Goal: Information Seeking & Learning: Learn about a topic

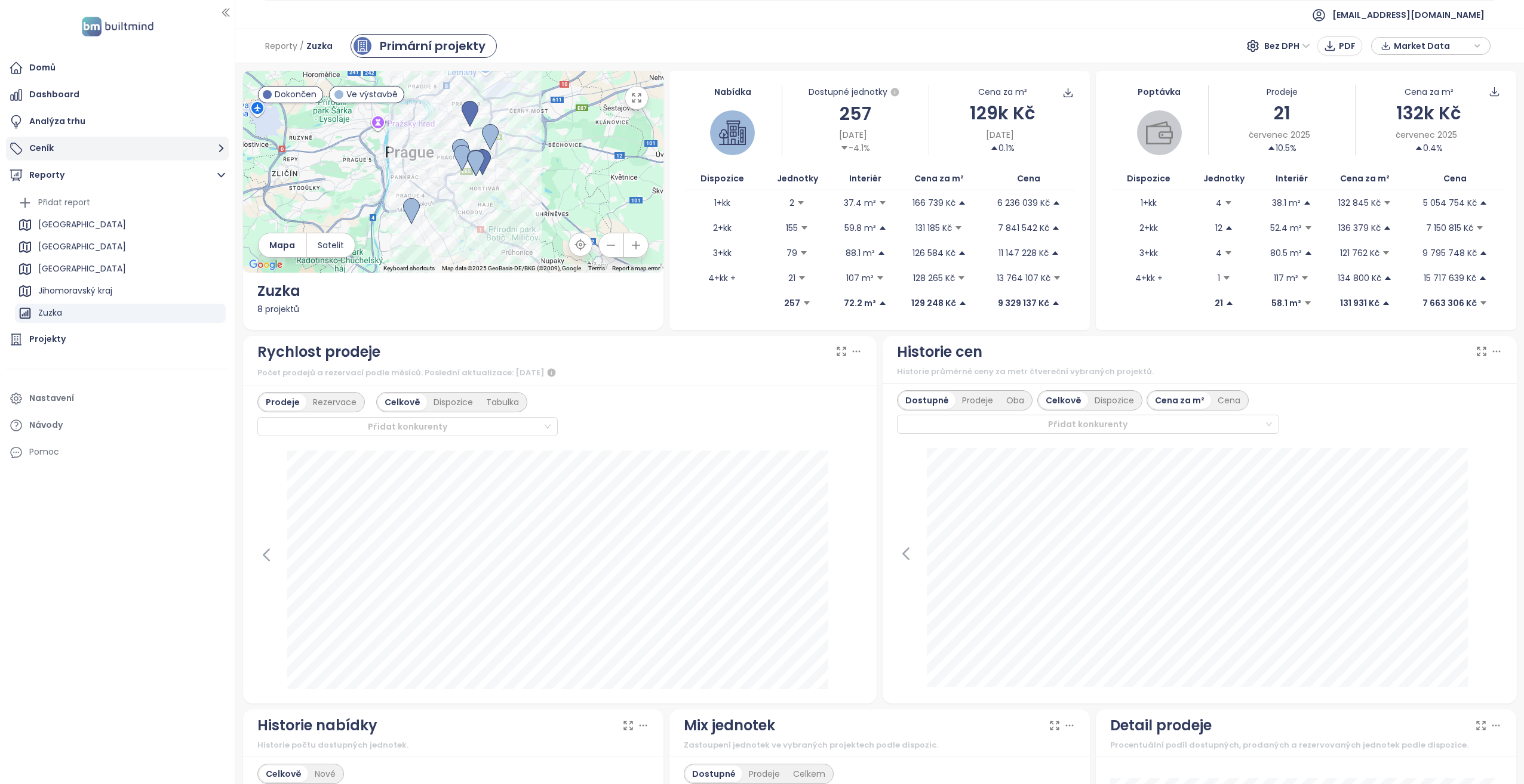
scroll to position [64, 0]
click at [94, 70] on div "Domů" at bounding box center [117, 68] width 223 height 24
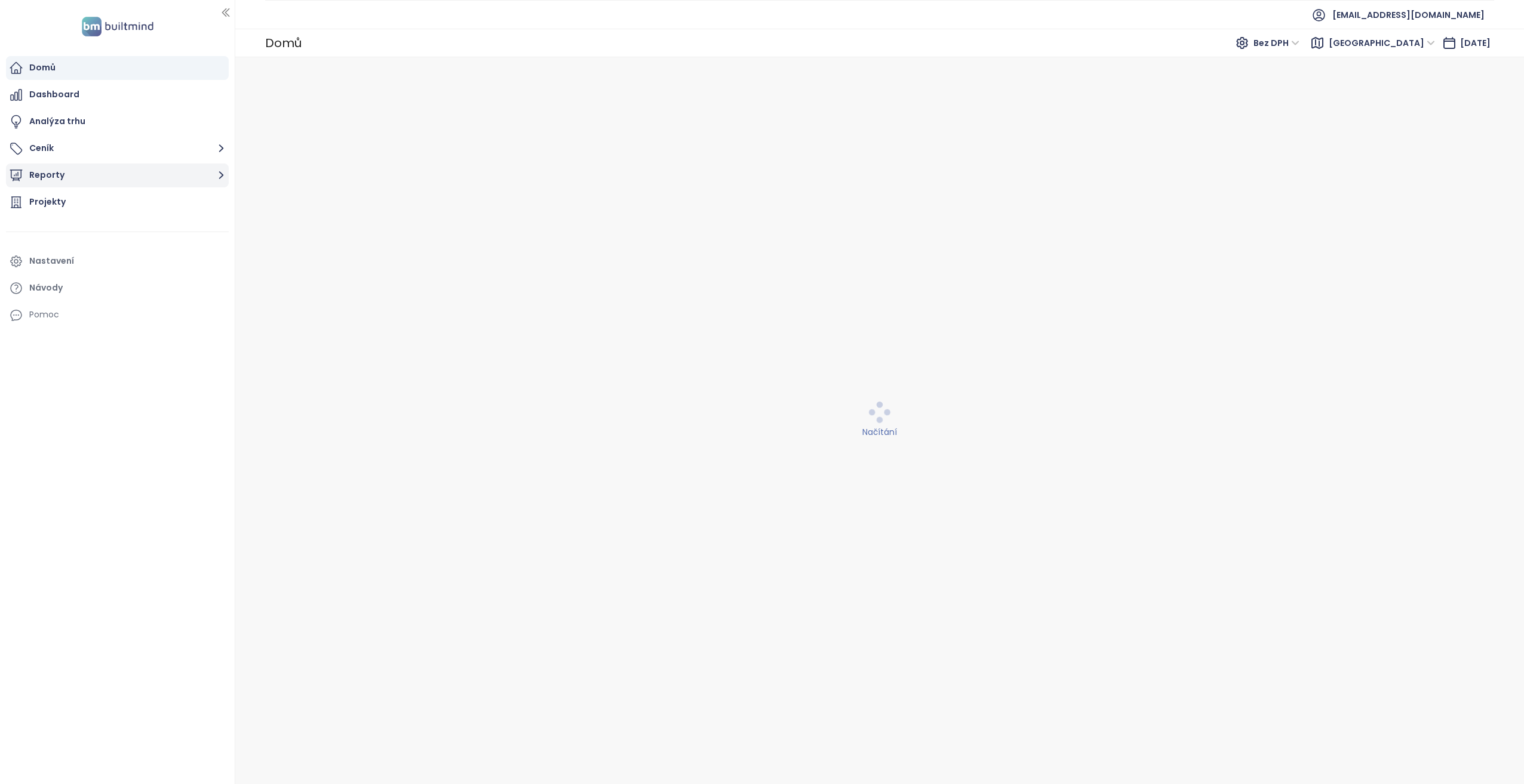
click at [105, 179] on button "Reporty" at bounding box center [117, 175] width 223 height 24
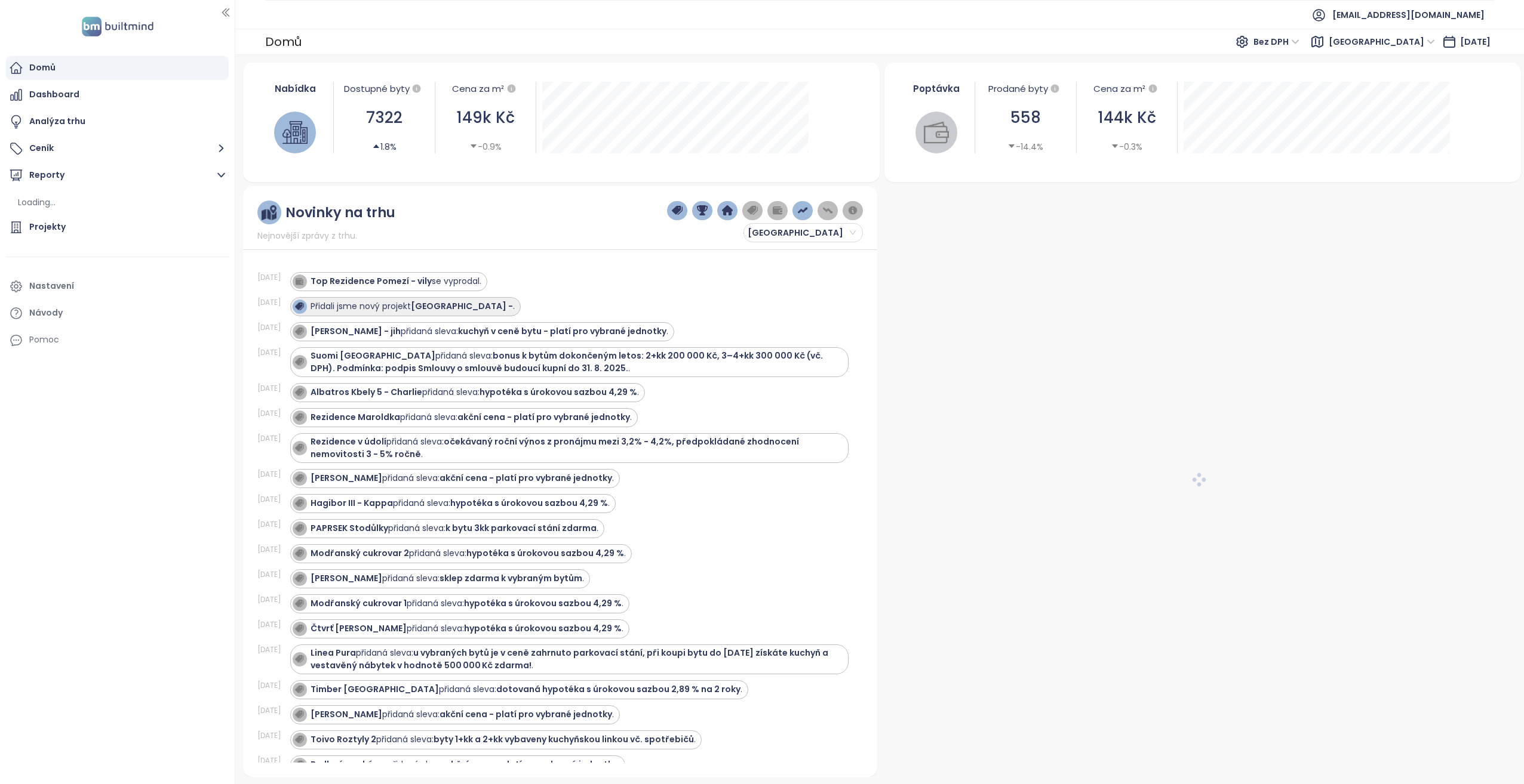
click at [453, 304] on strong "Smíchov City -" at bounding box center [462, 306] width 102 height 12
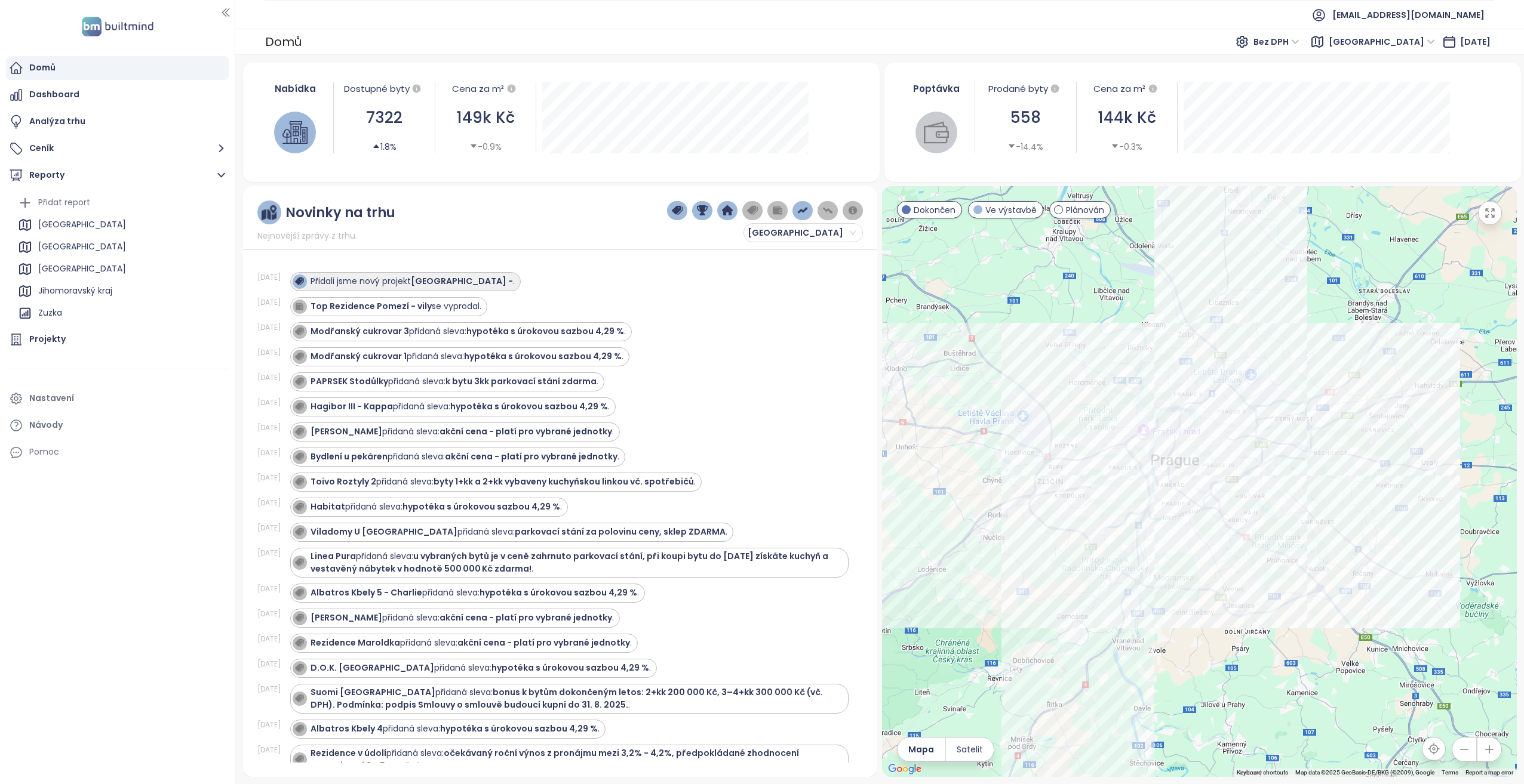
click at [411, 282] on div "Přidali jsme nový projekt Smíchov City - ." at bounding box center [412, 281] width 204 height 12
click at [412, 282] on div "Přidali jsme nový projekt Smíchov City - ." at bounding box center [412, 281] width 204 height 12
click at [441, 278] on strong "Smíchov City -" at bounding box center [462, 281] width 102 height 12
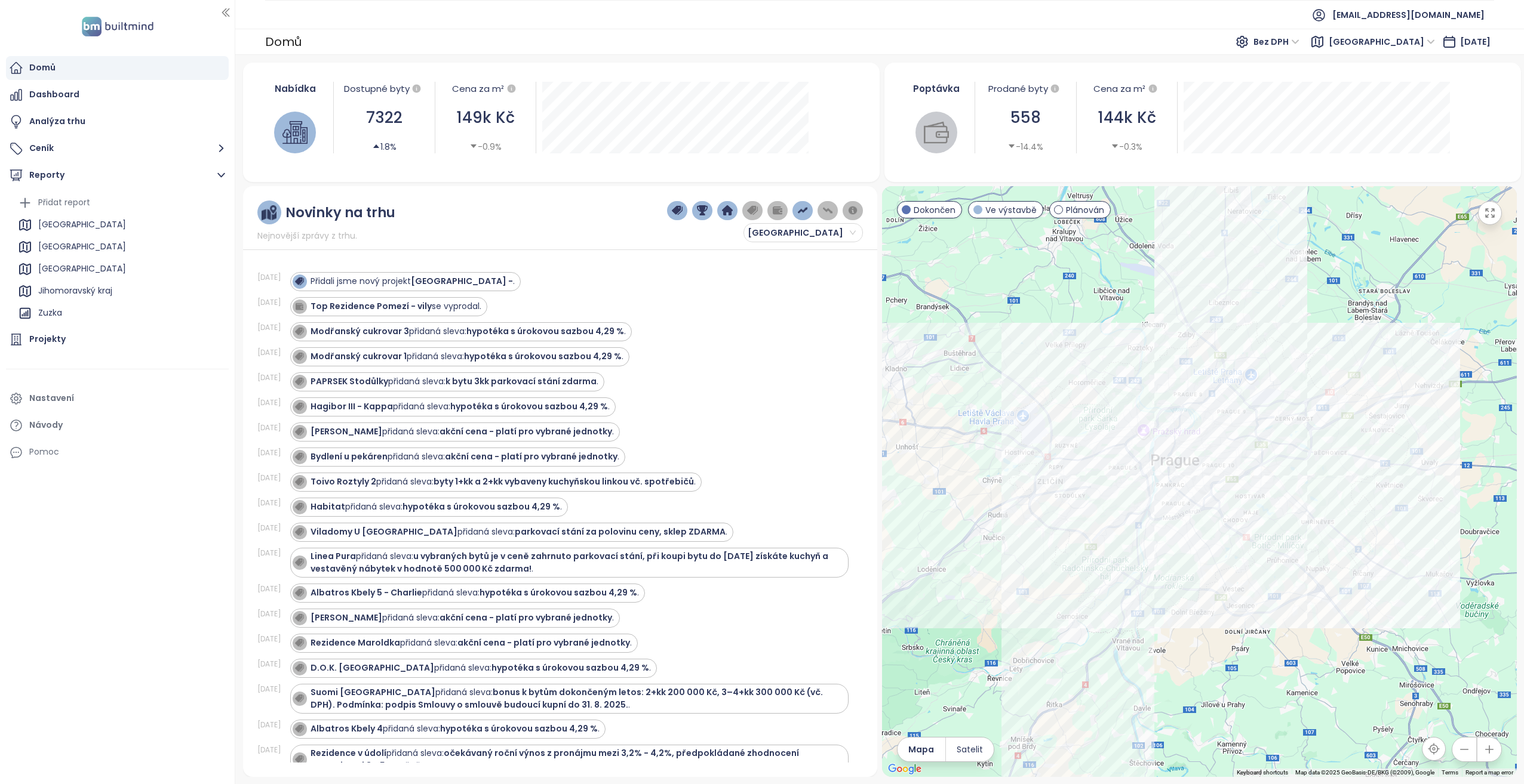
drag, startPoint x: 441, startPoint y: 278, endPoint x: 489, endPoint y: 278, distance: 48.0
click at [489, 278] on div "Přidali jsme nový projekt Smíchov City - ." at bounding box center [569, 282] width 559 height 19
click at [452, 308] on div "Top Rezidence Pomezí - vily se vyprodal." at bounding box center [396, 306] width 171 height 12
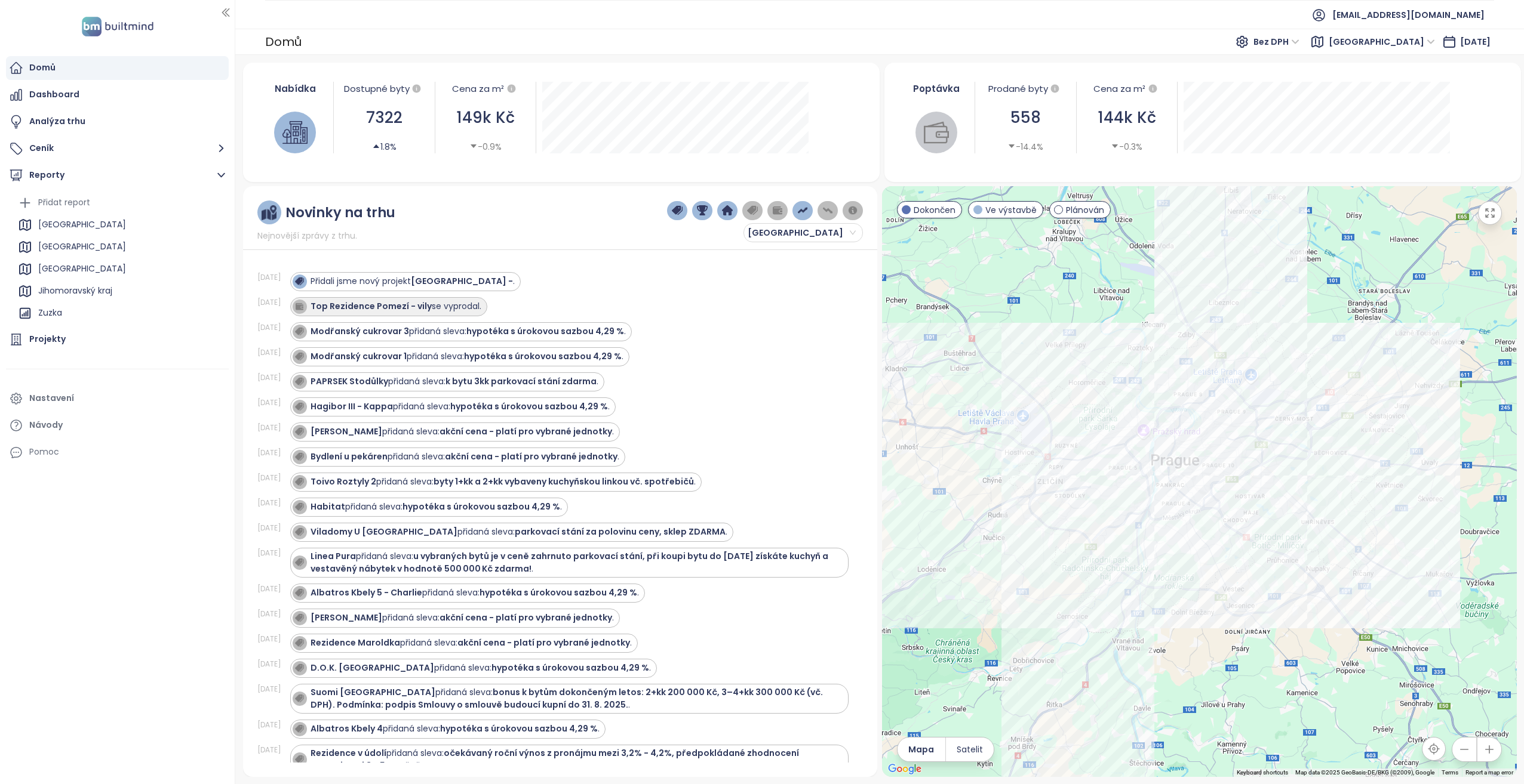
drag, startPoint x: 452, startPoint y: 308, endPoint x: 374, endPoint y: 301, distance: 78.3
click at [374, 301] on strong "Top Rezidence Pomezí - vily" at bounding box center [371, 306] width 121 height 12
drag, startPoint x: 374, startPoint y: 301, endPoint x: 526, endPoint y: 297, distance: 152.1
click at [526, 297] on div "Top Rezidence Pomezí - vily se vyprodal." at bounding box center [569, 307] width 559 height 19
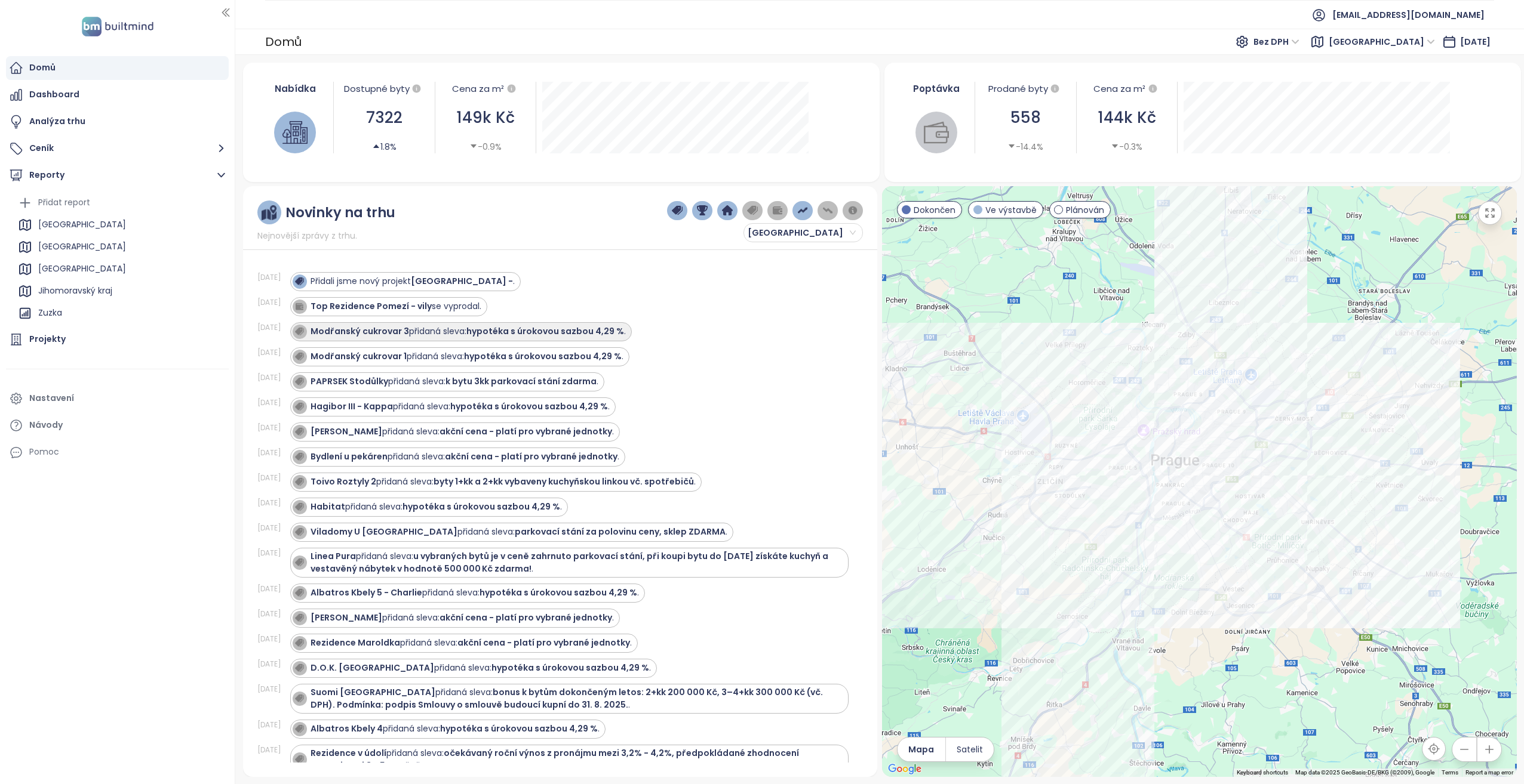
click at [388, 328] on strong "Modřanský cukrovar 3" at bounding box center [359, 331] width 98 height 12
drag, startPoint x: 388, startPoint y: 328, endPoint x: 486, endPoint y: 328, distance: 98.0
click at [485, 328] on strong "hypotéka s úrokovou sazbou 4,29 %" at bounding box center [545, 331] width 158 height 12
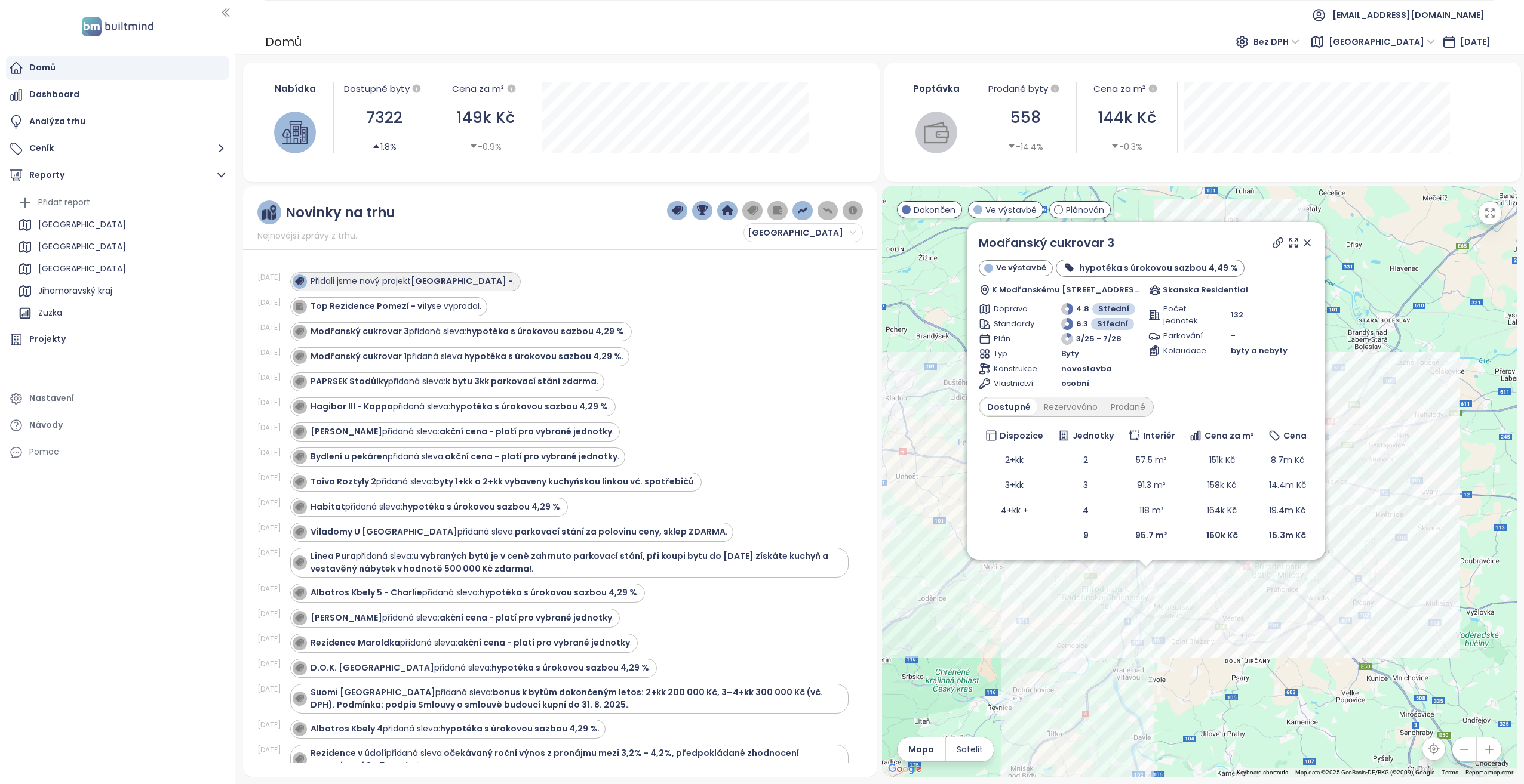
click at [466, 285] on strong "Smíchov City -" at bounding box center [462, 281] width 102 height 12
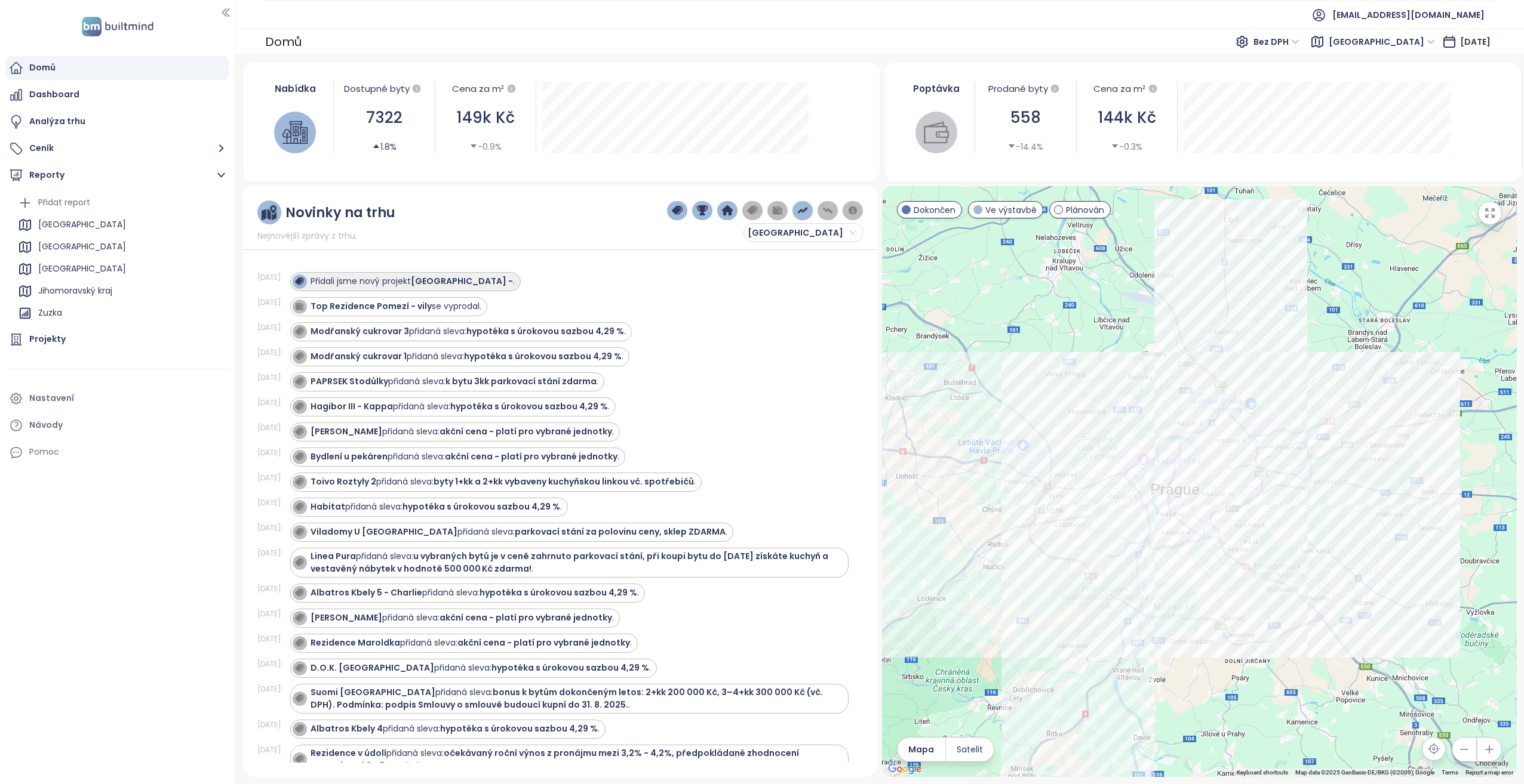
click at [446, 278] on strong "Smíchov City -" at bounding box center [462, 281] width 102 height 12
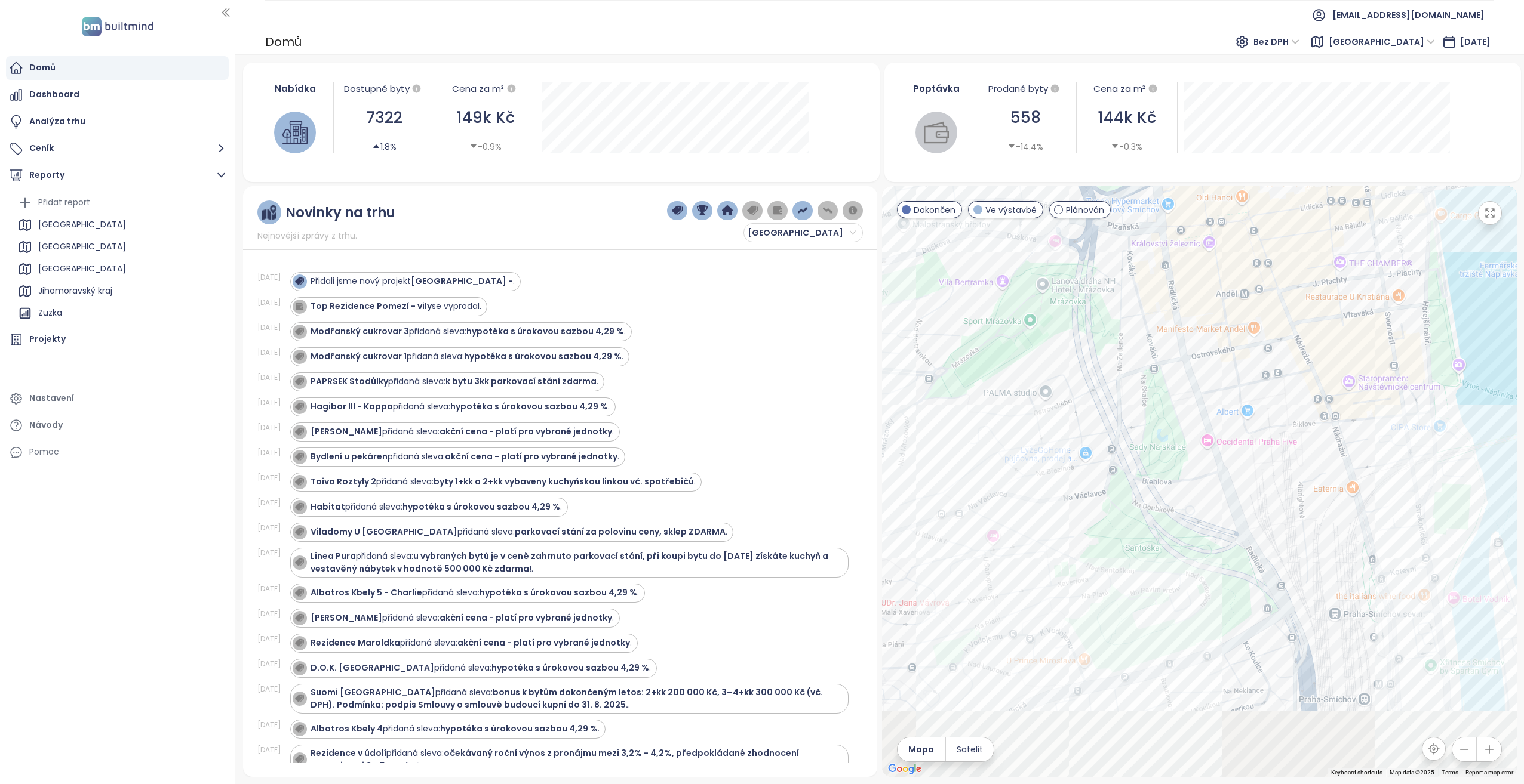
drag, startPoint x: 1079, startPoint y: 572, endPoint x: 1036, endPoint y: 491, distance: 91.7
click at [1036, 491] on div at bounding box center [1199, 482] width 635 height 591
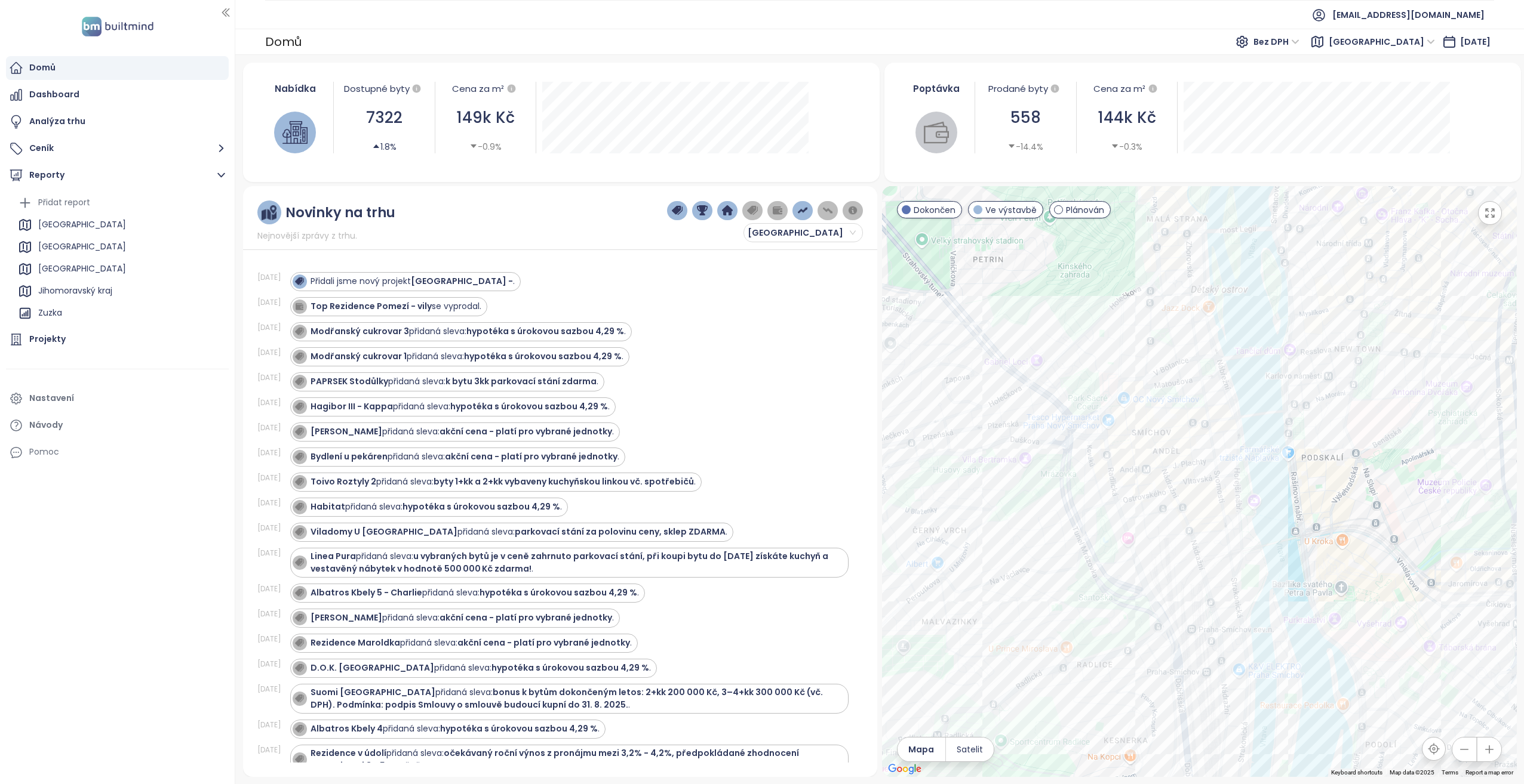
drag, startPoint x: 1128, startPoint y: 604, endPoint x: 1136, endPoint y: 593, distance: 13.6
click at [1140, 690] on div at bounding box center [1199, 482] width 635 height 591
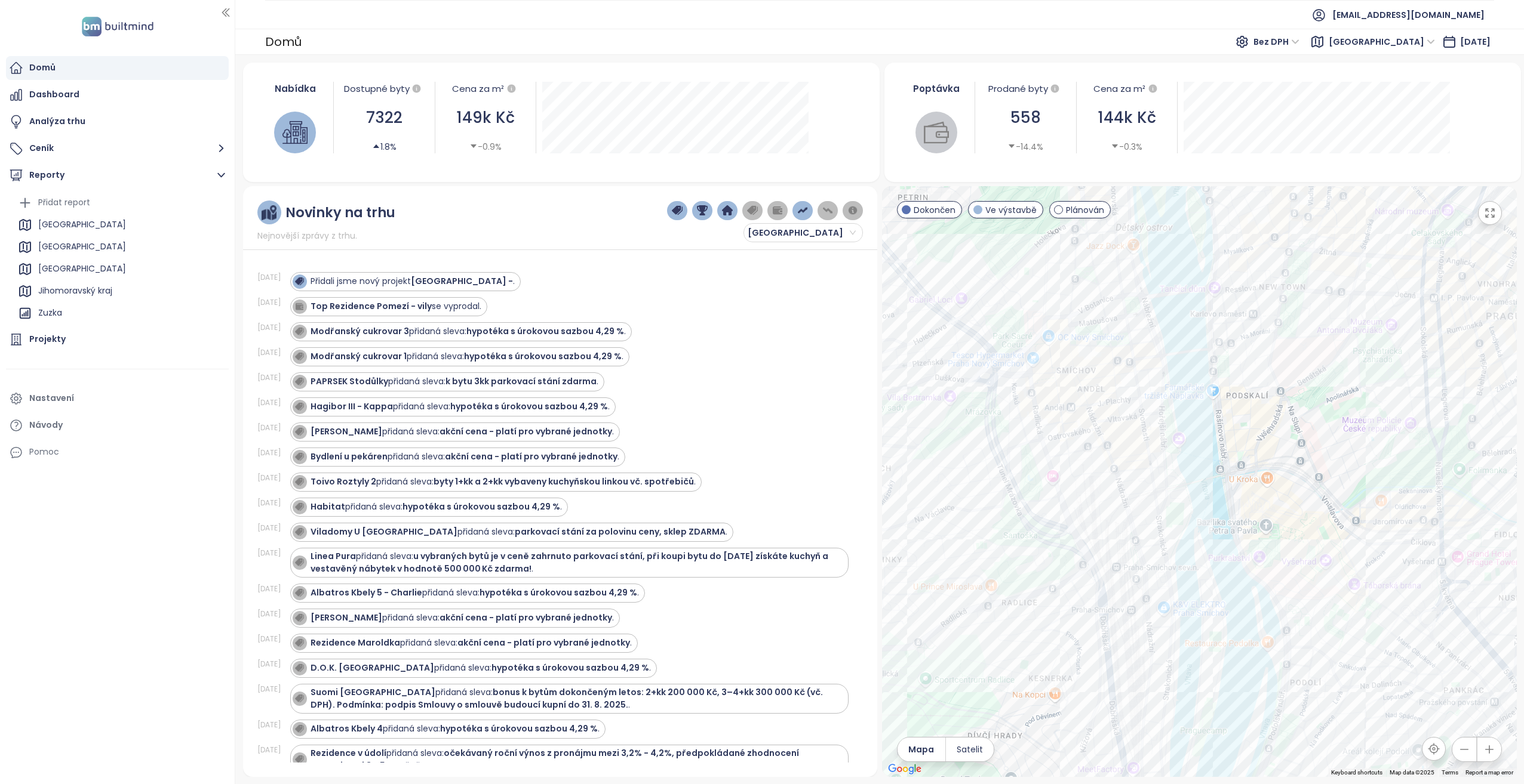
drag, startPoint x: 1135, startPoint y: 523, endPoint x: 1129, endPoint y: 470, distance: 53.3
click at [1129, 517] on div at bounding box center [1199, 482] width 635 height 591
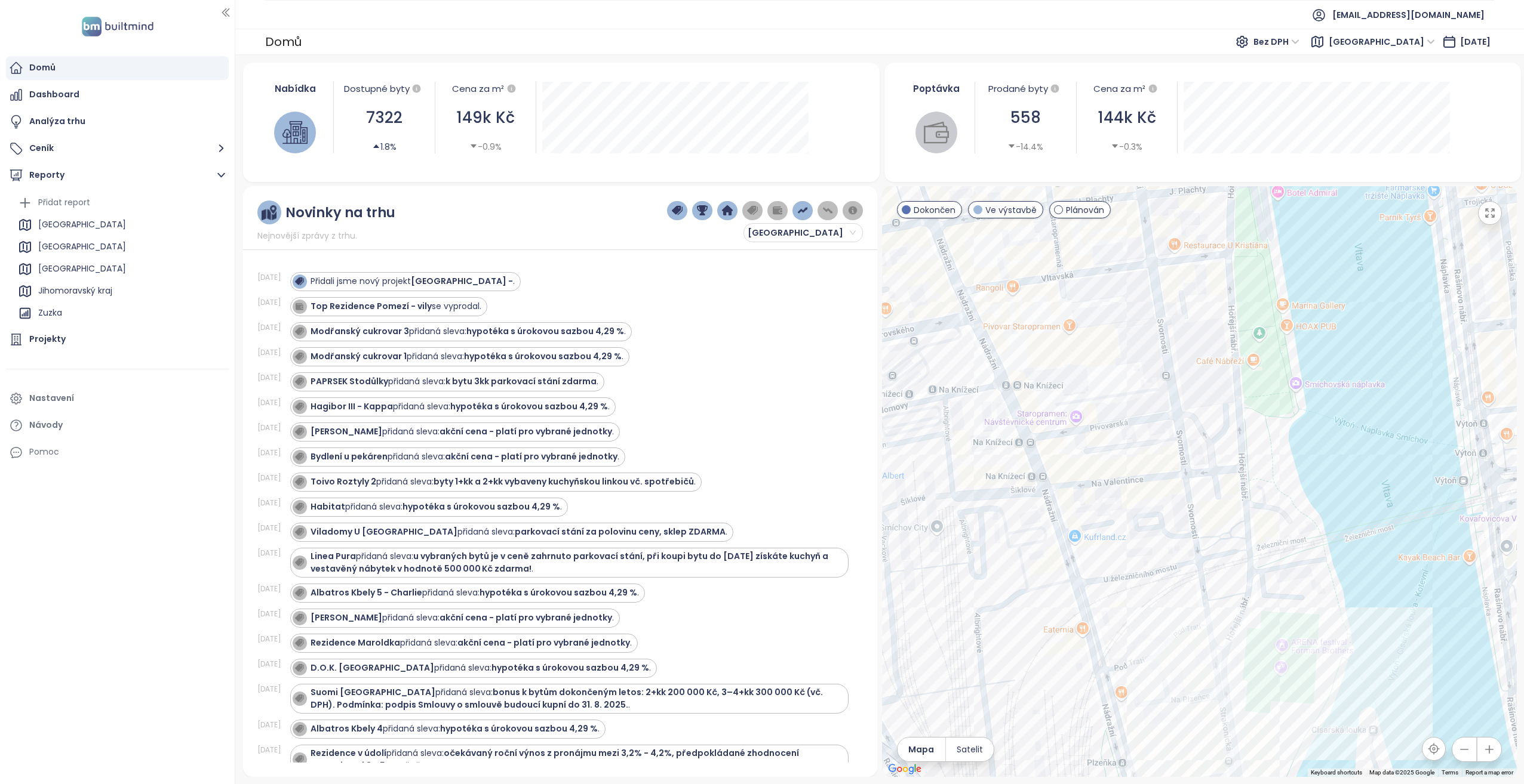
drag, startPoint x: 1155, startPoint y: 455, endPoint x: 1173, endPoint y: 618, distance: 164.0
click at [1173, 618] on div at bounding box center [1199, 482] width 635 height 591
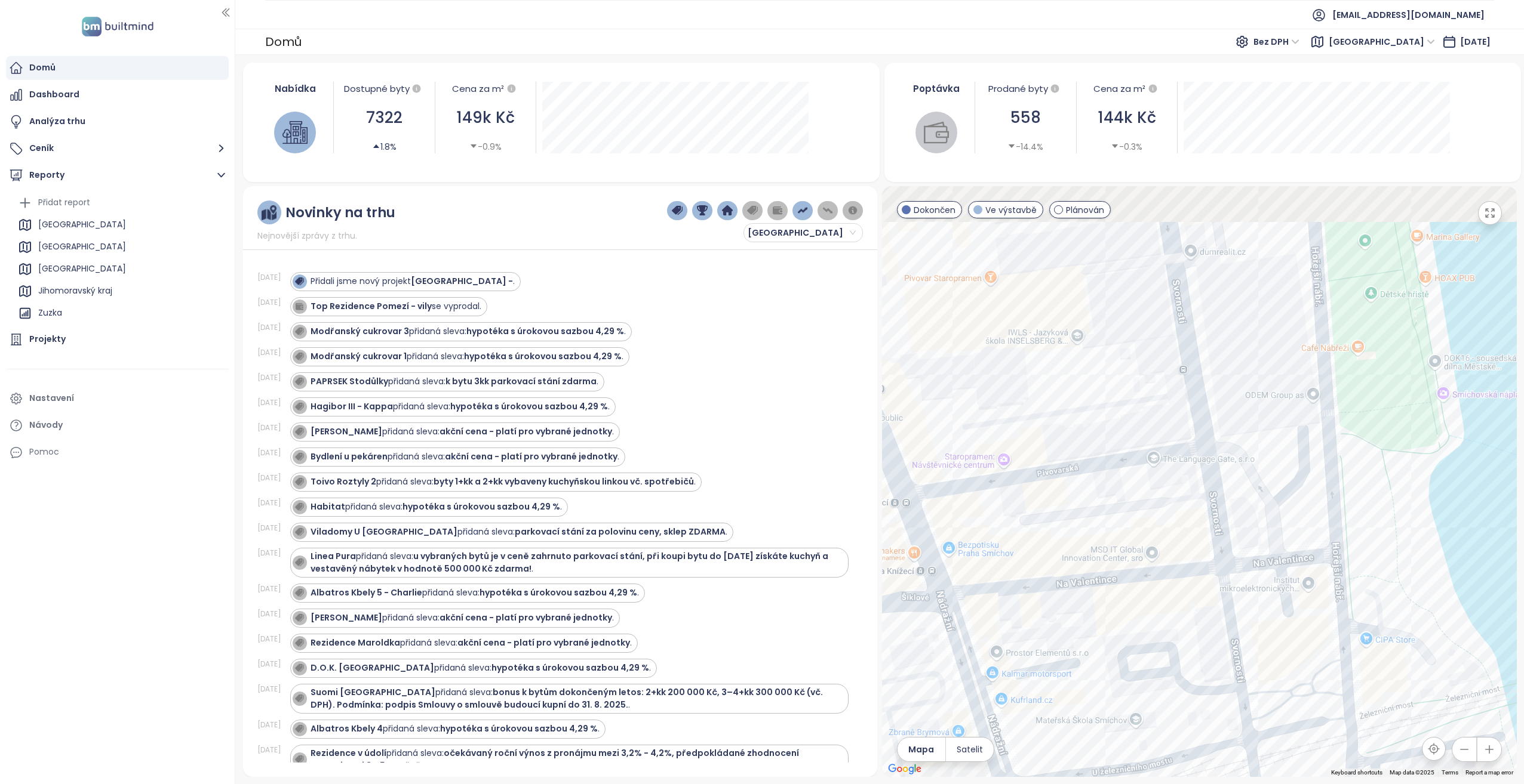
drag, startPoint x: 1151, startPoint y: 597, endPoint x: 1158, endPoint y: 754, distance: 157.2
click at [1158, 754] on div at bounding box center [1199, 482] width 635 height 591
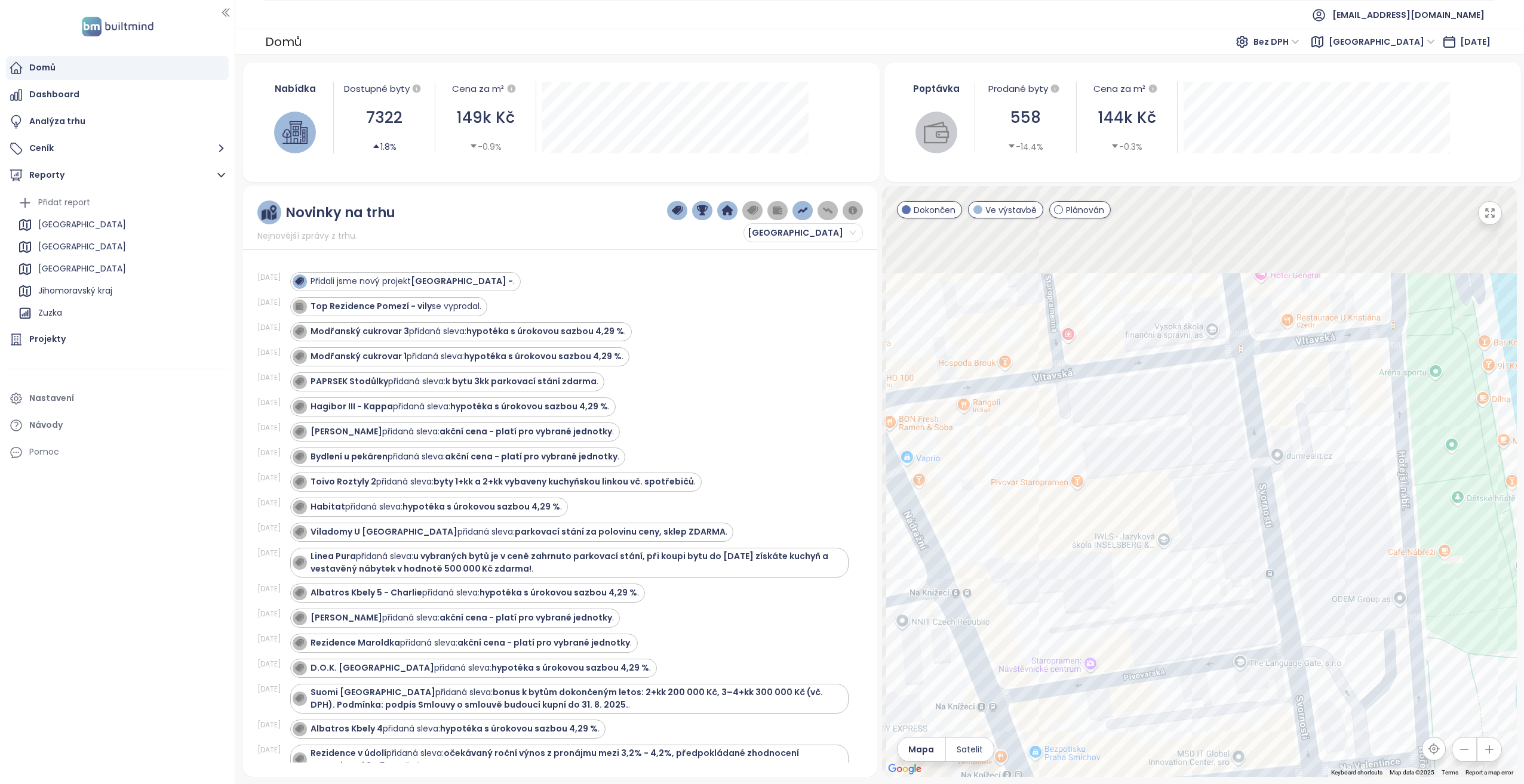
drag, startPoint x: 1180, startPoint y: 631, endPoint x: 1234, endPoint y: 735, distance: 117.2
click at [1234, 741] on div at bounding box center [1199, 482] width 635 height 591
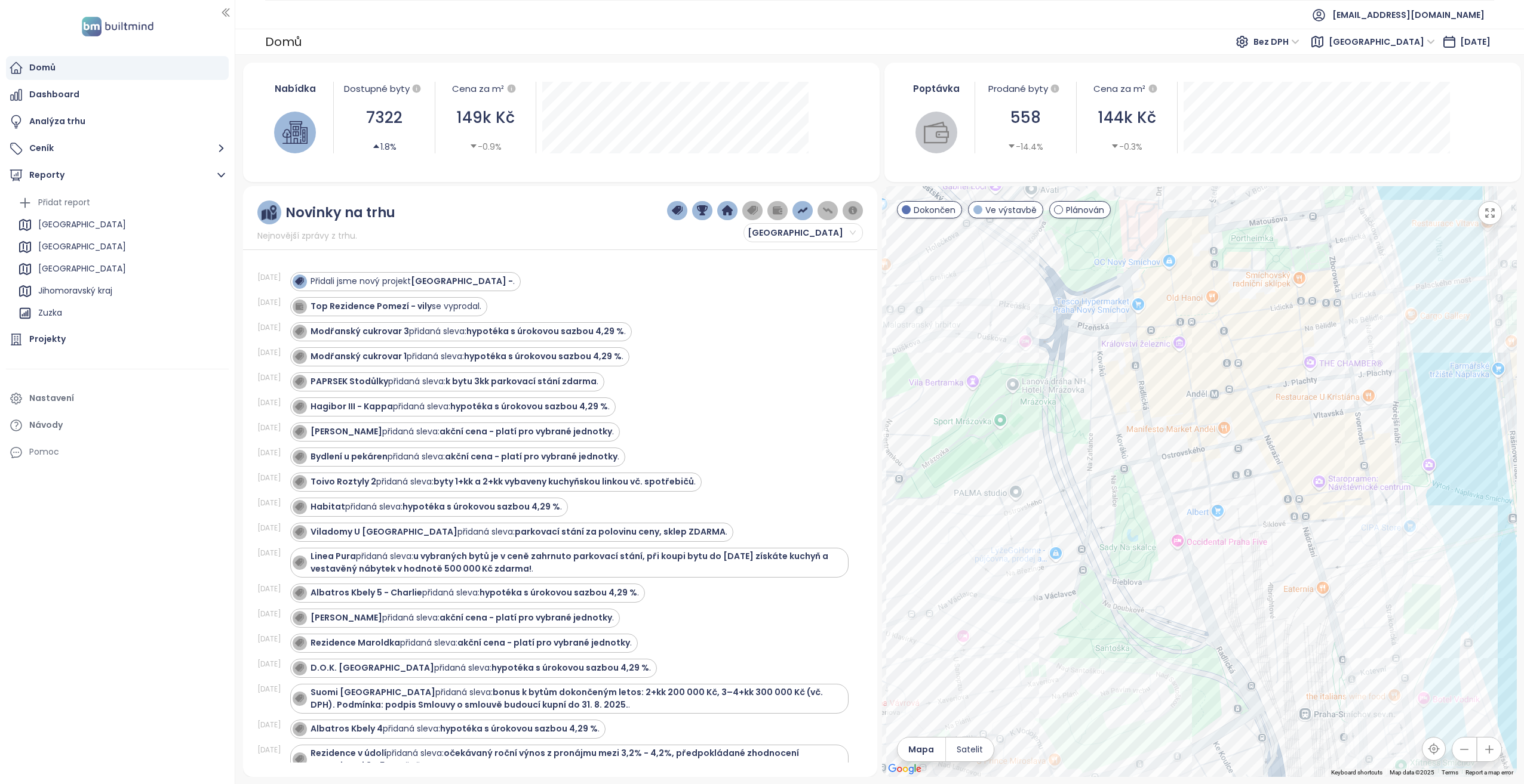
drag, startPoint x: 1105, startPoint y: 500, endPoint x: 1280, endPoint y: 452, distance: 181.5
click at [1280, 452] on div at bounding box center [1199, 482] width 635 height 591
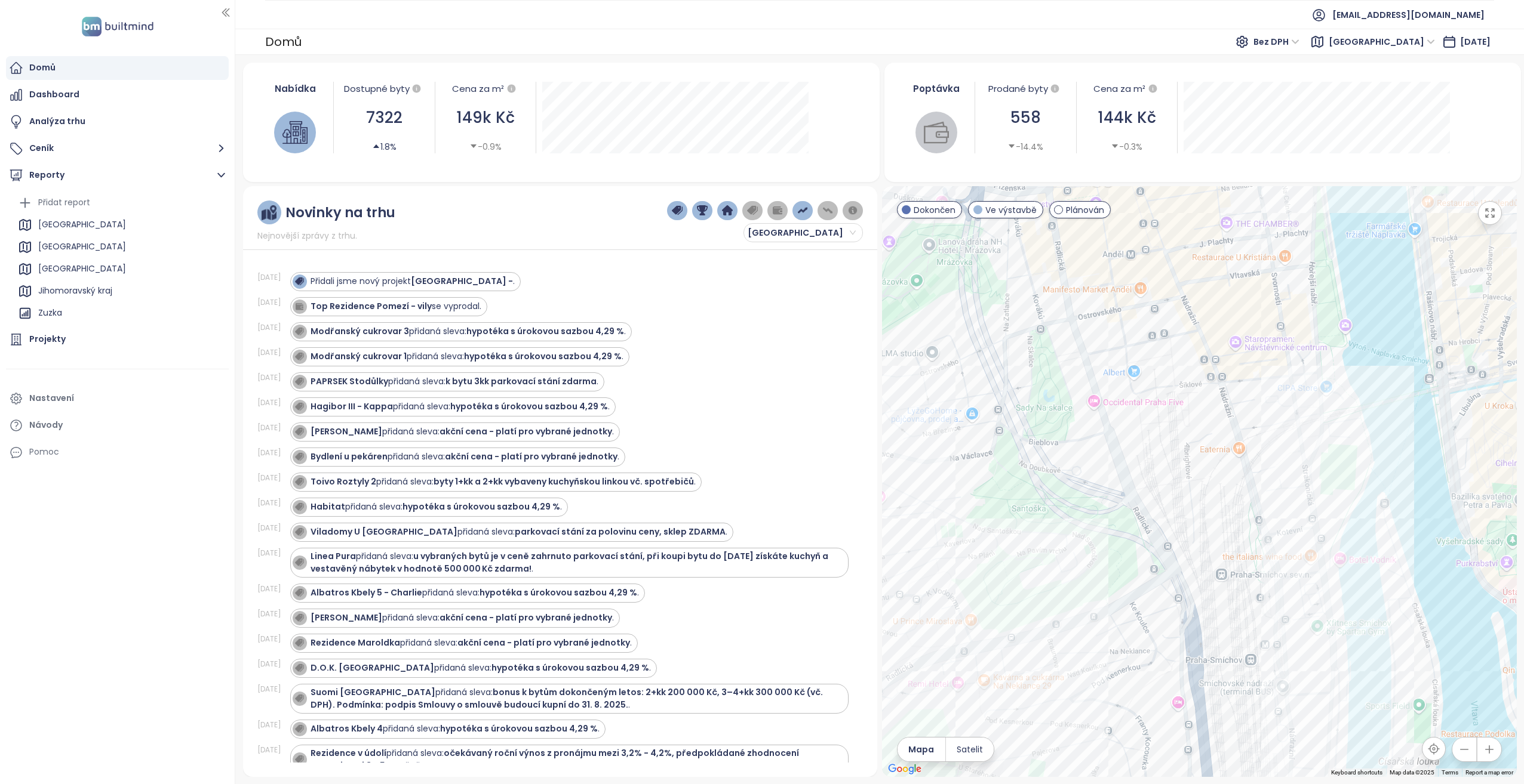
drag, startPoint x: 1273, startPoint y: 518, endPoint x: 1197, endPoint y: 385, distance: 153.2
click at [1198, 385] on div at bounding box center [1199, 482] width 635 height 591
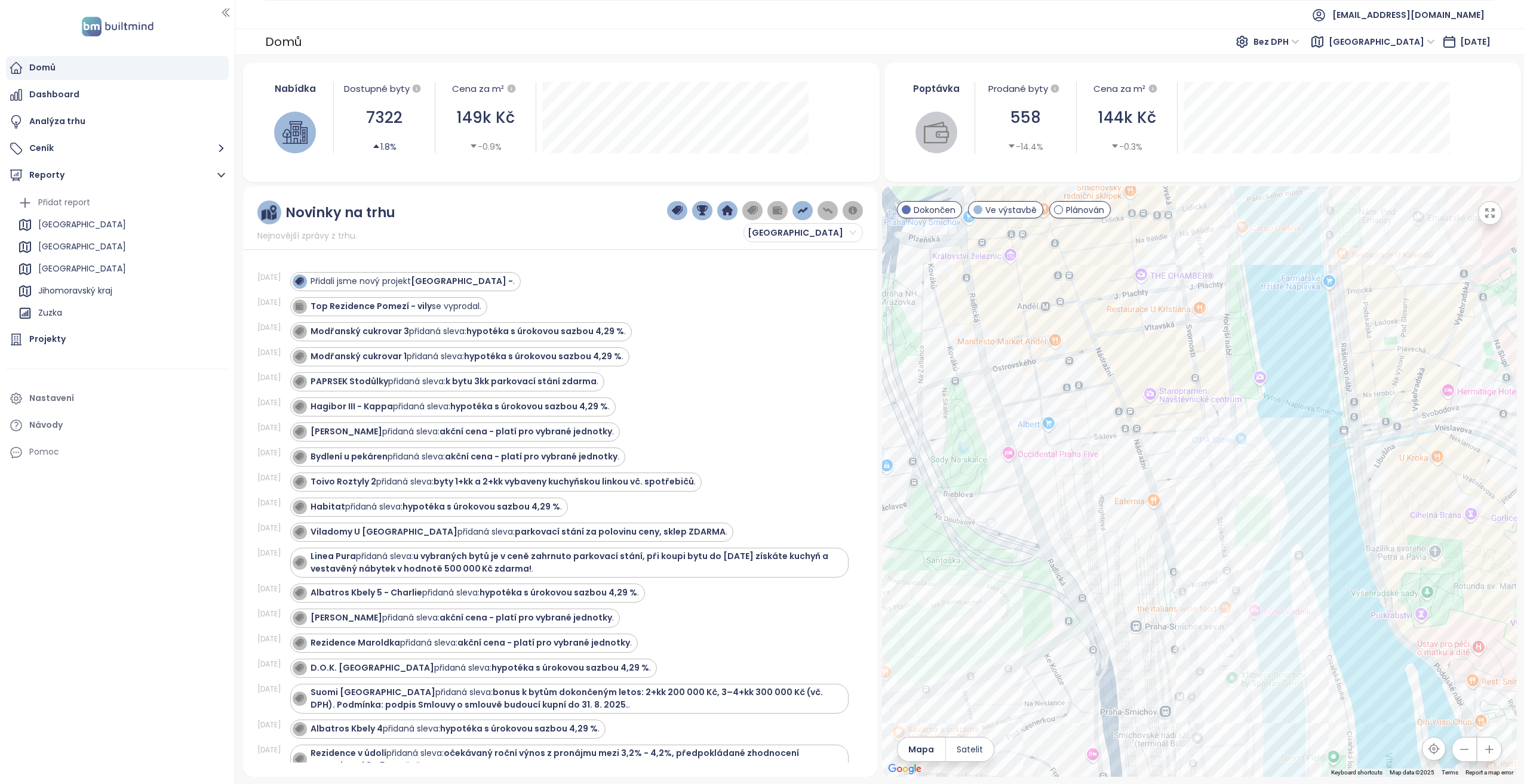
drag, startPoint x: 1224, startPoint y: 533, endPoint x: 1159, endPoint y: 613, distance: 103.1
click at [1159, 613] on div at bounding box center [1199, 482] width 635 height 591
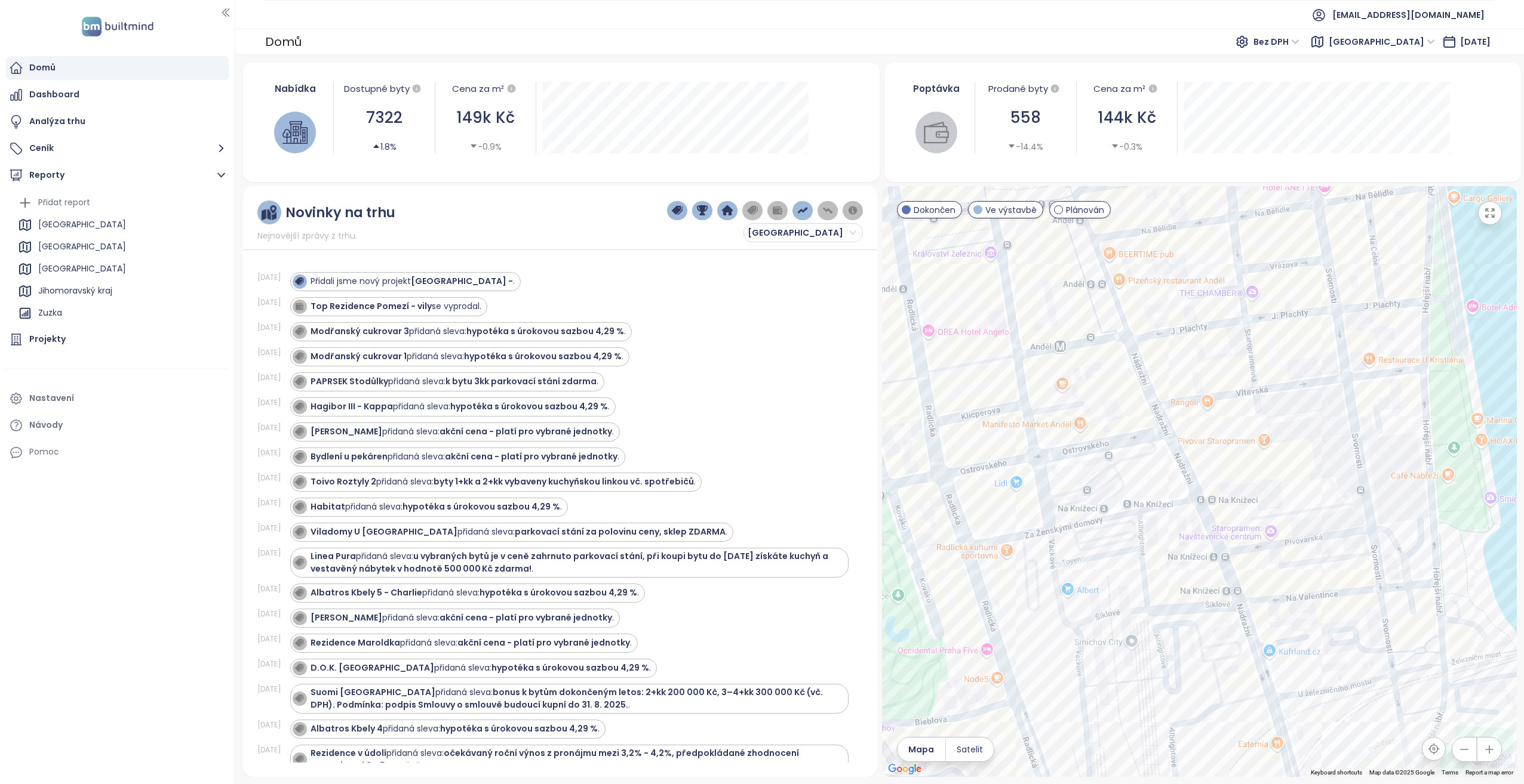
drag, startPoint x: 1112, startPoint y: 596, endPoint x: 1113, endPoint y: 548, distance: 48.0
click at [1112, 548] on div at bounding box center [1199, 482] width 635 height 591
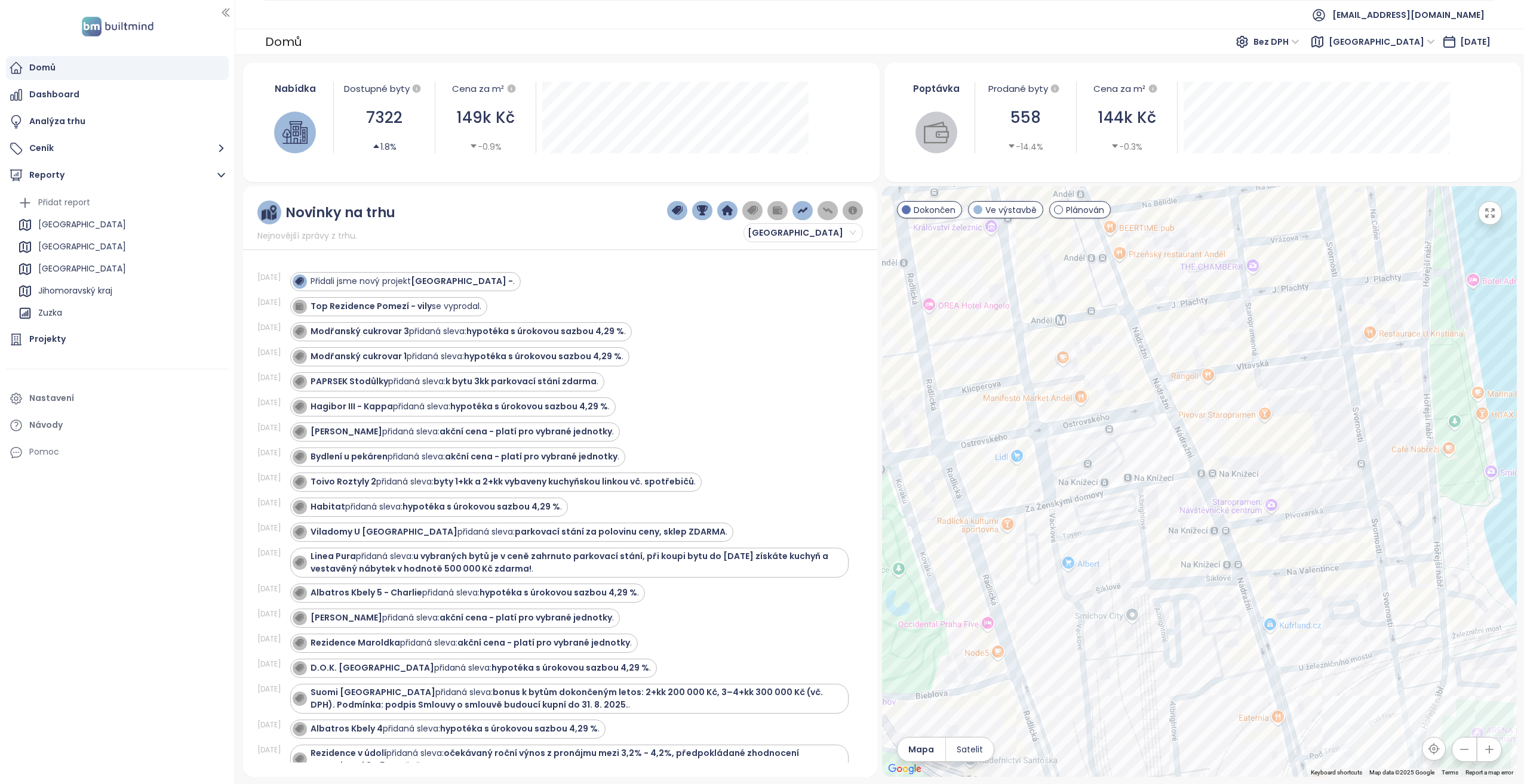
click at [1131, 613] on div at bounding box center [1199, 482] width 635 height 591
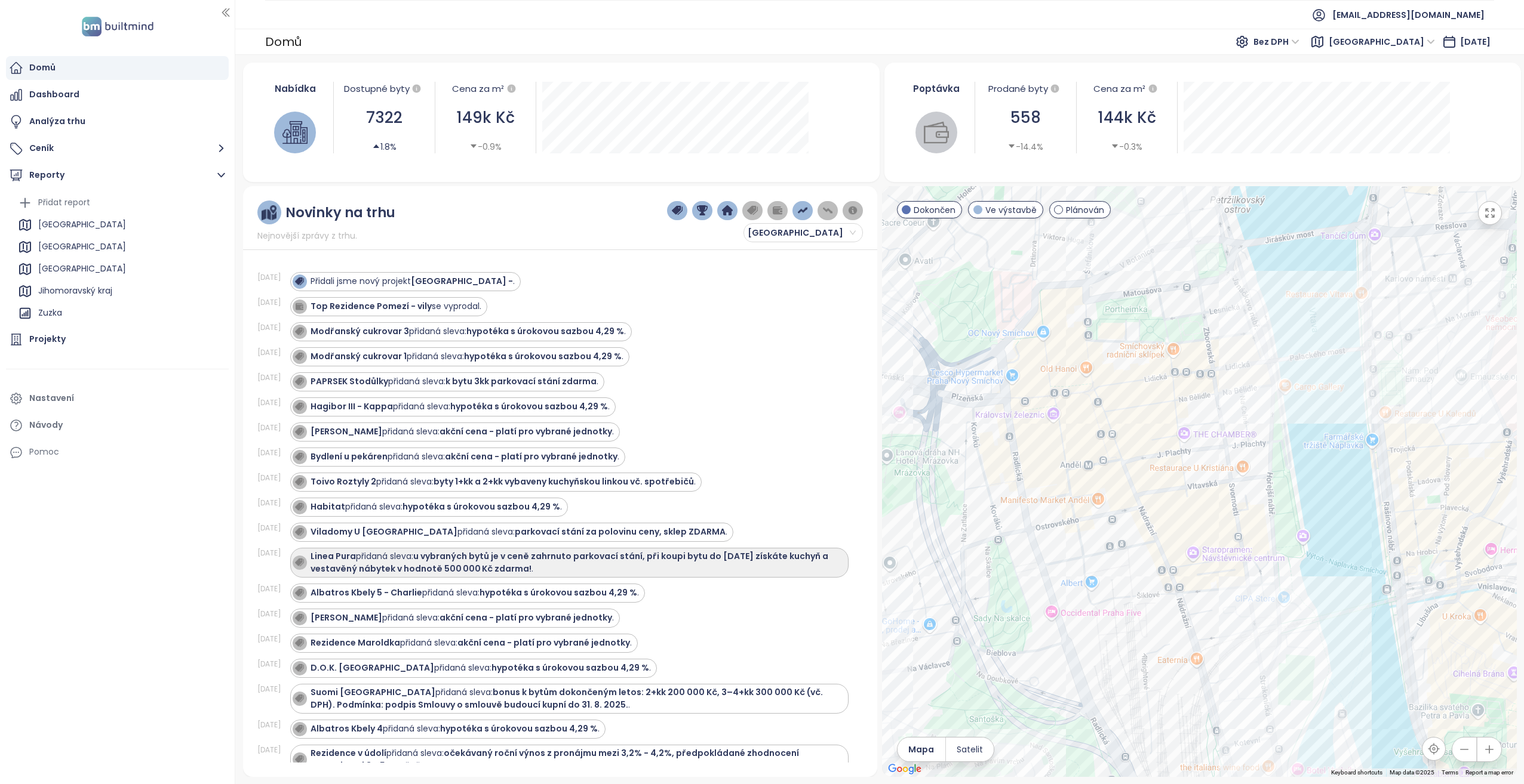
click at [448, 558] on strong "u vybraných bytů je v ceně zahrnuto parkovací stání, při koupi bytu do 31. 8. 2…" at bounding box center [569, 562] width 518 height 24
click at [329, 554] on strong "Linea Pura" at bounding box center [333, 556] width 45 height 12
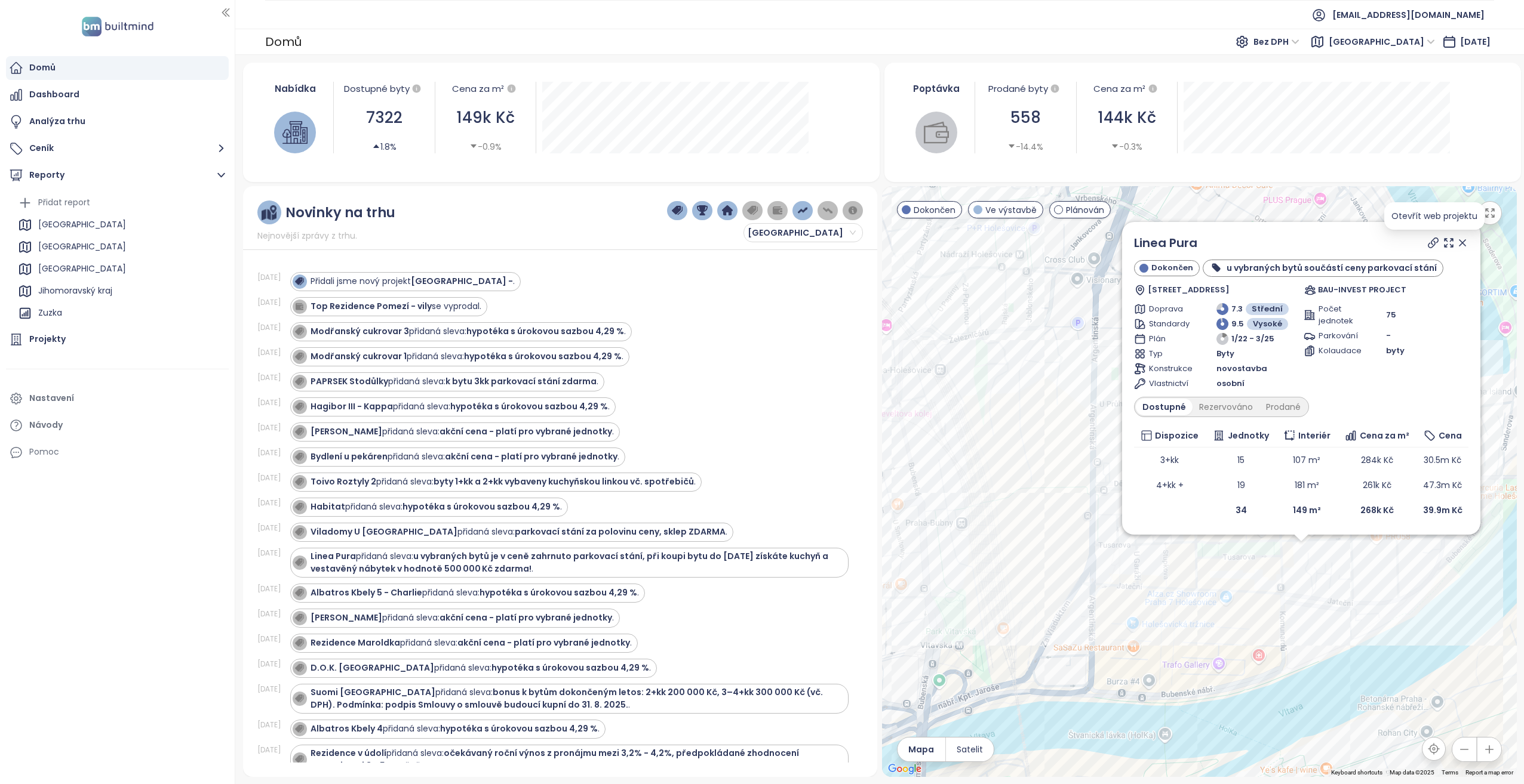
click at [1429, 243] on icon at bounding box center [1433, 243] width 9 height 9
click at [453, 276] on strong "Smíchov City -" at bounding box center [462, 281] width 102 height 12
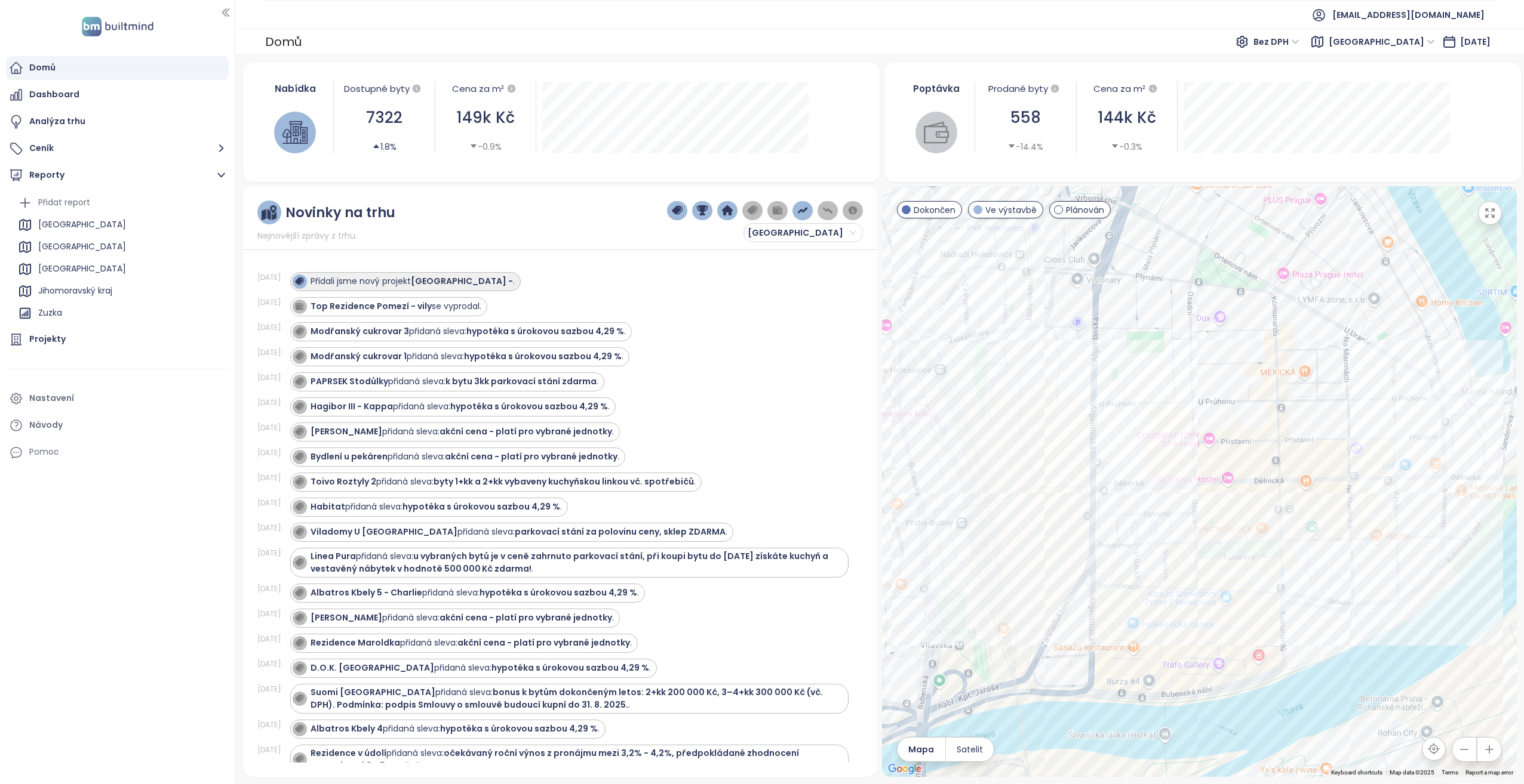
click at [453, 281] on strong "Smíchov City -" at bounding box center [462, 281] width 102 height 12
click at [433, 278] on strong "Smíchov City -" at bounding box center [462, 281] width 102 height 12
click at [433, 278] on strong "Smíchov City -" at bounding box center [462, 281] width 102 height 12
drag, startPoint x: 433, startPoint y: 278, endPoint x: 544, endPoint y: 288, distance: 111.4
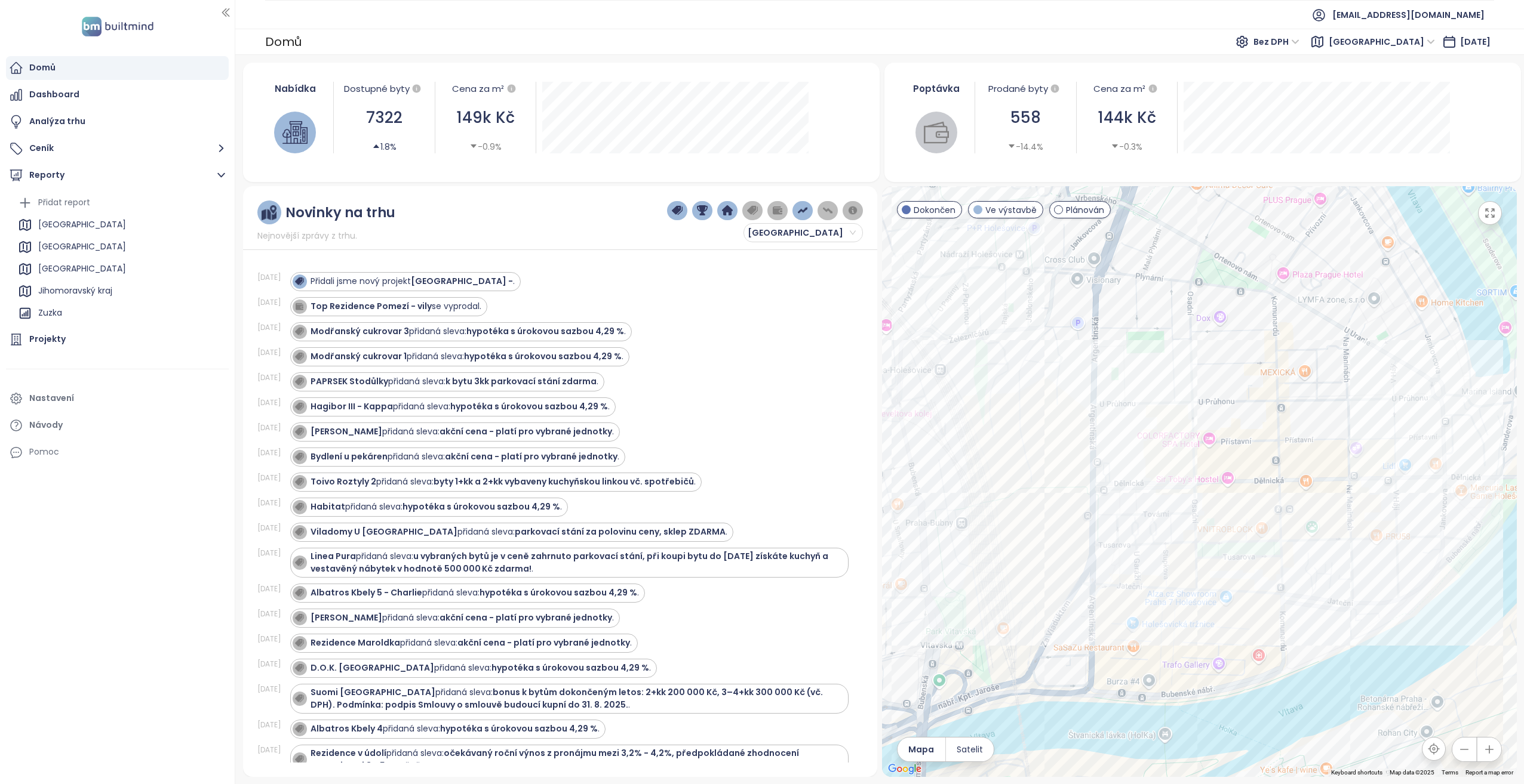
click at [544, 288] on div "Přidali jsme nový projekt Smíchov City - ." at bounding box center [569, 282] width 559 height 19
drag, startPoint x: 336, startPoint y: 557, endPoint x: 327, endPoint y: 552, distance: 10.3
click at [325, 556] on strong "Linea Pura" at bounding box center [333, 556] width 45 height 12
click at [327, 551] on strong "Linea Pura" at bounding box center [333, 556] width 45 height 12
click at [342, 555] on strong "Linea Pura" at bounding box center [333, 556] width 45 height 12
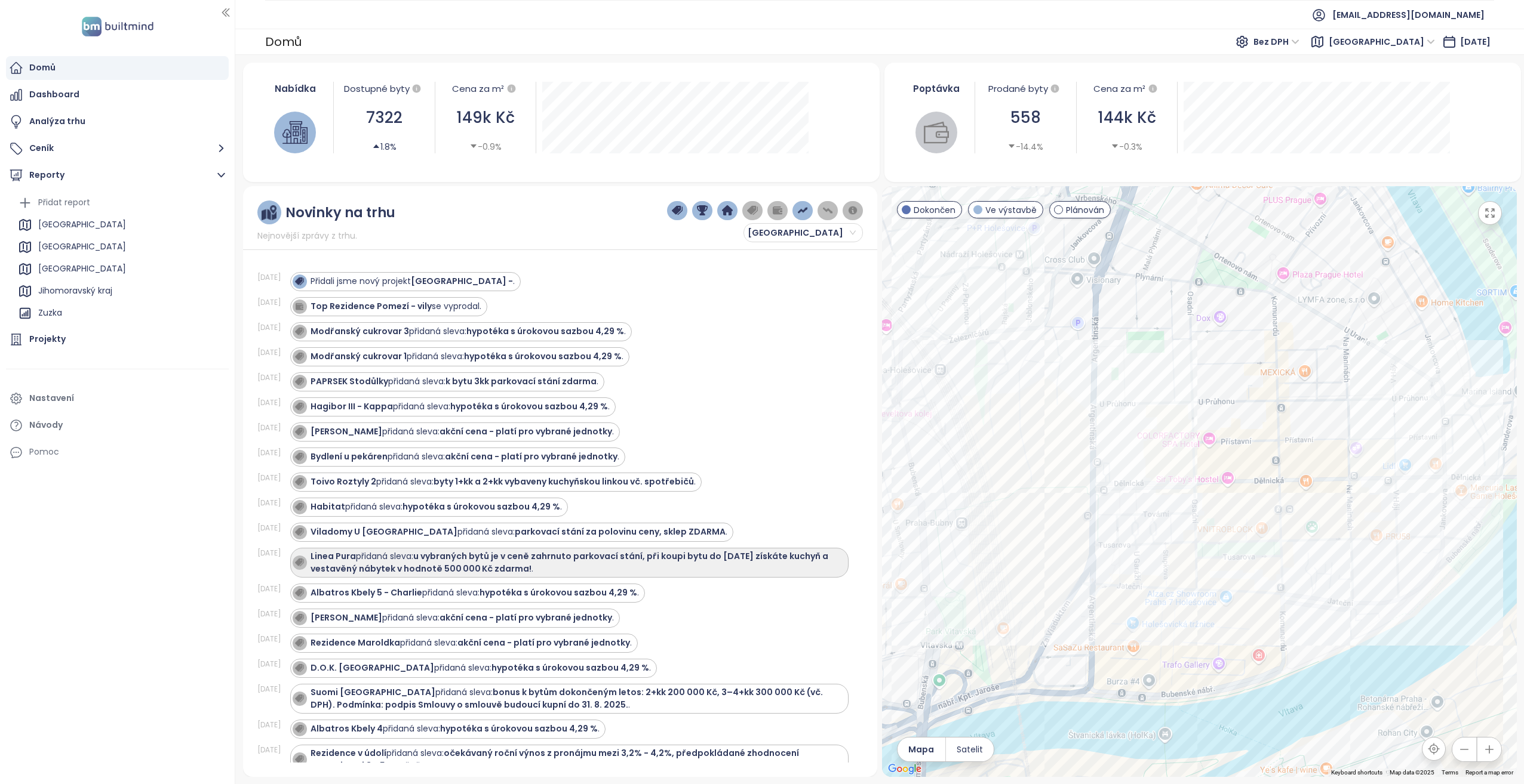
click at [342, 555] on strong "Linea Pura" at bounding box center [333, 556] width 45 height 12
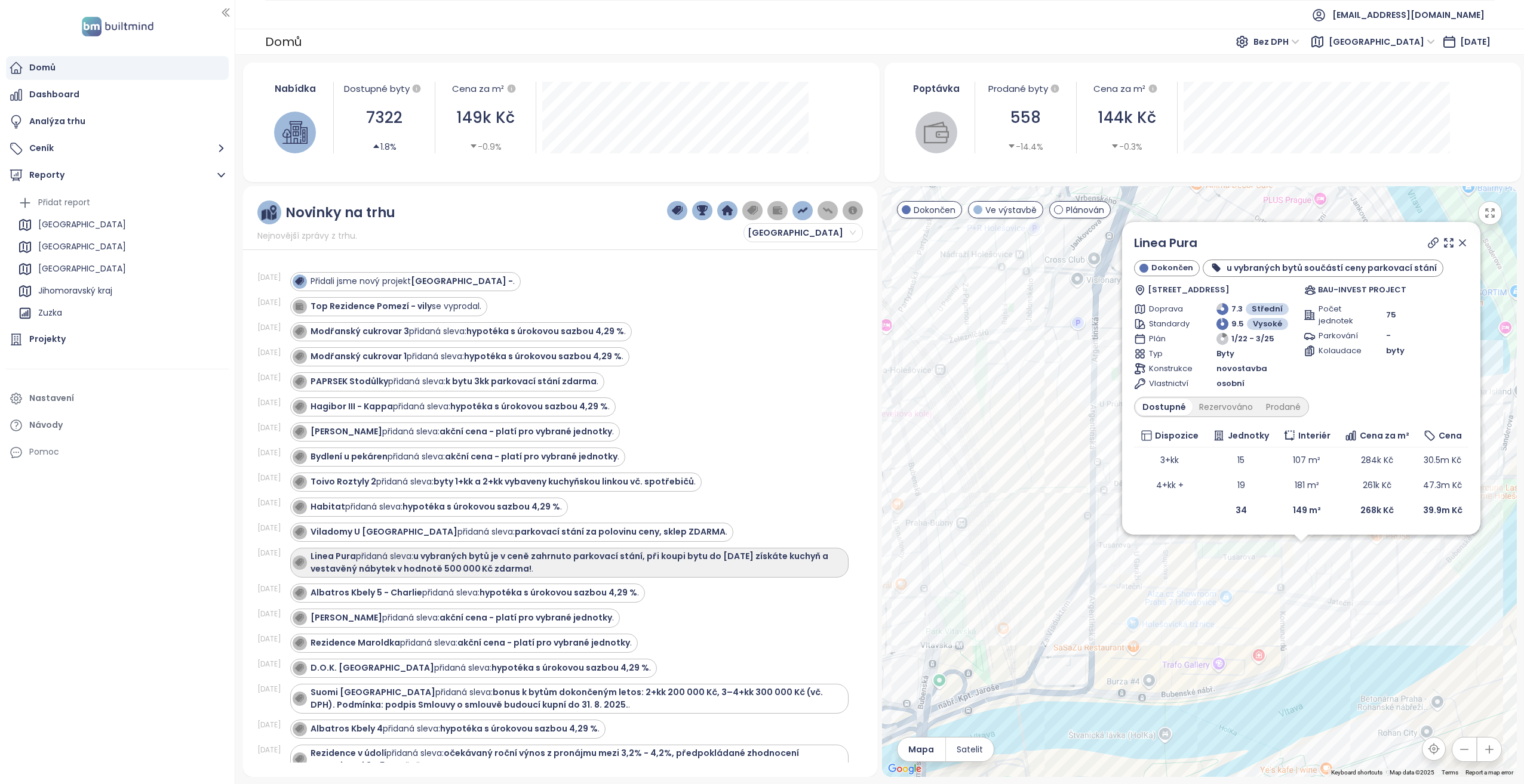
drag, startPoint x: 342, startPoint y: 555, endPoint x: 319, endPoint y: 555, distance: 23.0
click at [319, 555] on strong "Linea Pura" at bounding box center [333, 556] width 45 height 12
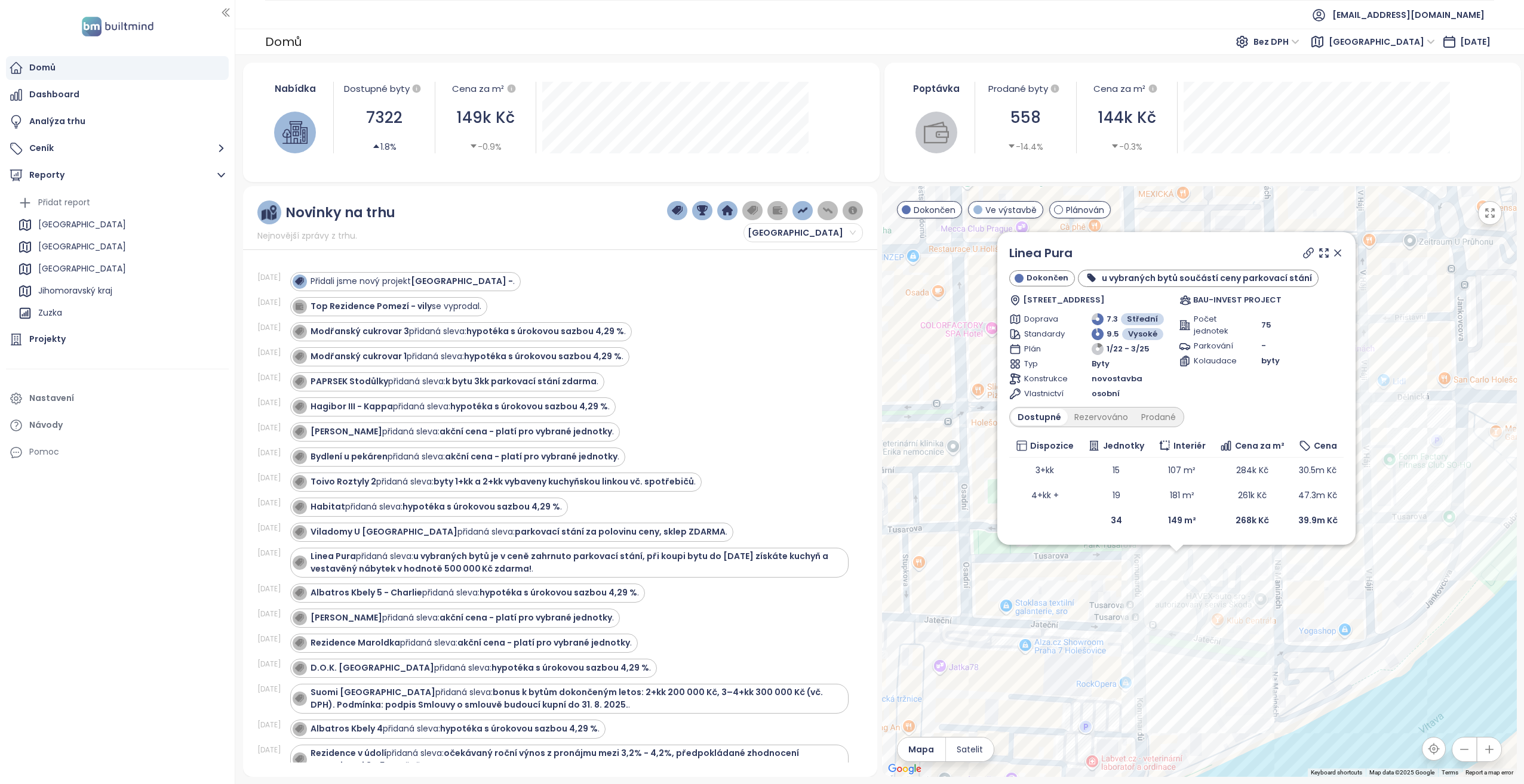
drag, startPoint x: 1221, startPoint y: 558, endPoint x: 1126, endPoint y: 581, distance: 97.7
click at [1126, 581] on div "Linea Pura Dokončen u vybraných bytů součástí ceny parkovací stání Jateční 252/…" at bounding box center [1199, 482] width 635 height 591
click at [1154, 418] on div "Prodané" at bounding box center [1154, 420] width 47 height 17
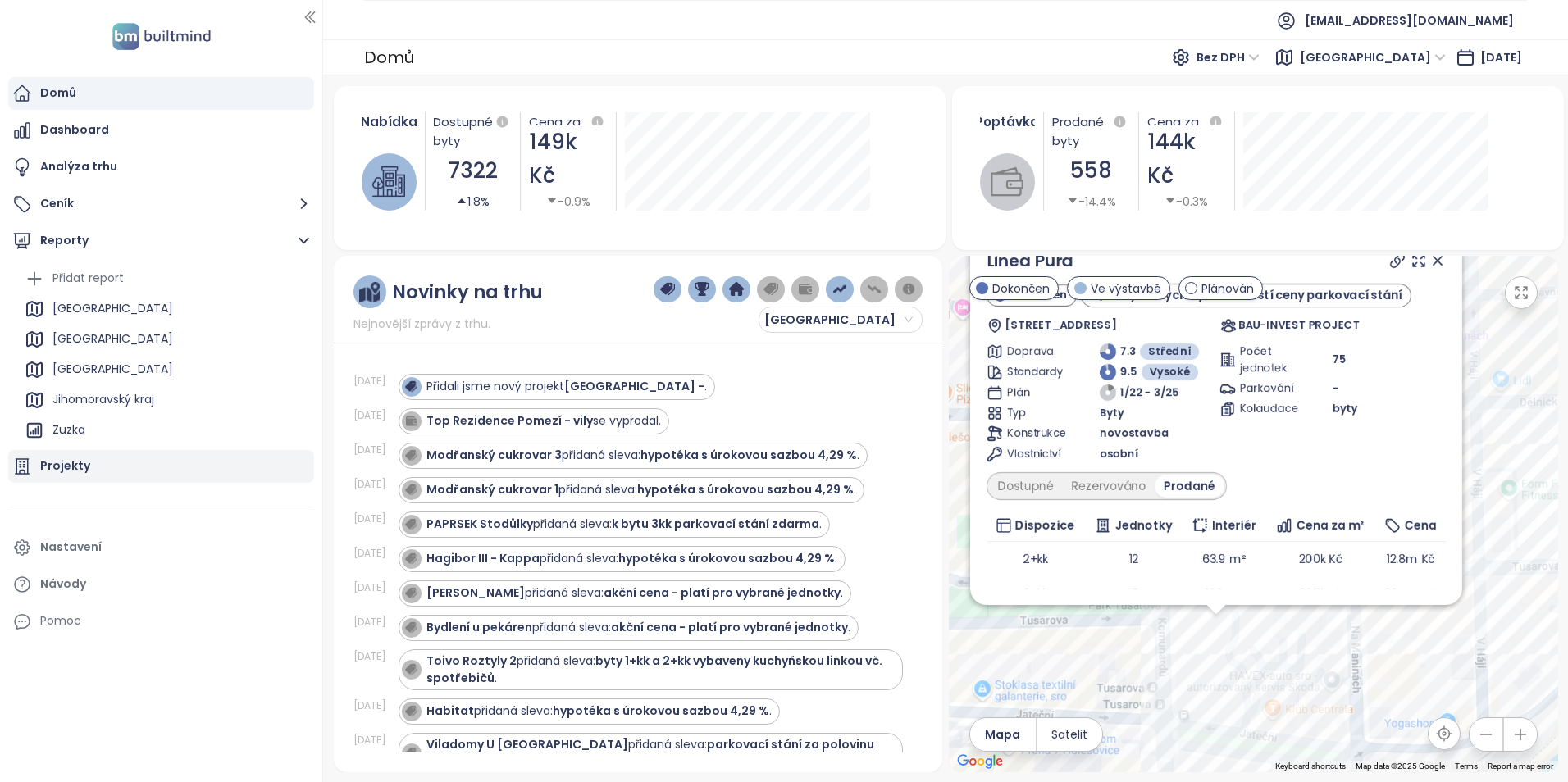
click at [68, 458] on div "Projekty" at bounding box center [65, 466] width 50 height 20
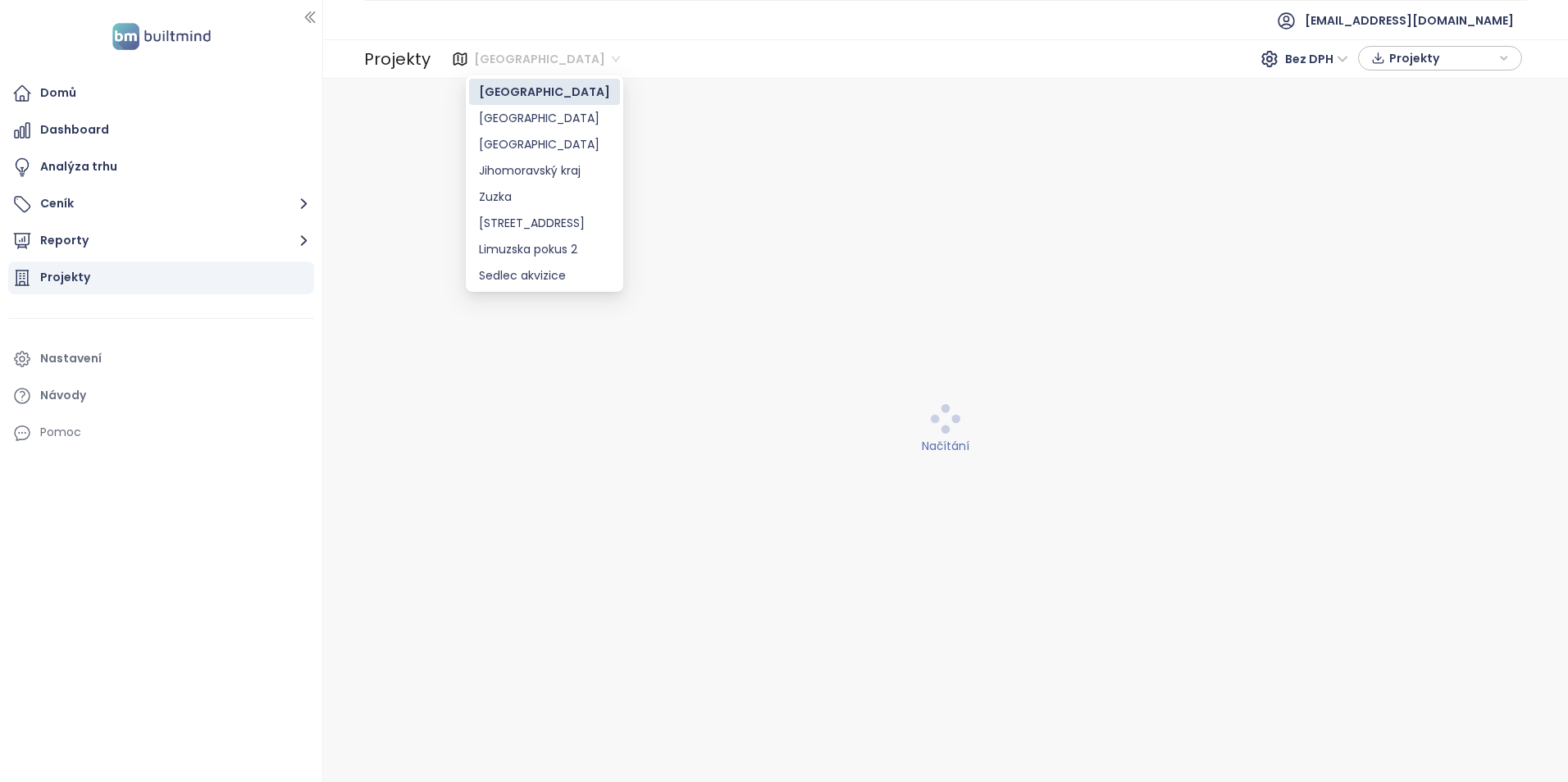
click at [517, 57] on span "[GEOGRAPHIC_DATA]" at bounding box center [547, 59] width 146 height 24
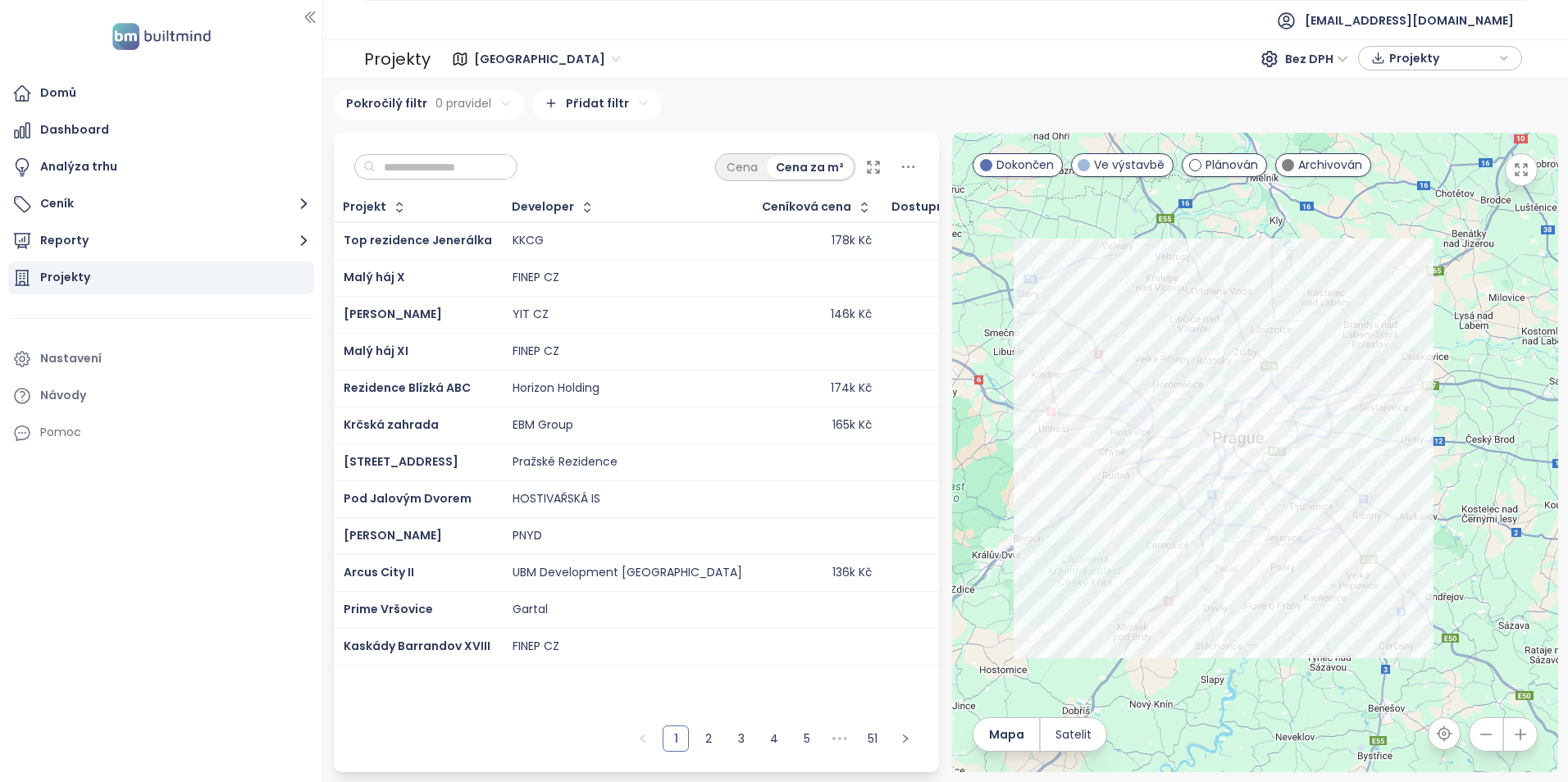
click at [438, 169] on input "text" at bounding box center [441, 167] width 133 height 24
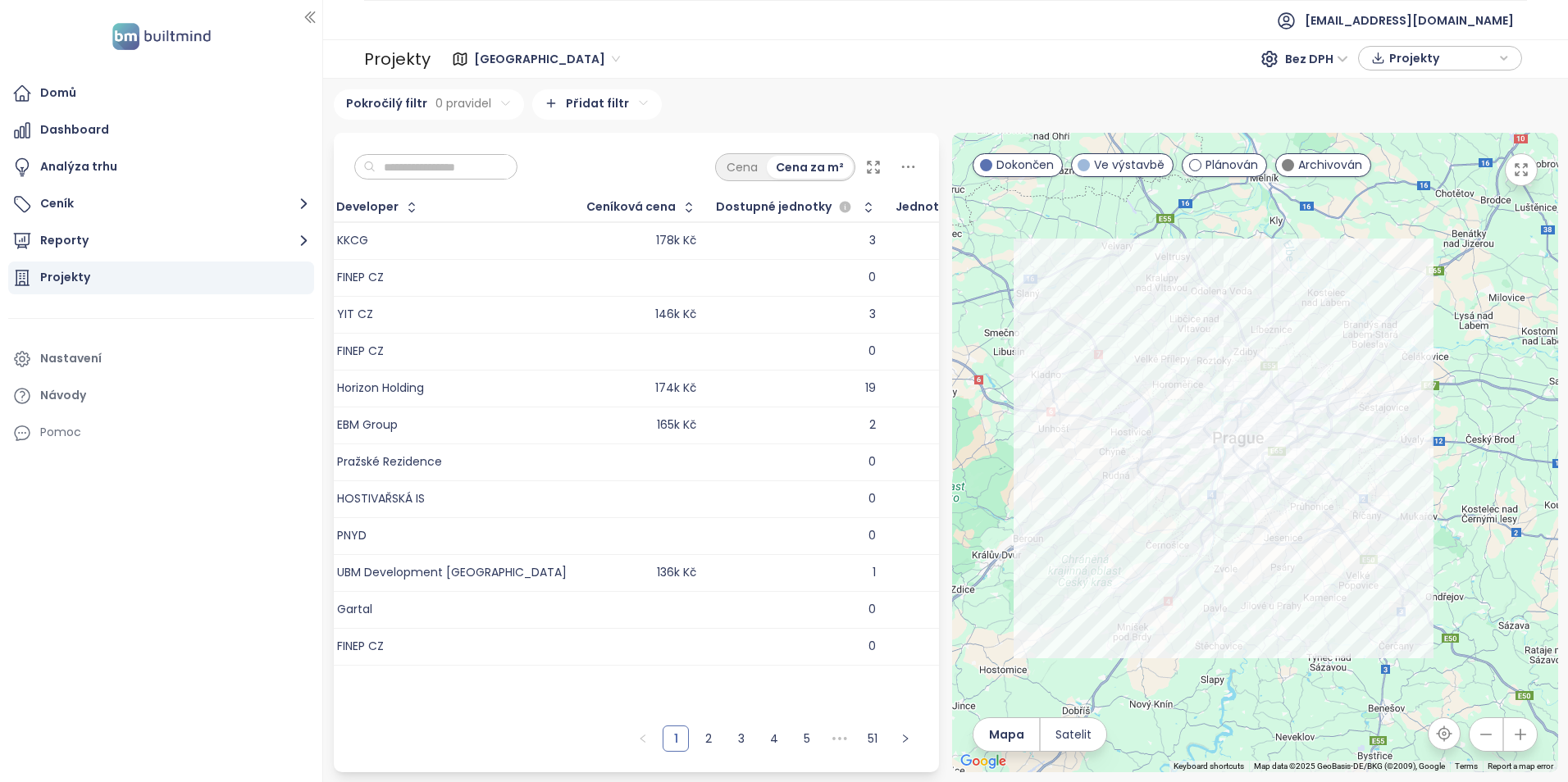
click at [912, 173] on icon at bounding box center [909, 167] width 20 height 20
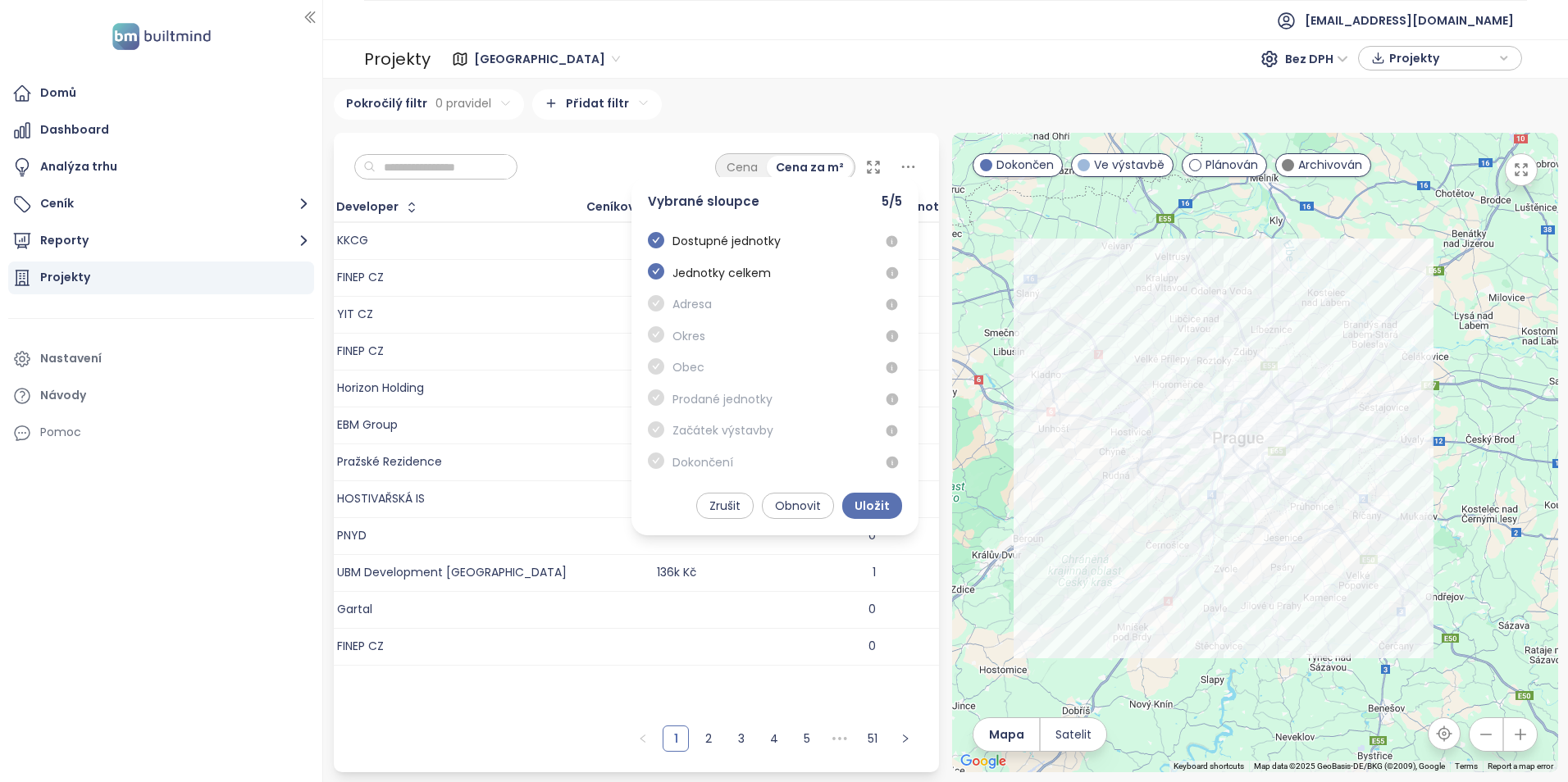
scroll to position [0, 0]
click at [663, 400] on span at bounding box center [656, 398] width 17 height 20
click at [659, 396] on span at bounding box center [656, 398] width 17 height 20
click at [653, 341] on icon "check-circle" at bounding box center [656, 334] width 17 height 17
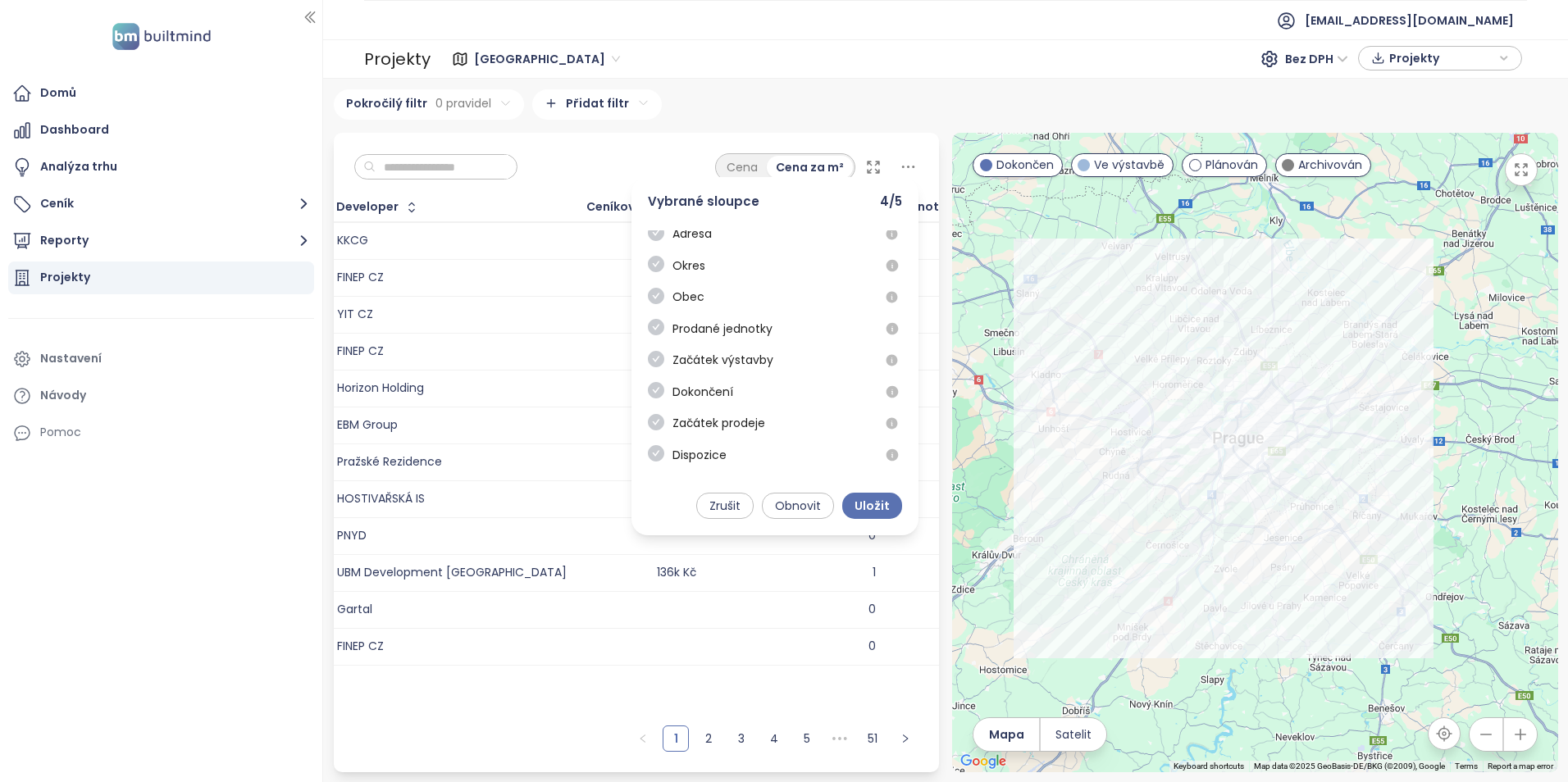
click at [675, 268] on span "Okres" at bounding box center [688, 265] width 33 height 18
click at [656, 272] on icon "check-circle" at bounding box center [656, 264] width 17 height 17
click at [862, 505] on span "Uložit" at bounding box center [872, 506] width 35 height 18
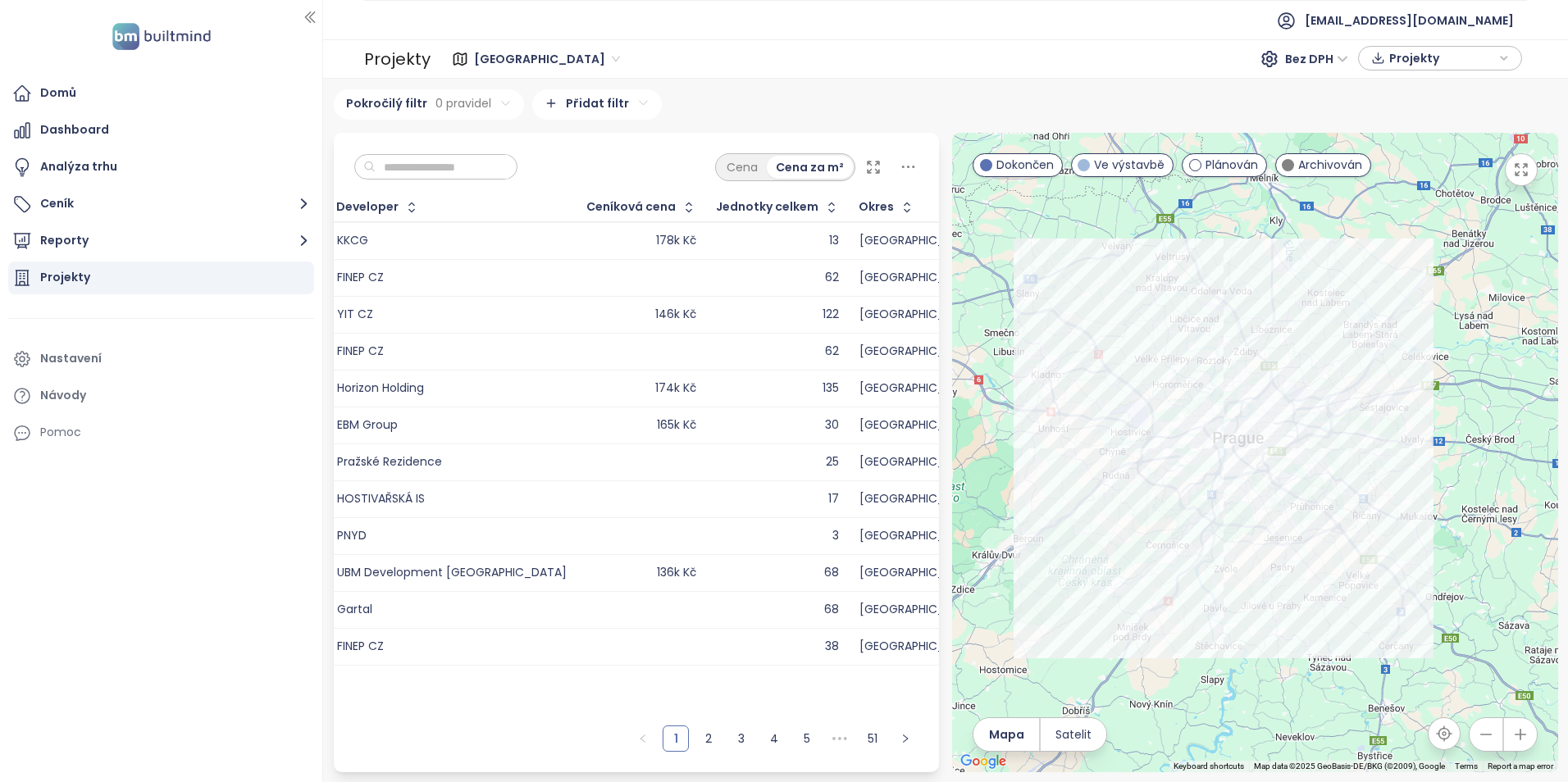
scroll to position [0, 133]
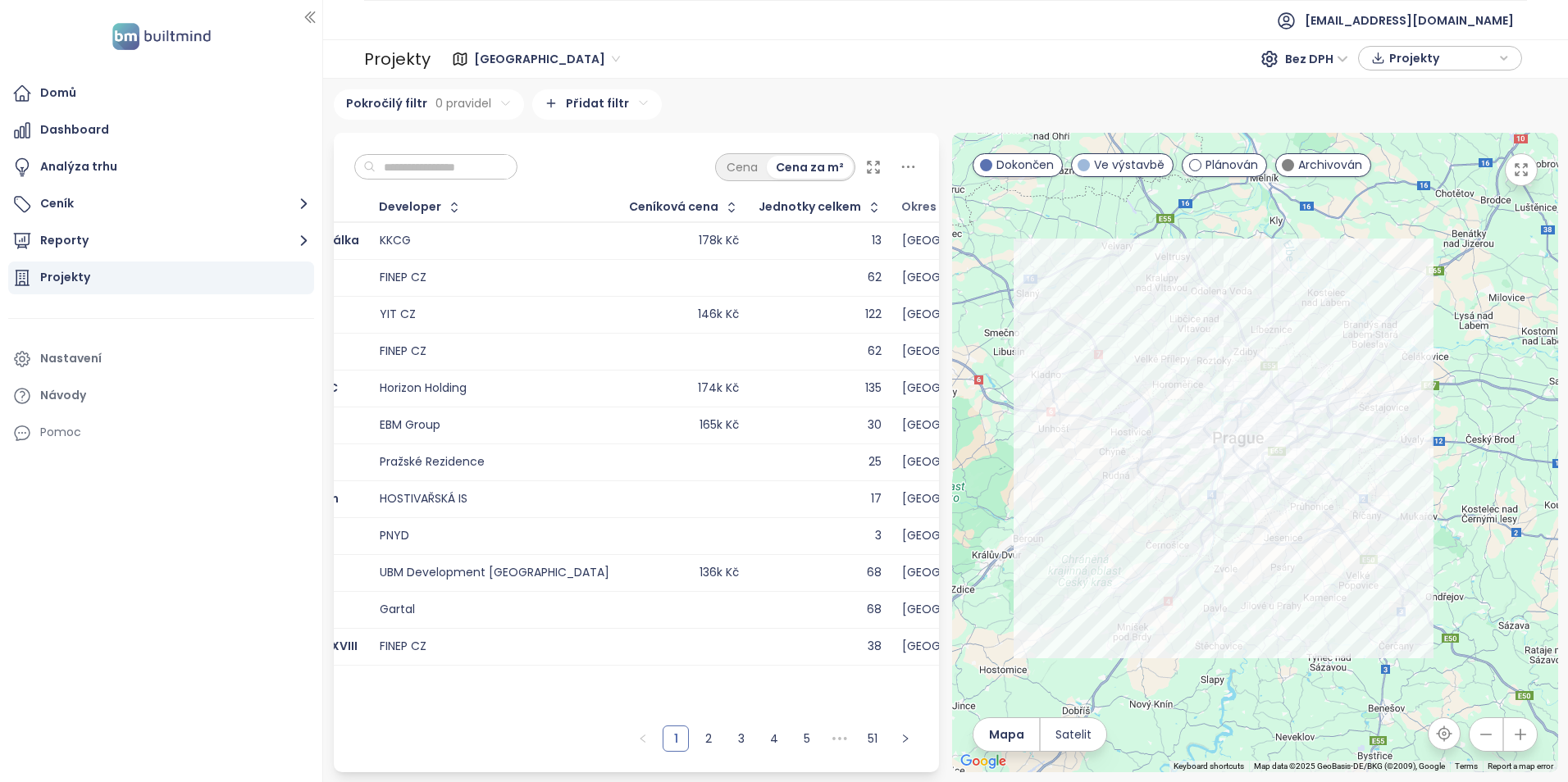
click at [901, 205] on div "Okres" at bounding box center [919, 207] width 35 height 10
click at [906, 164] on icon at bounding box center [909, 167] width 20 height 20
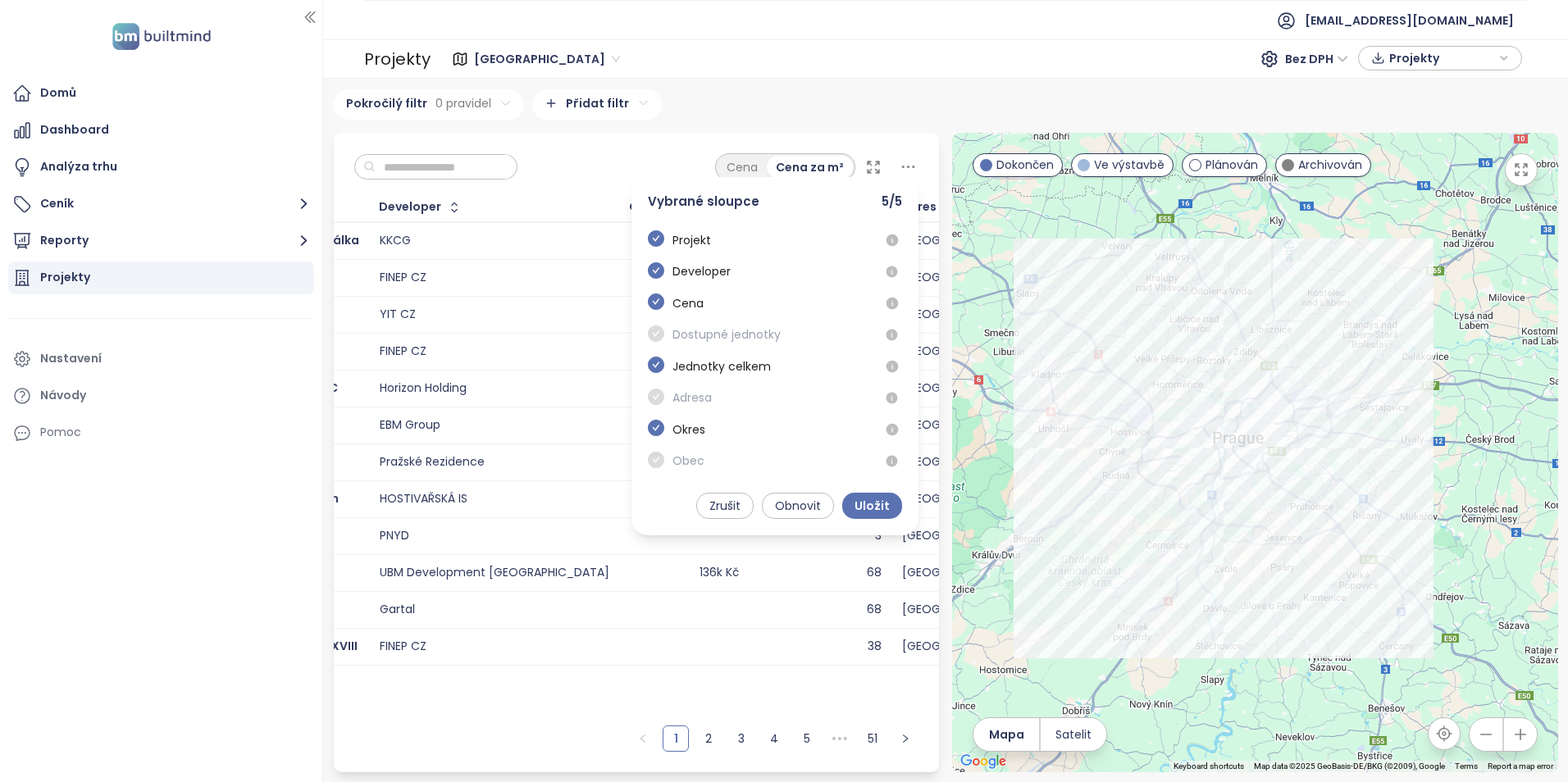
click at [679, 433] on span "Okres" at bounding box center [688, 429] width 33 height 18
drag, startPoint x: 655, startPoint y: 431, endPoint x: 654, endPoint y: 439, distance: 8.1
click at [654, 431] on icon "check-circle" at bounding box center [656, 428] width 17 height 17
drag, startPoint x: 653, startPoint y: 458, endPoint x: 815, endPoint y: 501, distance: 167.6
click at [653, 459] on icon "check-circle" at bounding box center [656, 460] width 17 height 17
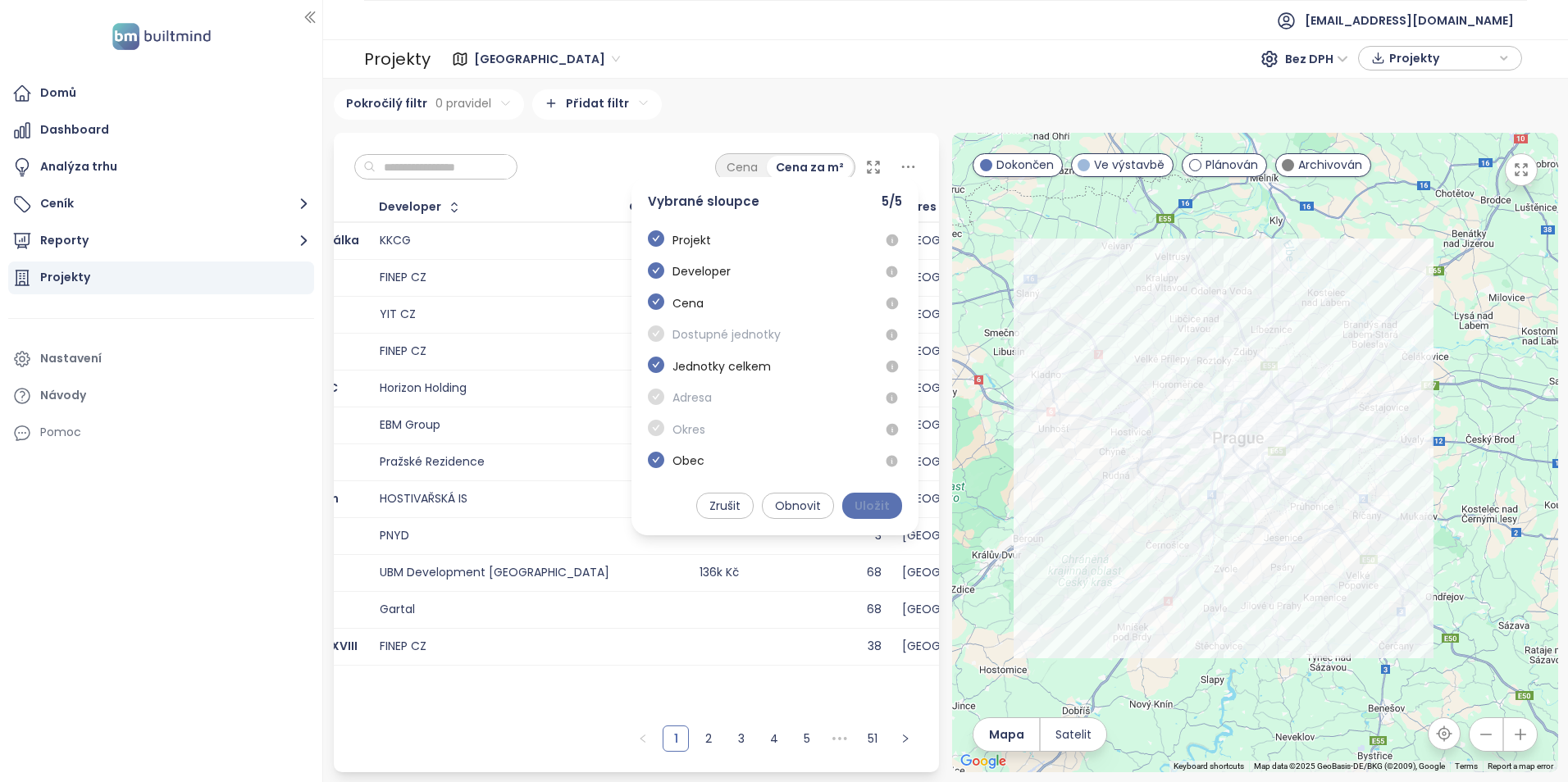
click at [859, 506] on span "Uložit" at bounding box center [872, 506] width 35 height 18
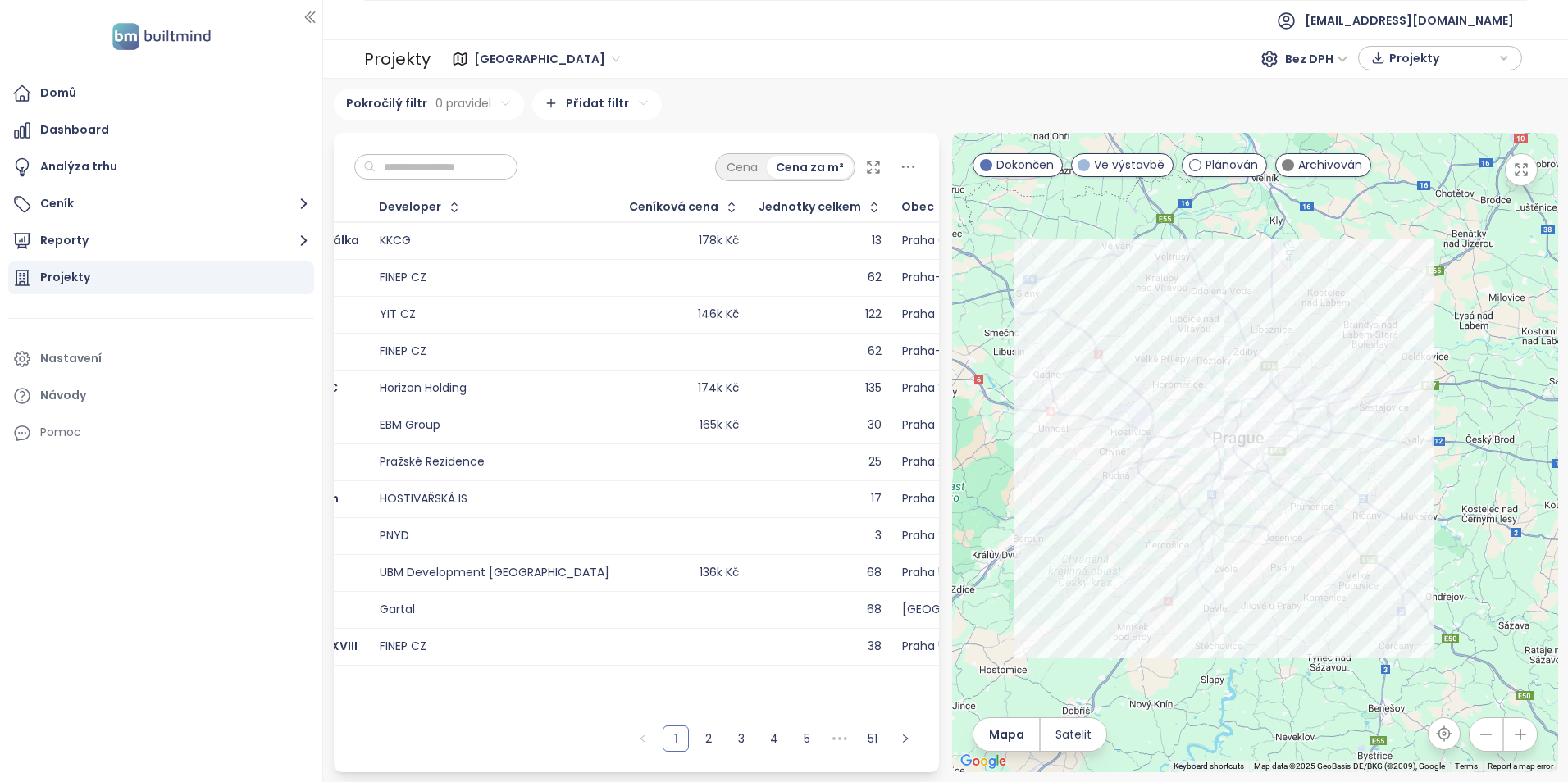
click at [901, 203] on div "Obec" at bounding box center [917, 207] width 33 height 10
click at [901, 206] on div "Obec" at bounding box center [917, 207] width 33 height 10
click at [934, 209] on button "button" at bounding box center [945, 208] width 22 height 26
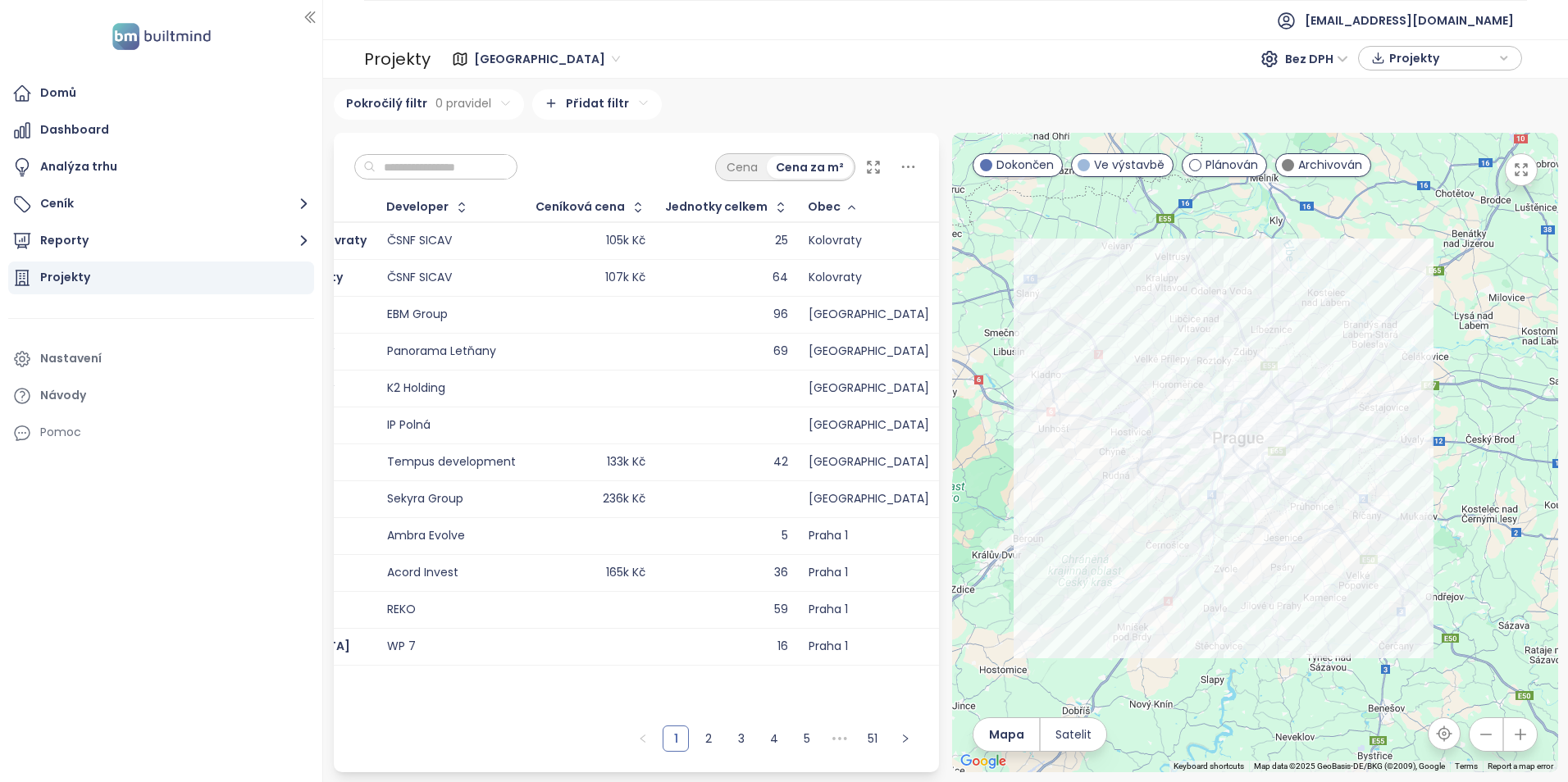
scroll to position [0, 47]
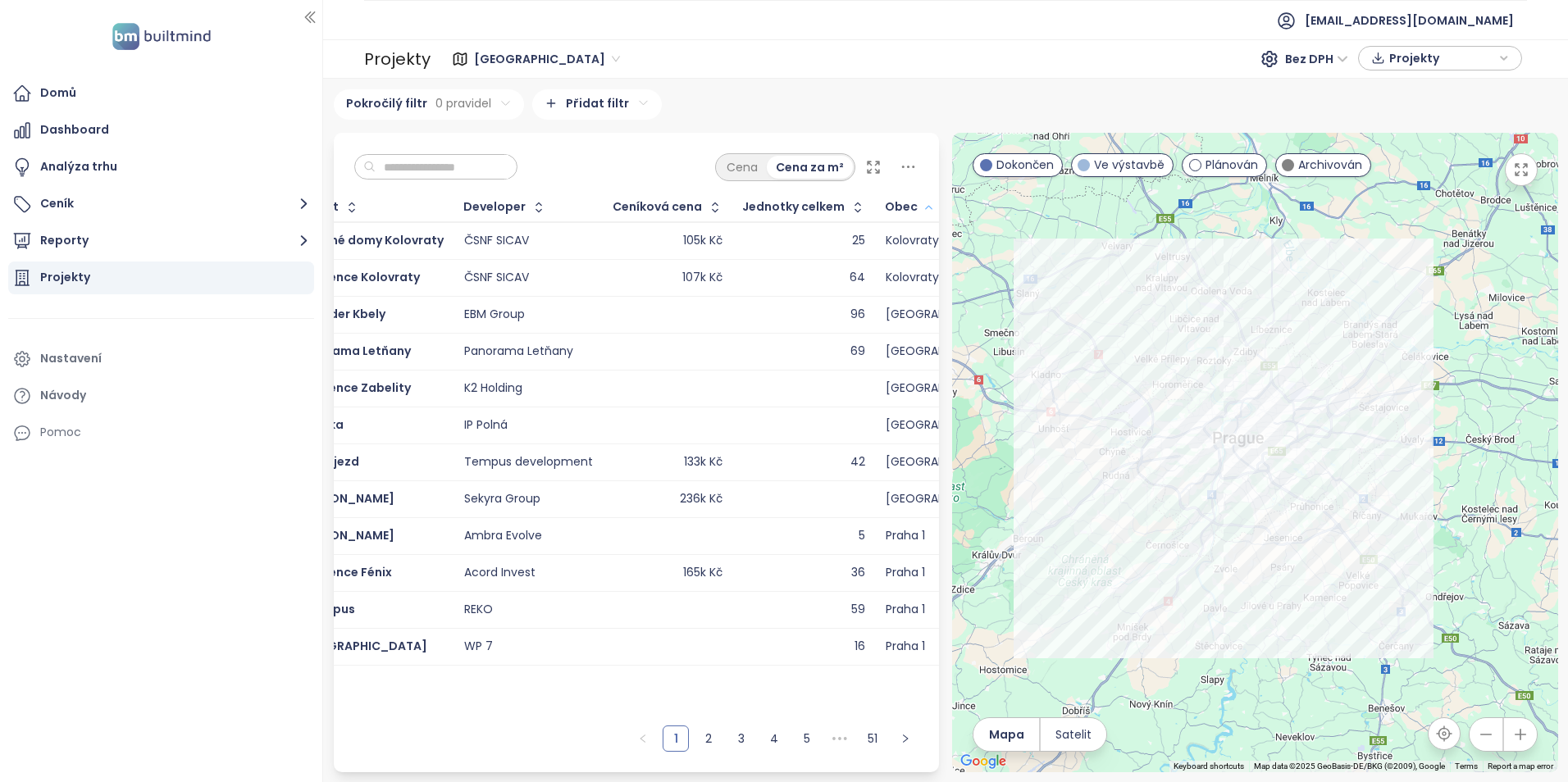
click at [918, 203] on button "button" at bounding box center [926, 208] width 18 height 26
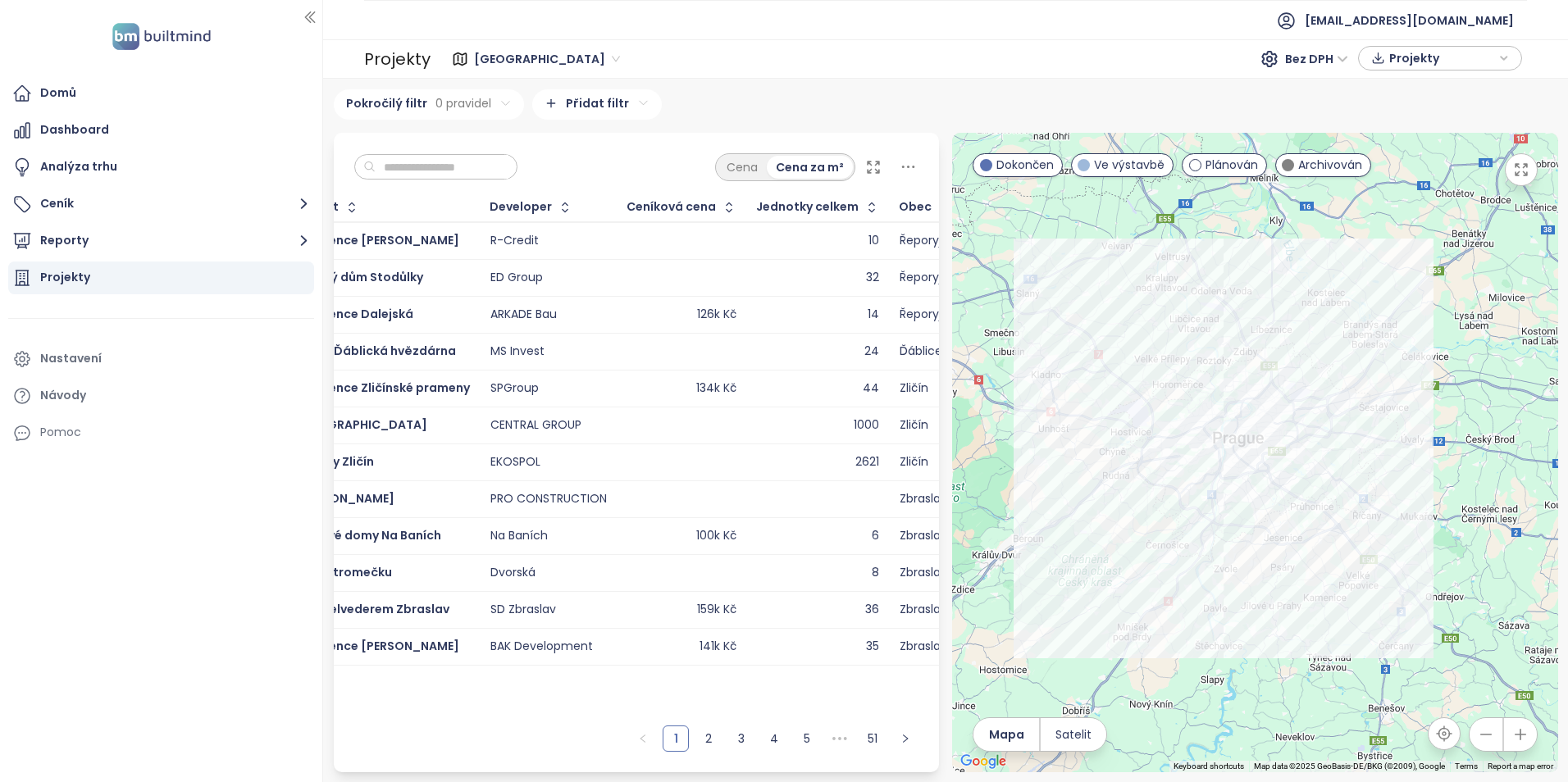
click at [905, 208] on div "Obec" at bounding box center [914, 207] width 33 height 10
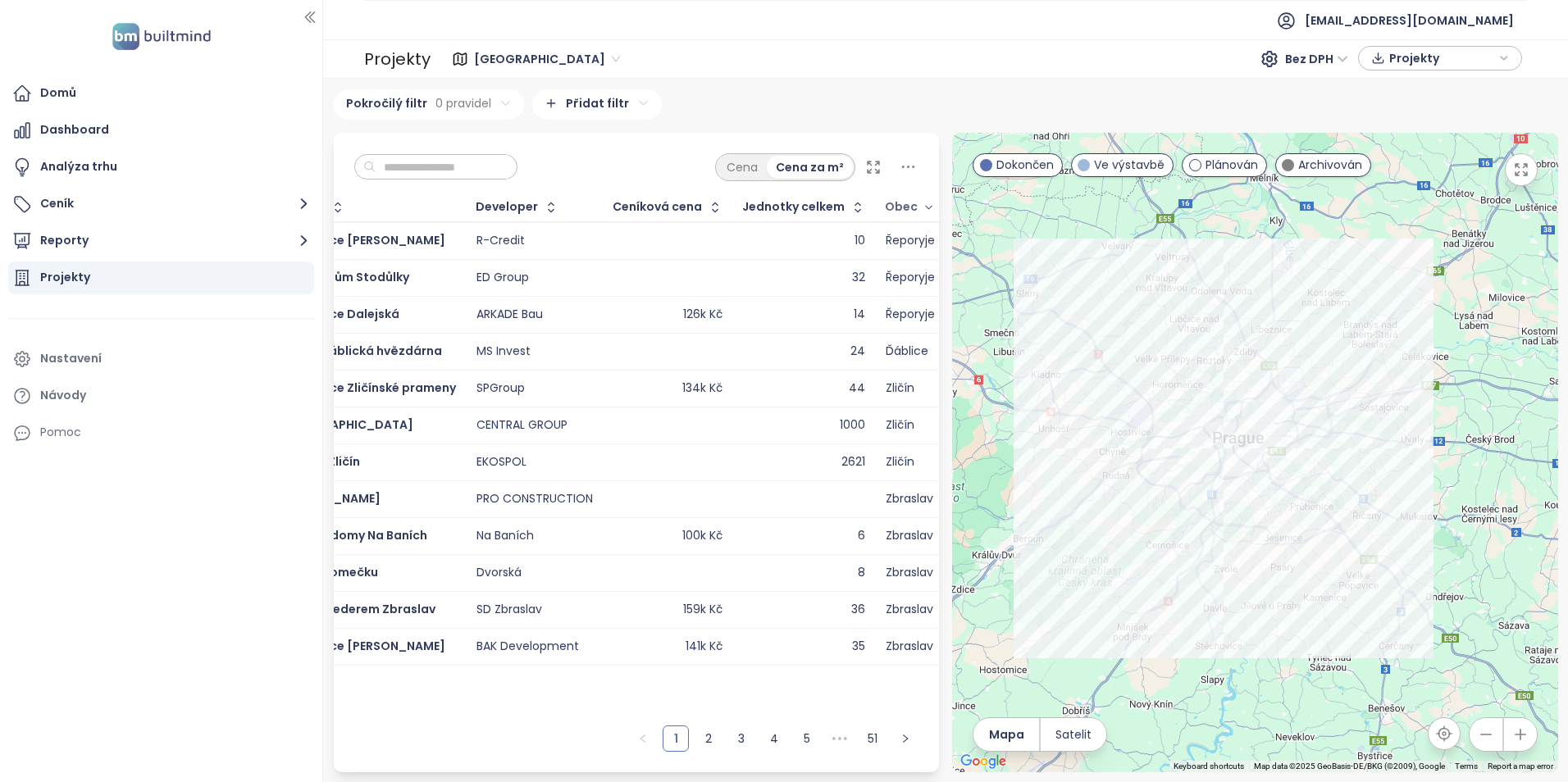
click at [894, 202] on div "Obec" at bounding box center [900, 207] width 33 height 10
click at [930, 203] on div "Obec" at bounding box center [911, 208] width 68 height 26
click at [926, 204] on div "Obec" at bounding box center [911, 208] width 68 height 26
drag, startPoint x: 953, startPoint y: 278, endPoint x: 975, endPoint y: 283, distance: 22.6
click at [975, 283] on div at bounding box center [1255, 452] width 606 height 640
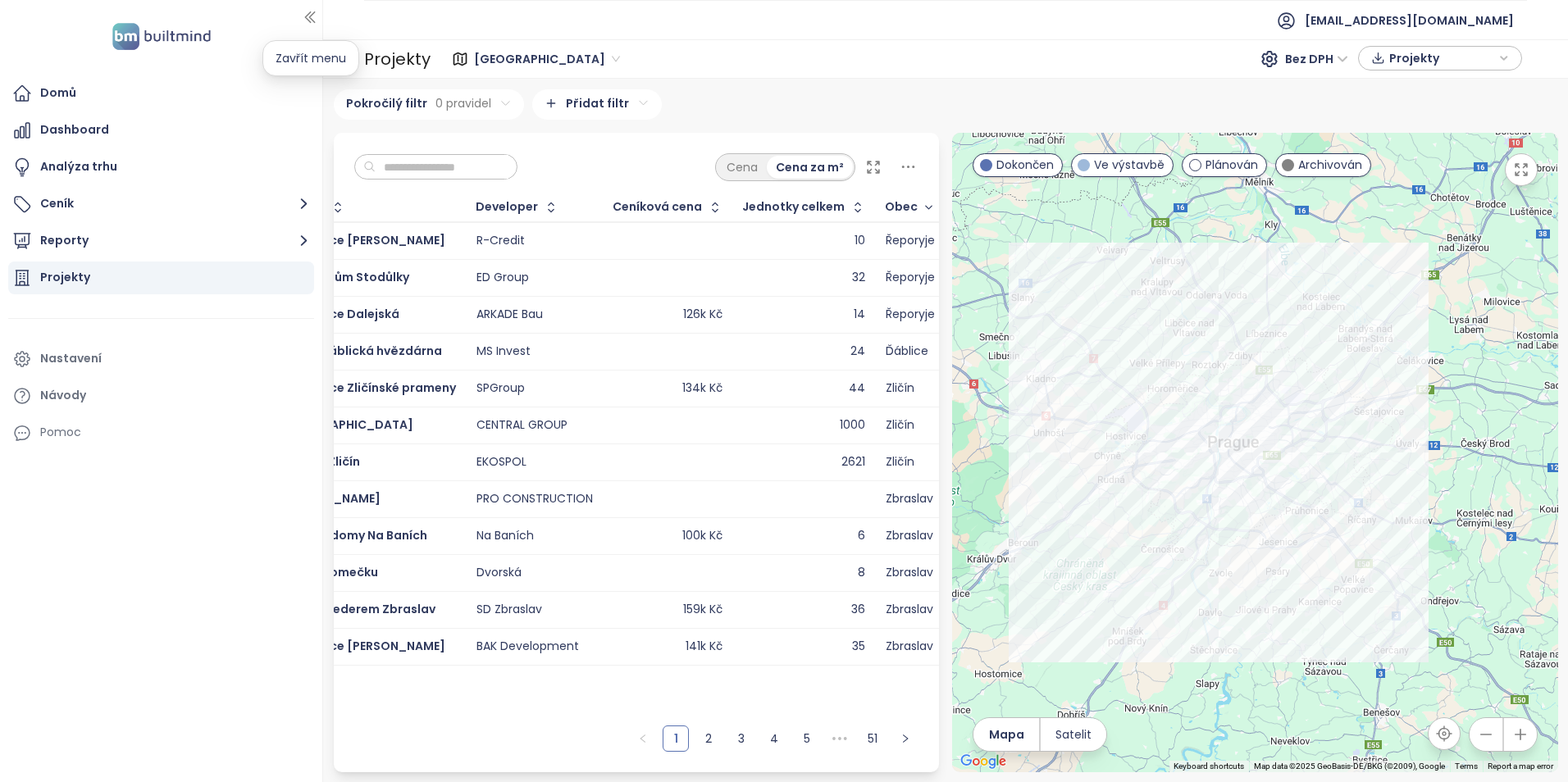
click at [306, 19] on icon "button" at bounding box center [310, 17] width 9 height 10
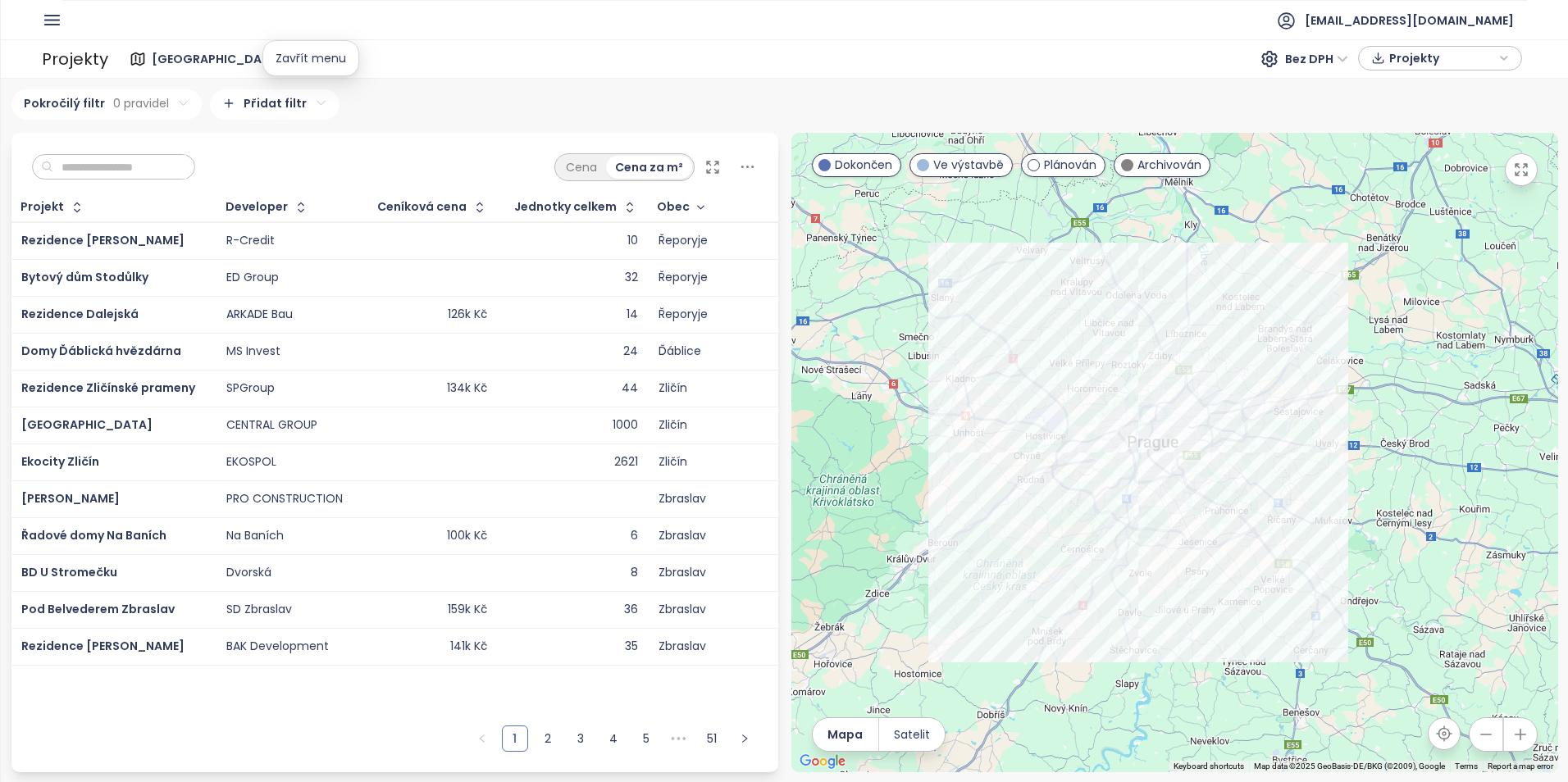
scroll to position [0, 0]
click at [671, 203] on div "Obec" at bounding box center [673, 207] width 33 height 10
click at [280, 101] on html "Domů Dashboard Analýza trhu Ceník Reporty Projekty Nastavení Návody Pomoc akviz…" at bounding box center [784, 391] width 1568 height 782
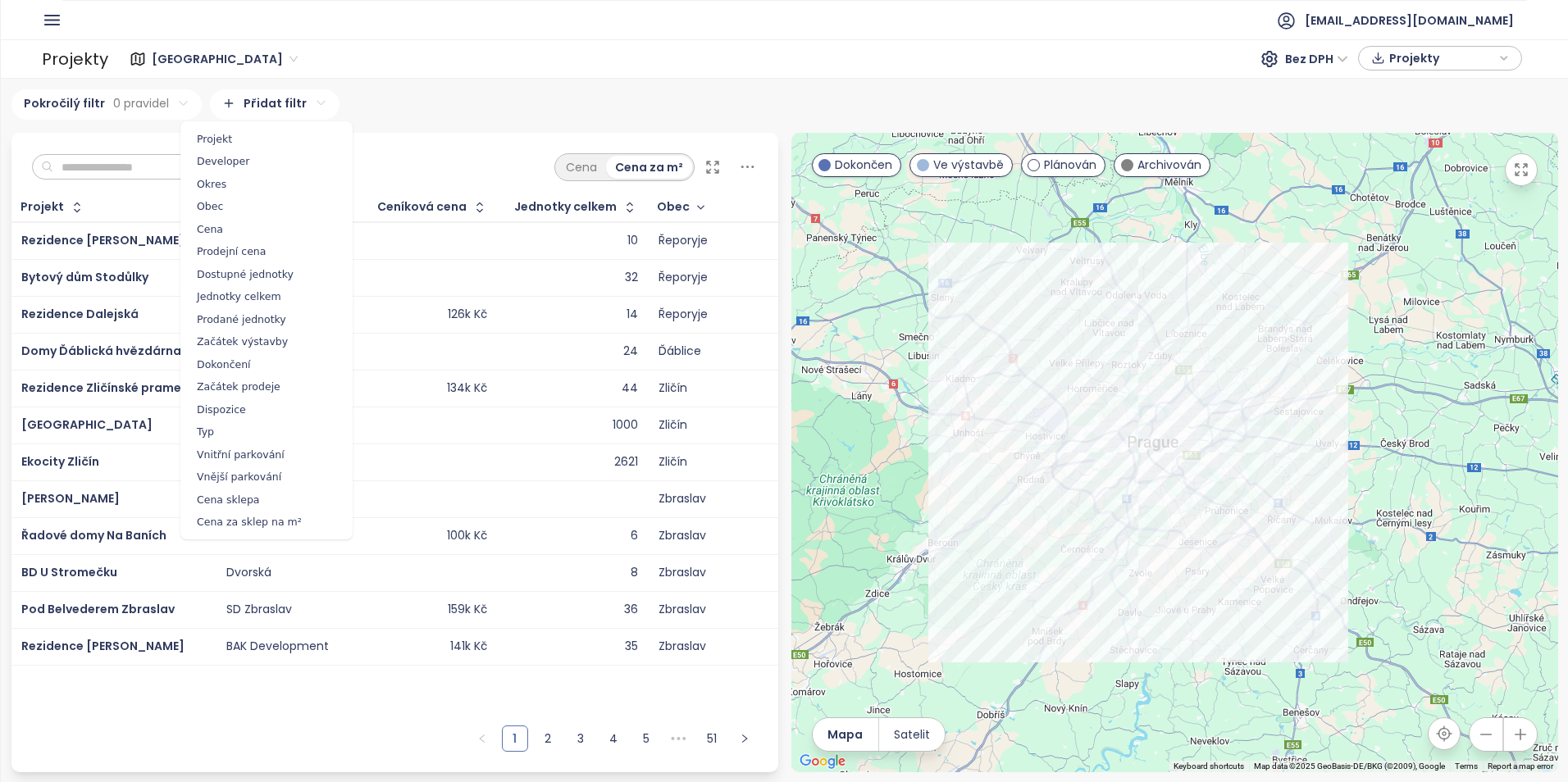
click at [217, 206] on span "Obec" at bounding box center [266, 207] width 164 height 23
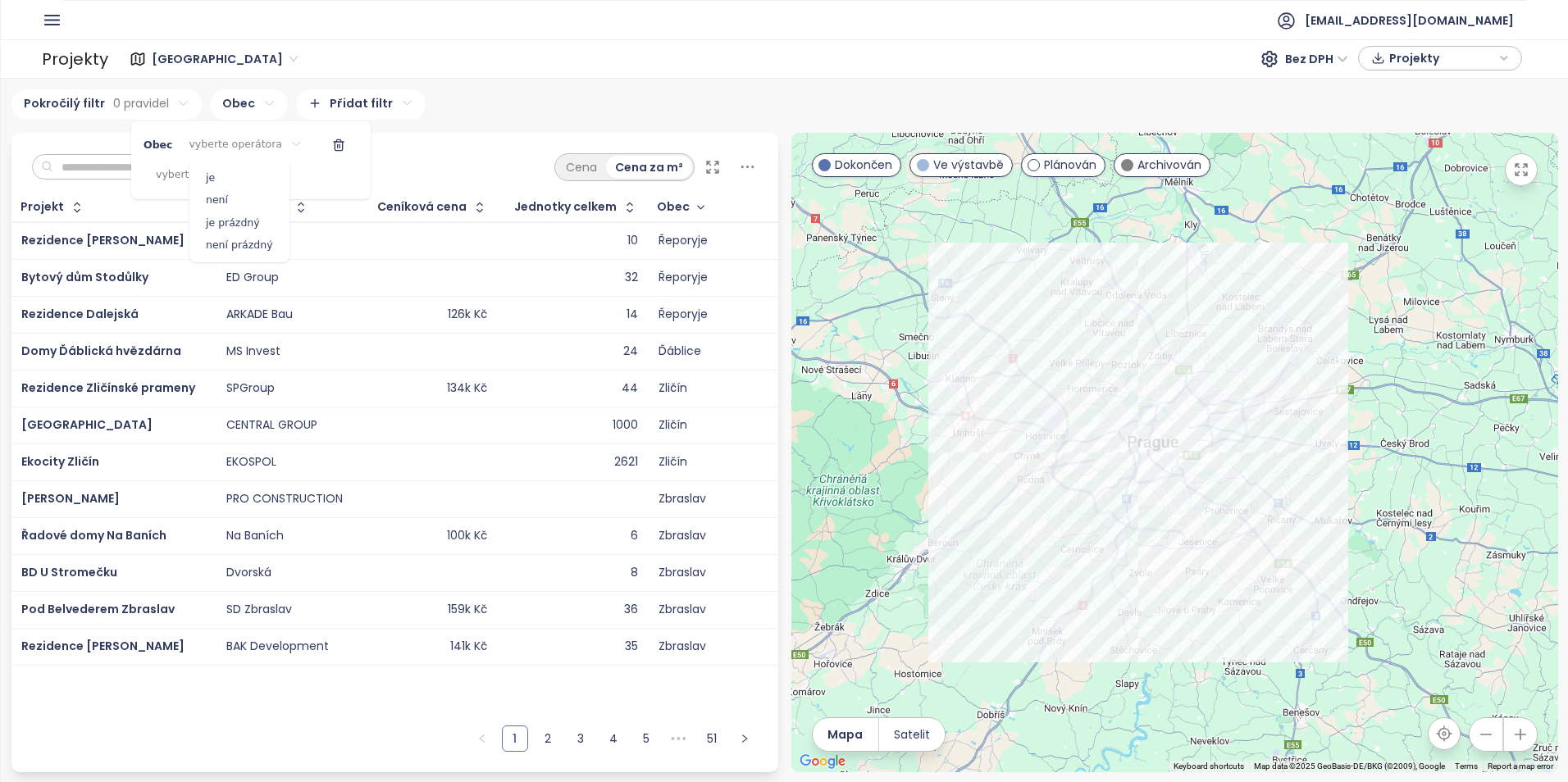
click at [266, 140] on html "Domů Dashboard Analýza trhu Ceník Reporty Projekty Nastavení Návody Pomoc akviz…" at bounding box center [784, 391] width 1568 height 782
click at [225, 173] on span "je" at bounding box center [239, 178] width 92 height 23
click at [235, 169] on html "Domů Dashboard Analýza trhu Ceník Reporty Projekty Nastavení Návody Pomoc akviz…" at bounding box center [784, 391] width 1568 height 782
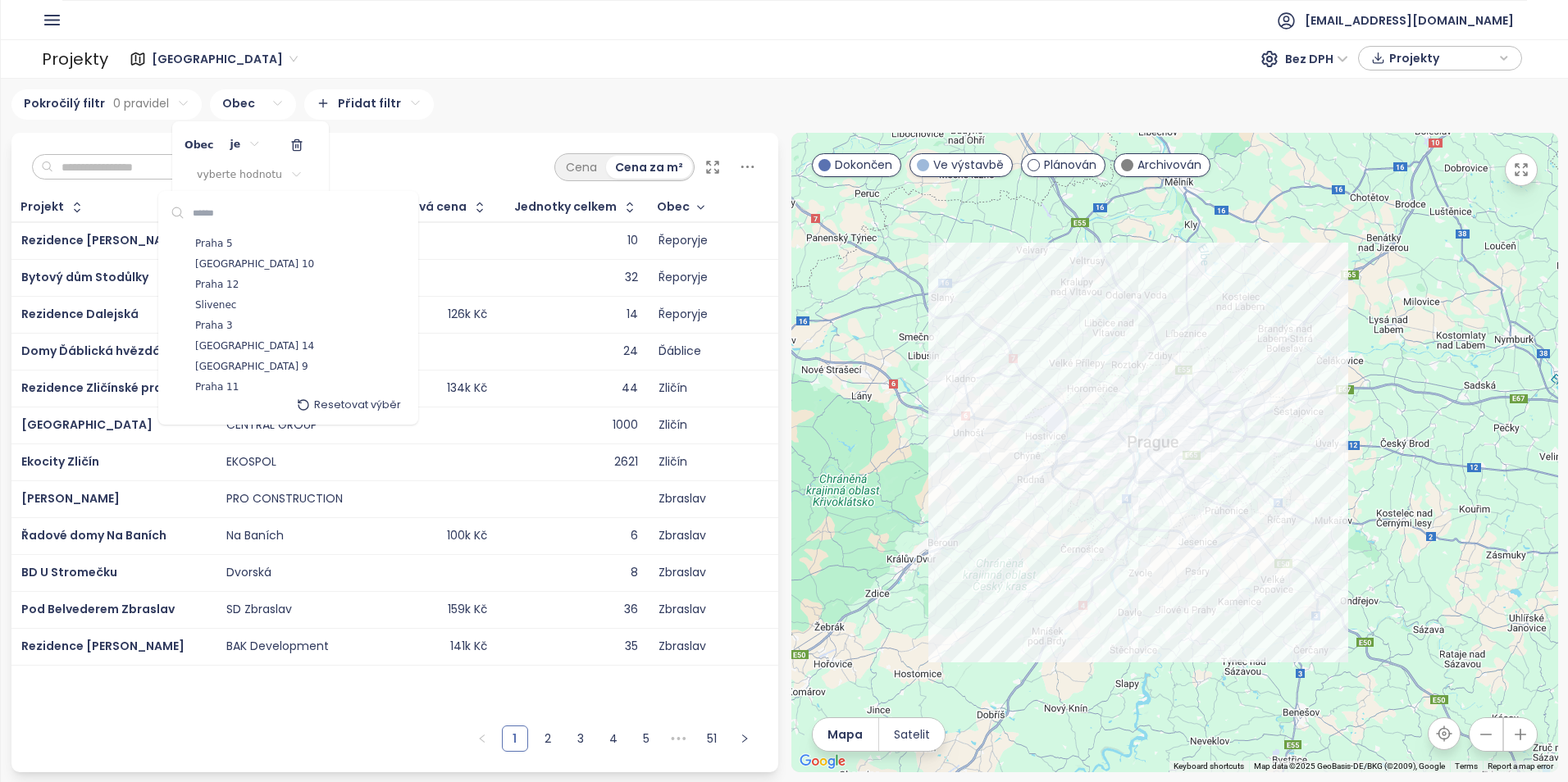
scroll to position [82, 0]
click at [220, 252] on span "Praha 5" at bounding box center [214, 260] width 38 height 17
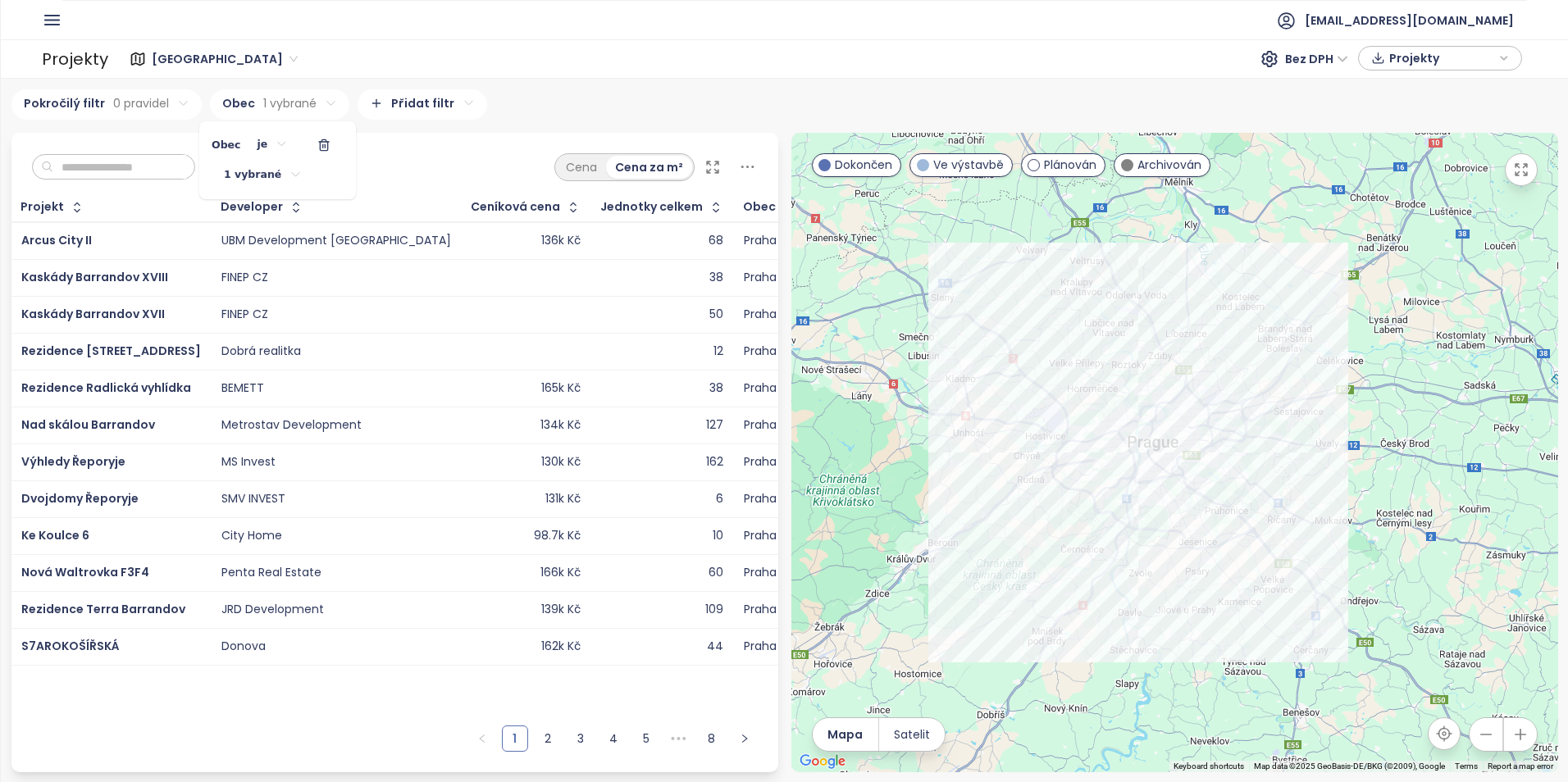
click at [282, 175] on html "Domů Dashboard Analýza trhu Ceník Reporty Projekty Nastavení Návody Pomoc akviz…" at bounding box center [784, 391] width 1568 height 782
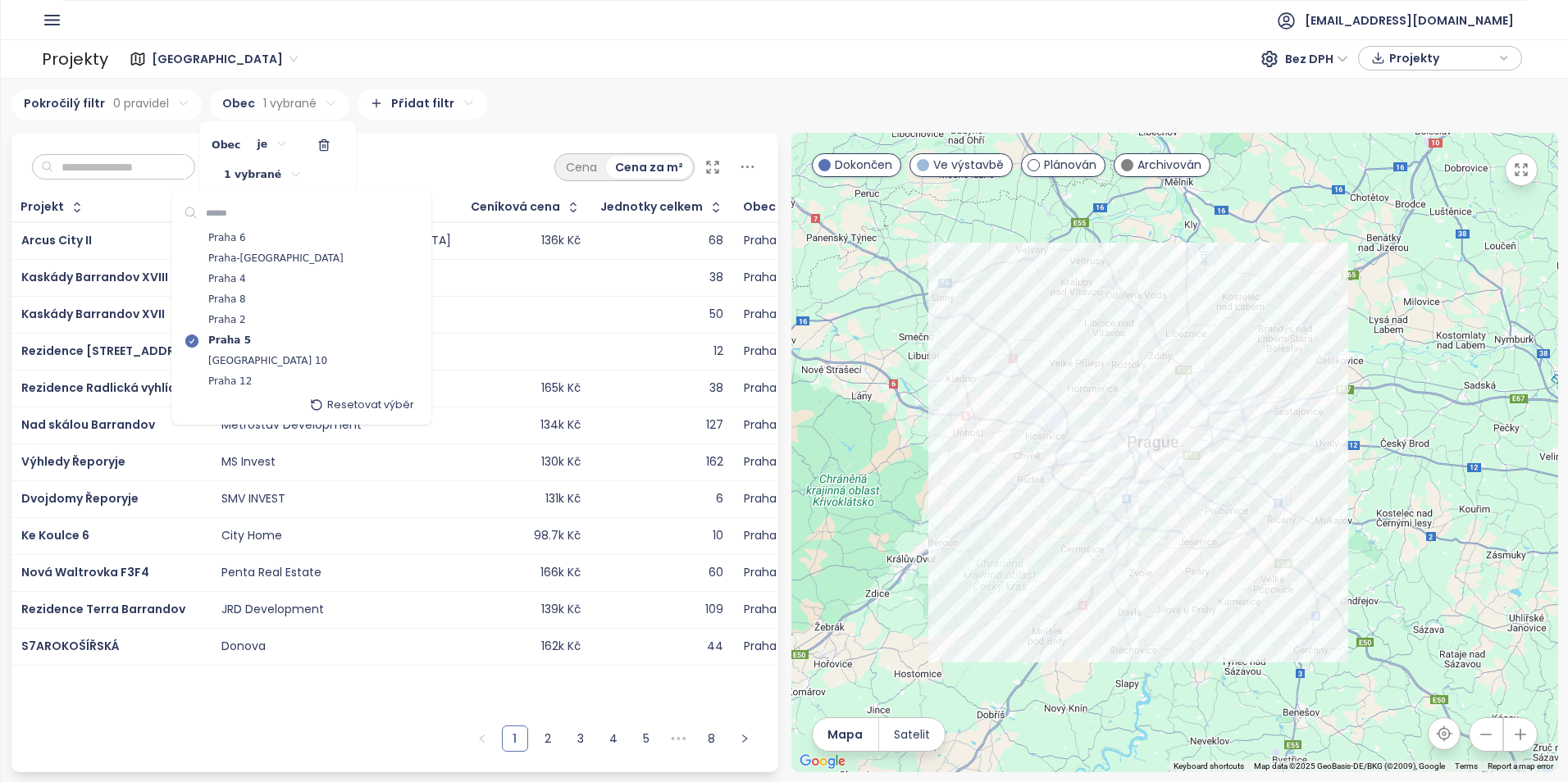
click at [282, 175] on html "Domů Dashboard Analýza trhu Ceník Reporty Projekty Nastavení Návody Pomoc akviz…" at bounding box center [784, 391] width 1568 height 782
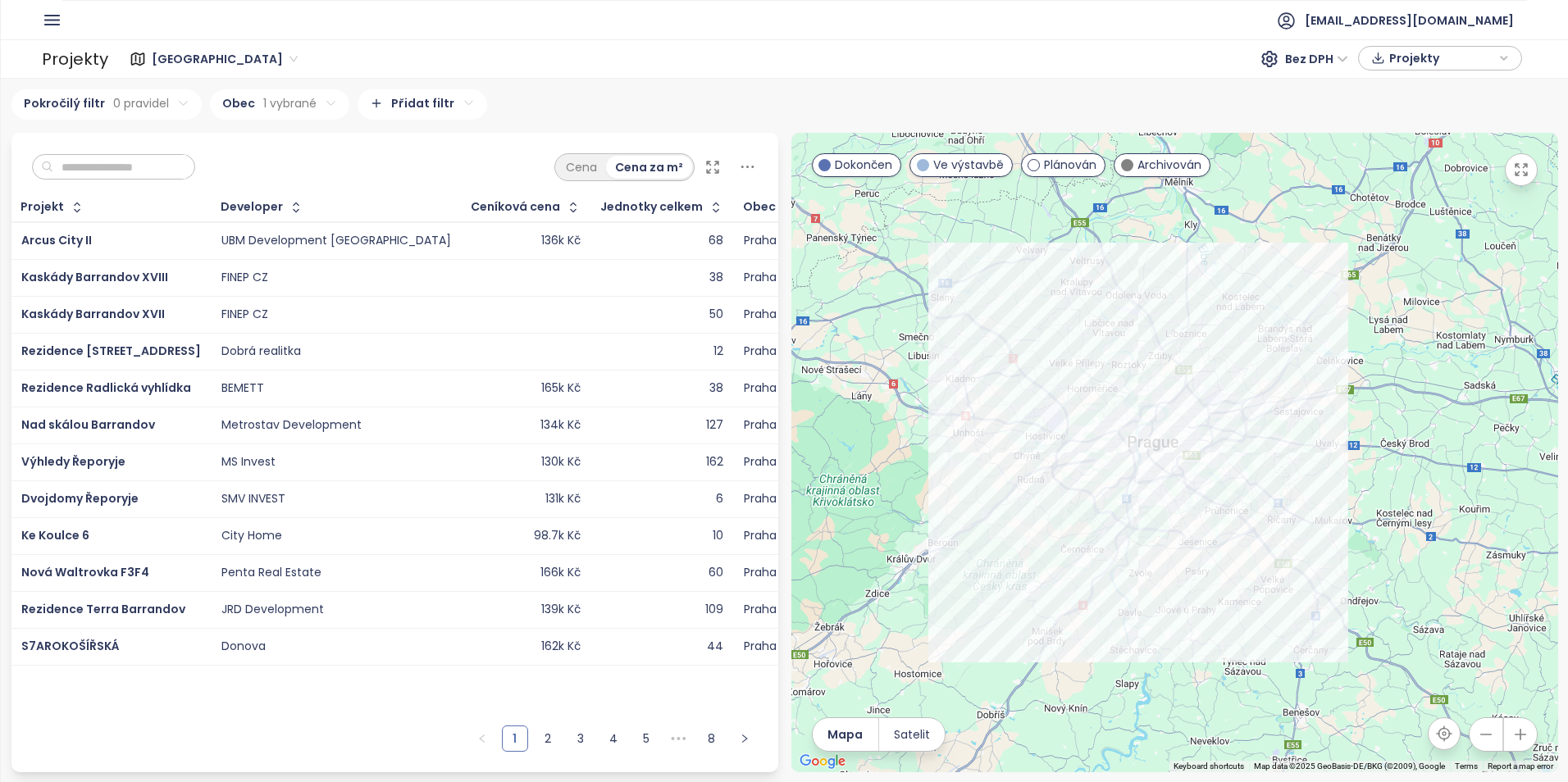
drag, startPoint x: 282, startPoint y: 175, endPoint x: 439, endPoint y: 176, distance: 157.0
click at [439, 176] on html "Domů Dashboard Analýza trhu Ceník Reporty Projekty Nastavení Návody Pomoc akviz…" at bounding box center [784, 391] width 1568 height 782
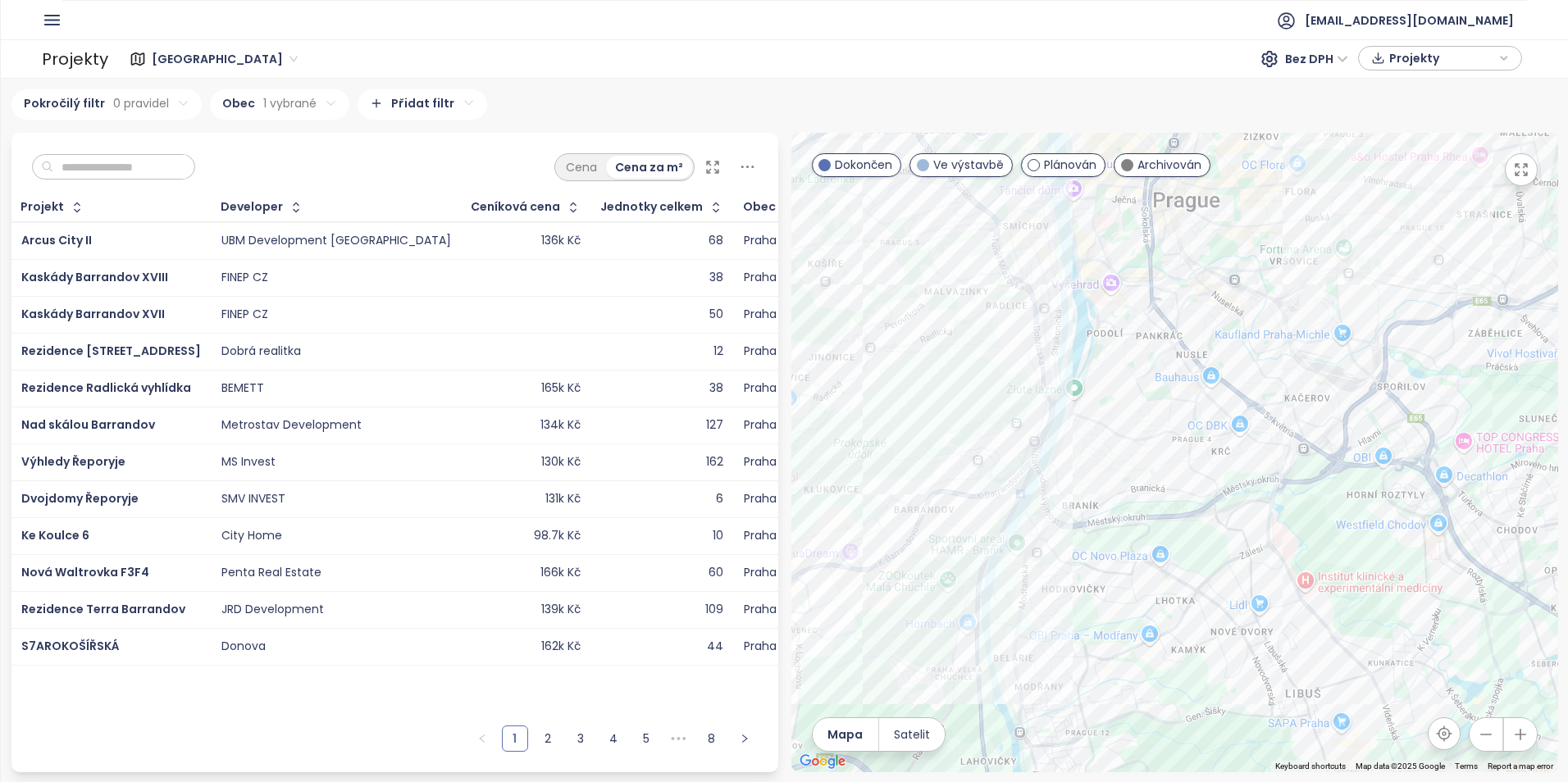
click at [414, 97] on html "Domů Dashboard Analýza trhu Ceník Reporty Projekty Nastavení Návody Pomoc akviz…" at bounding box center [784, 391] width 1568 height 782
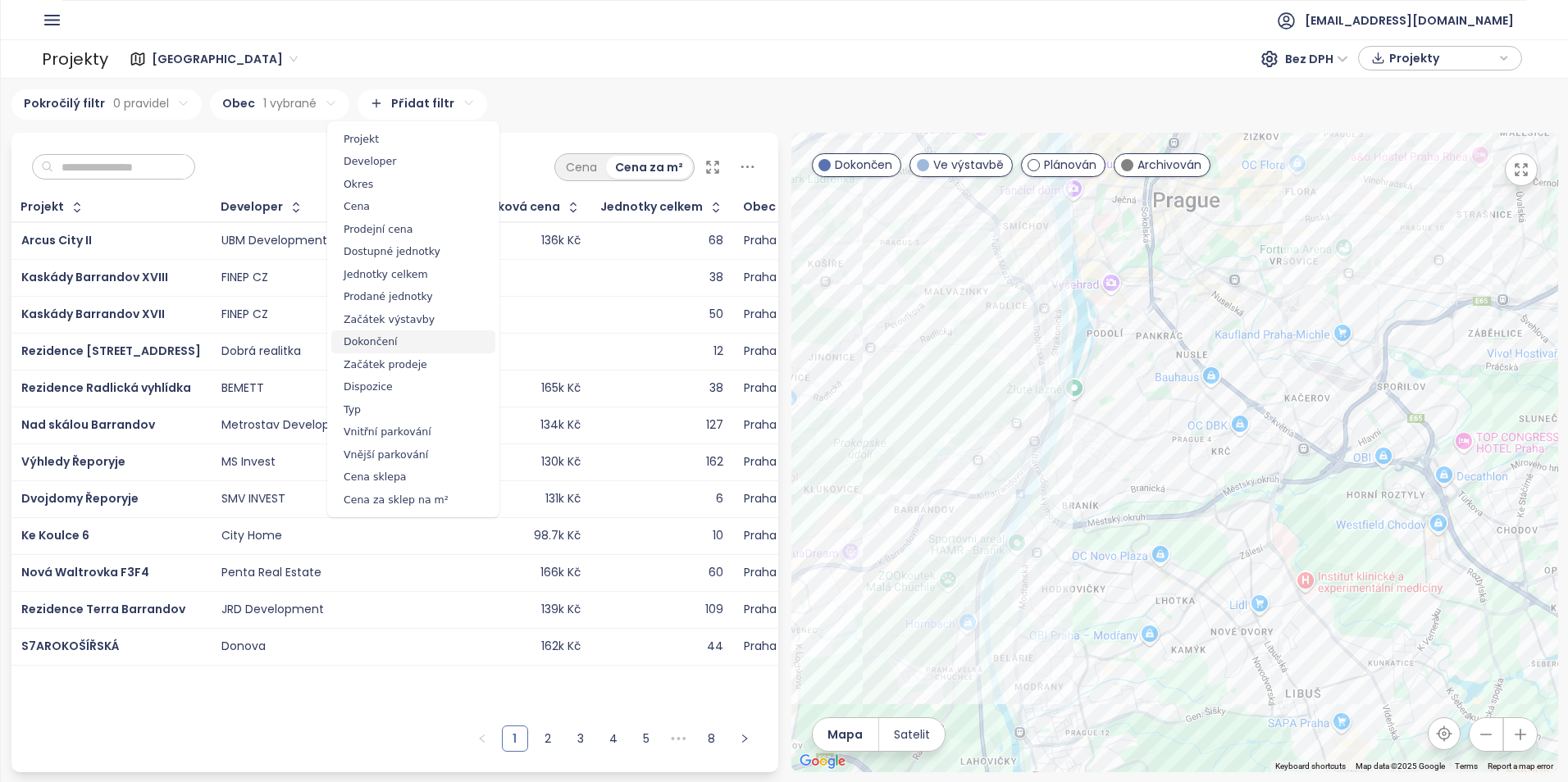
click at [403, 342] on span "Dokončení" at bounding box center [413, 342] width 164 height 23
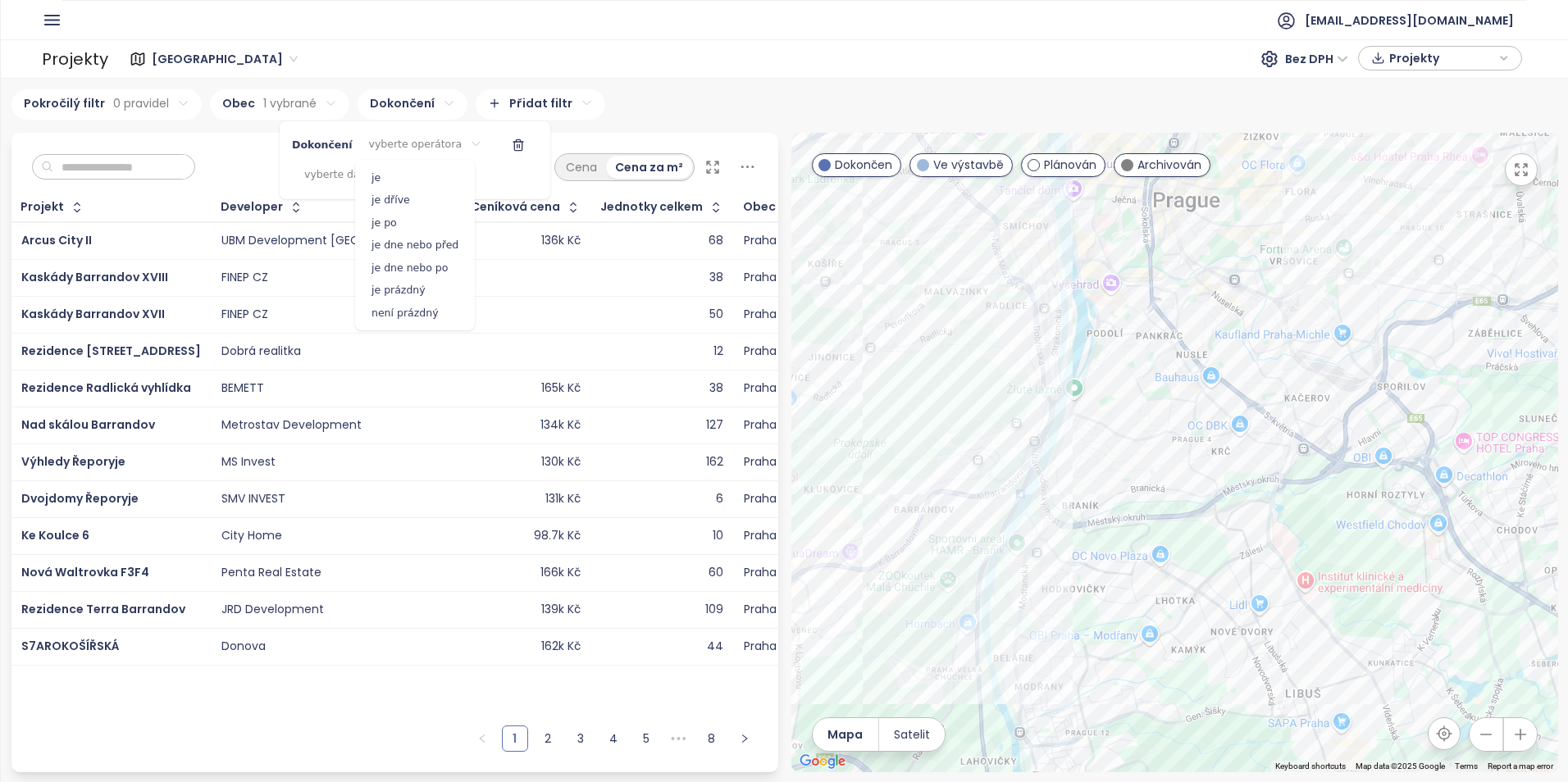
click at [431, 143] on html "Domů Dashboard Analýza trhu Ceník Reporty Projekty Nastavení Návody Pomoc akviz…" at bounding box center [784, 391] width 1568 height 782
click at [382, 167] on html "Domů Dashboard Analýza trhu Ceník Reporty Projekty Nastavení Návody Pomoc akviz…" at bounding box center [784, 391] width 1568 height 782
click at [381, 169] on html "Domů Dashboard Analýza trhu Ceník Reporty Projekty Nastavení Návody Pomoc akviz…" at bounding box center [784, 391] width 1568 height 782
click at [512, 142] on icon "button" at bounding box center [519, 145] width 13 height 13
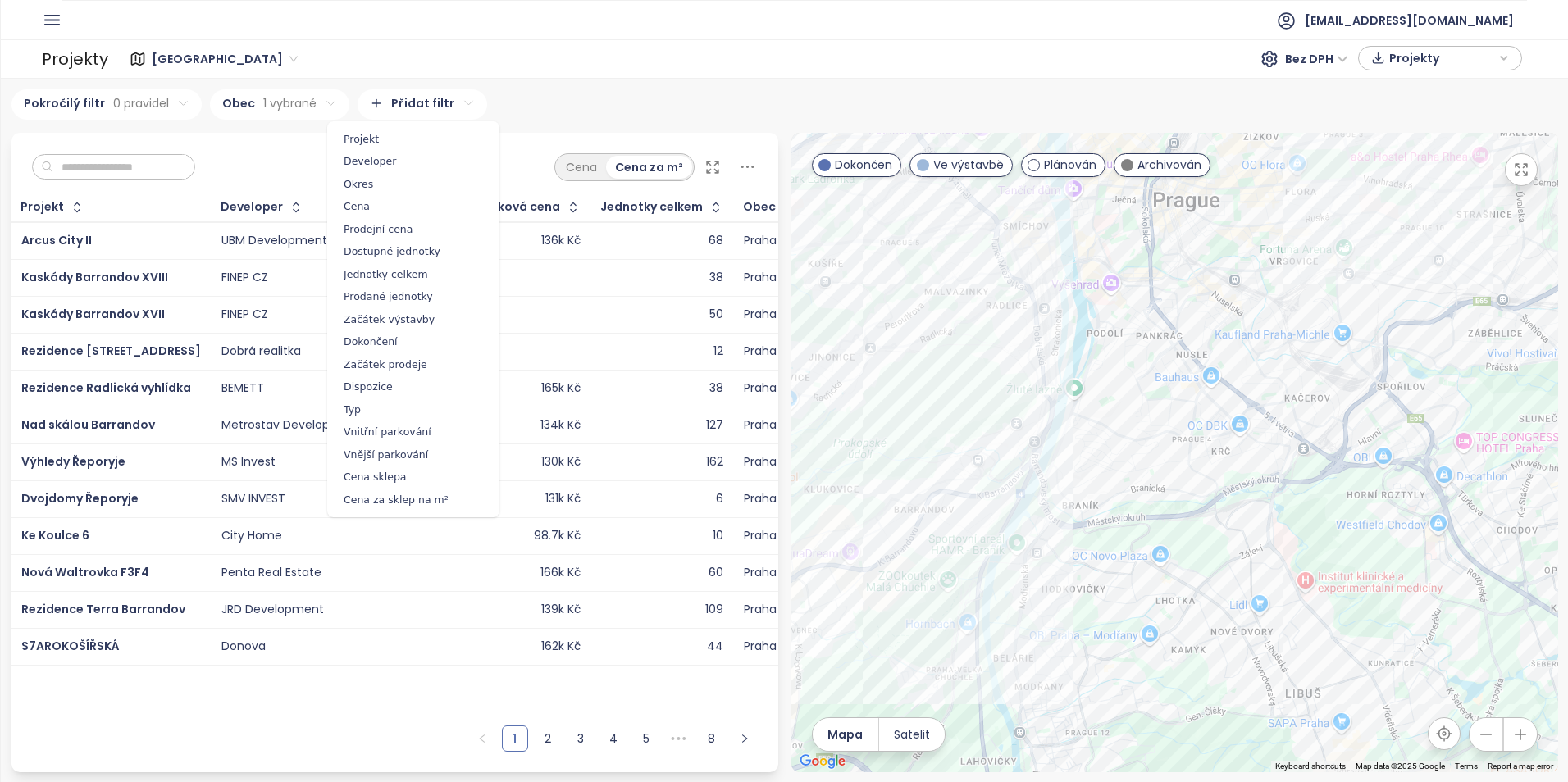
click at [444, 103] on html "Domů Dashboard Analýza trhu Ceník Reporty Projekty Nastavení Návody Pomoc akviz…" at bounding box center [784, 391] width 1568 height 782
click at [104, 95] on html "Domů Dashboard Analýza trhu Ceník Reporty Projekty Nastavení Návody Pomoc akviz…" at bounding box center [784, 391] width 1568 height 782
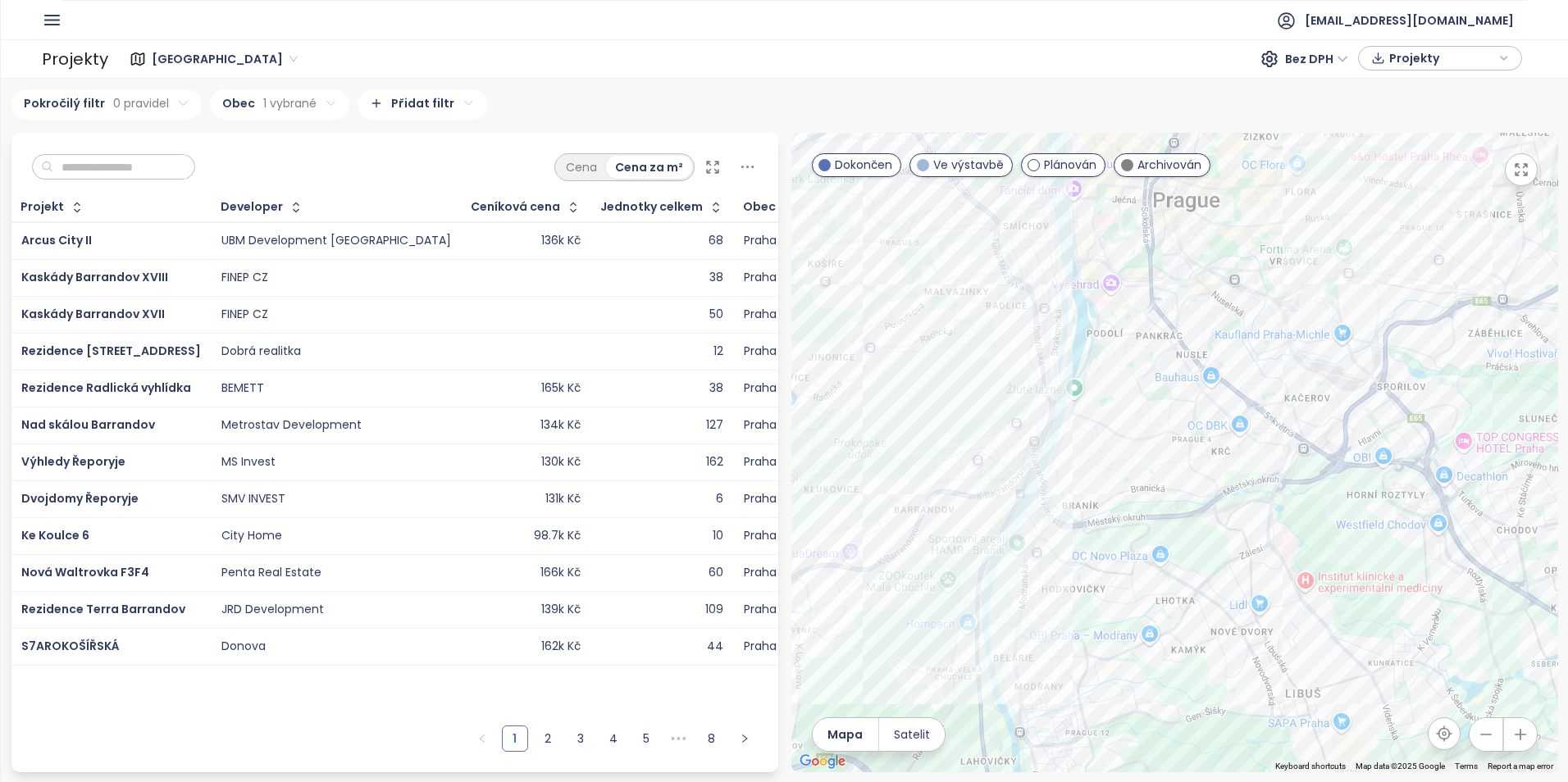
click at [107, 102] on html "Domů Dashboard Analýza trhu Ceník Reporty Projekty Nastavení Návody Pomoc akviz…" at bounding box center [784, 391] width 1568 height 782
click at [78, 144] on html "Domů Dashboard Analýza trhu Ceník Reporty Projekty Nastavení Návody Pomoc akviz…" at bounding box center [784, 391] width 1568 height 782
click at [69, 168] on span "Přidat pravidlo" at bounding box center [81, 176] width 120 height 23
click at [160, 129] on html "Domů Dashboard Analýza trhu Ceník Reporty Projekty Nastavení Návody Pomoc akviz…" at bounding box center [784, 391] width 1568 height 782
click at [166, 137] on html "Domů Dashboard Analýza trhu Ceník Reporty Projekty Nastavení Návody Pomoc akviz…" at bounding box center [784, 391] width 1568 height 782
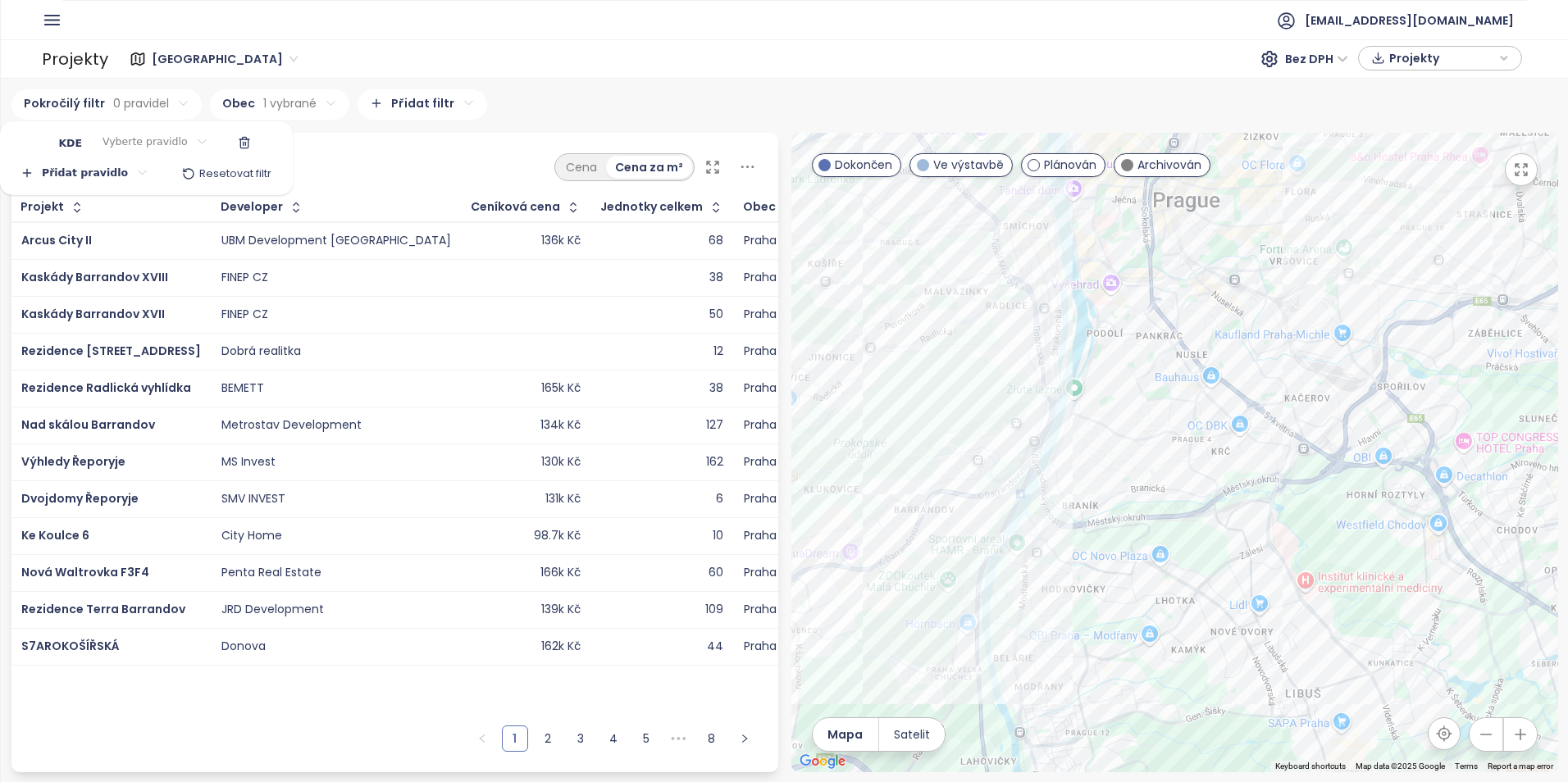
click at [237, 142] on icon "button" at bounding box center [244, 142] width 13 height 13
drag, startPoint x: 505, startPoint y: 108, endPoint x: 496, endPoint y: 107, distance: 9.1
click at [502, 108] on html "Domů Dashboard Analýza trhu Ceník Reporty Projekty Nastavení Návody Pomoc akviz…" at bounding box center [784, 391] width 1568 height 782
click at [422, 112] on html "Domů Dashboard Analýza trhu Ceník Reporty Projekty Nastavení Návody Pomoc akviz…" at bounding box center [784, 391] width 1568 height 782
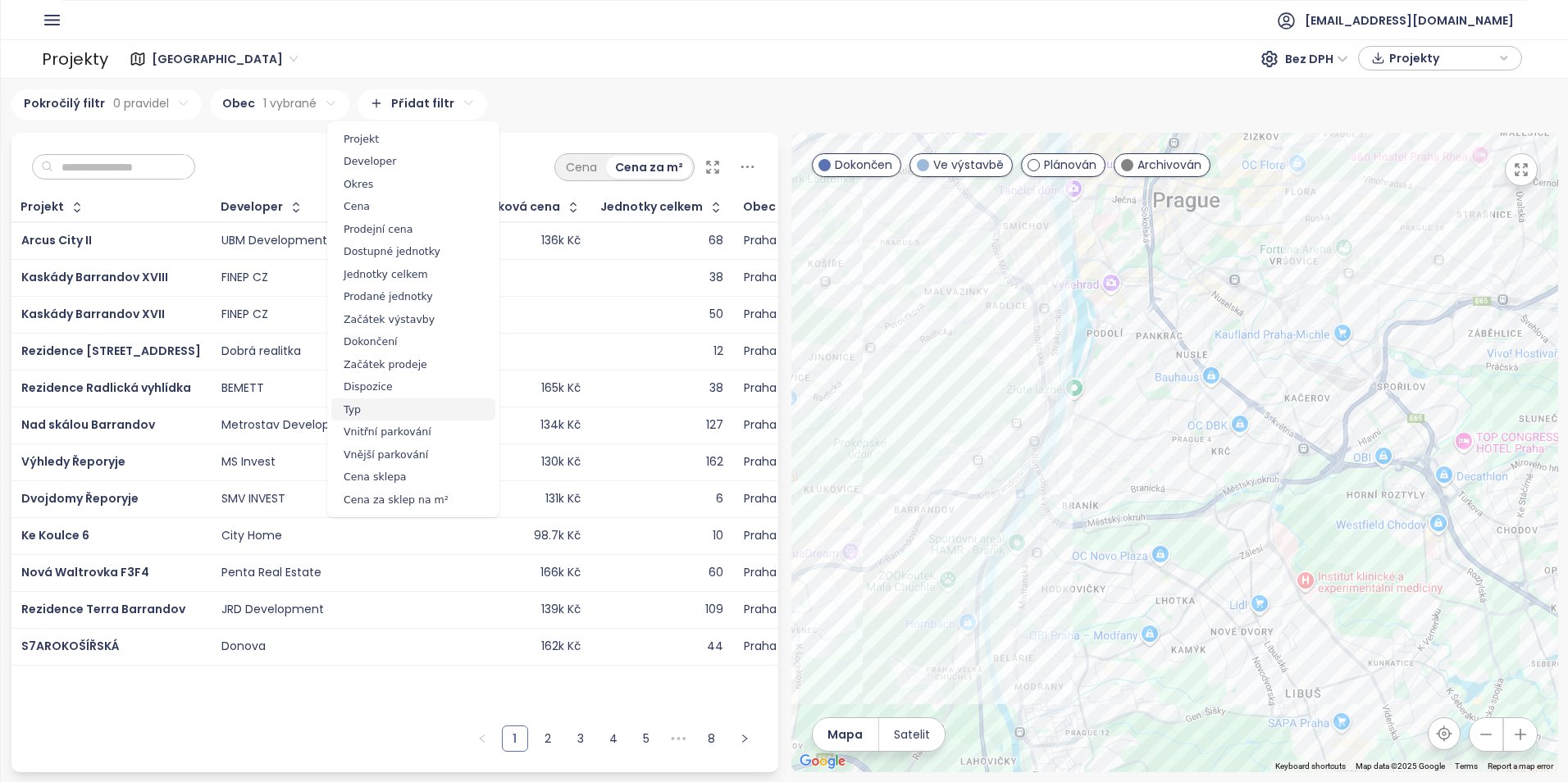
click at [417, 412] on span "Typ" at bounding box center [413, 410] width 164 height 23
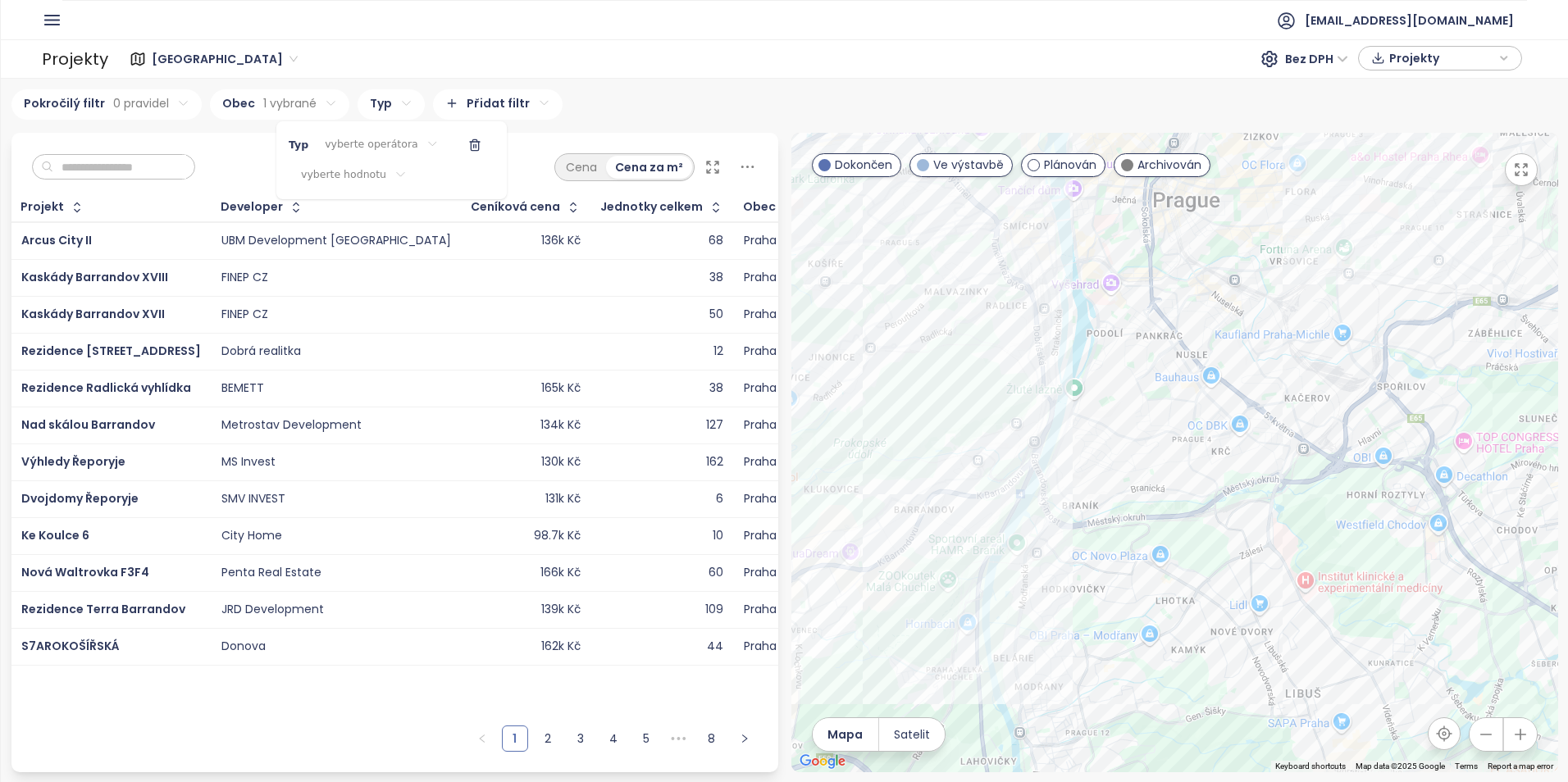
click at [405, 143] on html "Domů Dashboard Analýza trhu Ceník Reporty Projekty Nastavení Návody Pomoc akviz…" at bounding box center [784, 391] width 1568 height 782
click at [366, 174] on html "Domů Dashboard Analýza trhu Ceník Reporty Projekty Nastavení Návody Pomoc akviz…" at bounding box center [784, 391] width 1568 height 782
click at [365, 172] on html "Domů Dashboard Analýza trhu Ceník Reporty Projekty Nastavení Návody Pomoc akviz…" at bounding box center [784, 391] width 1568 height 782
click at [468, 140] on icon "button" at bounding box center [475, 145] width 13 height 13
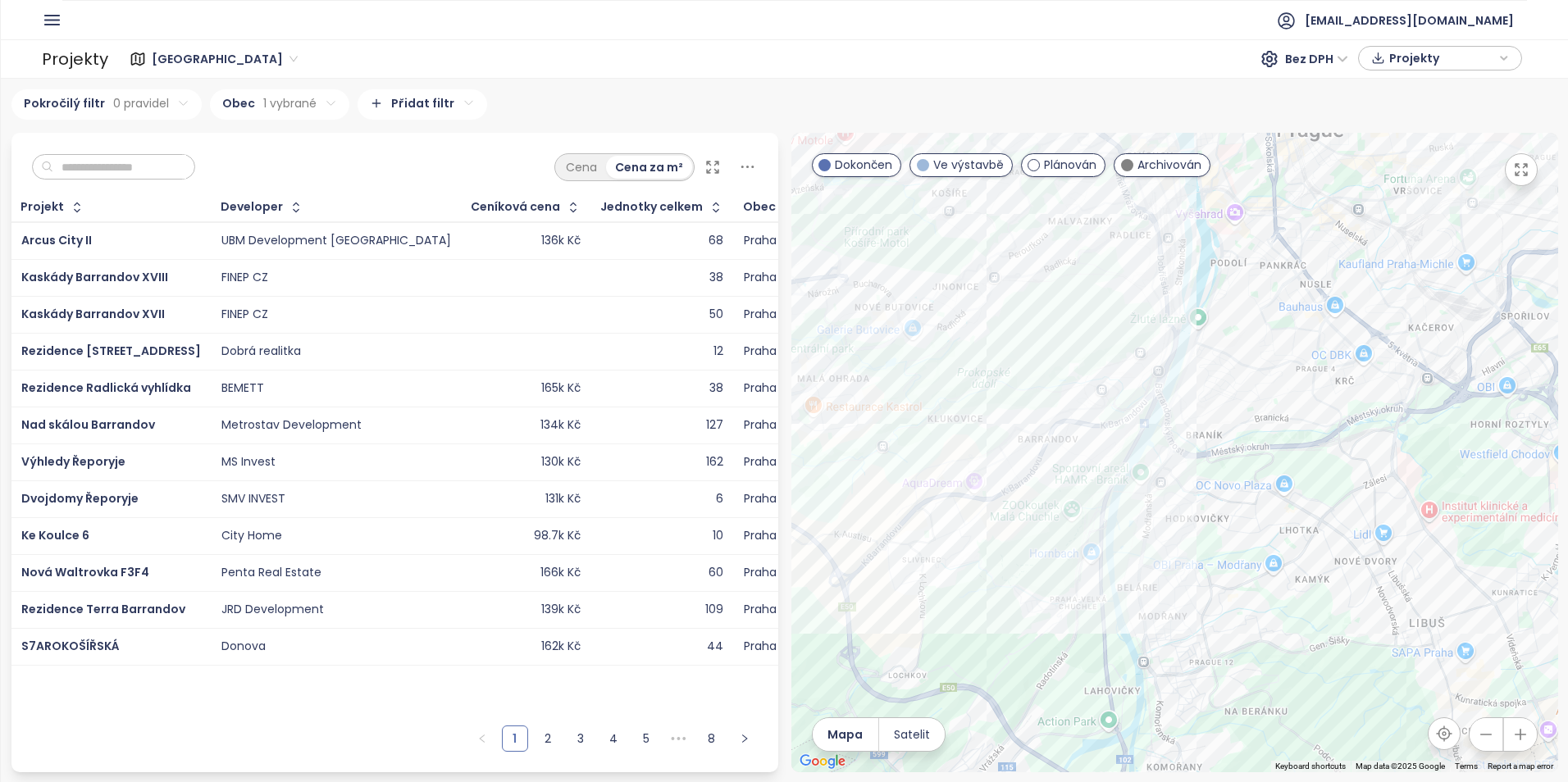
drag, startPoint x: 1079, startPoint y: 474, endPoint x: 1159, endPoint y: 416, distance: 98.8
click at [1169, 417] on div at bounding box center [1175, 452] width 767 height 640
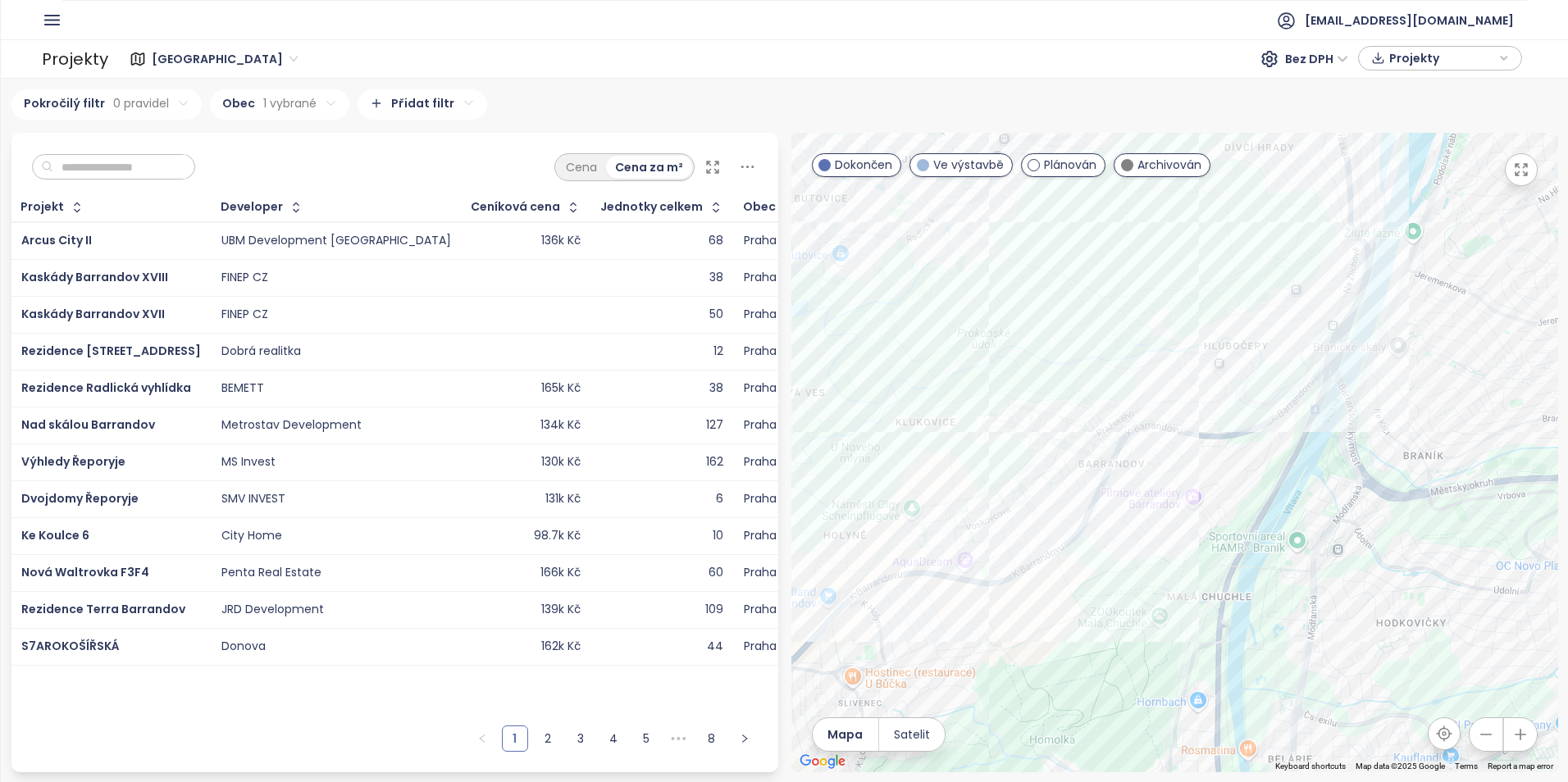
drag, startPoint x: 984, startPoint y: 308, endPoint x: 1012, endPoint y: 421, distance: 116.4
click at [1012, 421] on div at bounding box center [1175, 452] width 767 height 640
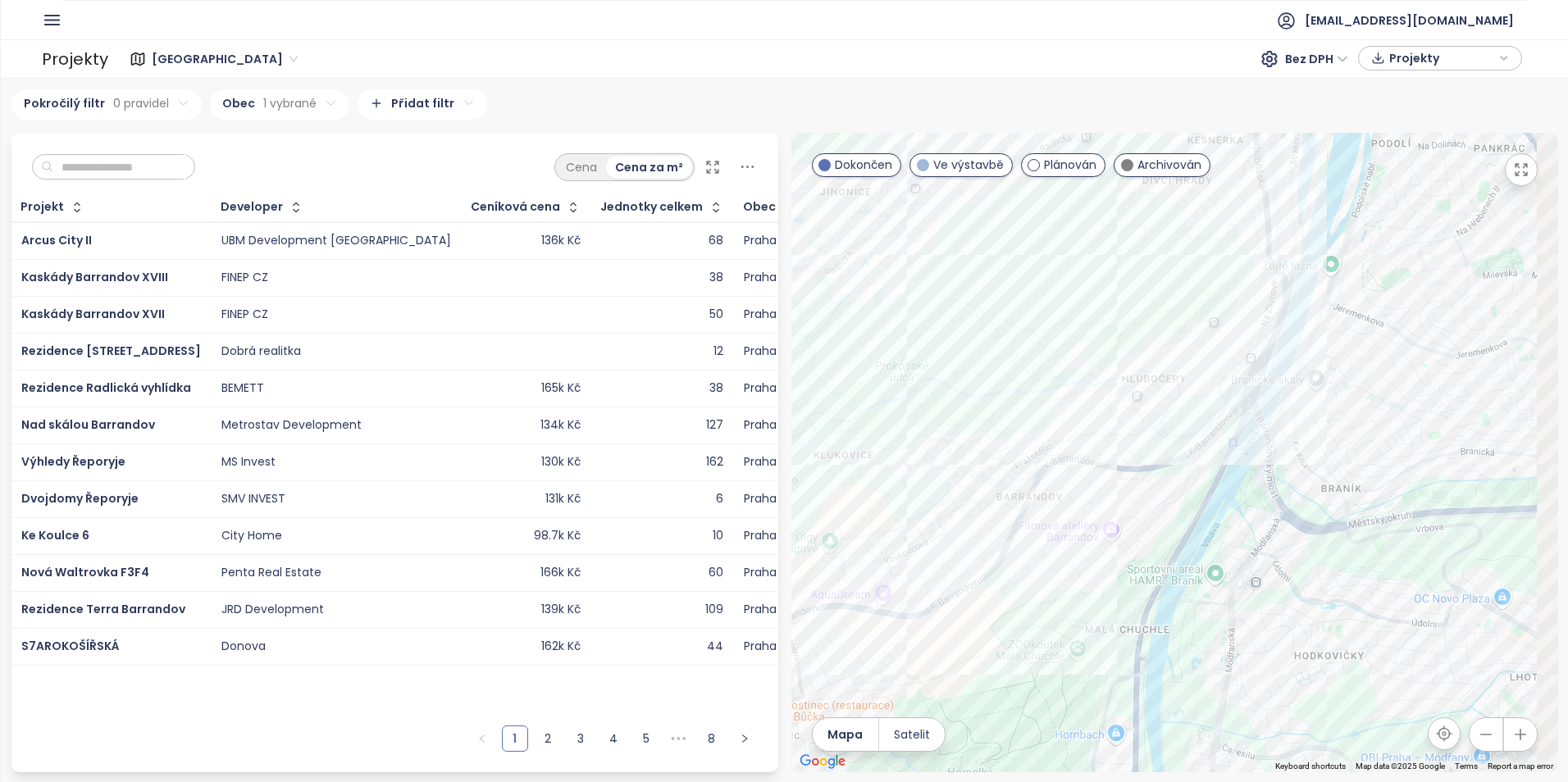
drag, startPoint x: 1325, startPoint y: 490, endPoint x: 1232, endPoint y: 508, distance: 94.7
click at [1232, 508] on div at bounding box center [1175, 452] width 767 height 640
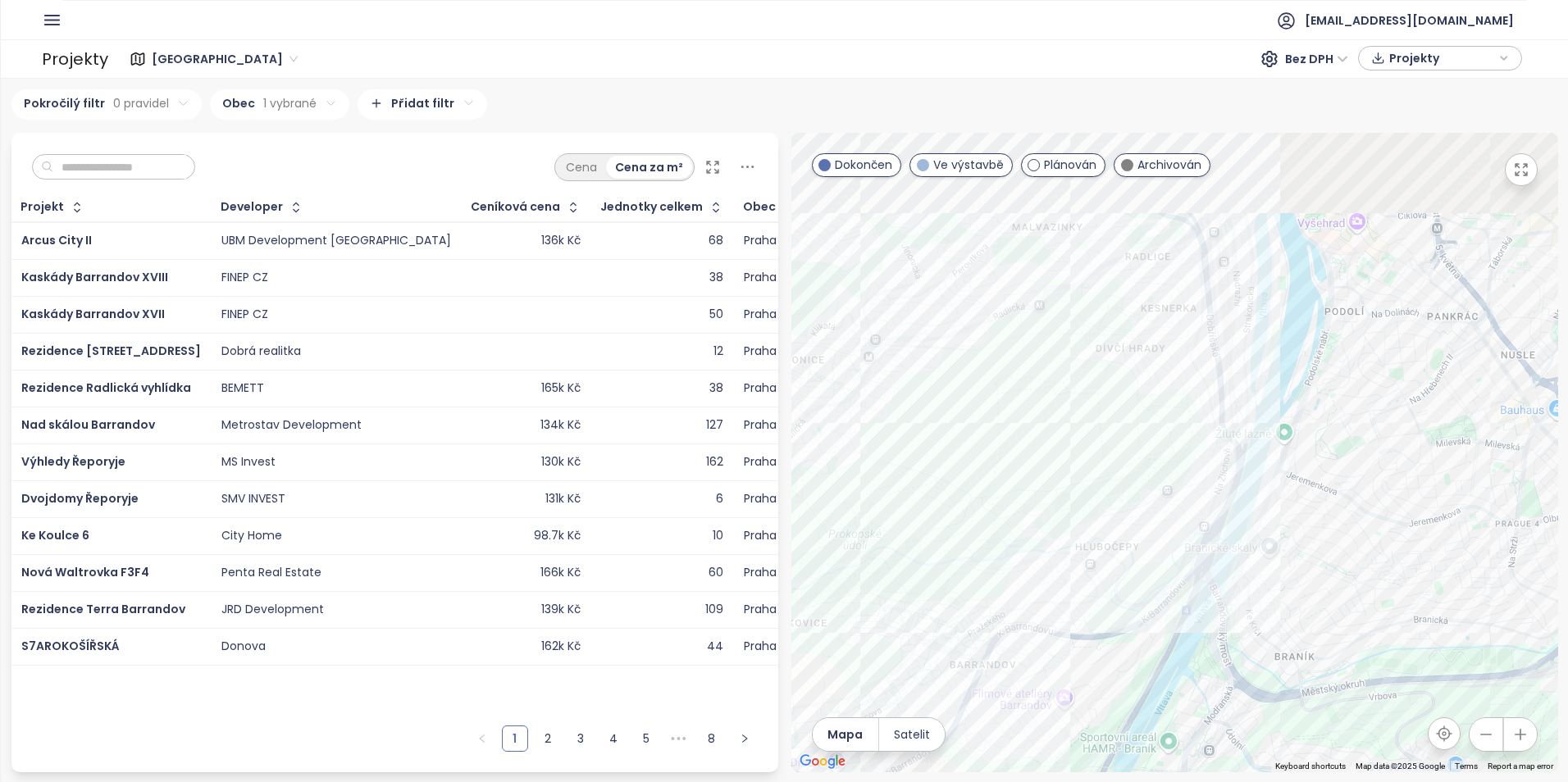
drag, startPoint x: 1044, startPoint y: 650, endPoint x: 1019, endPoint y: 794, distance: 146.2
click at [1019, 782] on html "Domů Dashboard Analýza trhu Ceník Reporty Projekty Nastavení Návody Pomoc akviz…" at bounding box center [784, 391] width 1568 height 782
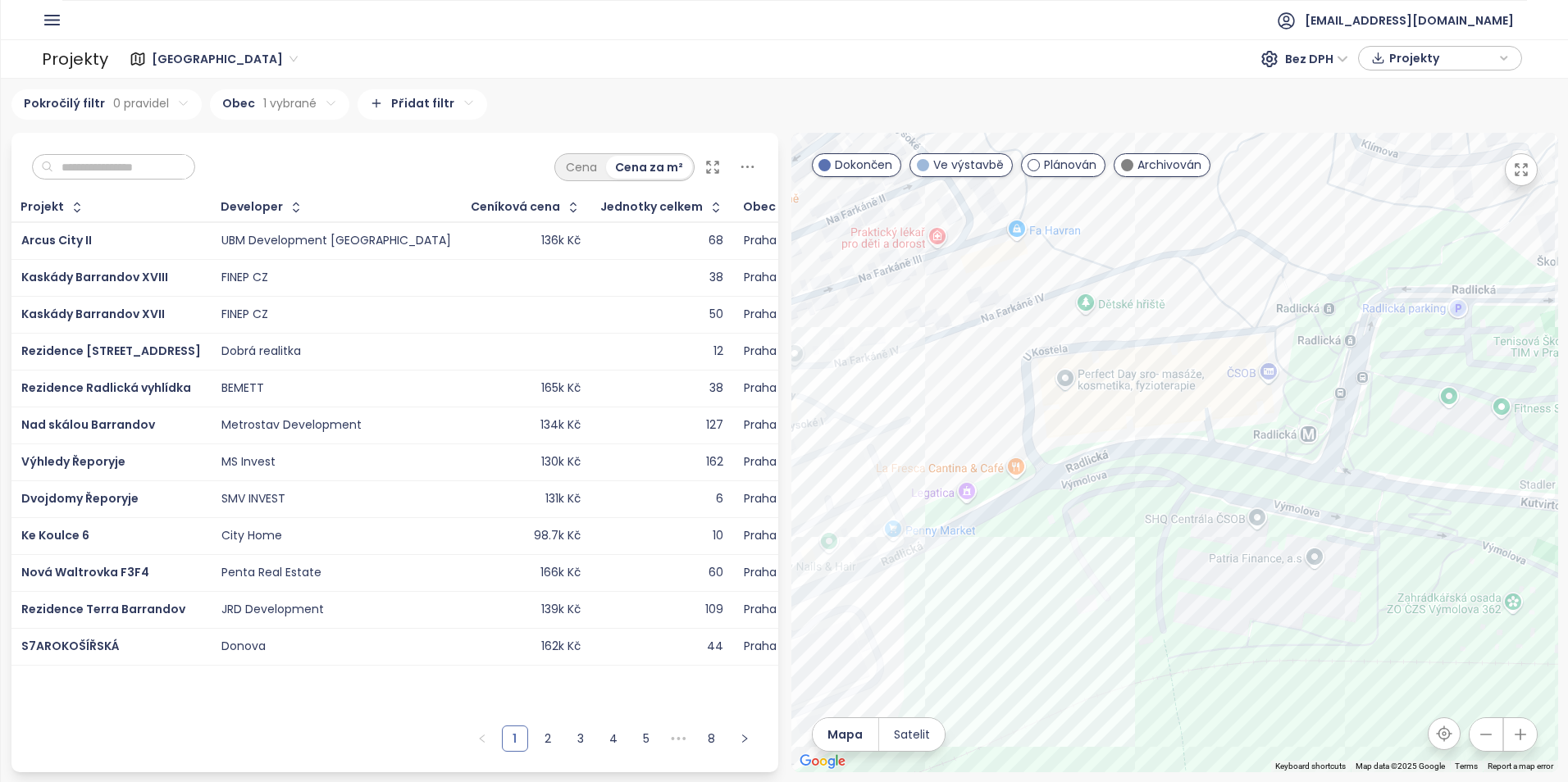
drag, startPoint x: 1128, startPoint y: 437, endPoint x: 1277, endPoint y: 505, distance: 163.8
click at [1279, 506] on div at bounding box center [1175, 452] width 767 height 640
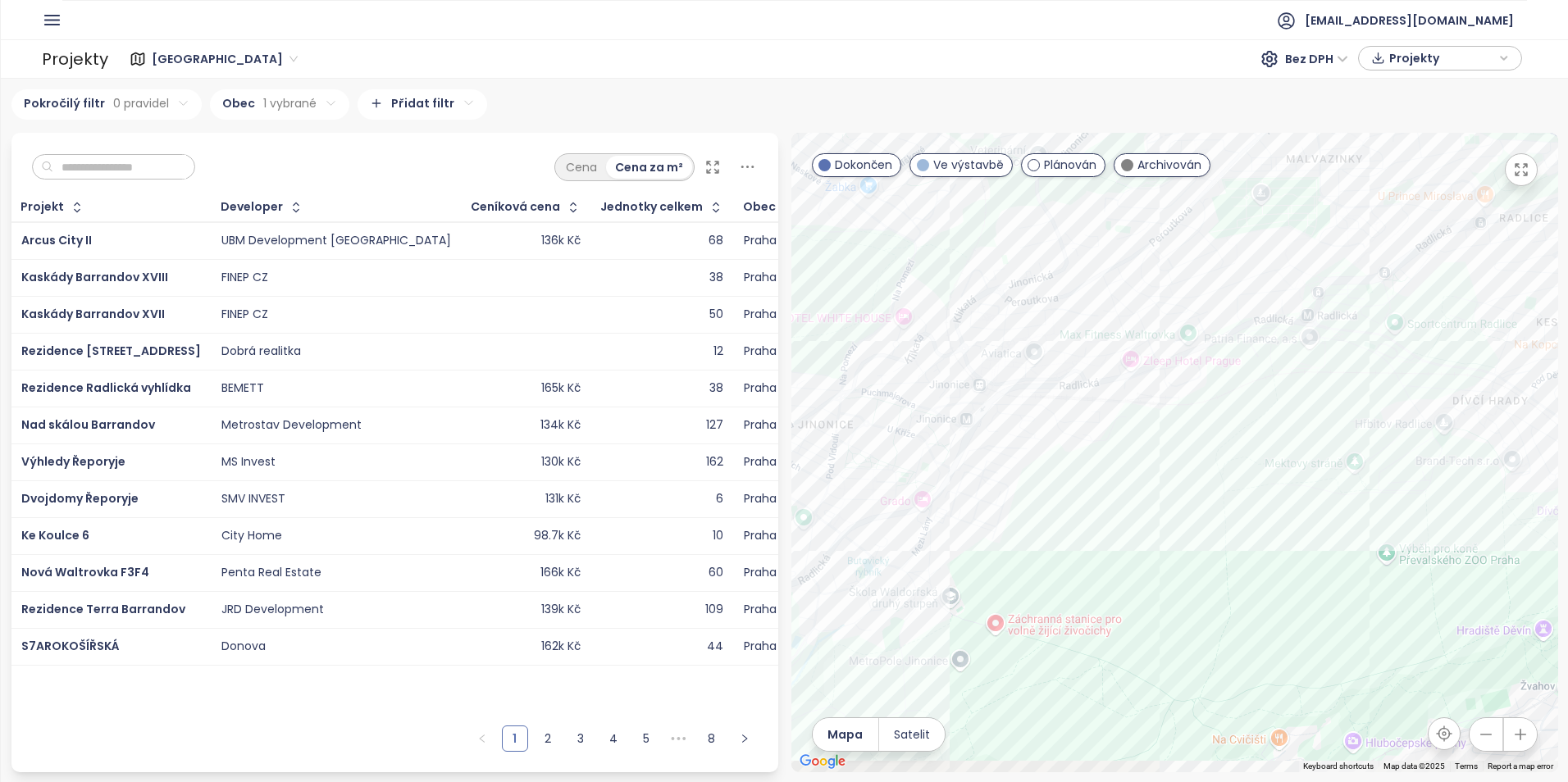
drag, startPoint x: 1157, startPoint y: 436, endPoint x: 1261, endPoint y: 330, distance: 148.5
click at [1261, 330] on div at bounding box center [1175, 452] width 767 height 640
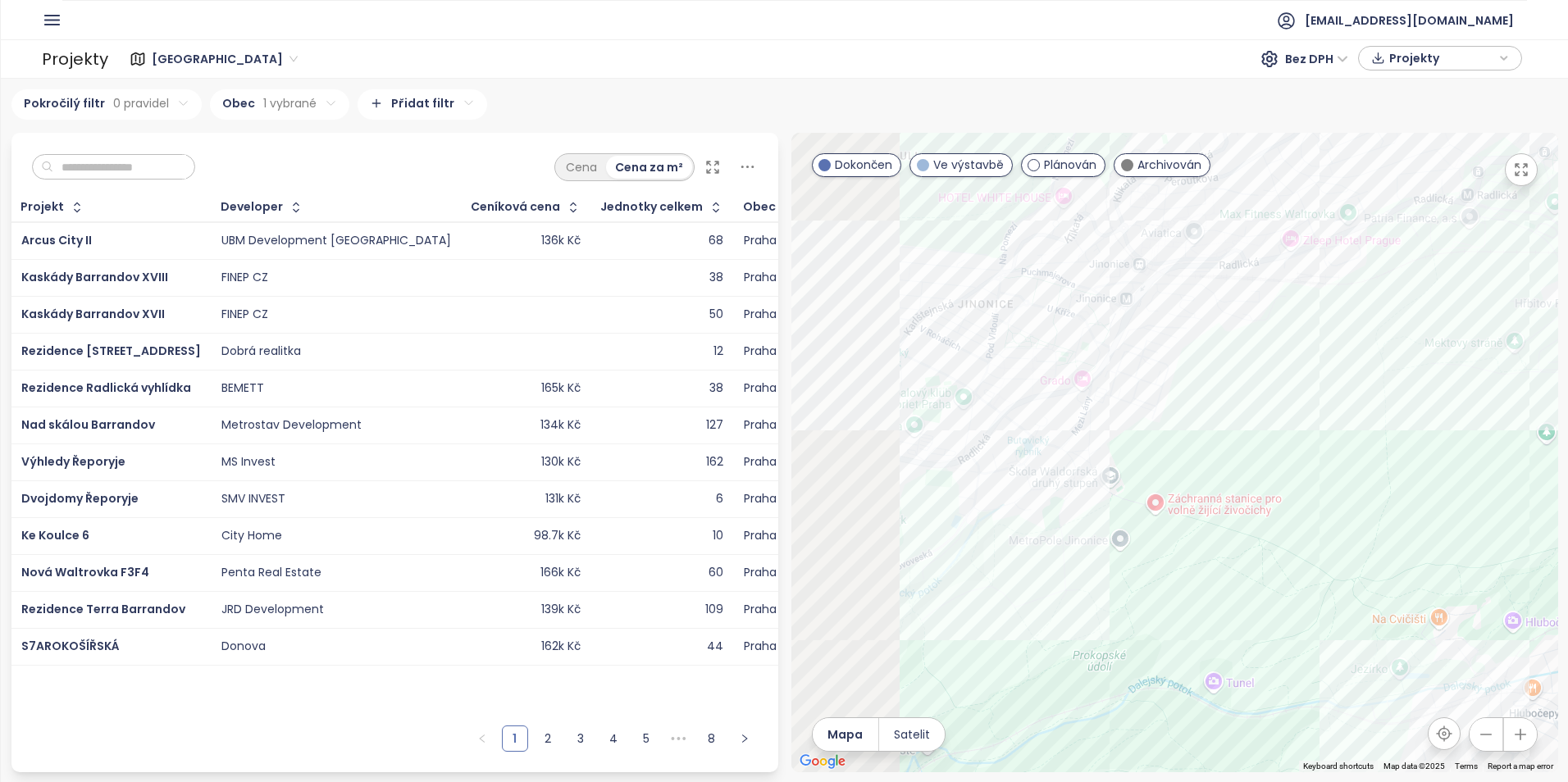
drag, startPoint x: 1007, startPoint y: 424, endPoint x: 1215, endPoint y: 299, distance: 242.7
click at [1215, 299] on div at bounding box center [1175, 452] width 767 height 640
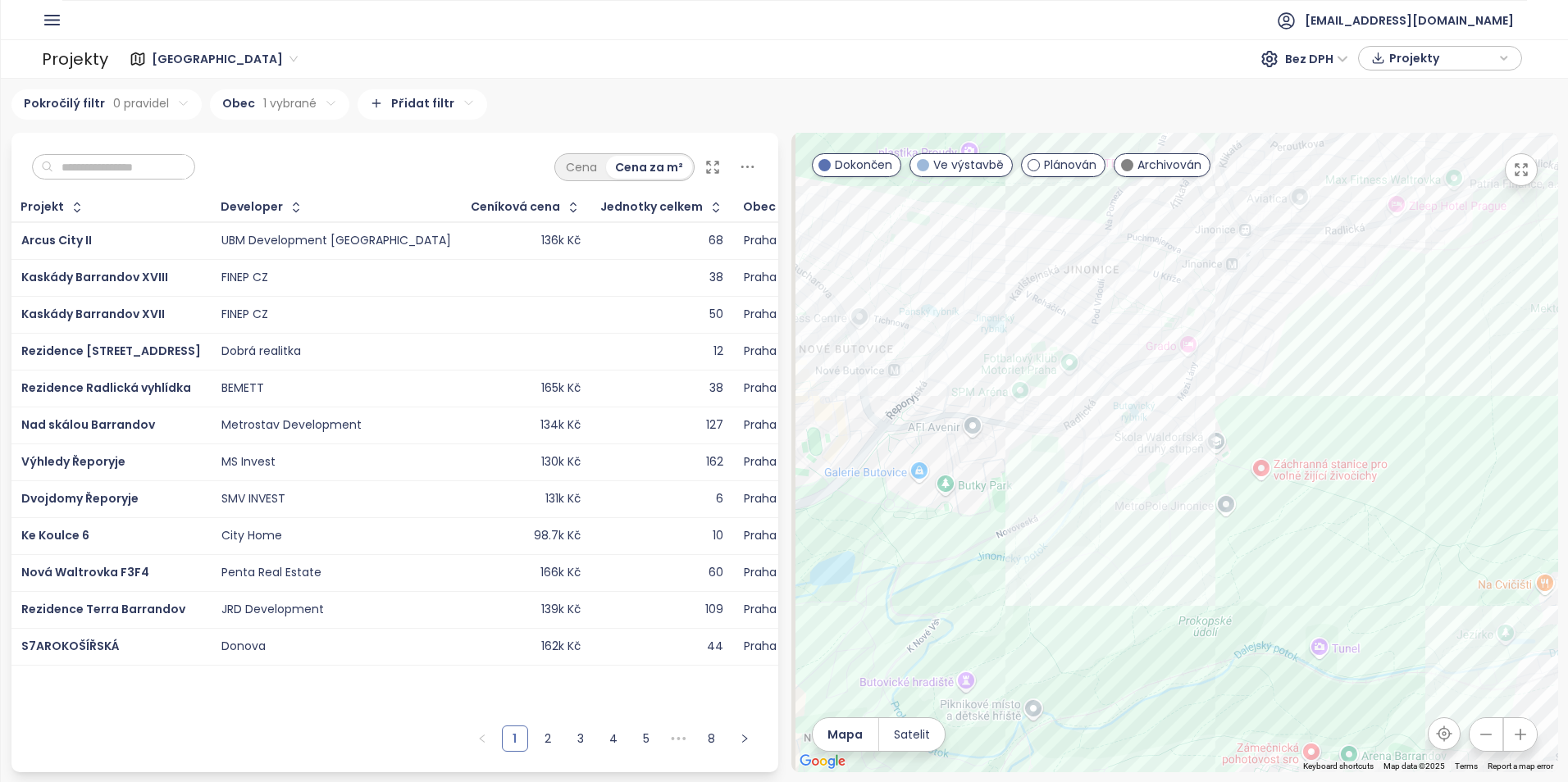
drag, startPoint x: 966, startPoint y: 432, endPoint x: 1248, endPoint y: 457, distance: 283.1
click at [1248, 457] on div at bounding box center [1175, 452] width 767 height 640
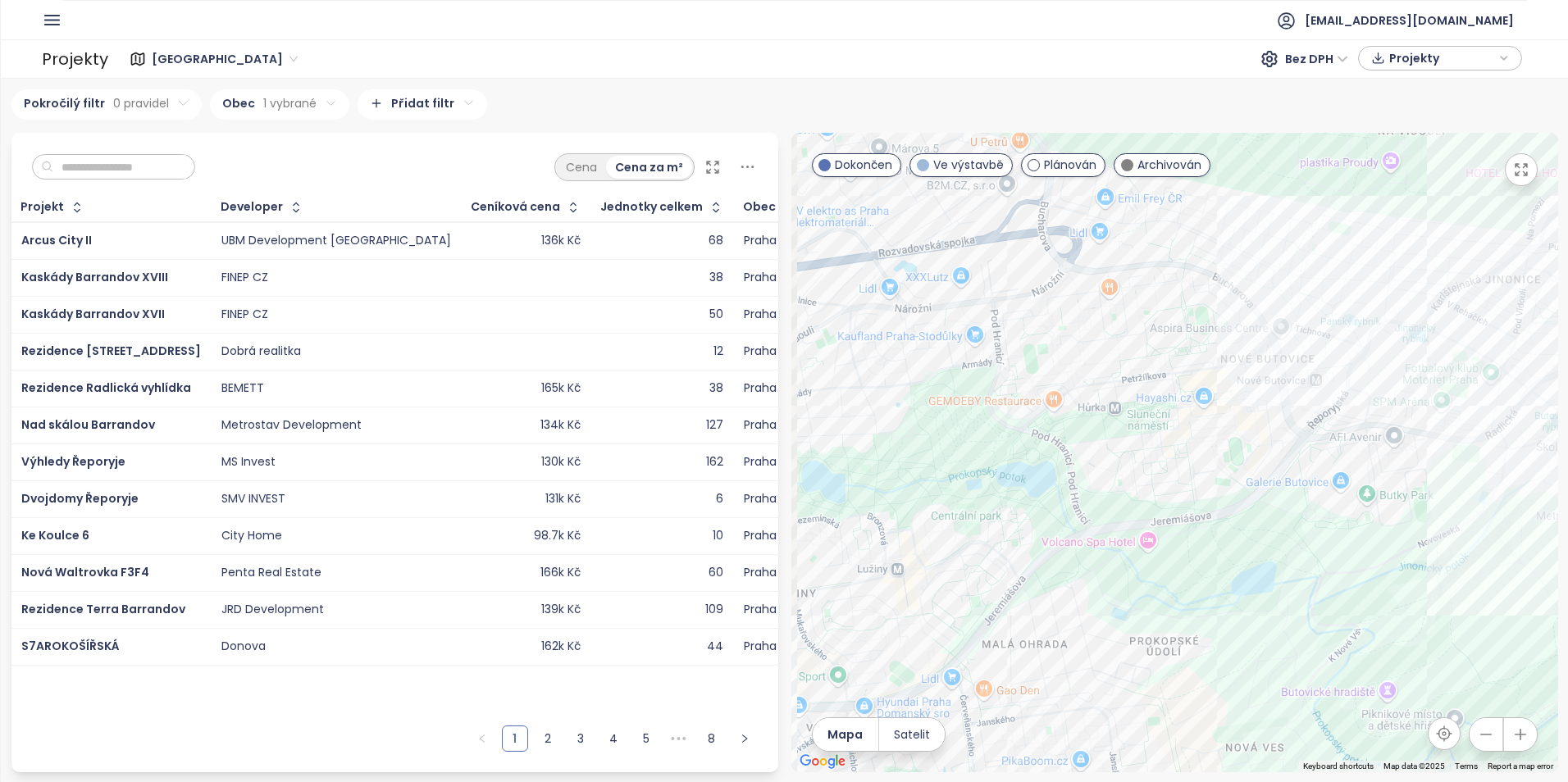
drag, startPoint x: 1075, startPoint y: 473, endPoint x: 1227, endPoint y: 457, distance: 152.8
click at [1227, 457] on div at bounding box center [1175, 452] width 767 height 640
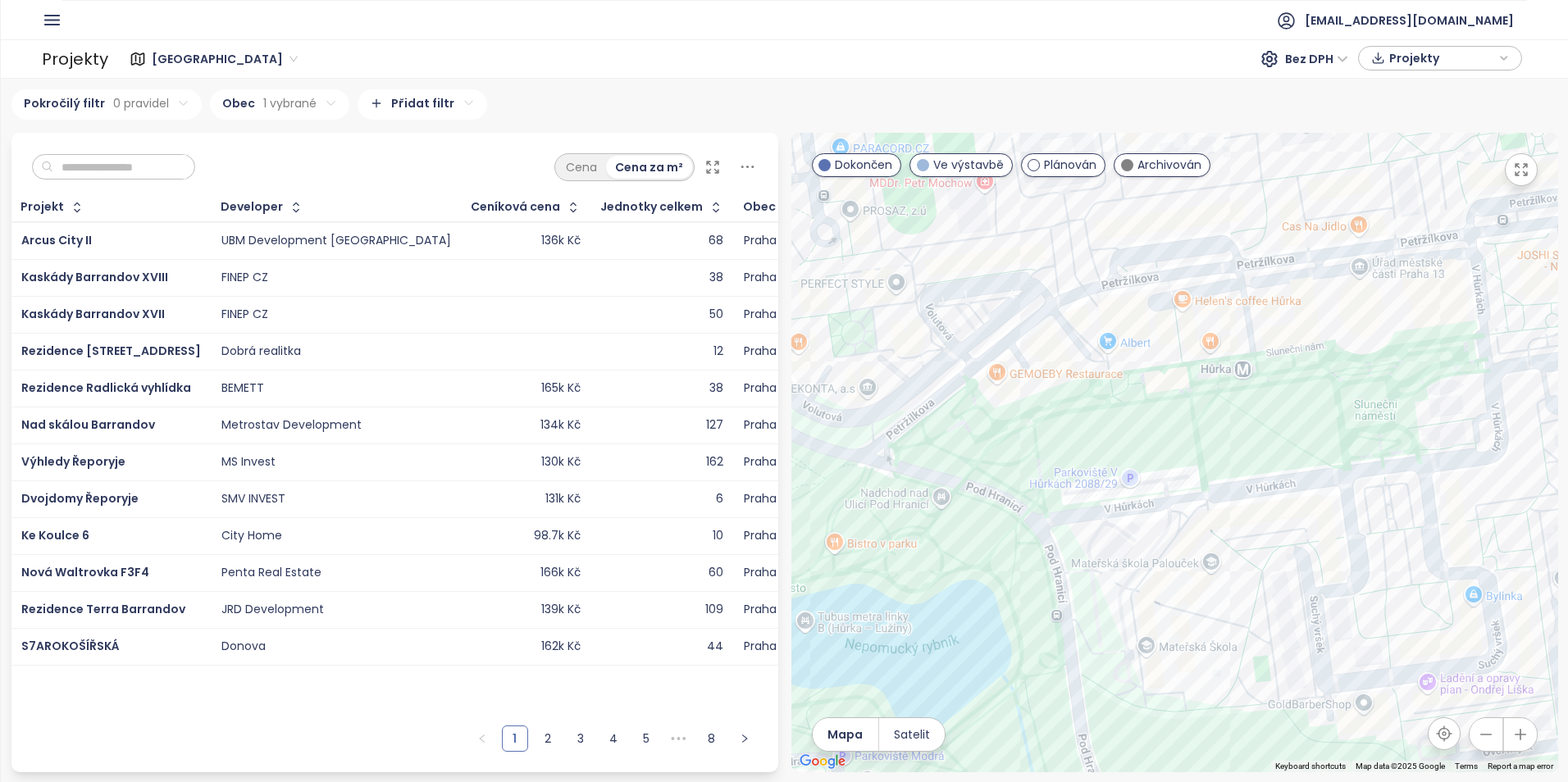
click at [319, 103] on html "Domů Dashboard Analýza trhu Ceník Reporty Projekty Nastavení Návody Pomoc akviz…" at bounding box center [784, 391] width 1568 height 782
click at [320, 142] on icon "button" at bounding box center [324, 146] width 7 height 9
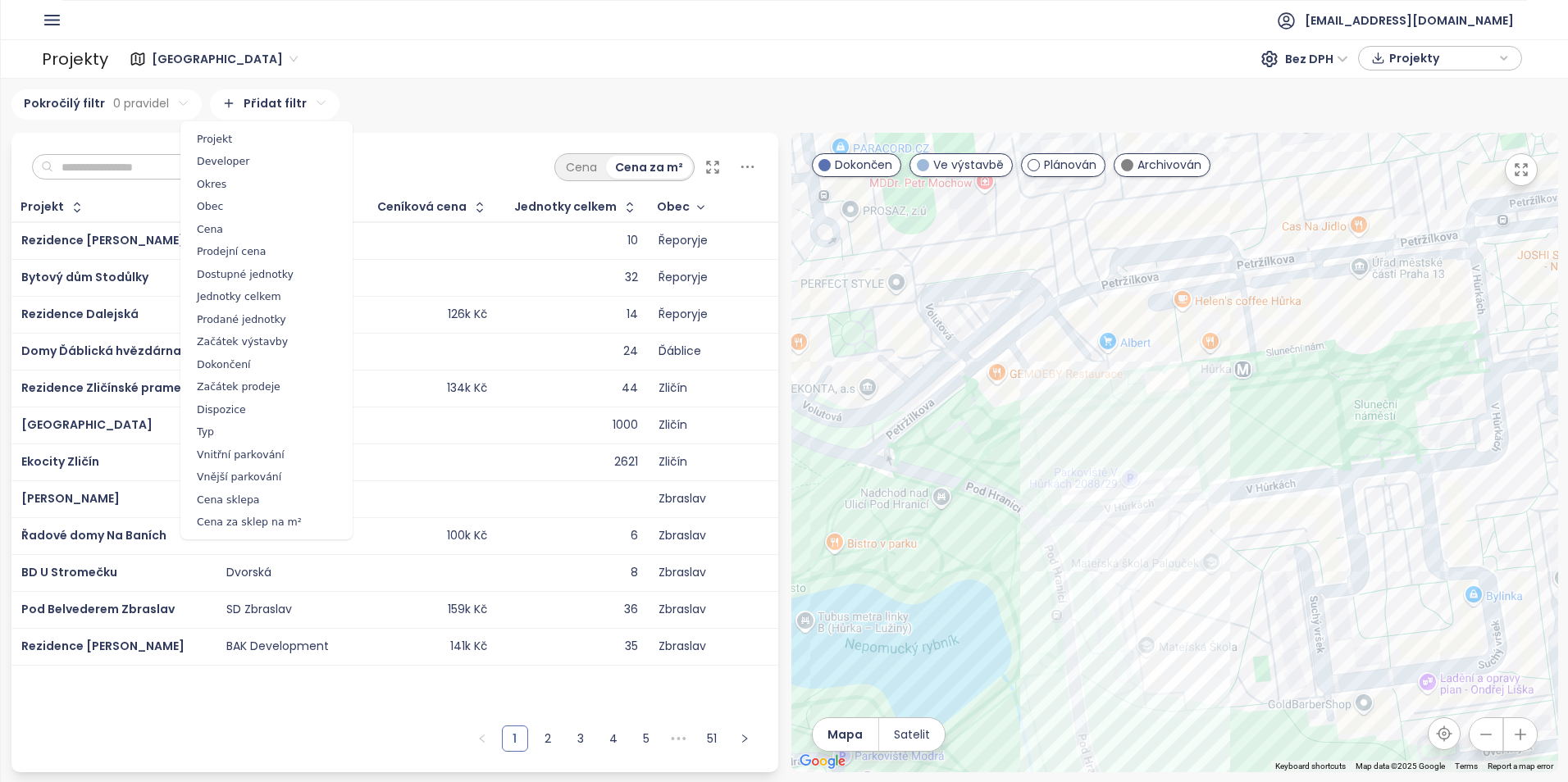
click at [251, 107] on html "Domů Dashboard Analýza trhu Ceník Reporty Projekty Nastavení Návody Pomoc akviz…" at bounding box center [784, 391] width 1568 height 782
click at [216, 225] on span "Cena" at bounding box center [266, 229] width 164 height 23
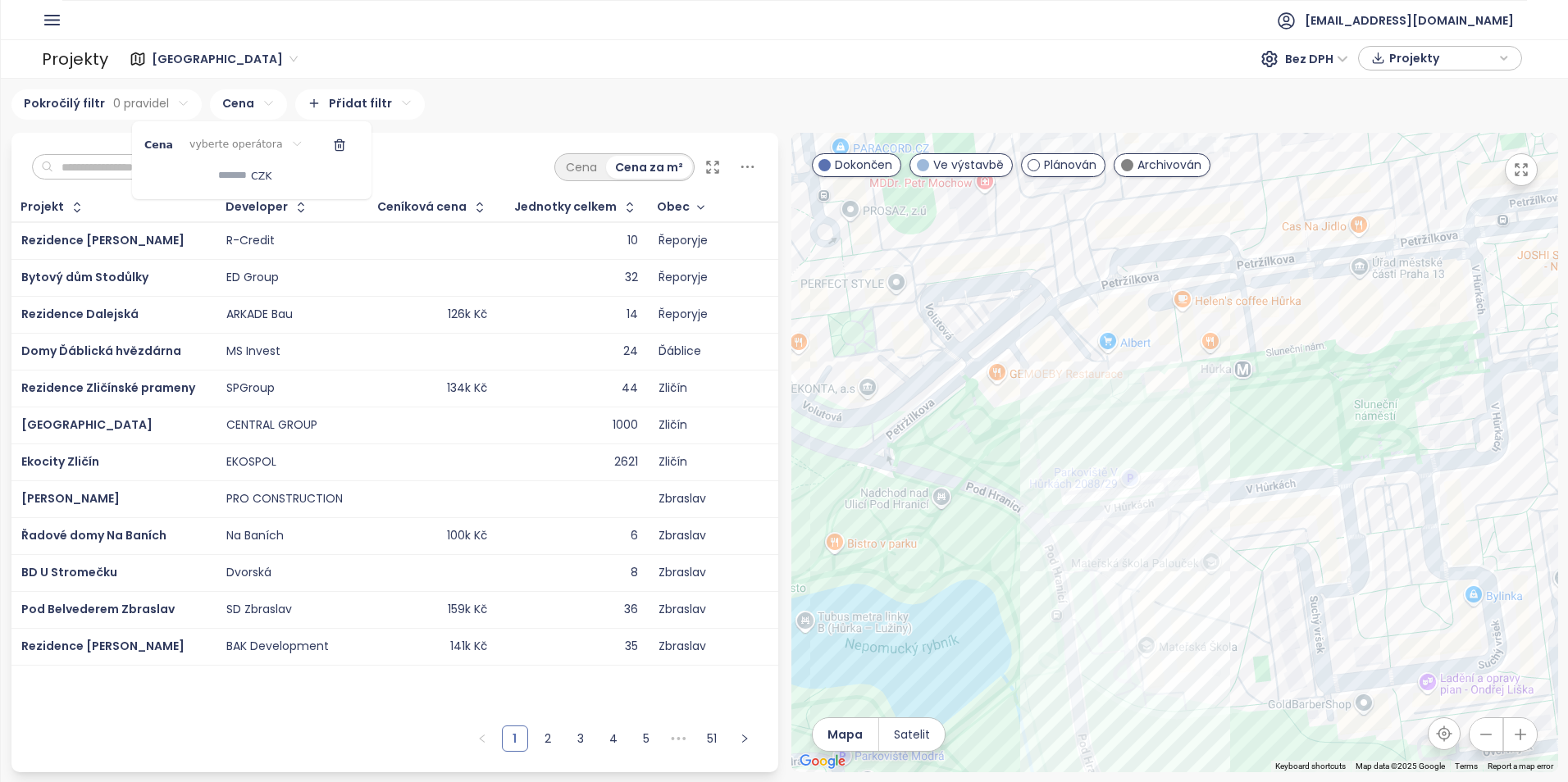
click at [264, 132] on html "Domů Dashboard Analýza trhu Ceník Reporty Projekty Nastavení Návody Pomoc akviz…" at bounding box center [784, 391] width 1568 height 782
click at [264, 134] on html "Domů Dashboard Analýza trhu Ceník Reporty Projekty Nastavení Návody Pomoc akviz…" at bounding box center [784, 391] width 1568 height 782
click at [262, 142] on html "Domů Dashboard Analýza trhu Ceník Reporty Projekty Nastavení Návody Pomoc akviz…" at bounding box center [784, 391] width 1568 height 782
click at [230, 211] on span ">" at bounding box center [239, 222] width 92 height 23
click at [208, 181] on input at bounding box center [225, 175] width 102 height 27
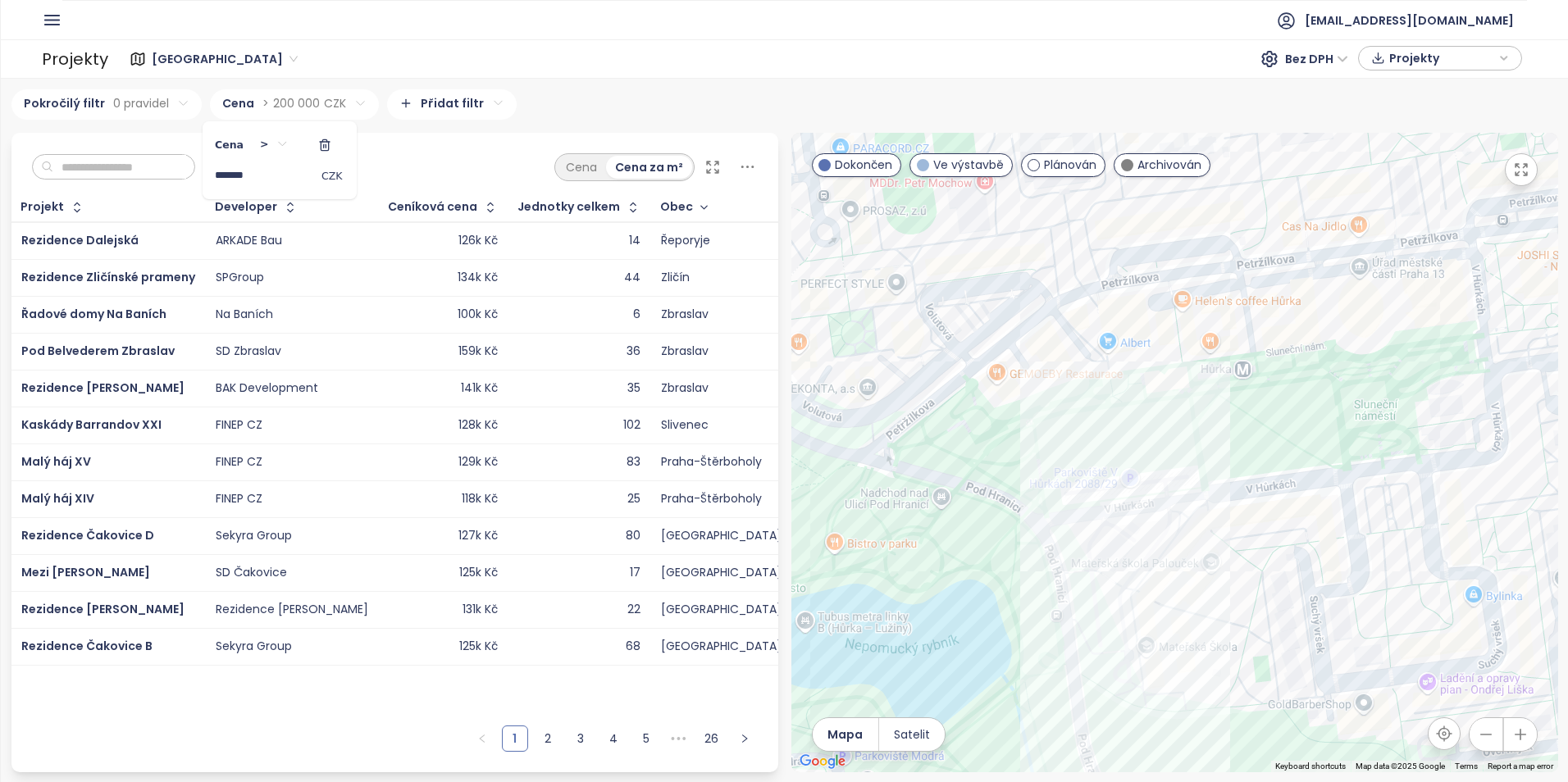
type input "*******"
click at [462, 139] on html "Domů Dashboard Analýza trhu Ceník Reporty Projekty Nastavení Návody Pomoc akviz…" at bounding box center [784, 391] width 1568 height 782
click at [447, 199] on div "Ceníková cena" at bounding box center [443, 208] width 128 height 26
click at [443, 209] on div "Ceníková cena" at bounding box center [433, 207] width 89 height 10
click at [447, 203] on div "Ceníková cena" at bounding box center [433, 207] width 89 height 10
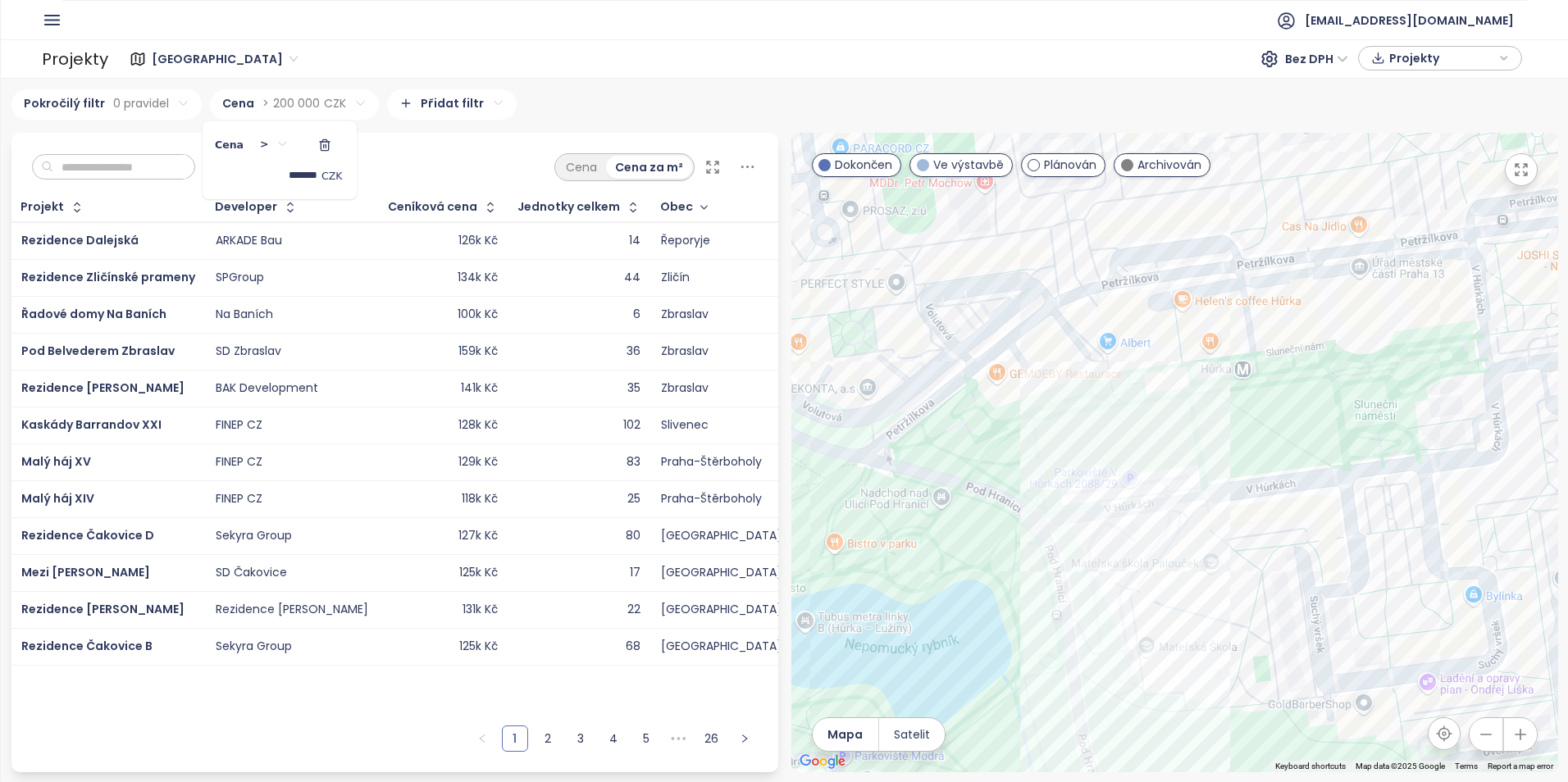
click at [355, 102] on html "Domů Dashboard Analýza trhu Ceník Reporty Projekty Nastavení Návody Pomoc akviz…" at bounding box center [784, 391] width 1568 height 782
click at [321, 151] on icon "button" at bounding box center [325, 146] width 7 height 9
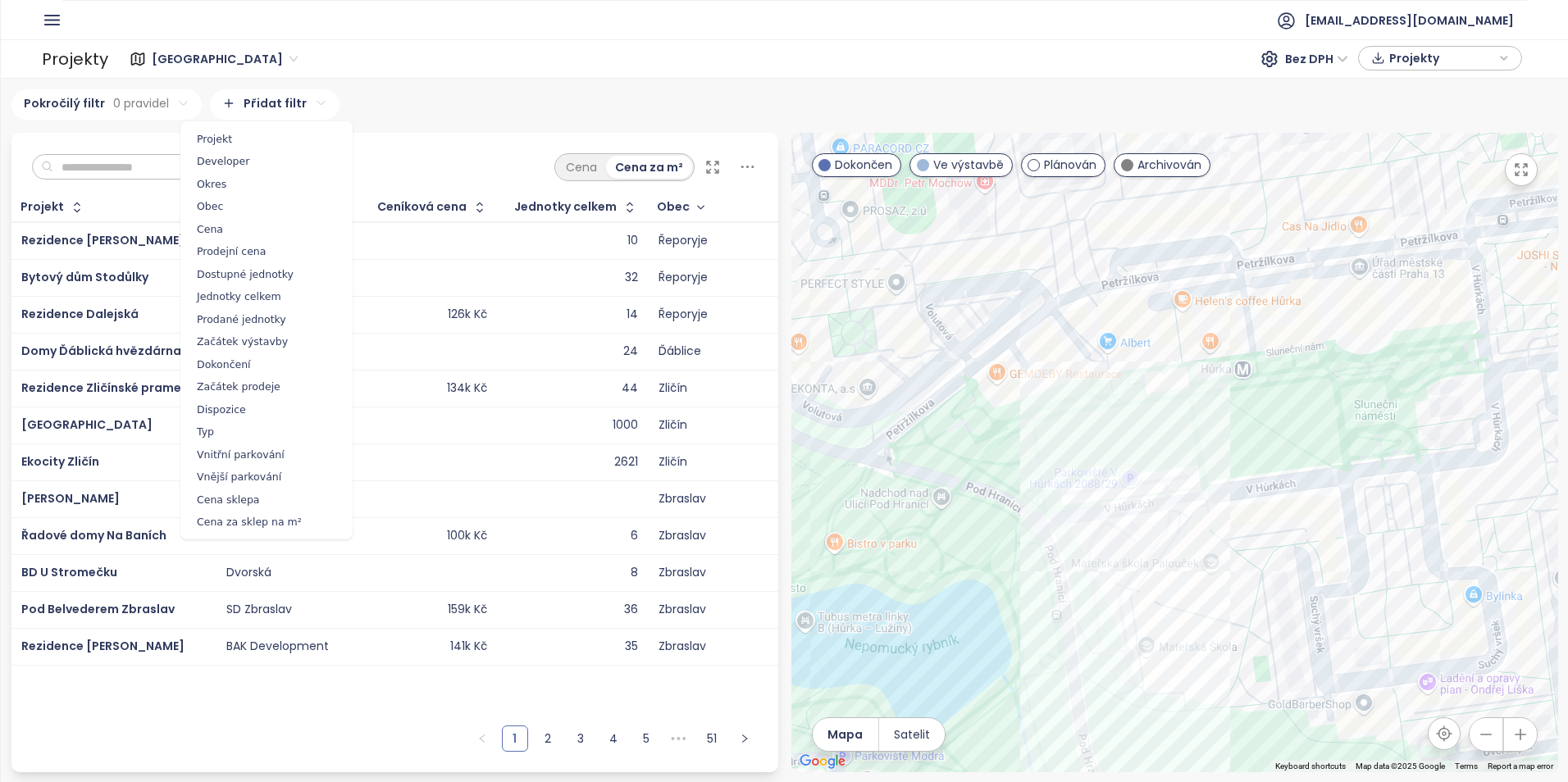
click at [256, 104] on html "Domů Dashboard Analýza trhu Ceník Reporty Projekty Nastavení Návody Pomoc akviz…" at bounding box center [784, 391] width 1568 height 782
click at [250, 247] on span "Prodejní cena" at bounding box center [266, 251] width 164 height 23
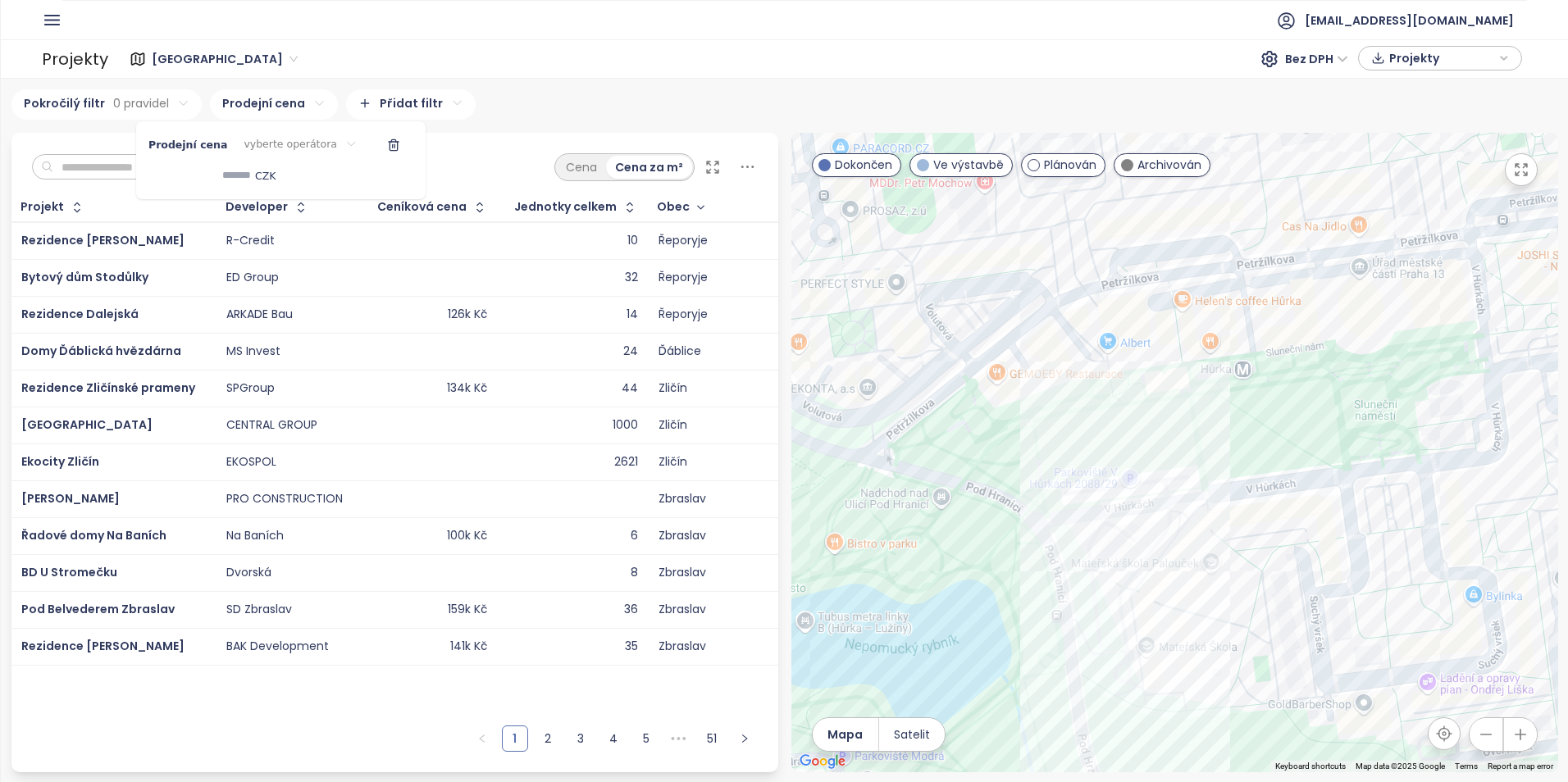
click at [282, 144] on html "Domů Dashboard Analýza trhu Ceník Reporty Projekty Nastavení Návody Pomoc akviz…" at bounding box center [784, 391] width 1568 height 782
drag, startPoint x: 268, startPoint y: 223, endPoint x: 250, endPoint y: 198, distance: 30.8
click at [268, 222] on span ">" at bounding box center [285, 222] width 92 height 23
click at [281, 181] on input at bounding box center [240, 175] width 102 height 27
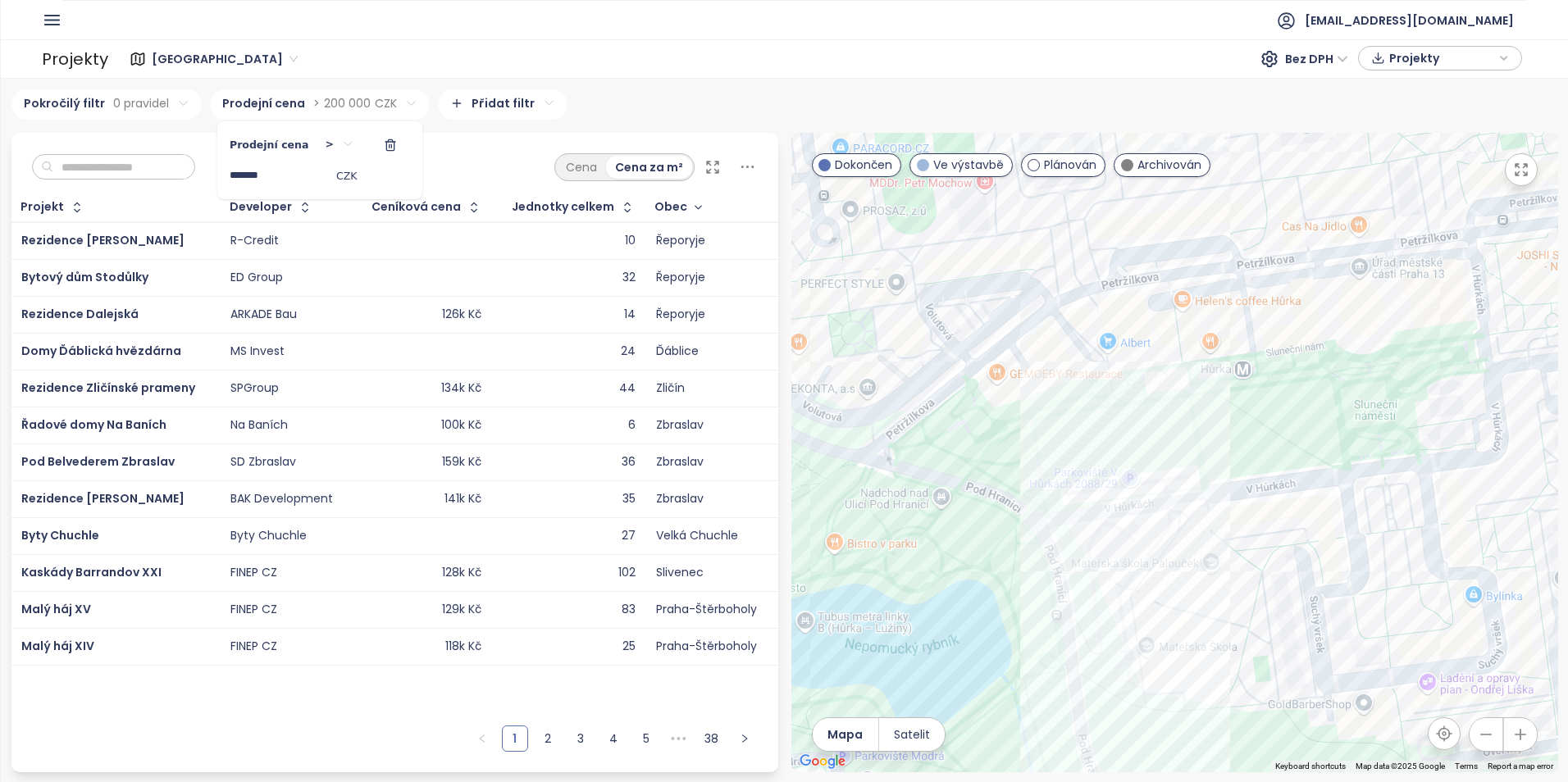
type input "*******"
click at [677, 94] on html "Domů Dashboard Analýza trhu Ceník Reporty Projekty Nastavení Návody Pomoc akviz…" at bounding box center [784, 391] width 1568 height 782
click at [761, 169] on div "Cena Cena za m²" at bounding box center [395, 163] width 767 height 61
click at [751, 168] on icon at bounding box center [747, 167] width 13 height 3
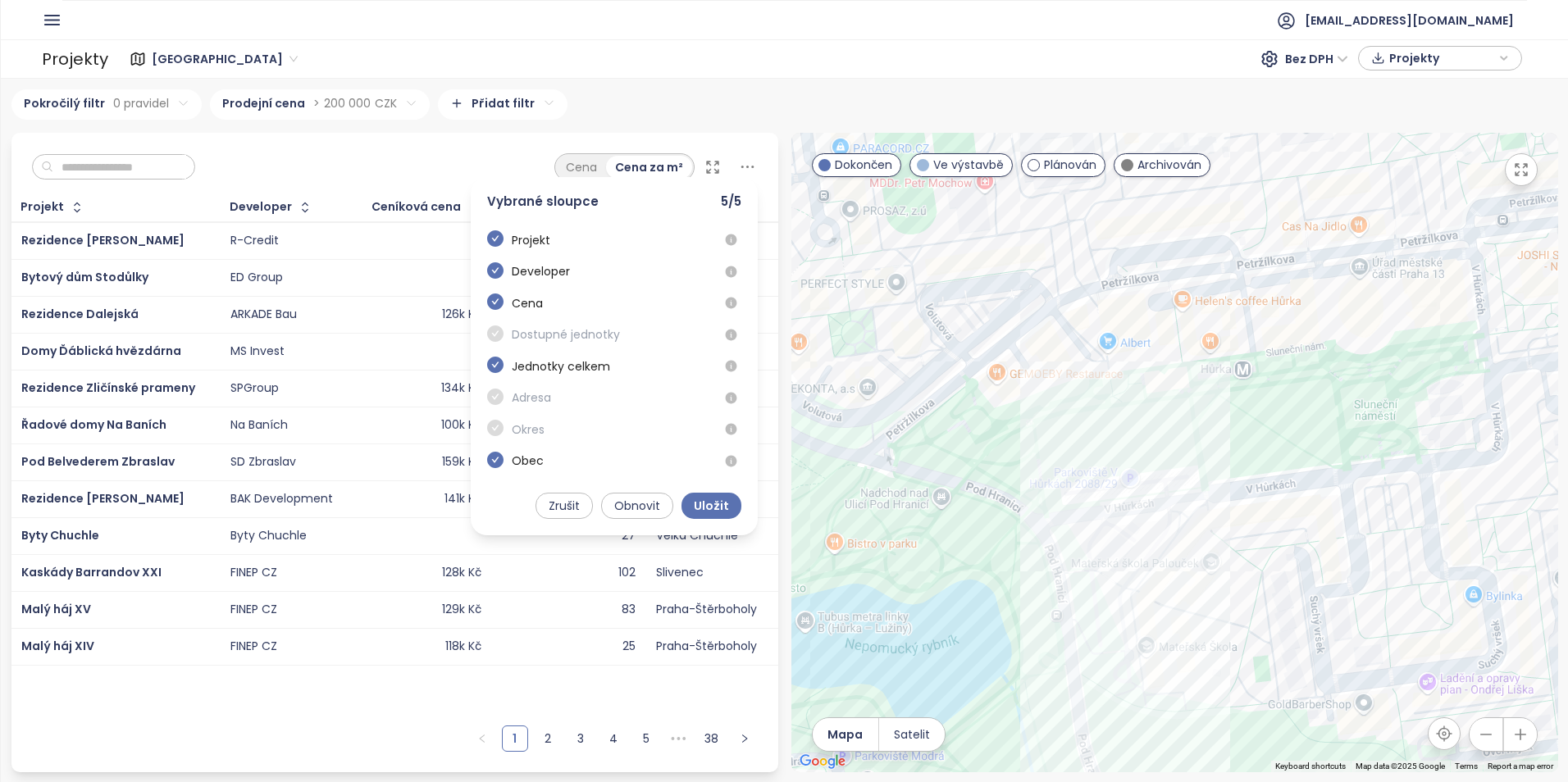
click at [751, 168] on icon at bounding box center [747, 167] width 13 height 3
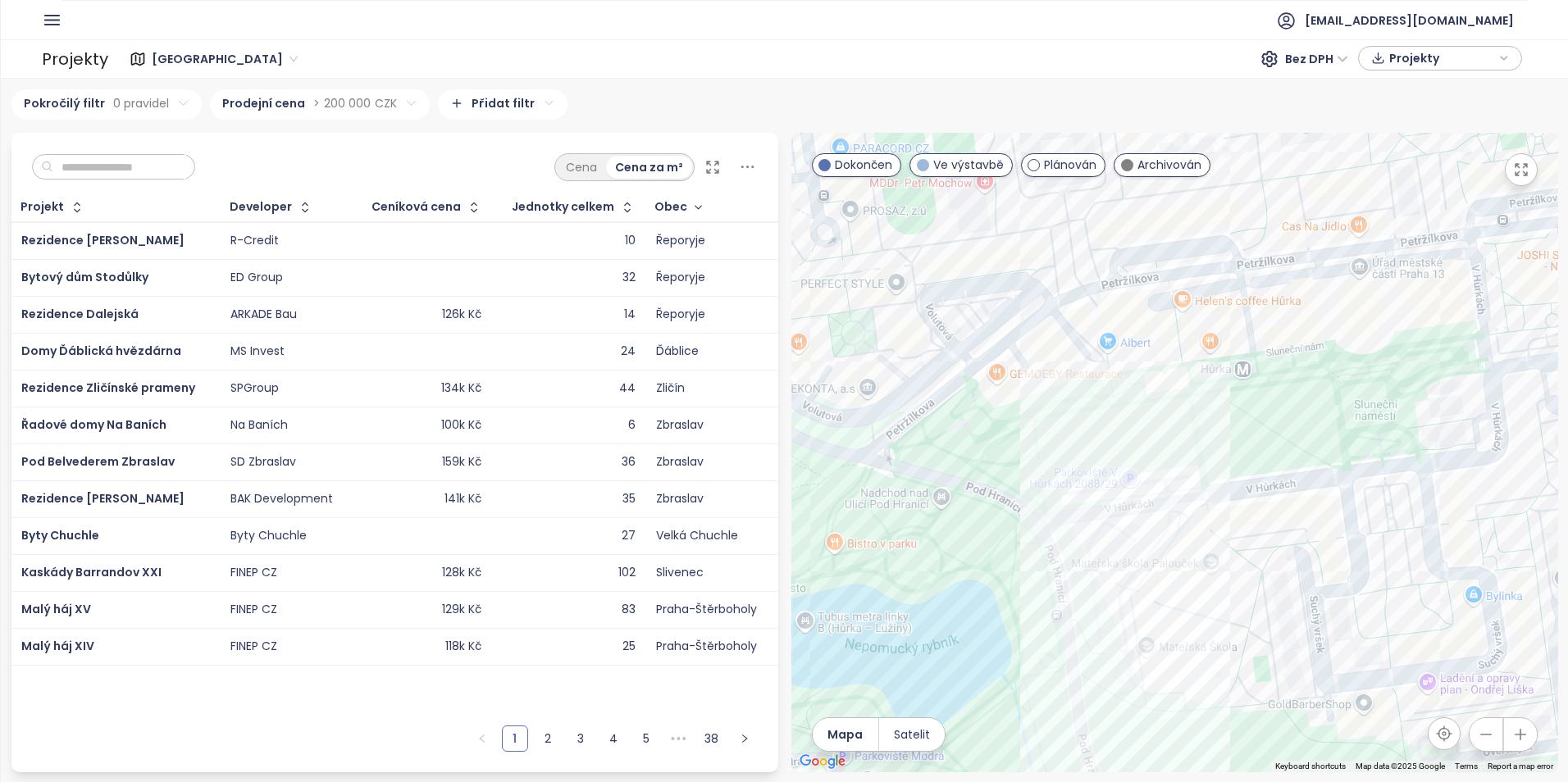
click at [609, 164] on div "Cena za m²" at bounding box center [649, 167] width 86 height 23
click at [594, 167] on div "Cena" at bounding box center [581, 167] width 49 height 23
click at [638, 159] on div "Cena za m²" at bounding box center [650, 167] width 86 height 23
click at [402, 92] on html "Domů Dashboard Analýza trhu Ceník Reporty Projekty Nastavení Návody Pomoc akviz…" at bounding box center [784, 391] width 1568 height 782
click at [385, 140] on button "button" at bounding box center [390, 145] width 39 height 26
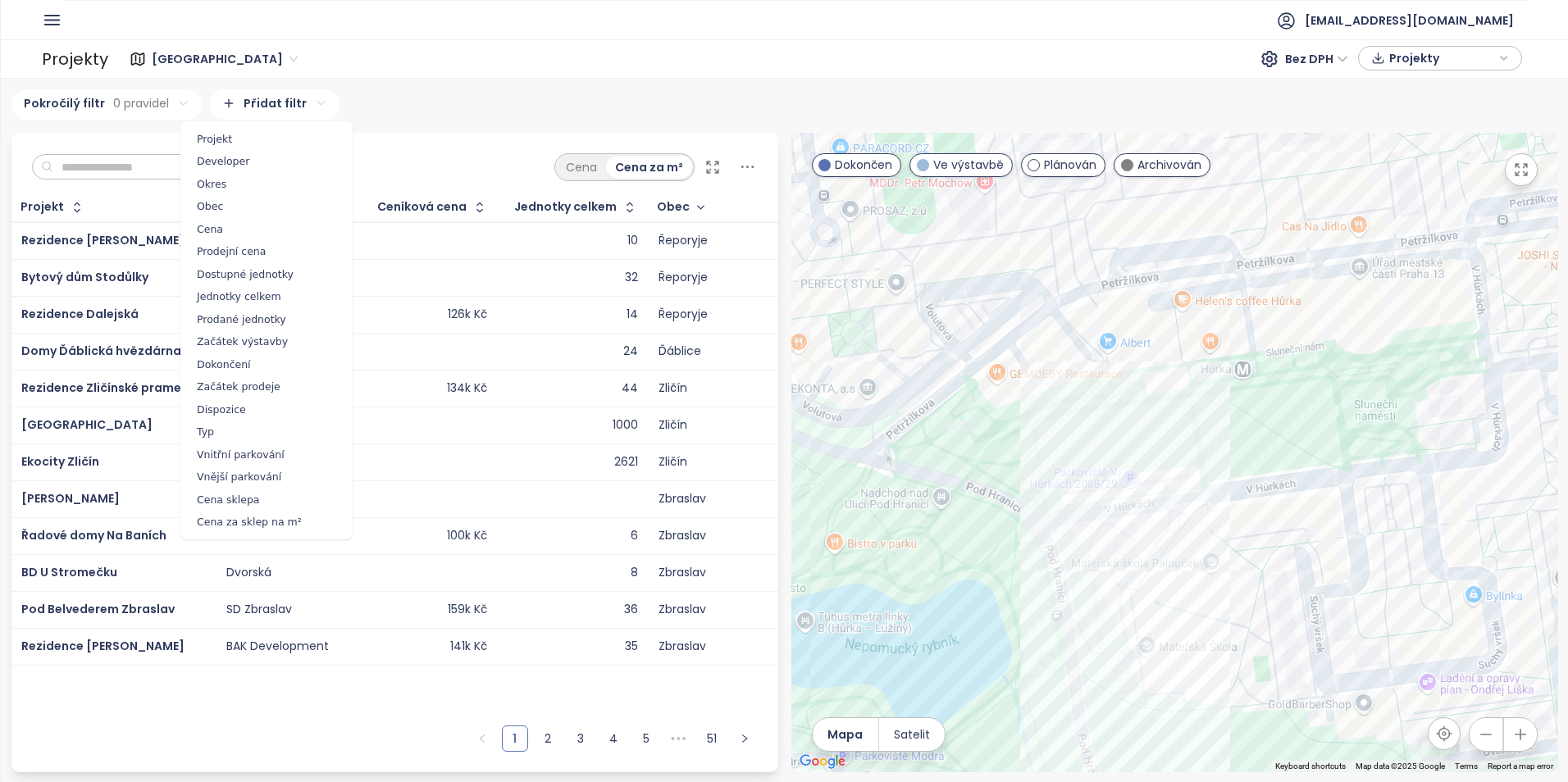
click at [251, 111] on html "Domů Dashboard Analýza trhu Ceník Reporty Projekty Nastavení Návody Pomoc akviz…" at bounding box center [784, 391] width 1568 height 782
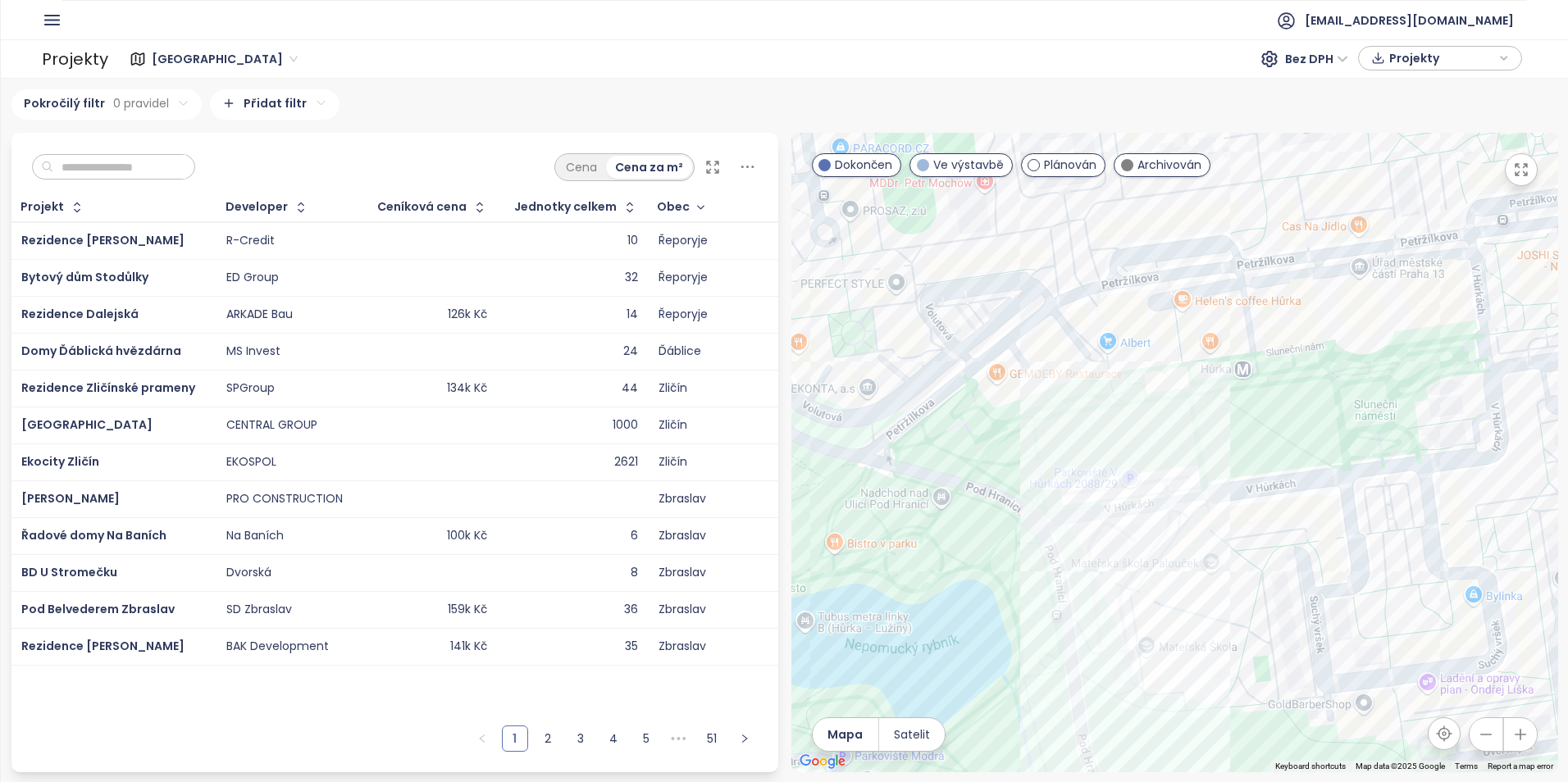
click at [251, 111] on html "Domů Dashboard Analýza trhu Ceník Reporty Projekty Nastavení Návody Pomoc akviz…" at bounding box center [784, 391] width 1568 height 782
click at [53, 19] on icon "button" at bounding box center [52, 20] width 20 height 20
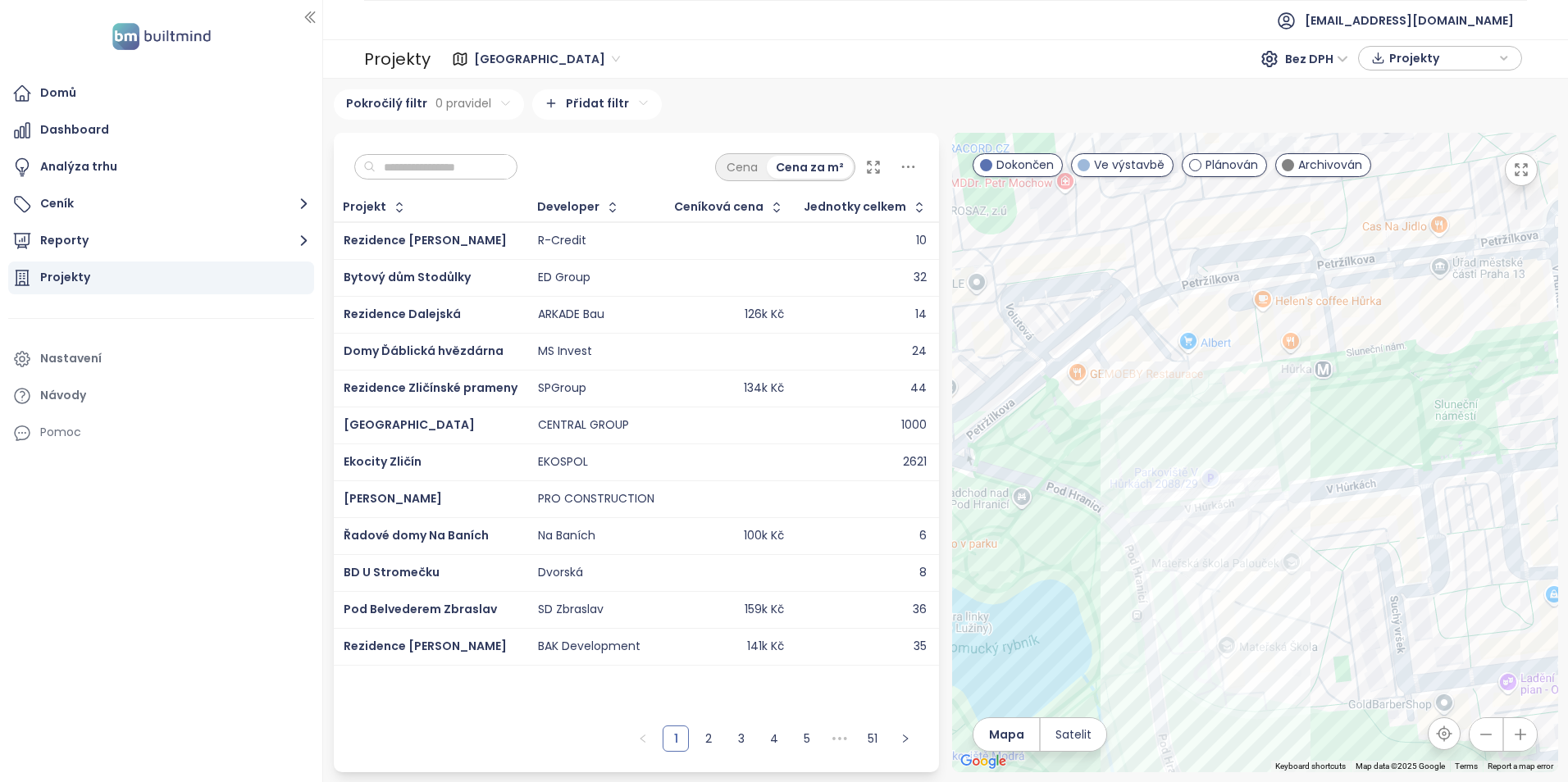
click at [59, 278] on div "Projekty" at bounding box center [65, 277] width 50 height 20
click at [656, 71] on div "Praha Bez DPH Projekty" at bounding box center [979, 59] width 1087 height 26
click at [1359, 480] on div at bounding box center [1255, 452] width 606 height 640
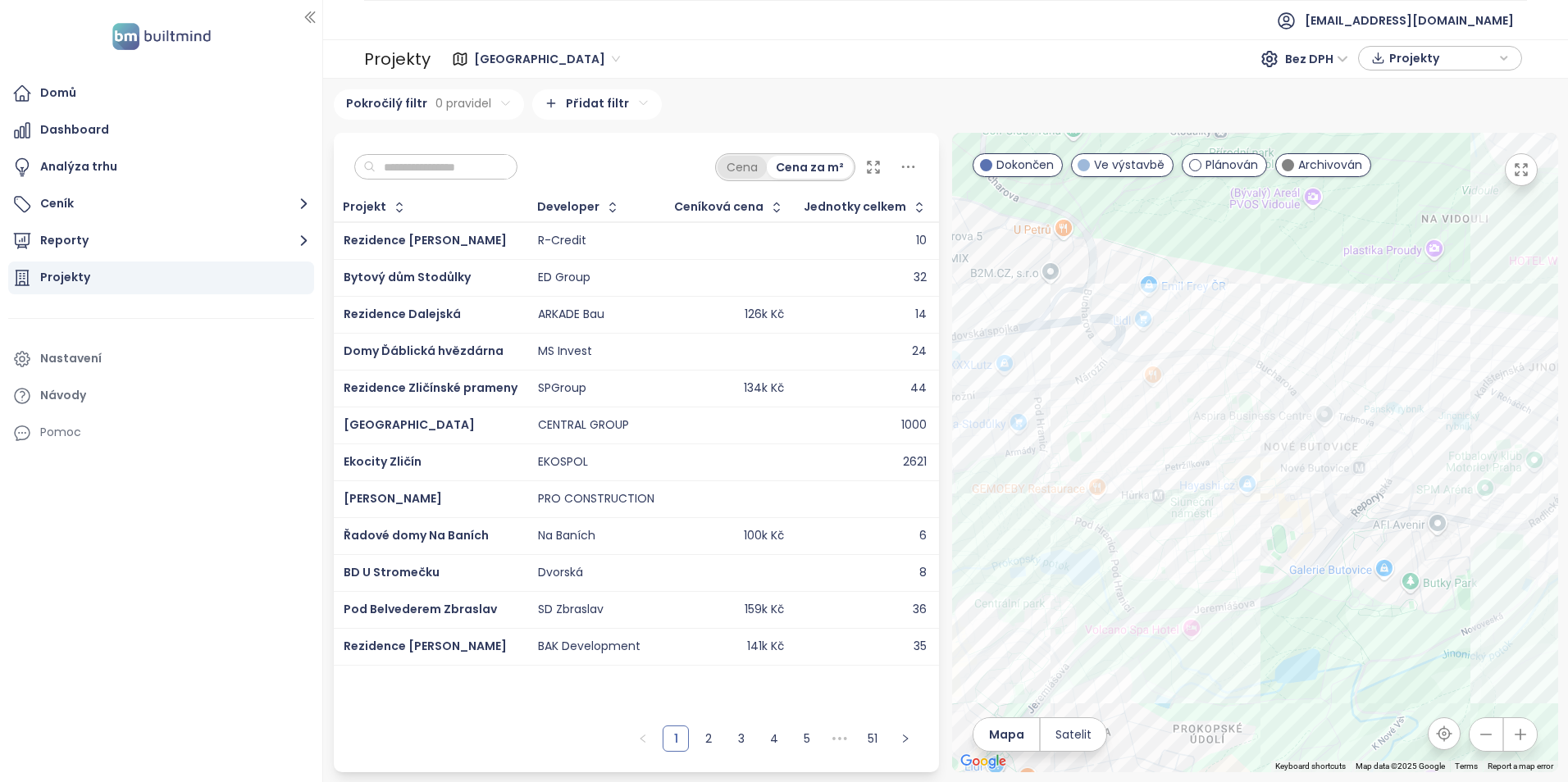
drag, startPoint x: 752, startPoint y: 166, endPoint x: 818, endPoint y: 164, distance: 66.0
click at [752, 164] on div "Cena" at bounding box center [742, 167] width 49 height 23
click at [829, 166] on div "Cena za m²" at bounding box center [810, 167] width 86 height 23
click at [913, 169] on icon at bounding box center [909, 167] width 20 height 20
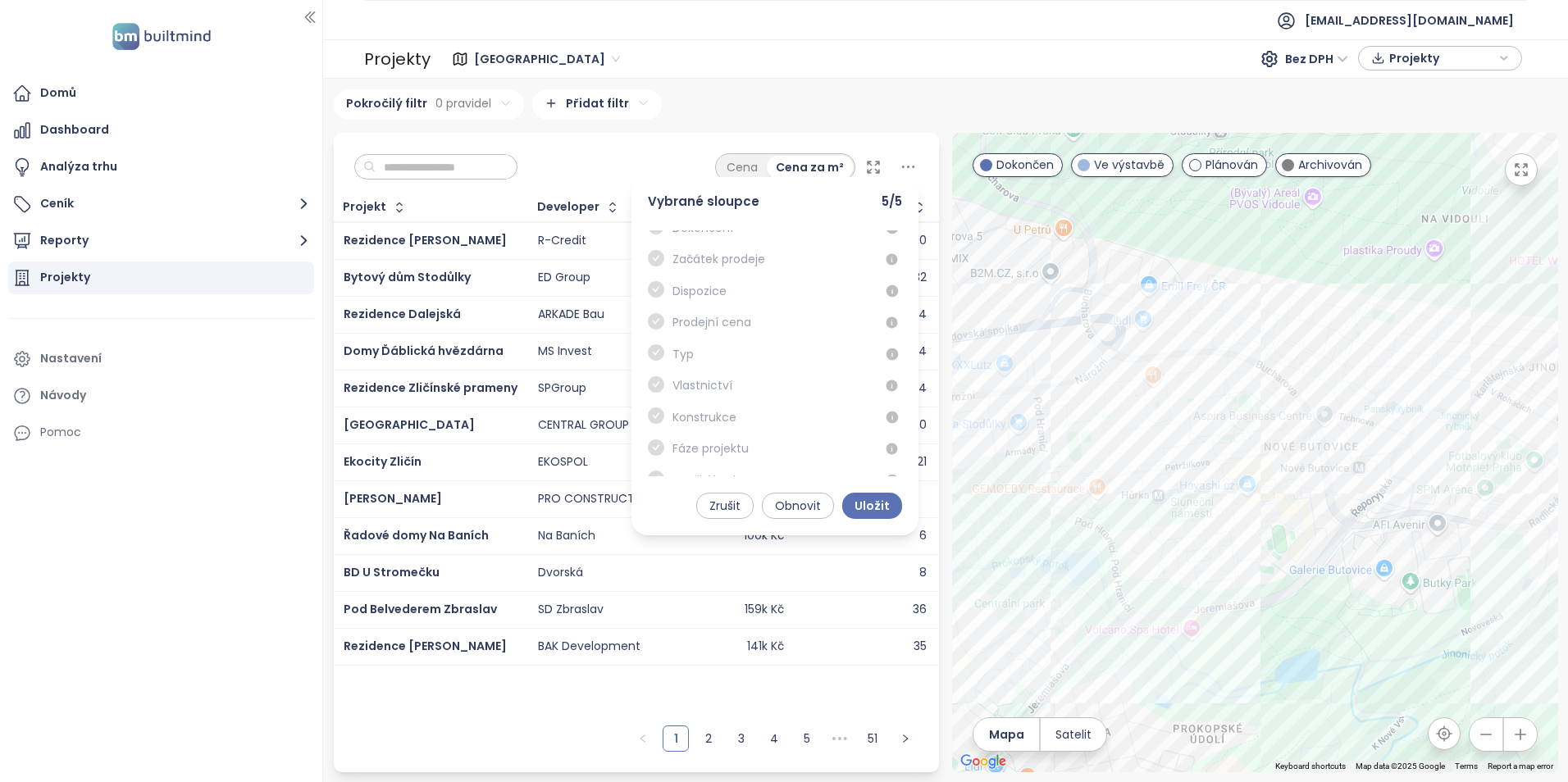
scroll to position [0, 0]
click at [913, 157] on icon at bounding box center [909, 167] width 20 height 20
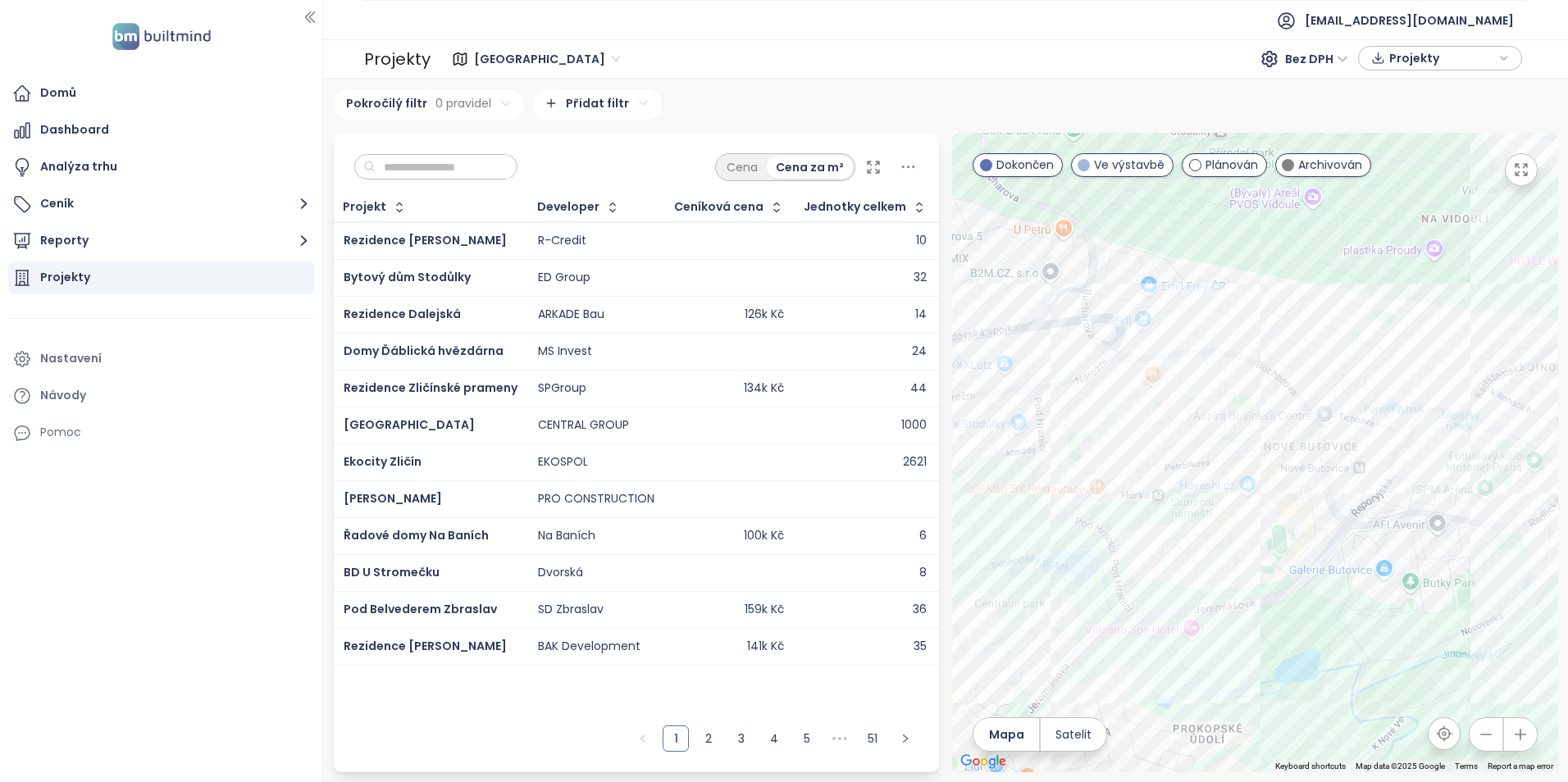
click at [584, 105] on html "Domů Dashboard Analýza trhu Ceník Reporty Projekty Nastavení Návody Pomoc akviz…" at bounding box center [784, 391] width 1568 height 782
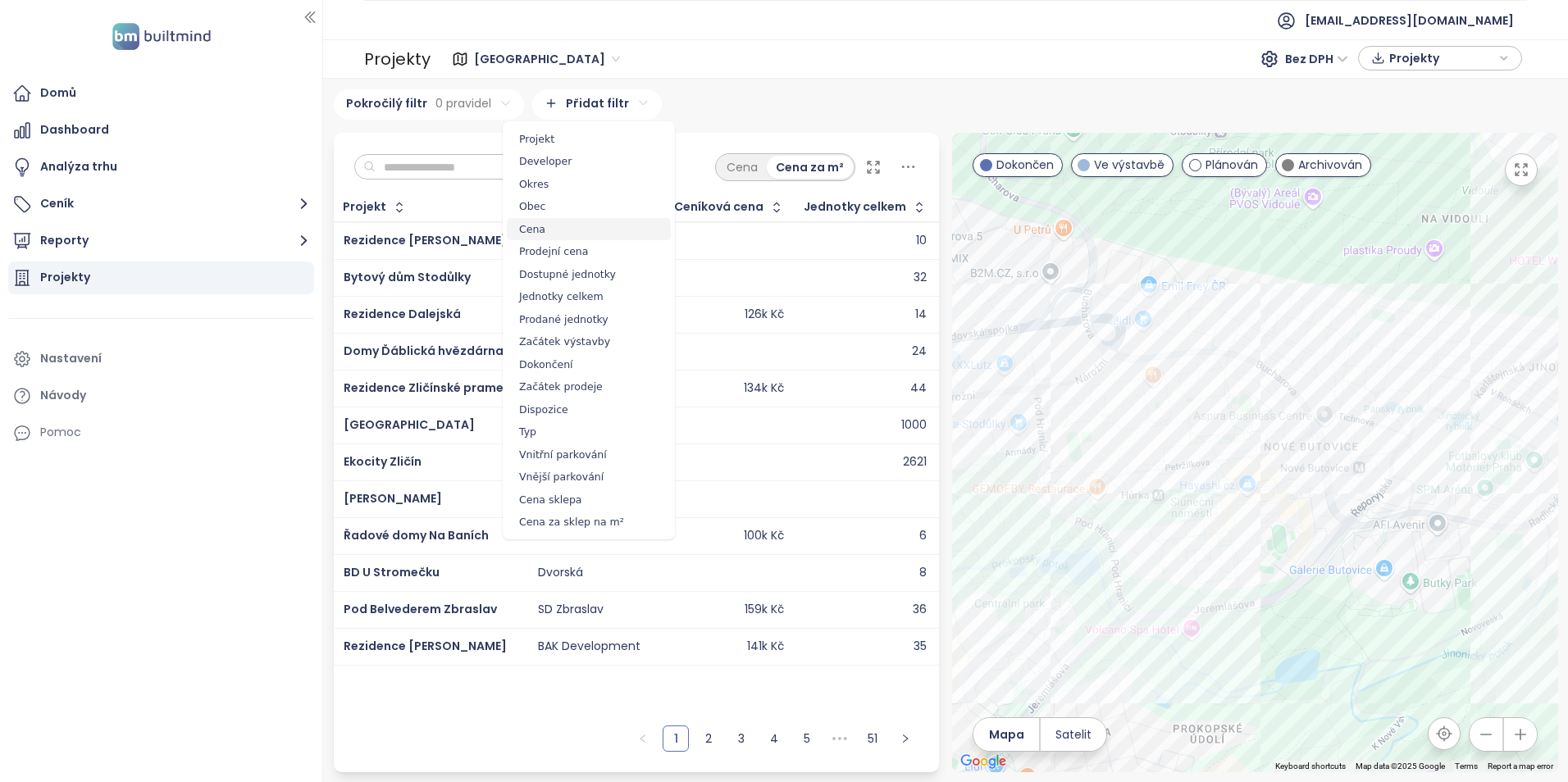
click at [538, 237] on span "Cena" at bounding box center [588, 229] width 164 height 23
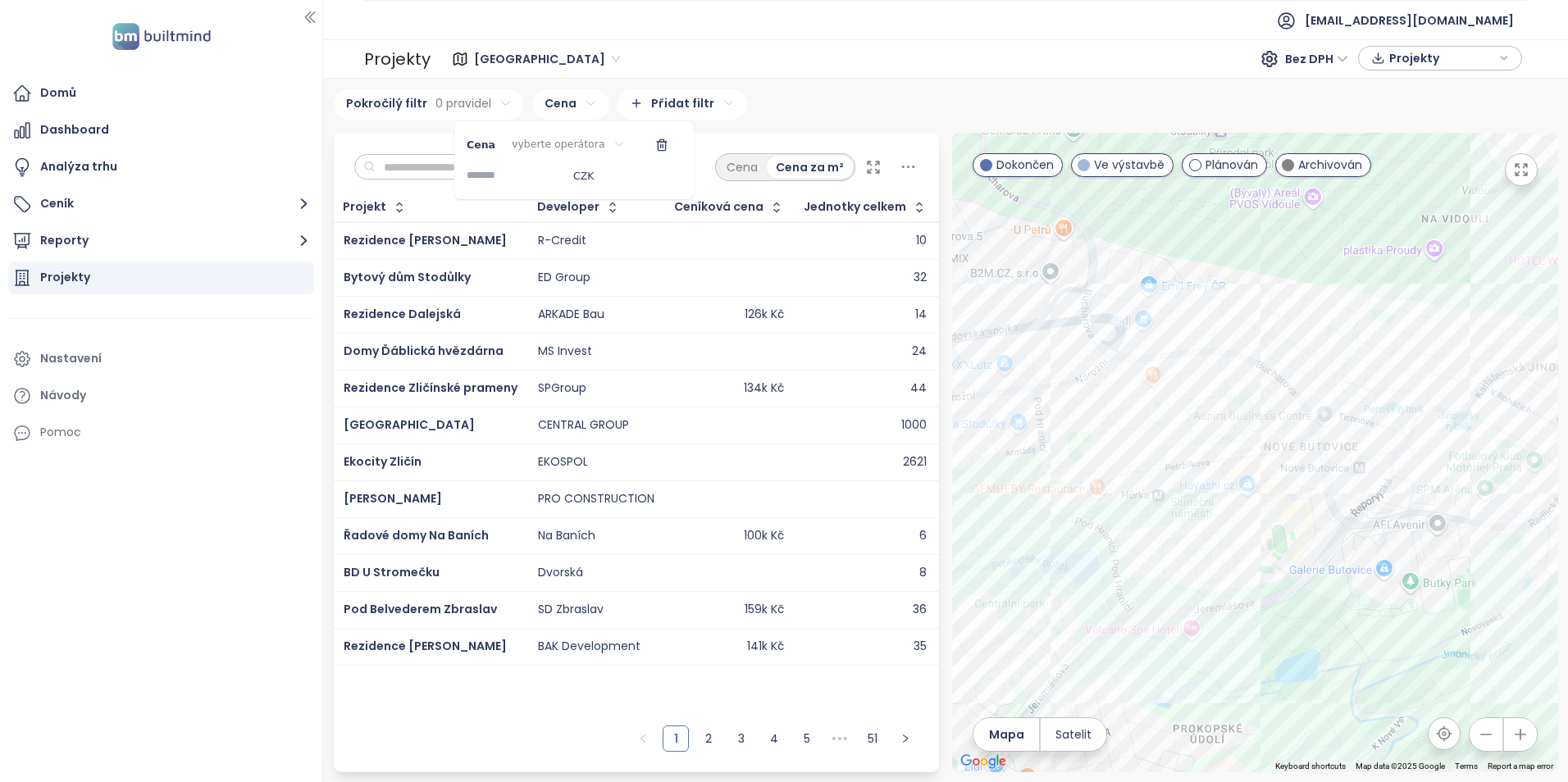
click at [593, 167] on div "CZK" at bounding box center [530, 175] width 128 height 27
click at [603, 142] on html "Domů Dashboard Analýza trhu Ceník Reporty Projekty Nastavení Návody Pomoc akviz…" at bounding box center [784, 391] width 1568 height 782
click at [602, 143] on html "Domů Dashboard Analýza trhu Ceník Reporty Projekty Nastavení Návody Pomoc akviz…" at bounding box center [784, 391] width 1568 height 782
click at [460, 112] on html "Domů Dashboard Analýza trhu Ceník Reporty Projekty Nastavení Návody Pomoc akviz…" at bounding box center [784, 391] width 1568 height 782
click at [499, 106] on html "Domů Dashboard Analýza trhu Ceník Reporty Projekty Nastavení Návody Pomoc akviz…" at bounding box center [784, 391] width 1568 height 782
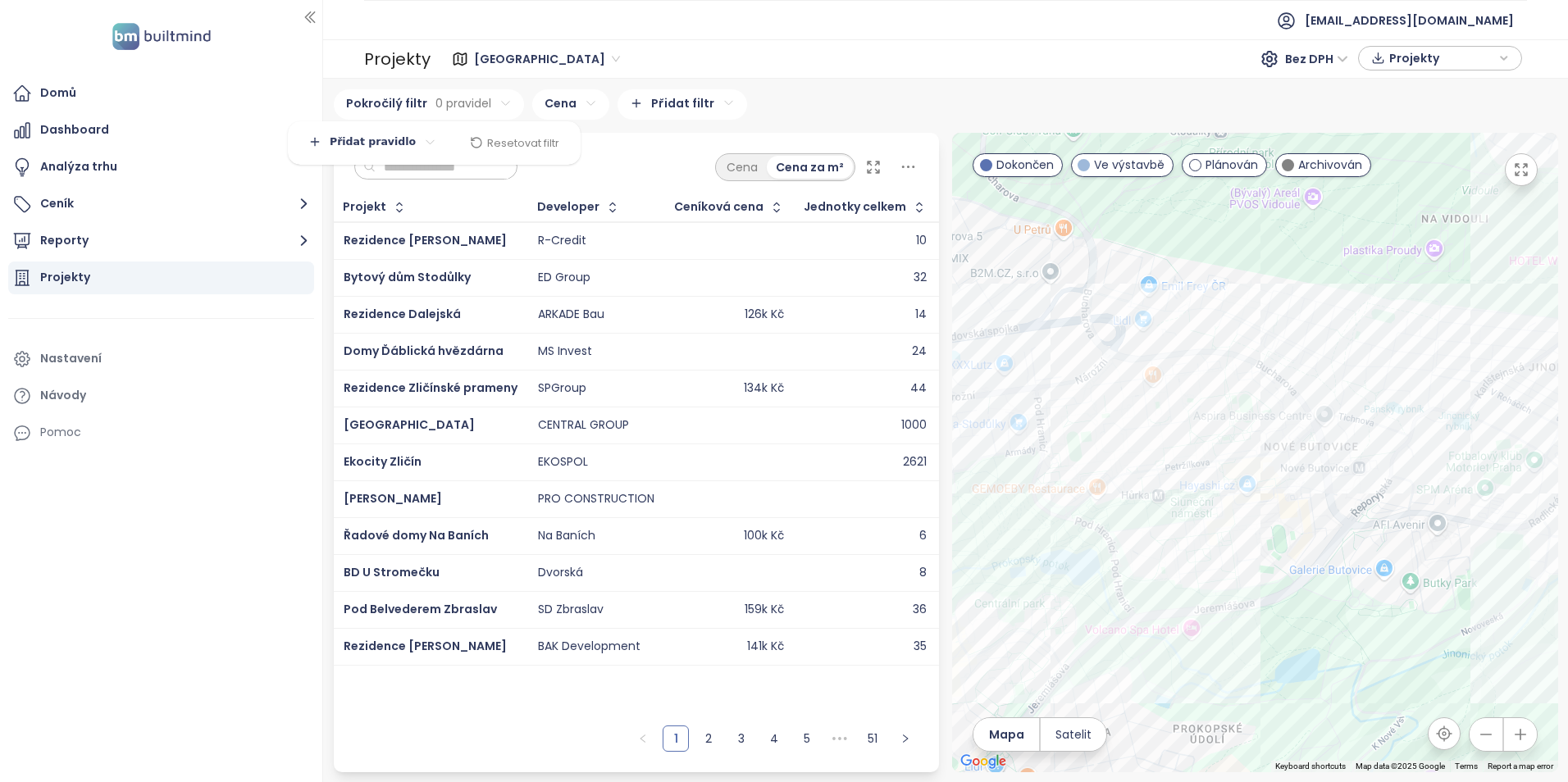
click at [361, 144] on html "Domů Dashboard Analýza trhu Ceník Reporty Projekty Nastavení Návody Pomoc akviz…" at bounding box center [784, 391] width 1568 height 782
click at [358, 173] on span "Přidat pravidlo" at bounding box center [380, 176] width 74 height 15
click at [402, 139] on html "Domů Dashboard Analýza trhu Ceník Reporty Projekty Nastavení Návody Pomoc akviz…" at bounding box center [784, 391] width 1568 height 782
click at [808, 112] on html "Domů Dashboard Analýza trhu Ceník Reporty Projekty Nastavení Návody Pomoc akviz…" at bounding box center [784, 391] width 1568 height 782
drag, startPoint x: 709, startPoint y: 161, endPoint x: 737, endPoint y: 157, distance: 28.3
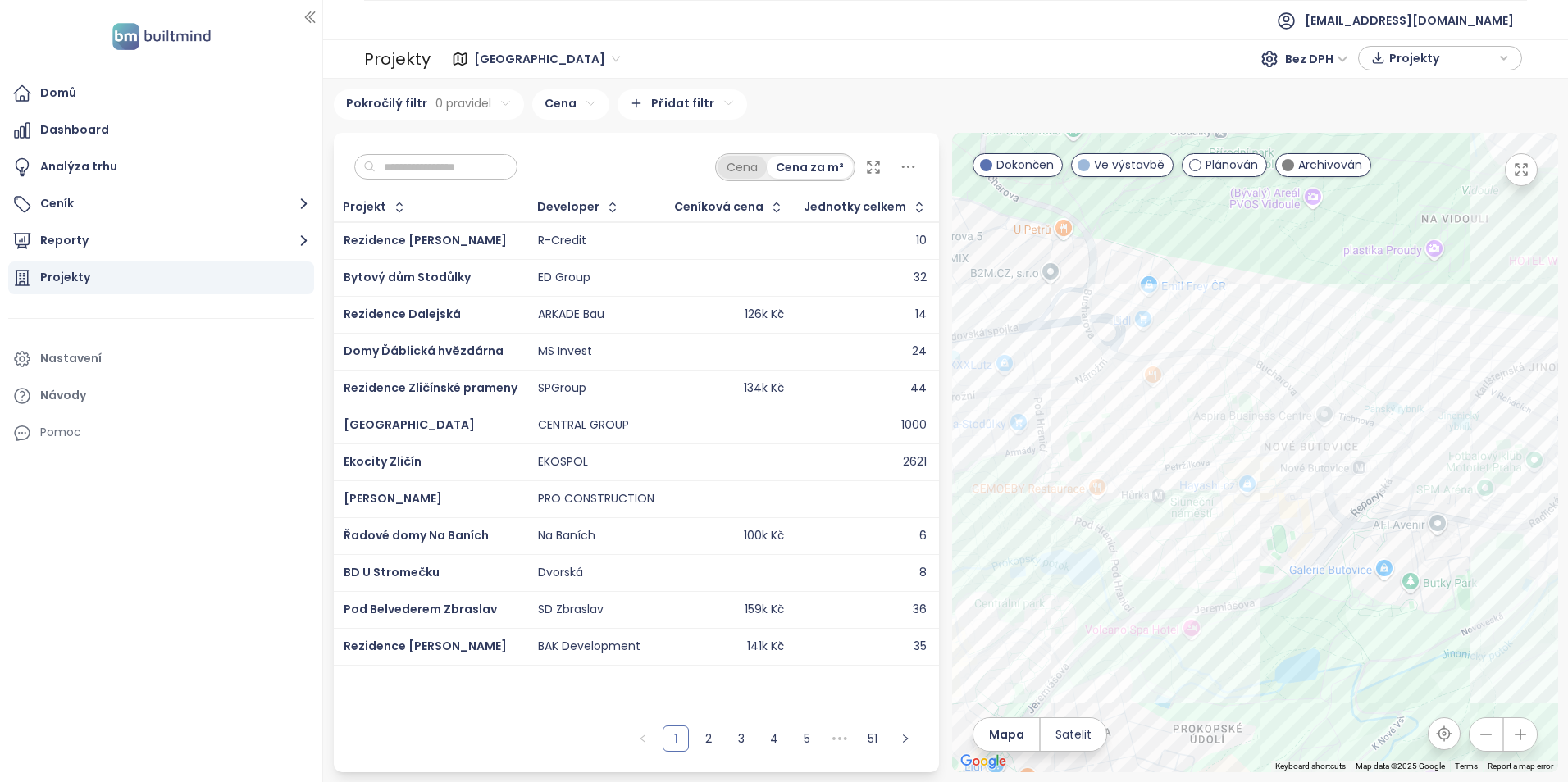
click at [712, 158] on html "Domů Dashboard Analýza trhu Ceník Reporty Projekty Nastavení Návody Pomoc akviz…" at bounding box center [784, 391] width 1568 height 782
click at [753, 167] on div "Cena" at bounding box center [742, 167] width 49 height 23
click at [545, 101] on html "Domů Dashboard Analýza trhu Ceník Reporty Projekty Nastavení Návody Pomoc akviz…" at bounding box center [784, 391] width 1568 height 782
click at [544, 143] on html "Domů Dashboard Analýza trhu Ceník Reporty Projekty Nastavení Návody Pomoc akviz…" at bounding box center [784, 391] width 1568 height 782
click at [540, 222] on span ">" at bounding box center [561, 222] width 92 height 23
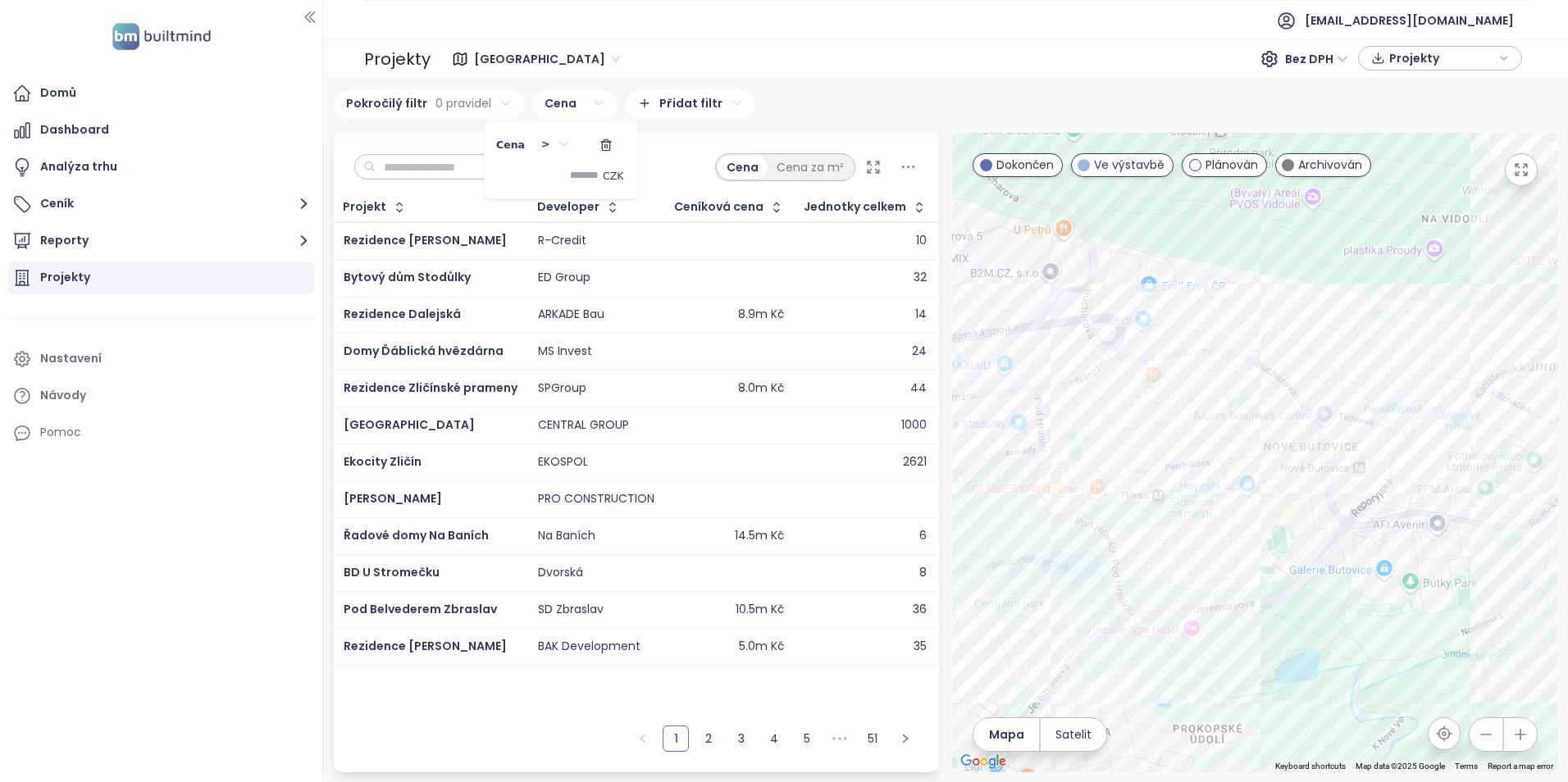
click at [526, 176] on input at bounding box center [547, 175] width 102 height 27
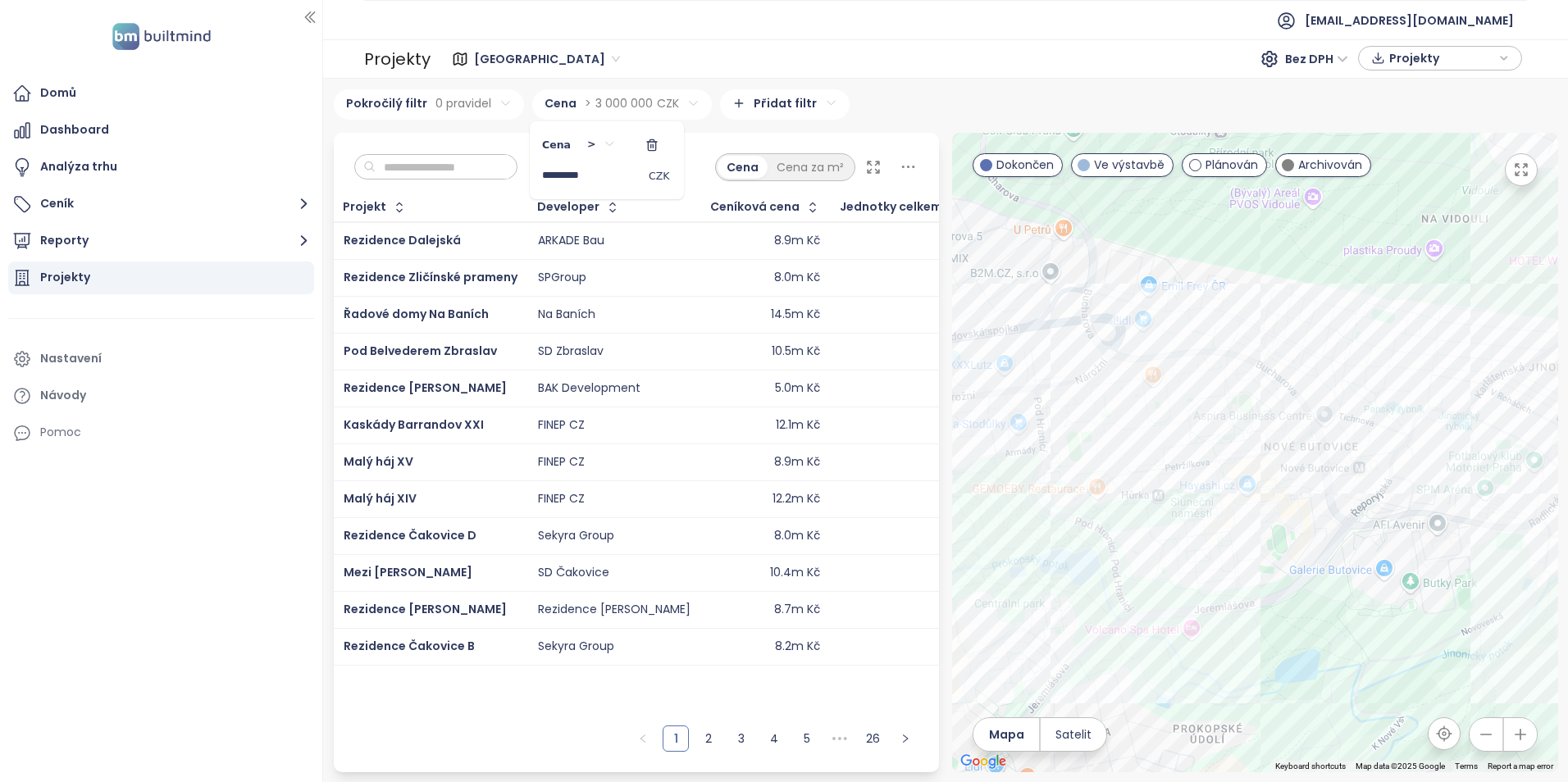
type input "**********"
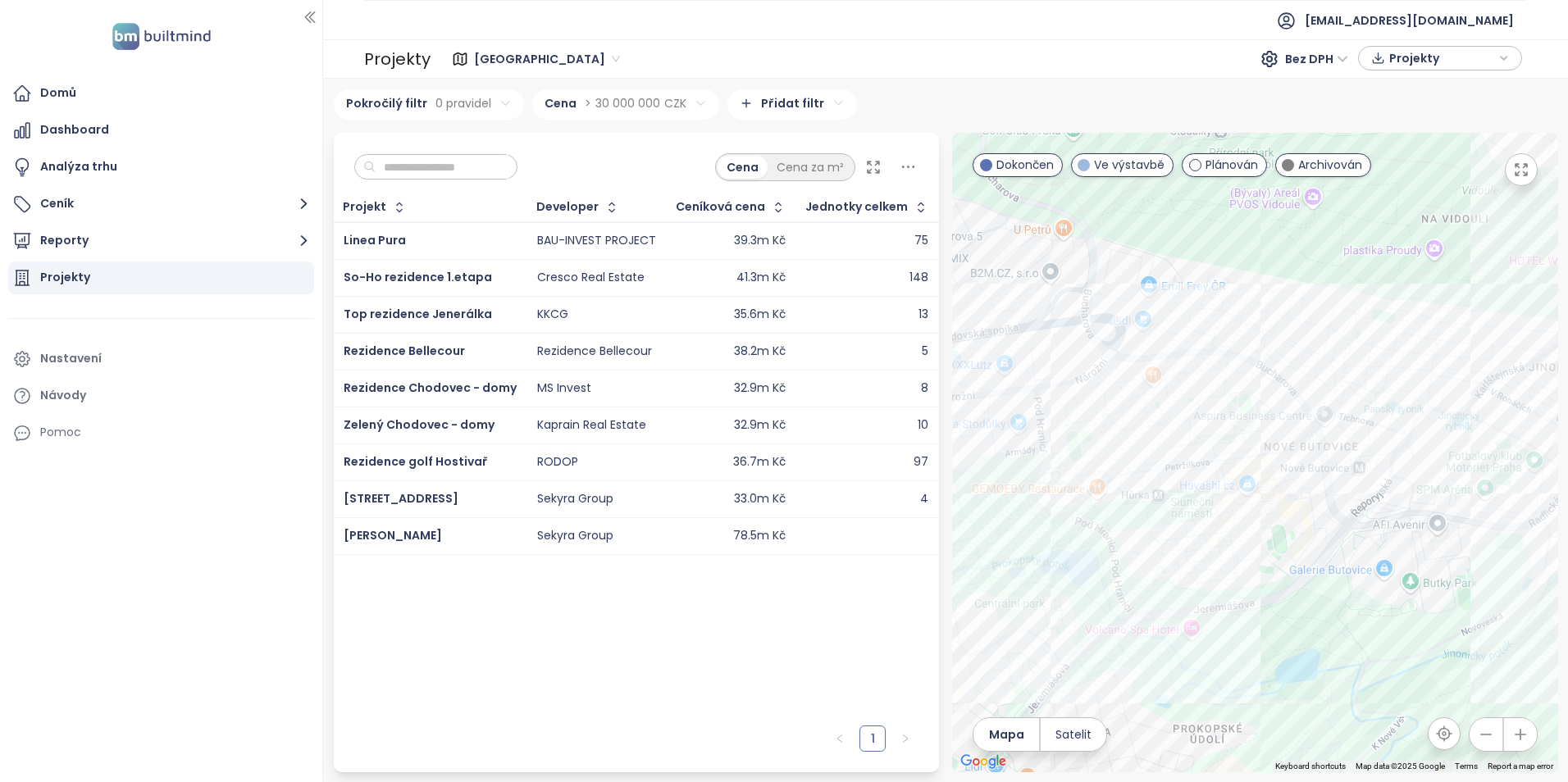
drag, startPoint x: 495, startPoint y: 556, endPoint x: 674, endPoint y: 568, distance: 179.4
click at [674, 568] on html "Domů Dashboard Analýza trhu Ceník Reporty Projekty Nastavení Návody Pomoc akviz…" at bounding box center [784, 391] width 1568 height 782
click at [385, 529] on span "Diamanty Karlín" at bounding box center [393, 535] width 99 height 17
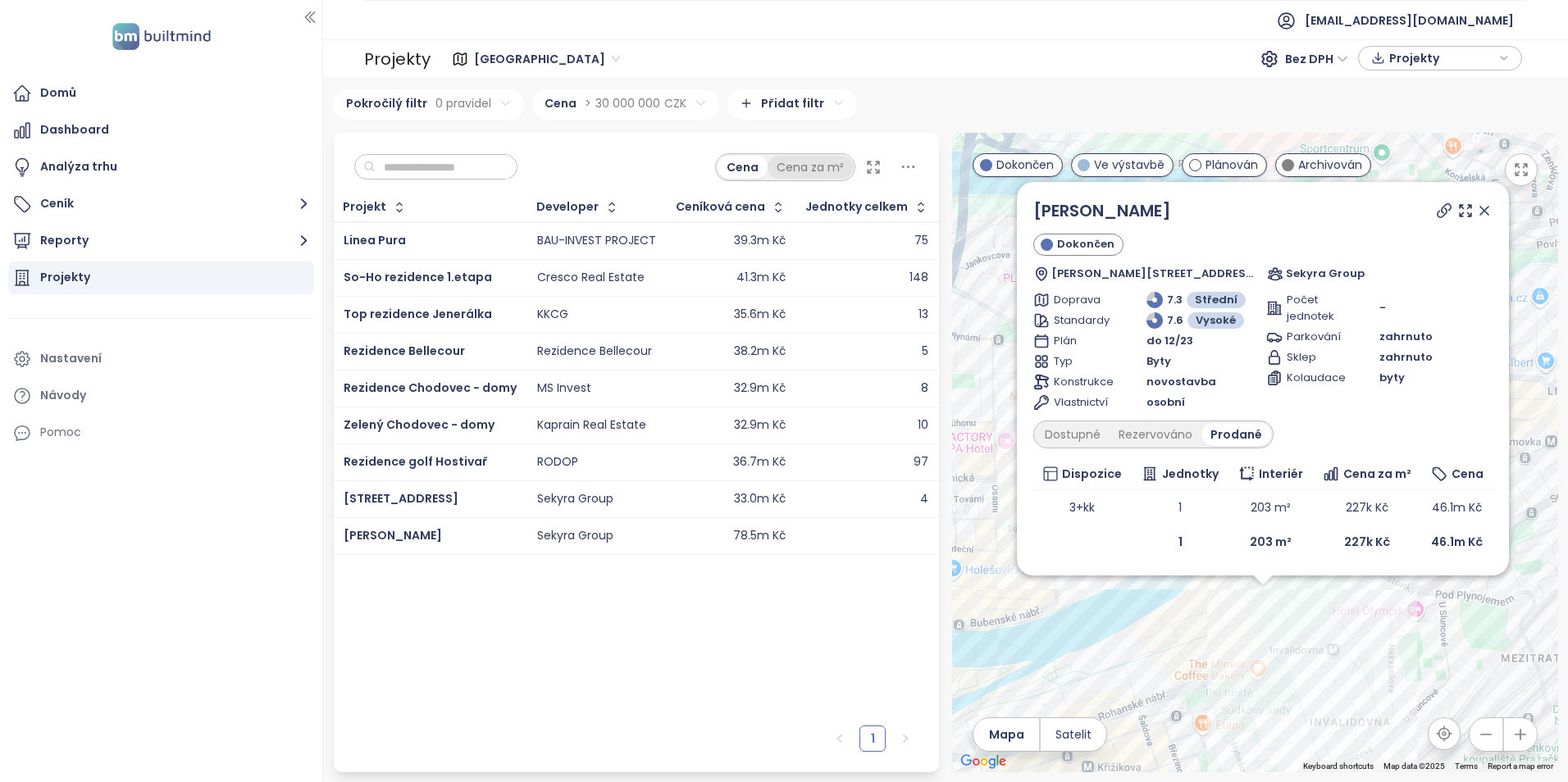
click at [809, 165] on div "Cena za m²" at bounding box center [810, 167] width 86 height 23
click at [1444, 212] on icon at bounding box center [1444, 211] width 17 height 17
click at [451, 272] on span "So-Ho rezidence 1.etapa" at bounding box center [417, 277] width 148 height 17
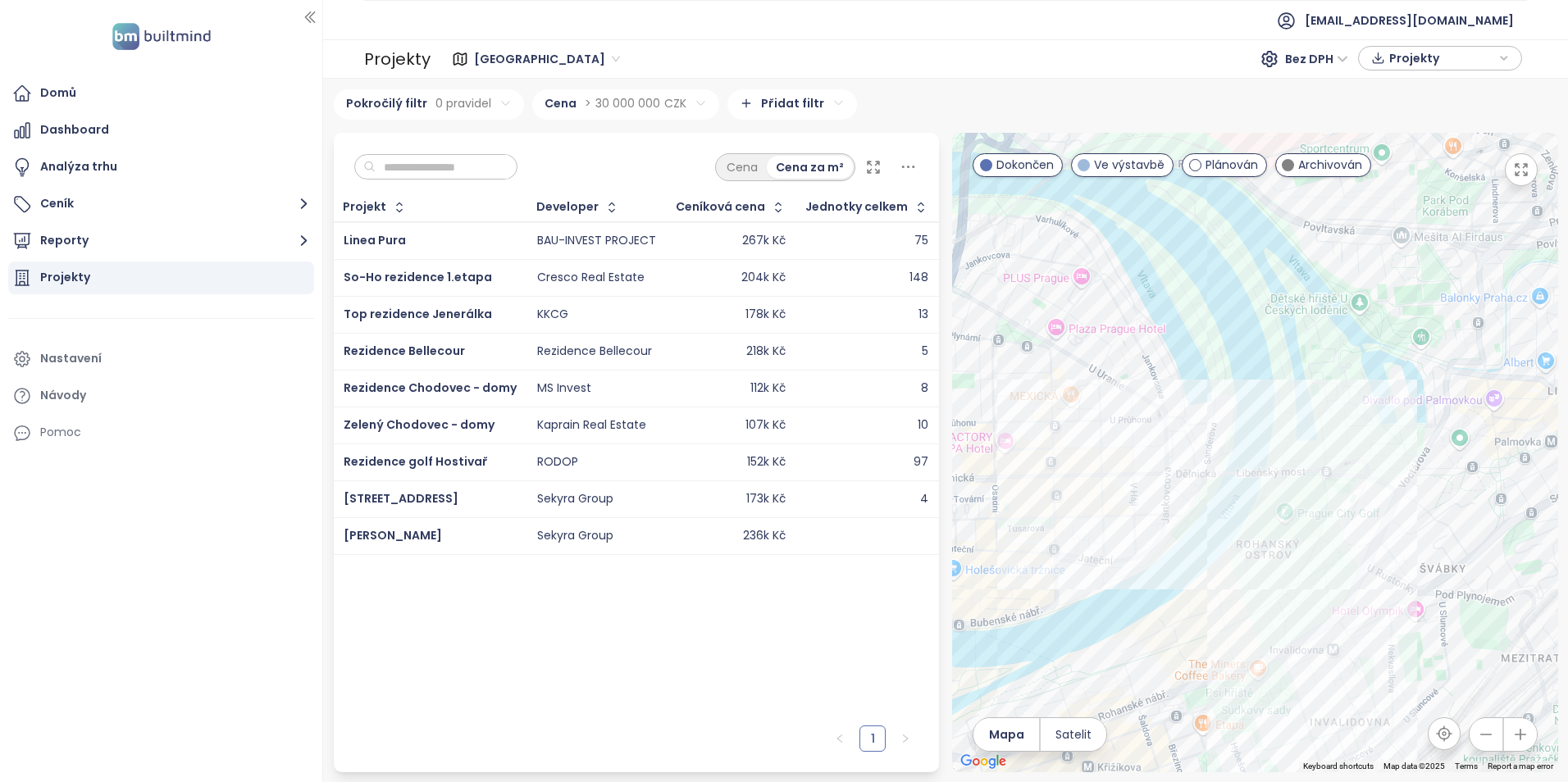
click at [714, 276] on div "204k Kč" at bounding box center [731, 277] width 109 height 20
click at [556, 271] on div "Cresco Real Estate" at bounding box center [590, 278] width 107 height 15
click at [463, 273] on span "So-Ho rezidence 1.etapa" at bounding box center [417, 277] width 148 height 17
click at [656, 274] on td "Cresco Real Estate" at bounding box center [597, 277] width 140 height 37
click at [690, 274] on div "204k Kč" at bounding box center [731, 277] width 109 height 20
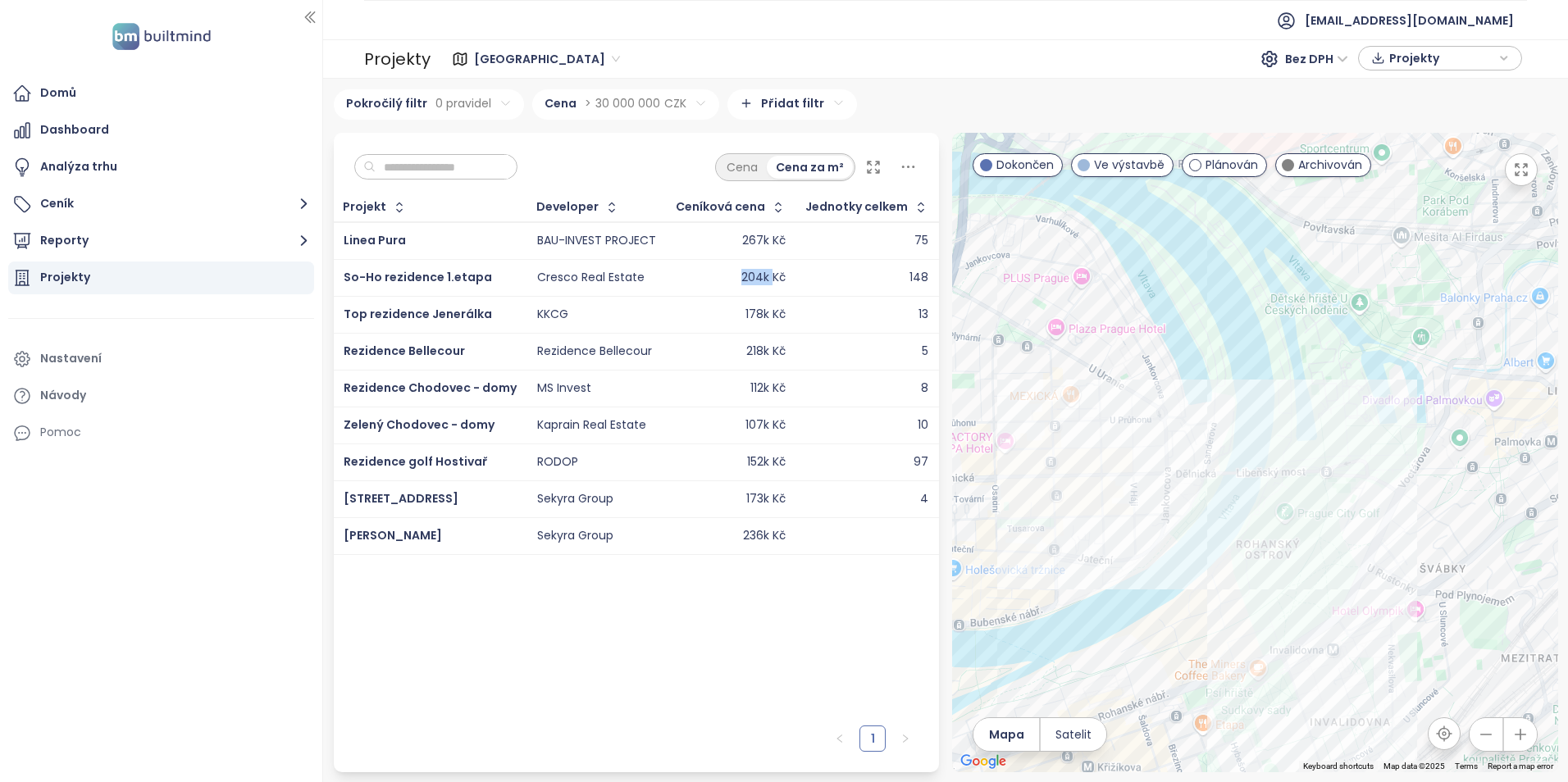
click at [690, 274] on div "204k Kč" at bounding box center [731, 277] width 109 height 20
click at [688, 273] on div "204k Kč" at bounding box center [731, 277] width 109 height 20
click at [441, 271] on span "So-Ho rezidence 1.etapa" at bounding box center [417, 277] width 148 height 17
click at [437, 349] on span "Rezidence Bellecour" at bounding box center [404, 351] width 121 height 17
click at [646, 101] on html "Domů Dashboard Analýza trhu Ceník Reporty Projekty Nastavení Návody Pomoc akviz…" at bounding box center [784, 391] width 1568 height 782
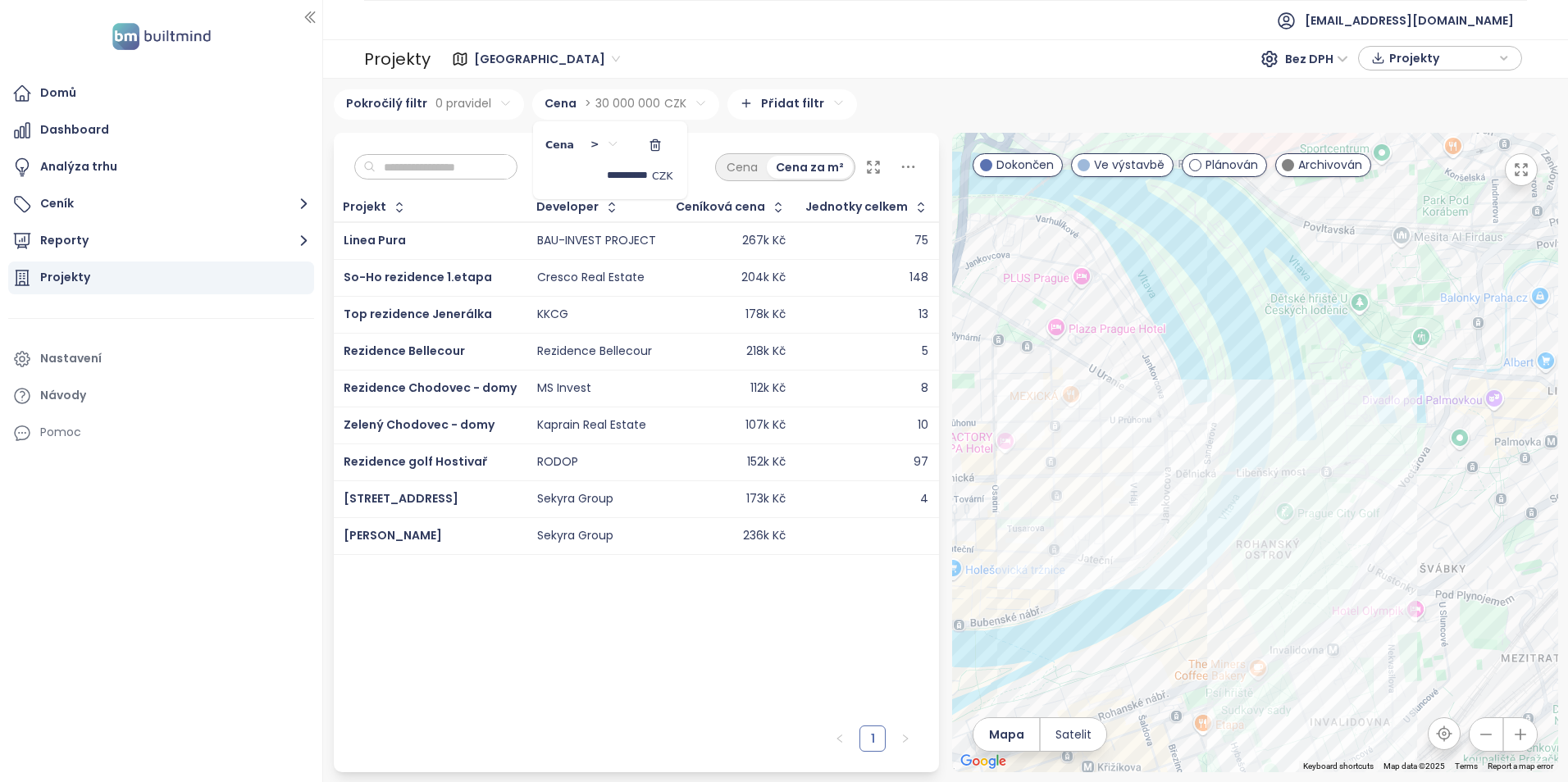
click at [661, 149] on button "button" at bounding box center [656, 145] width 39 height 26
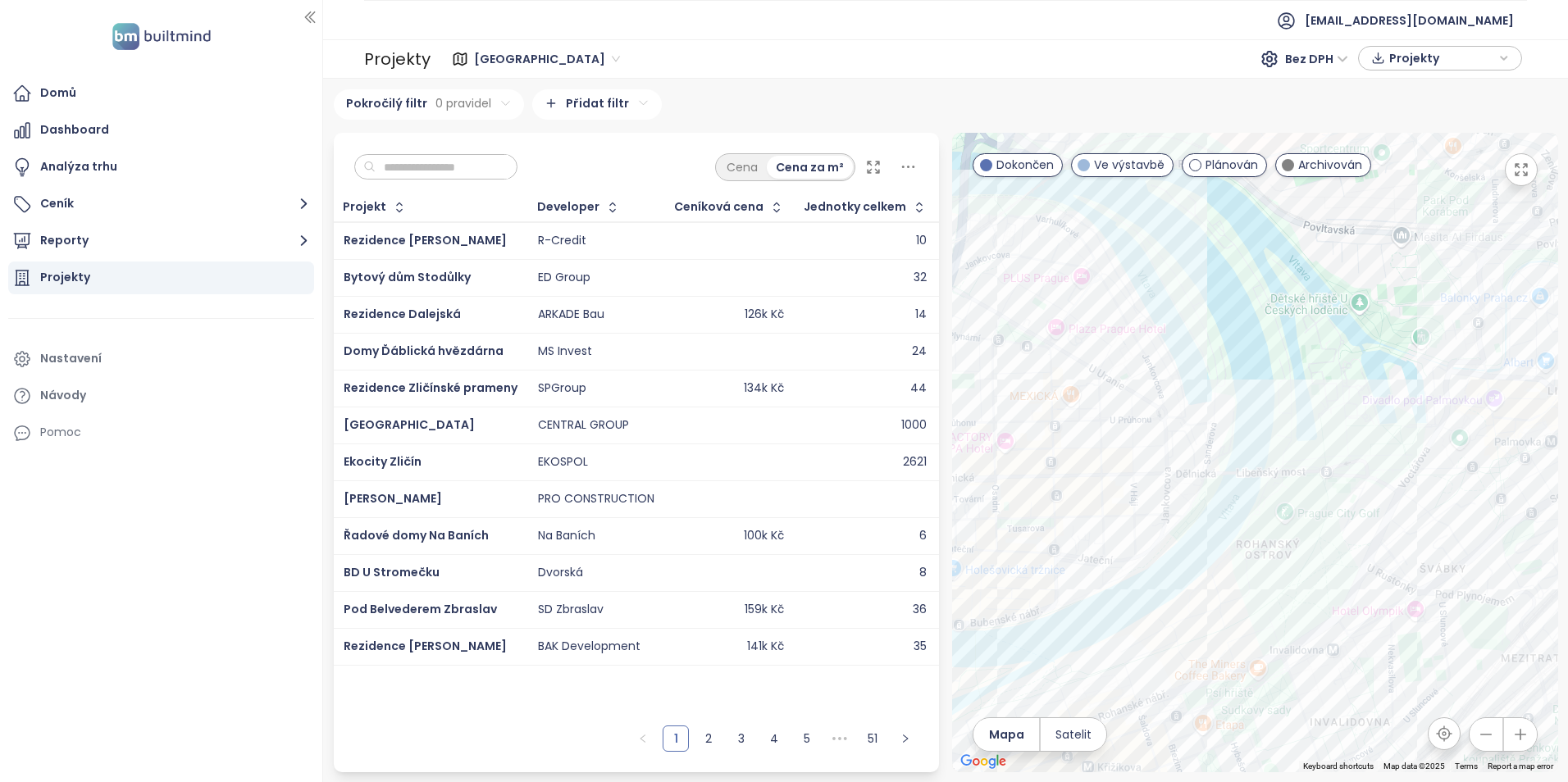
click at [97, 222] on ul "Domů Dashboard Analýza trhu Ceník Reporty Projekty Nastavení Návody Pomoc" at bounding box center [161, 263] width 306 height 372
click at [98, 244] on button "Reporty" at bounding box center [161, 240] width 306 height 33
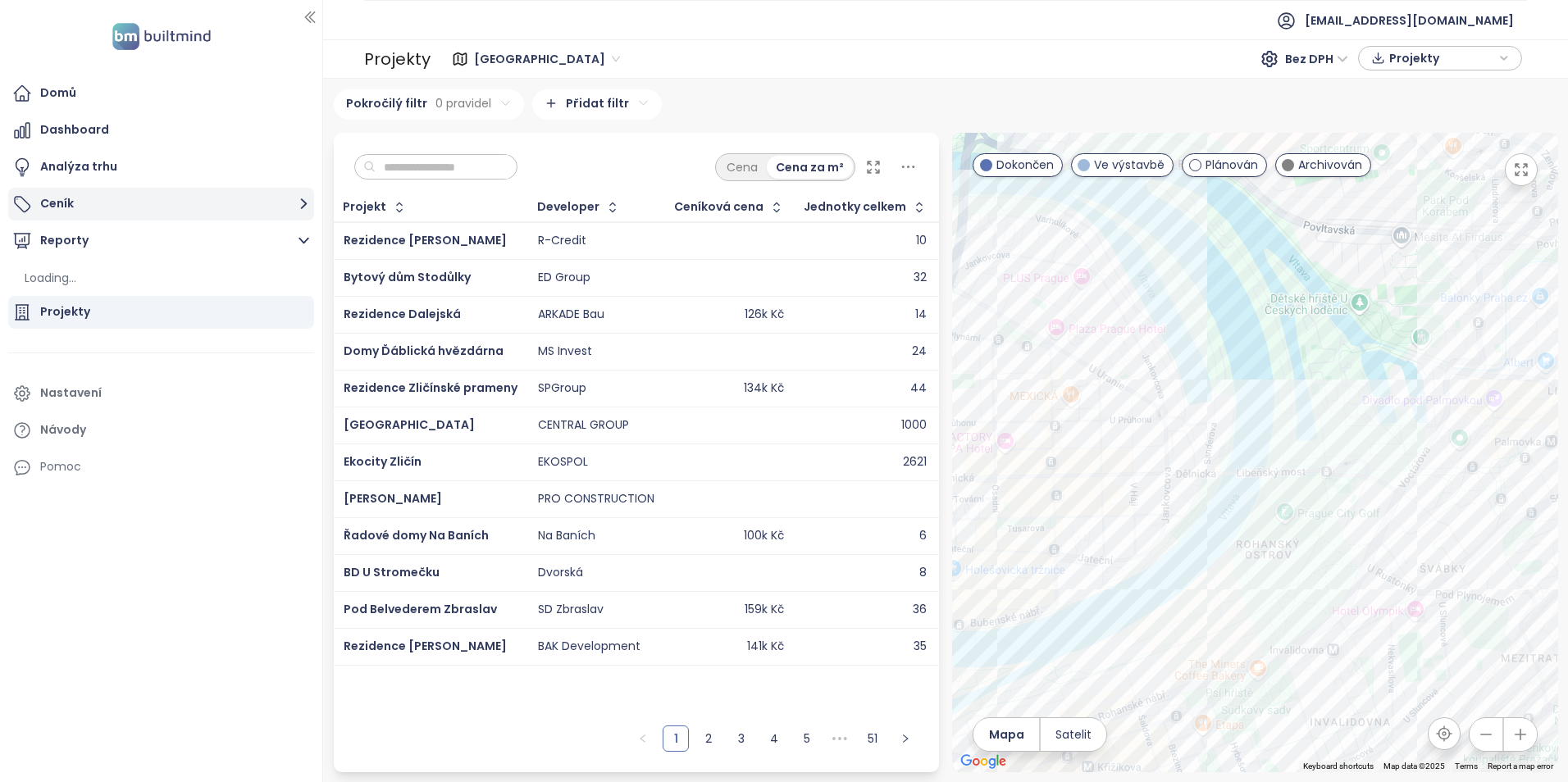
click at [65, 196] on button "Ceník" at bounding box center [161, 204] width 306 height 33
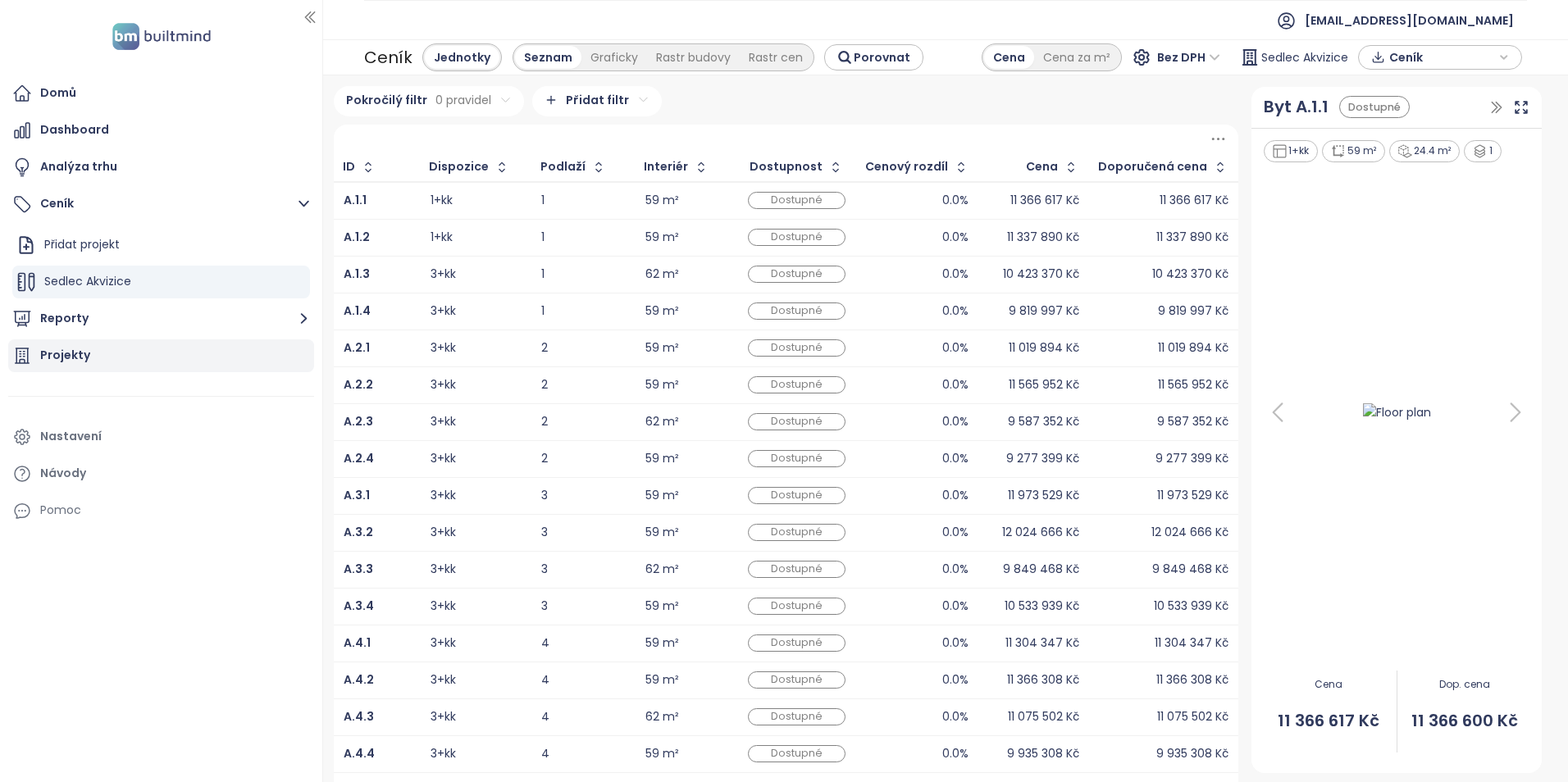
click at [92, 351] on div "Projekty" at bounding box center [161, 356] width 306 height 33
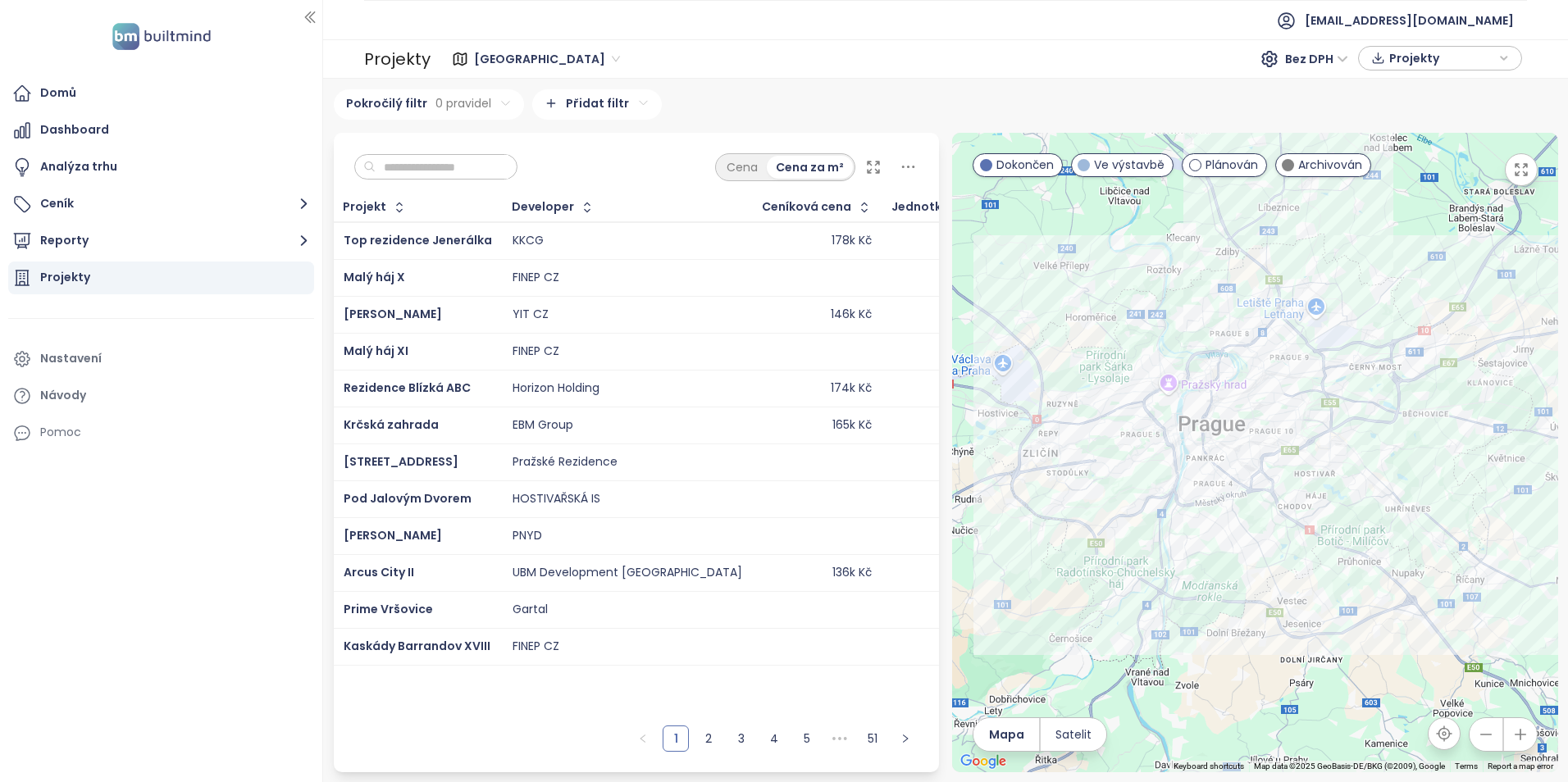
click at [871, 162] on icon at bounding box center [873, 168] width 11 height 11
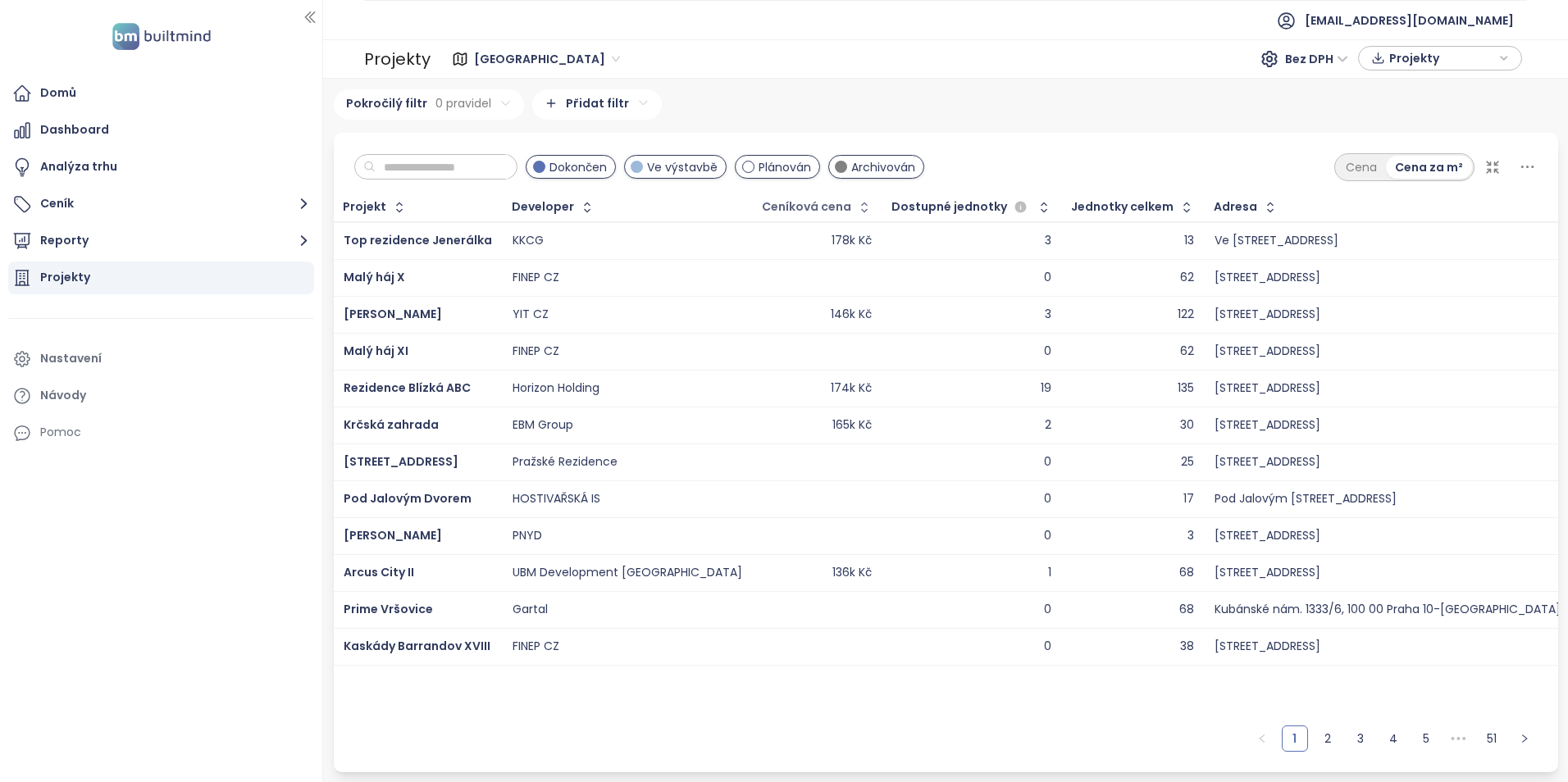
click at [762, 203] on div "Ceníková cena" at bounding box center [806, 207] width 89 height 10
click at [861, 204] on icon "button" at bounding box center [864, 207] width 7 height 10
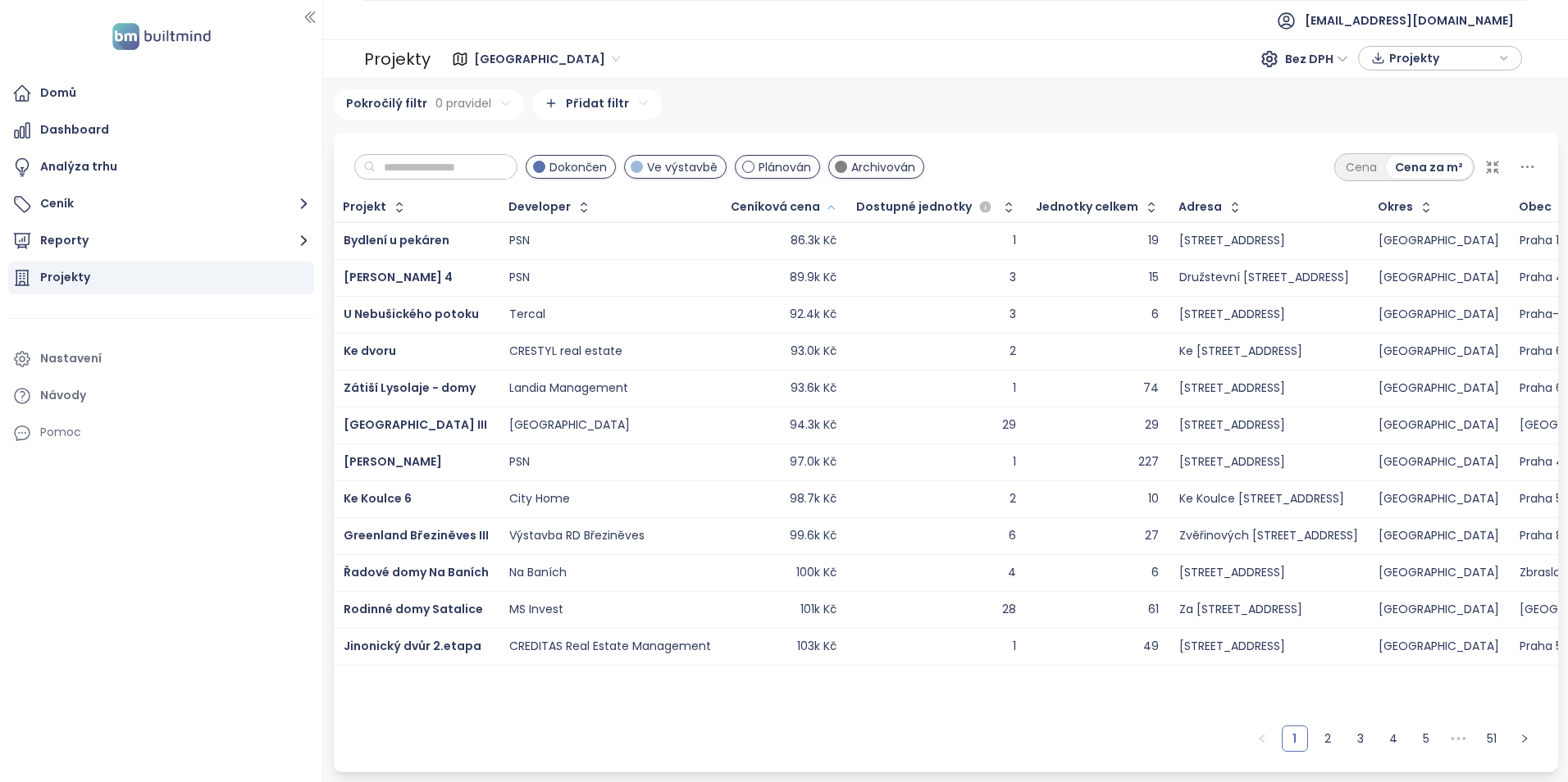
click at [825, 205] on icon "button" at bounding box center [831, 207] width 12 height 20
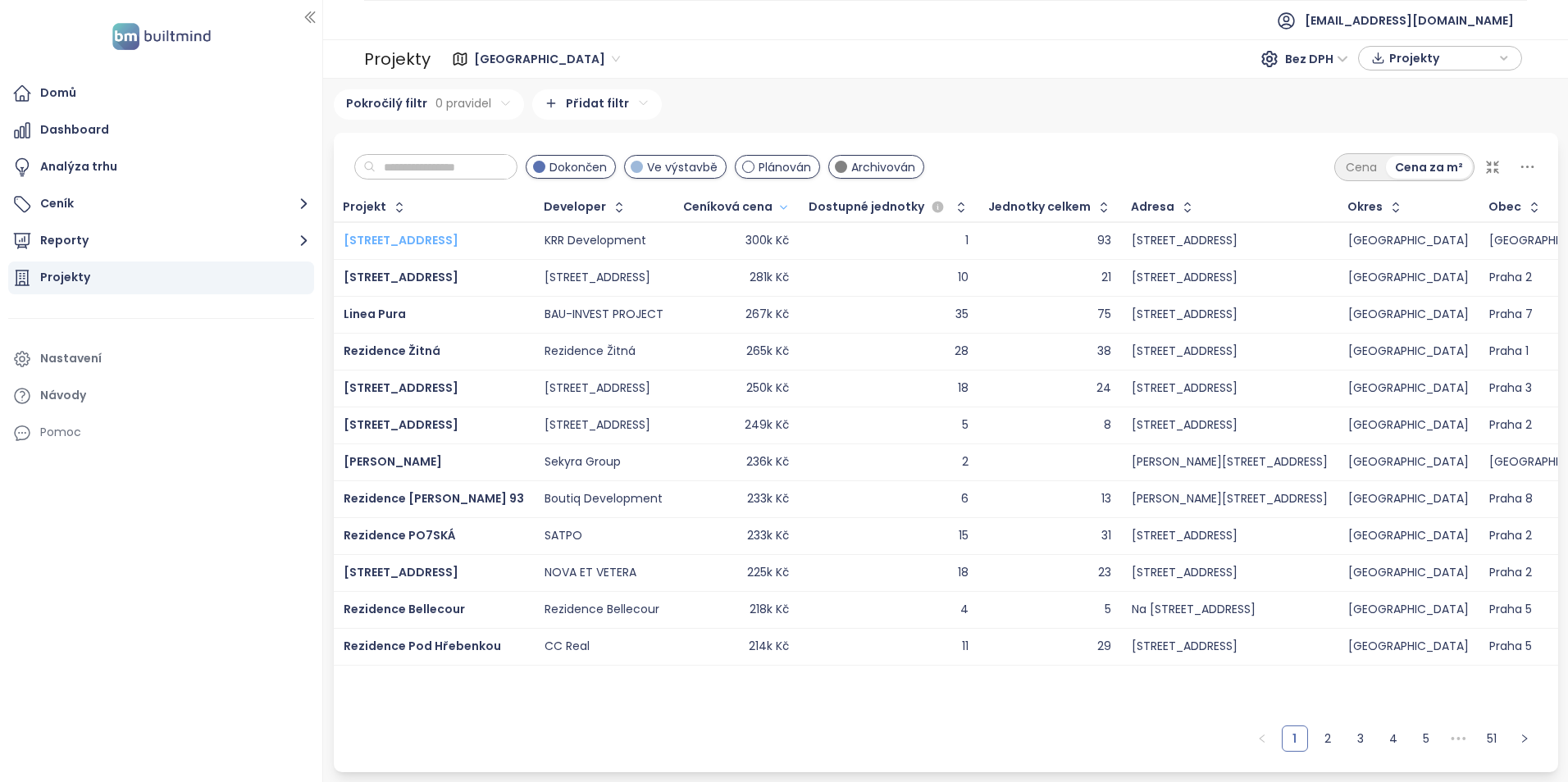
click at [382, 235] on span "Krymská 31" at bounding box center [400, 240] width 115 height 17
click at [413, 495] on span "Rezidence Křižíkova 93" at bounding box center [434, 499] width 181 height 17
click at [1026, 203] on div "Jednotky celkem" at bounding box center [1039, 207] width 102 height 10
click at [1101, 204] on icon "button" at bounding box center [1103, 207] width 7 height 10
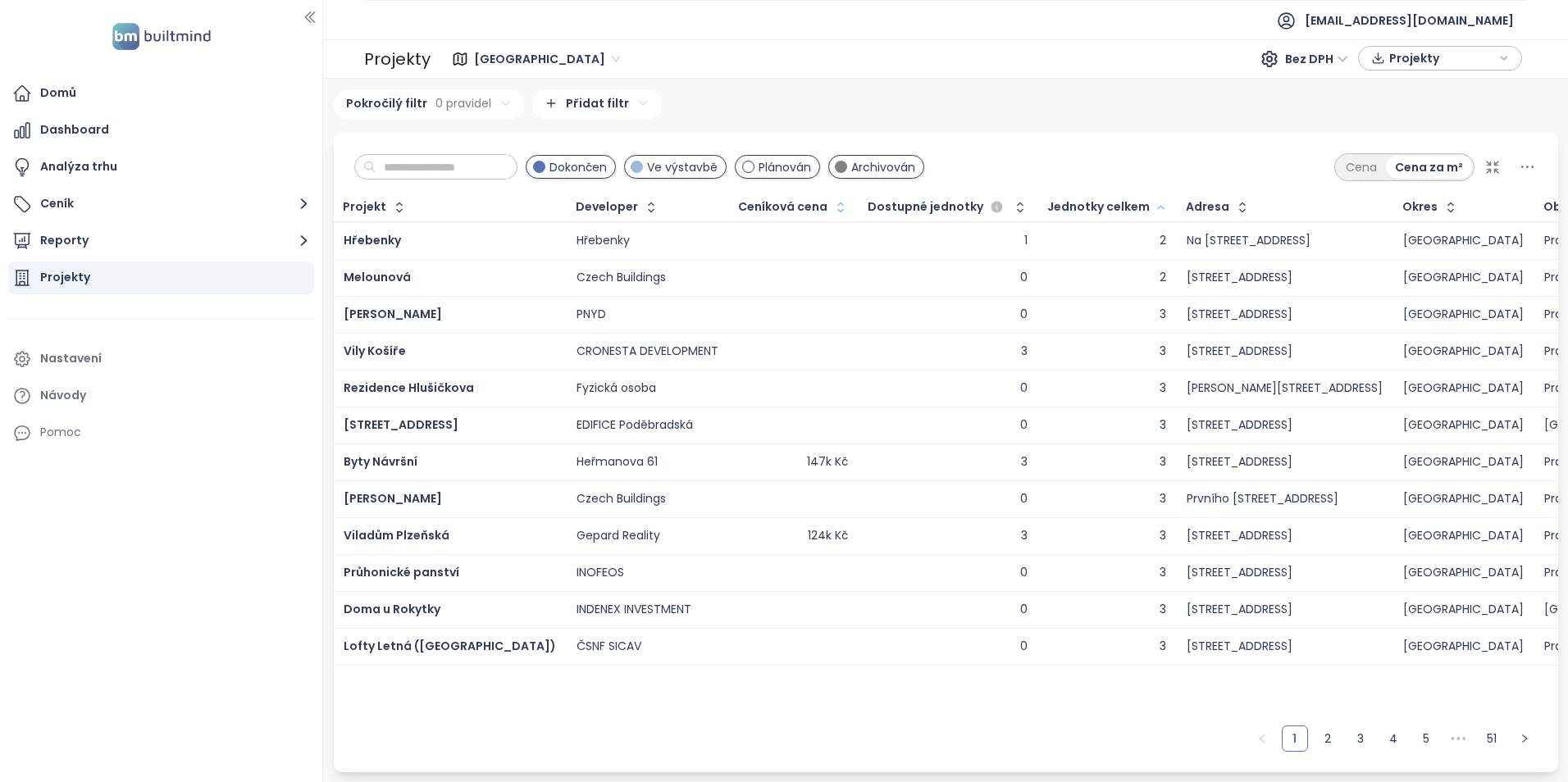
click at [1155, 204] on icon "button" at bounding box center [1160, 207] width 12 height 20
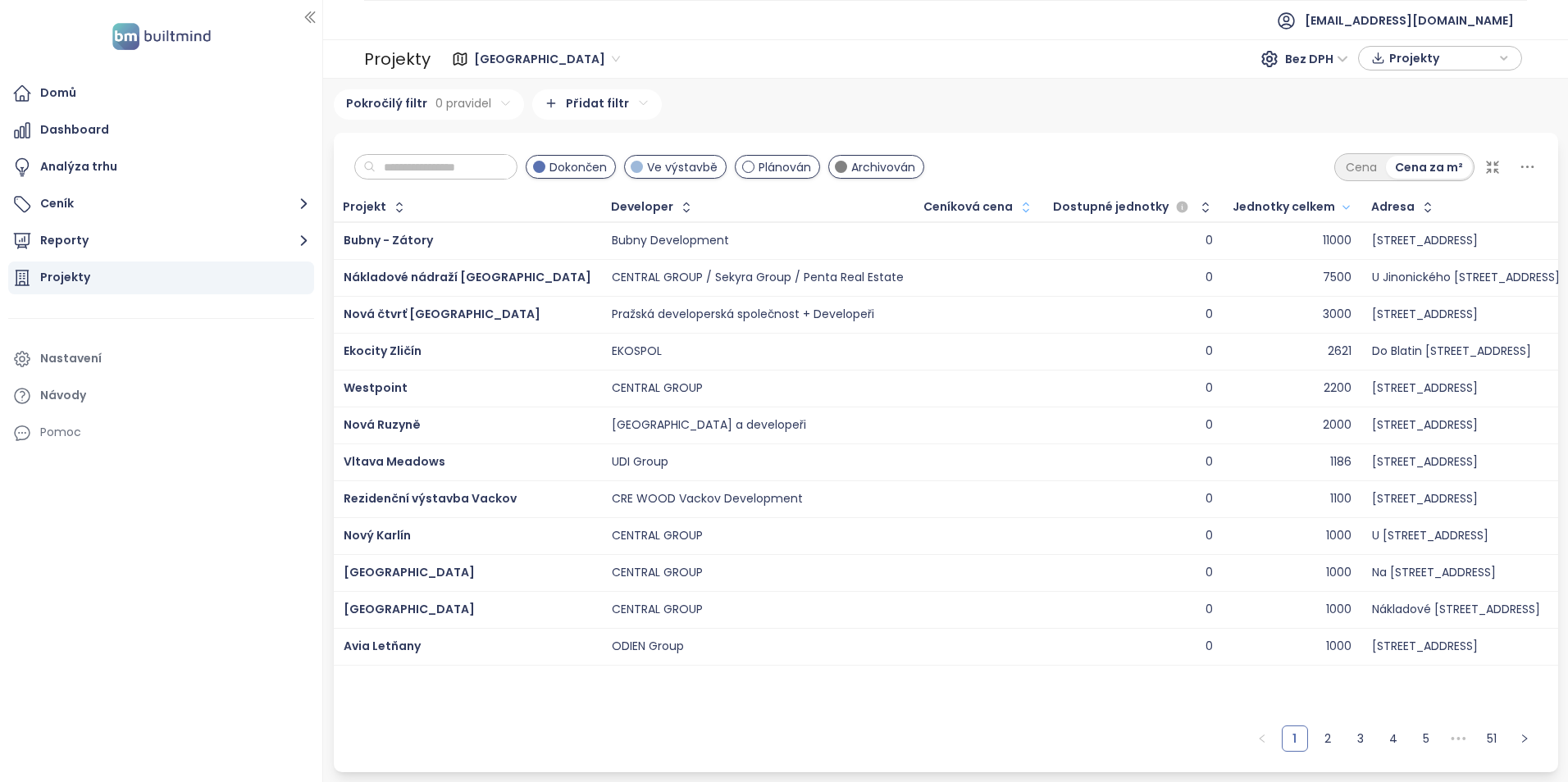
click at [924, 209] on div "Ceníková cena" at bounding box center [968, 207] width 89 height 10
click at [1018, 206] on icon "button" at bounding box center [1026, 208] width 17 height 17
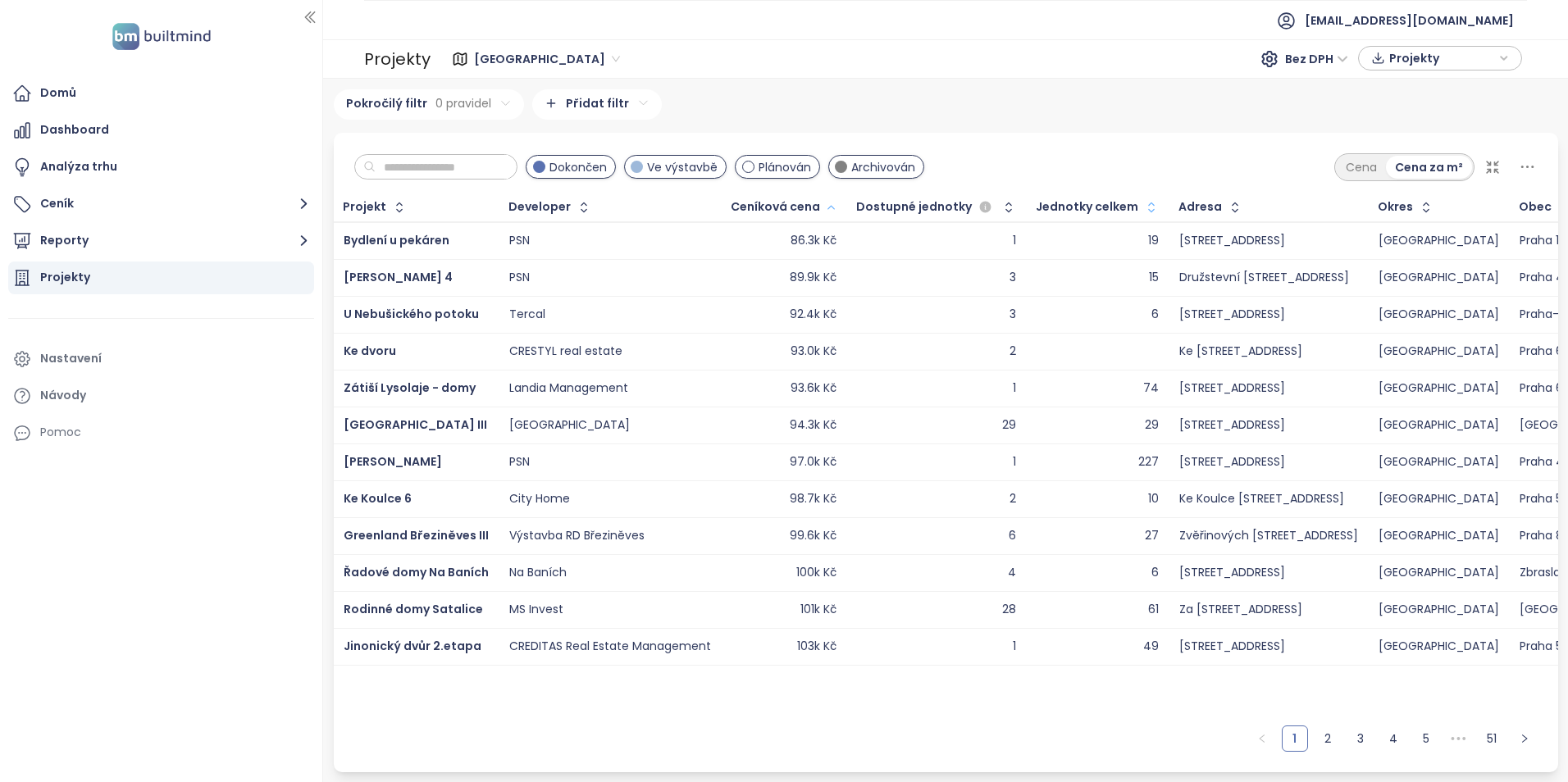
click at [825, 209] on icon "button" at bounding box center [831, 207] width 12 height 20
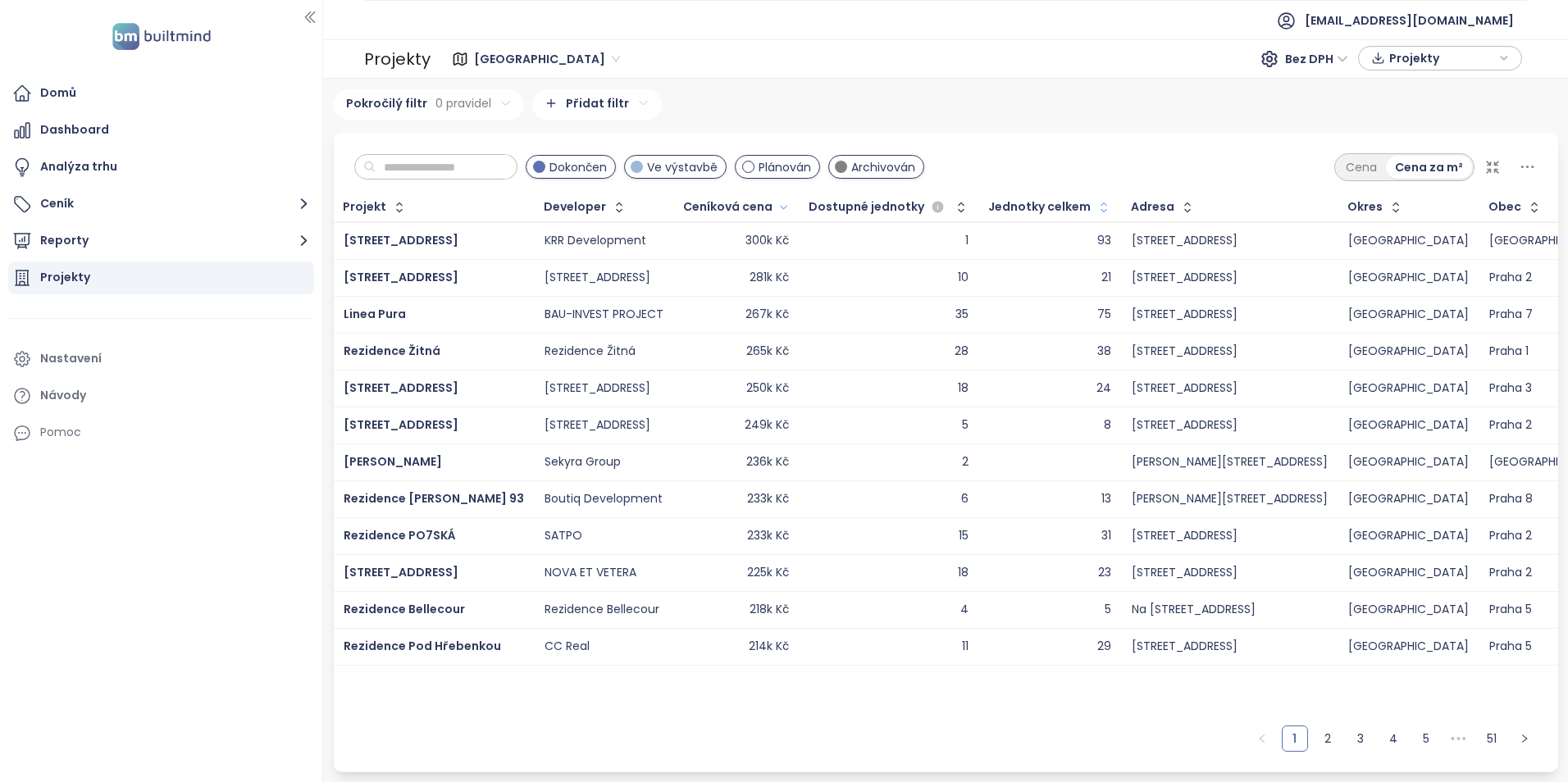
click at [574, 104] on html "Domů Dashboard Analýza trhu Ceník Reporty Projekty Nastavení Návody Pomoc akviz…" at bounding box center [784, 391] width 1568 height 782
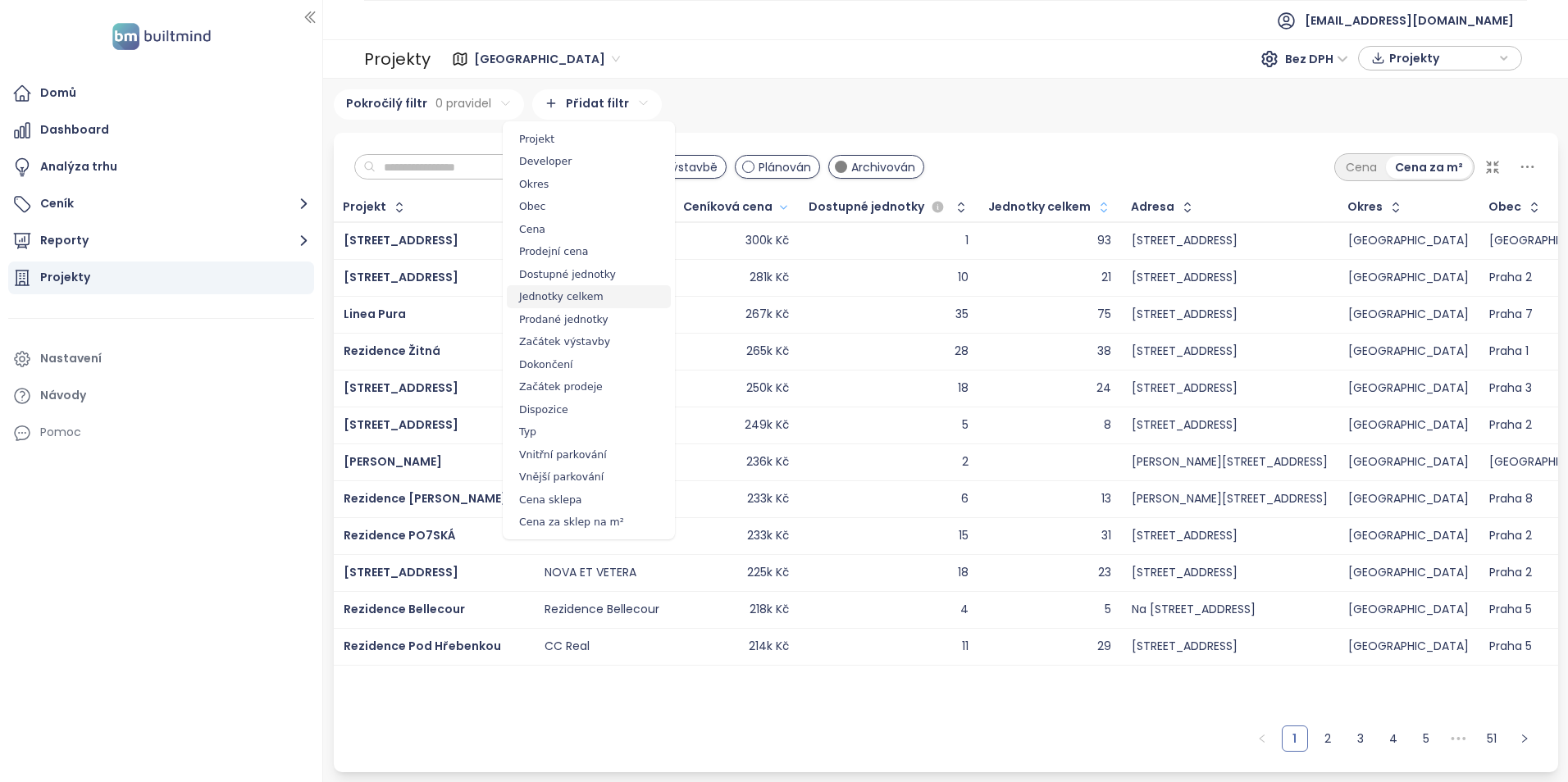
click at [572, 288] on span "Jednotky celkem" at bounding box center [588, 297] width 164 height 23
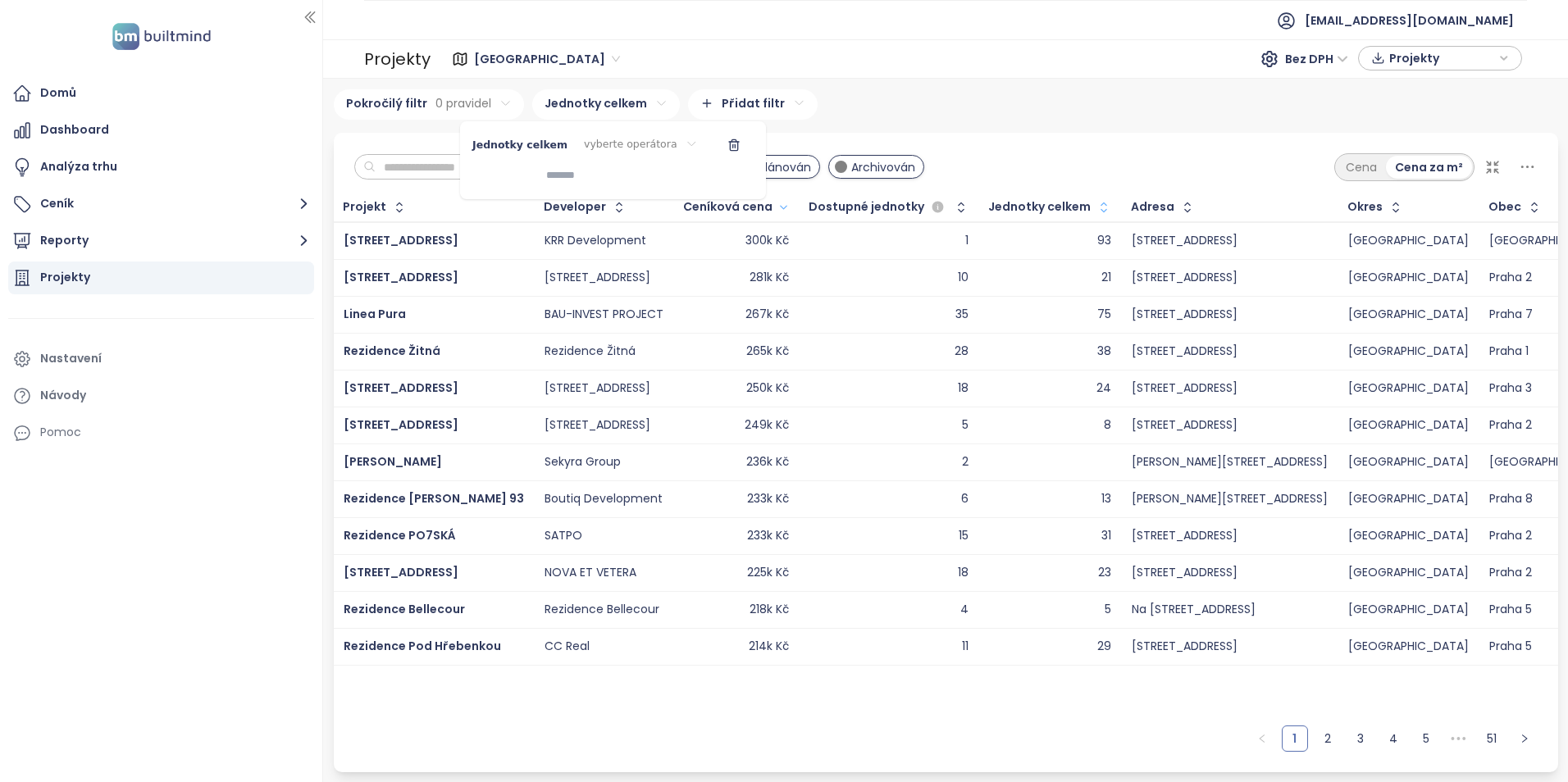
click at [639, 139] on html "Domů Dashboard Analýza trhu Ceník Reporty Projekty Nastavení Návody Pomoc akviz…" at bounding box center [784, 391] width 1568 height 782
click at [612, 223] on span ">" at bounding box center [625, 222] width 92 height 23
click at [581, 176] on input at bounding box center [564, 175] width 102 height 27
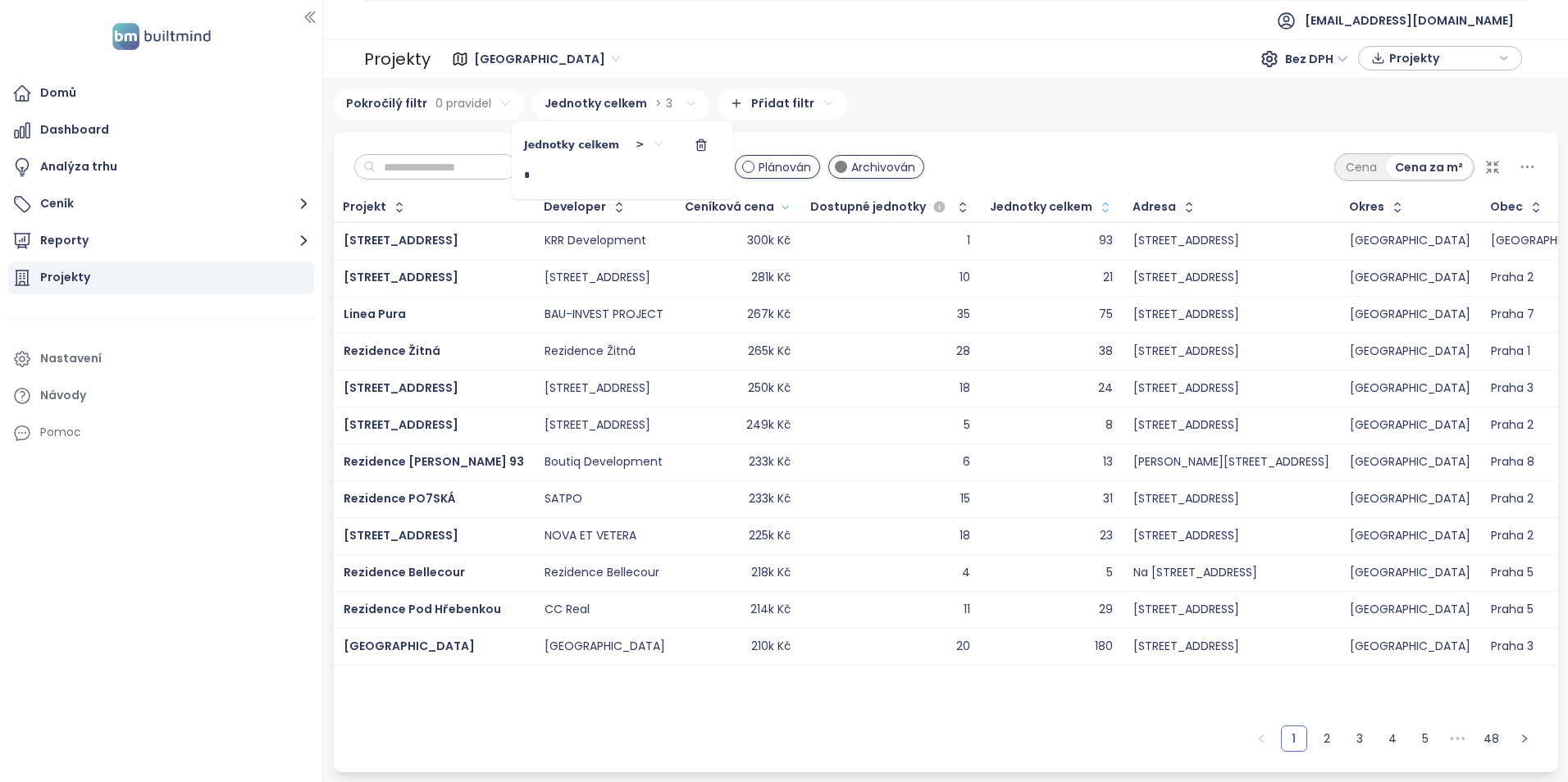
type input "**"
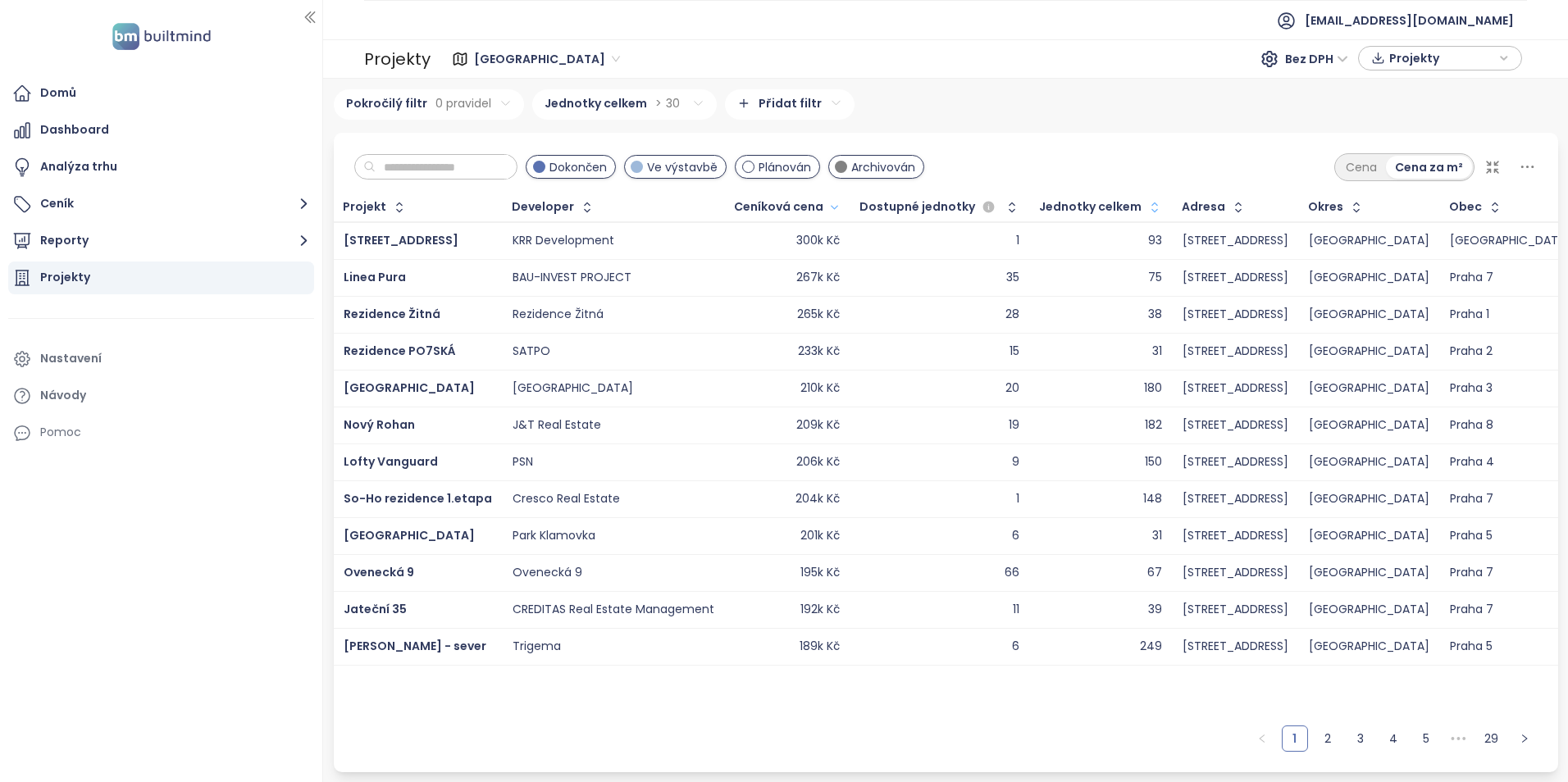
click at [1019, 135] on html "Domů Dashboard Analýza trhu Ceník Reporty Projekty Nastavení Návody Pomoc akviz…" at bounding box center [784, 391] width 1568 height 782
click at [396, 388] on span "Viktoria center" at bounding box center [409, 388] width 131 height 17
click at [1321, 741] on link "2" at bounding box center [1328, 738] width 24 height 24
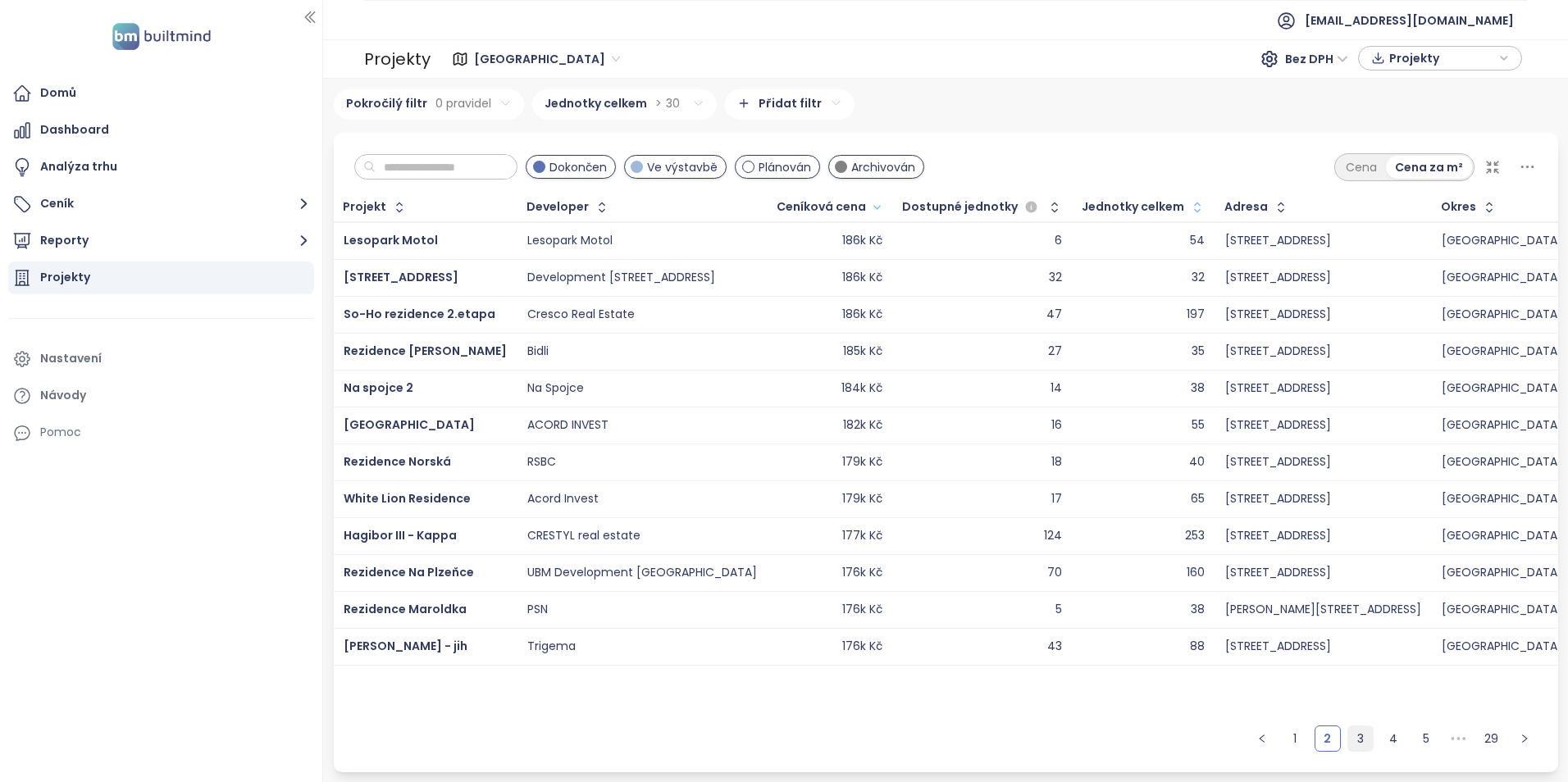
click at [1352, 744] on link "3" at bounding box center [1360, 738] width 24 height 24
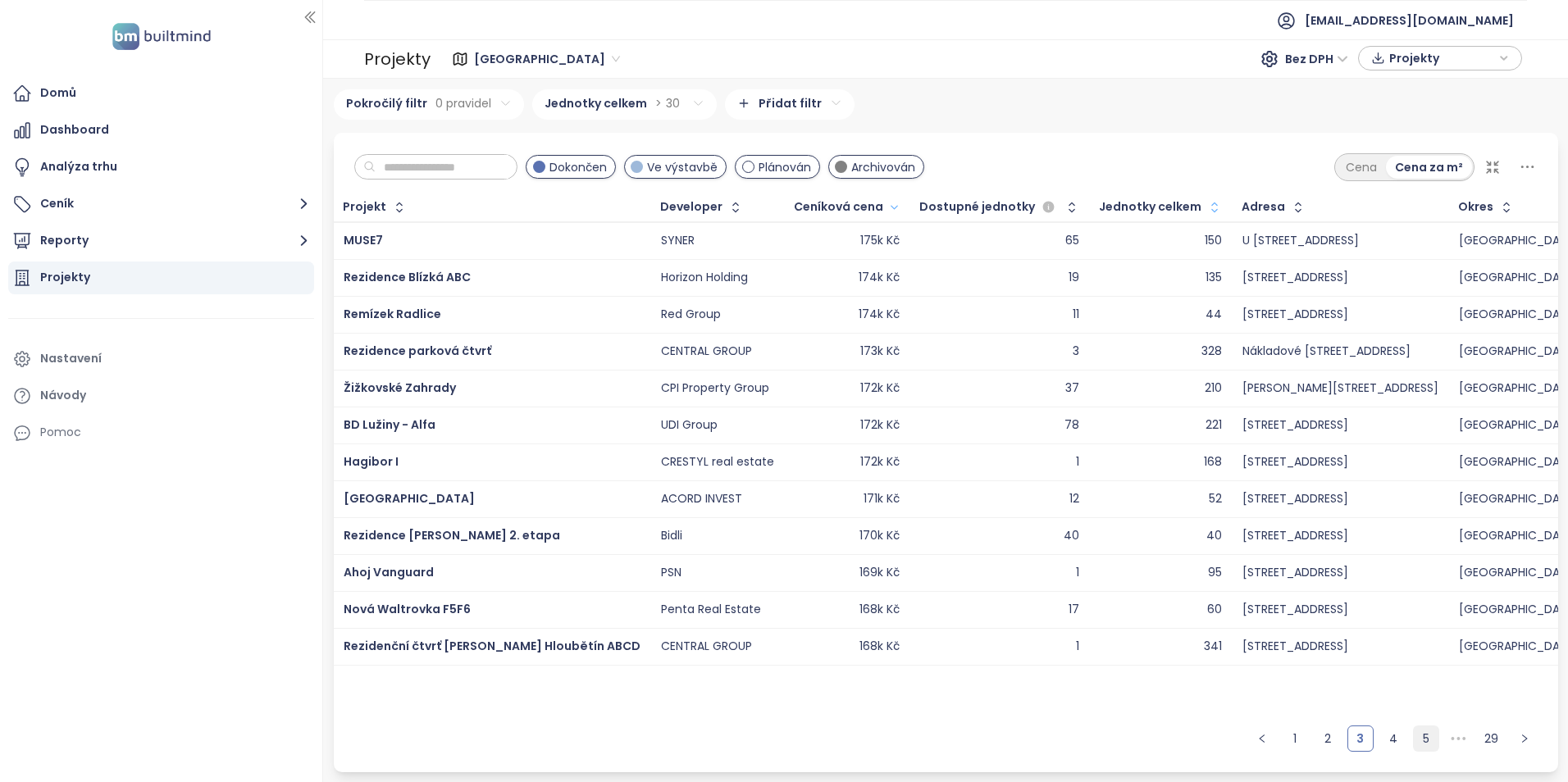
click at [1394, 739] on link "4" at bounding box center [1393, 738] width 24 height 24
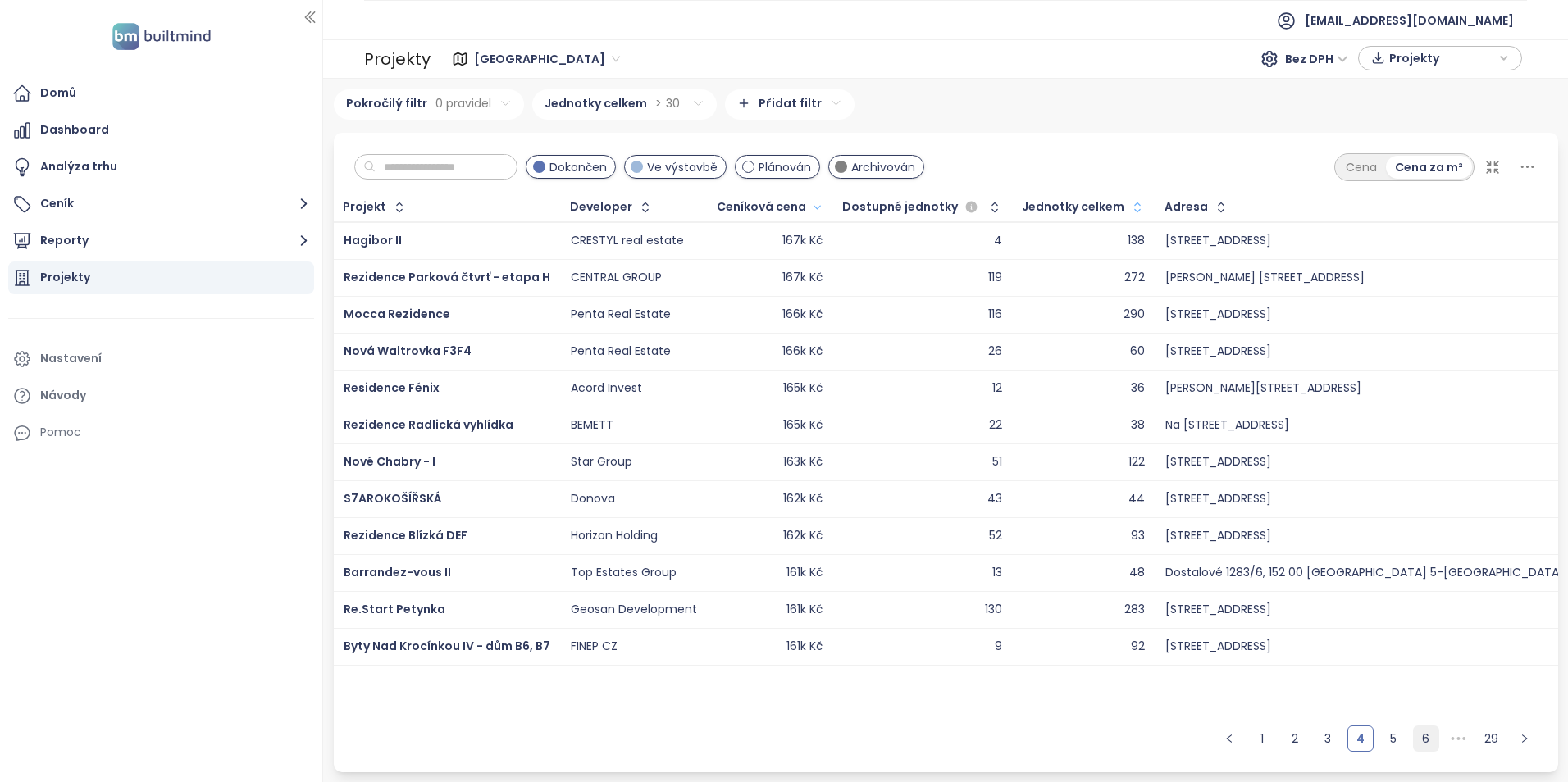
click at [1404, 742] on link "5" at bounding box center [1393, 738] width 24 height 24
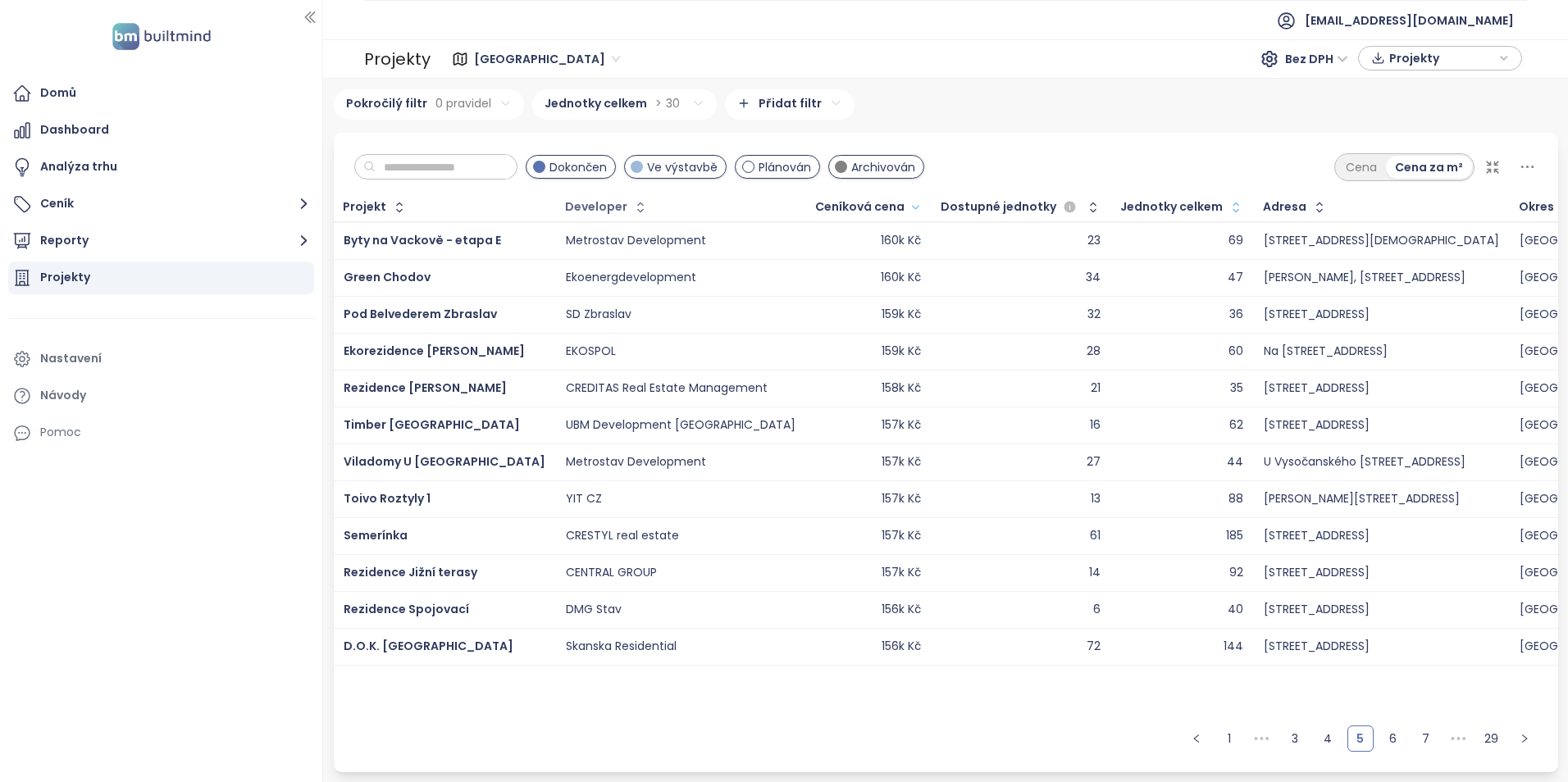
click at [565, 209] on div "Developer" at bounding box center [596, 207] width 62 height 10
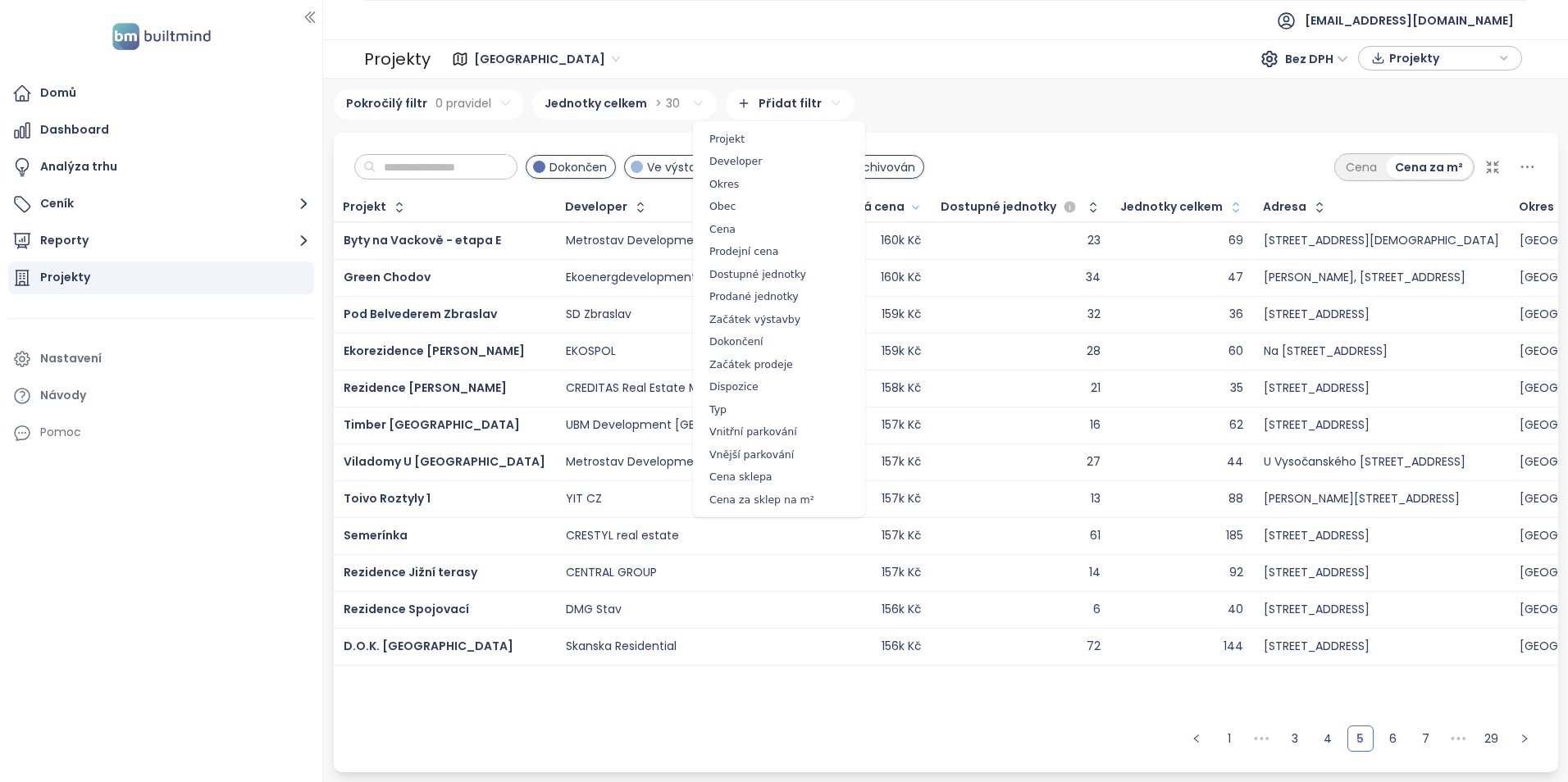
click at [778, 100] on html "Domů Dashboard Analýza trhu Ceník Reporty Projekty Nastavení Návody Pomoc akviz…" at bounding box center [784, 391] width 1568 height 782
click at [737, 162] on span "Developer" at bounding box center [779, 161] width 164 height 23
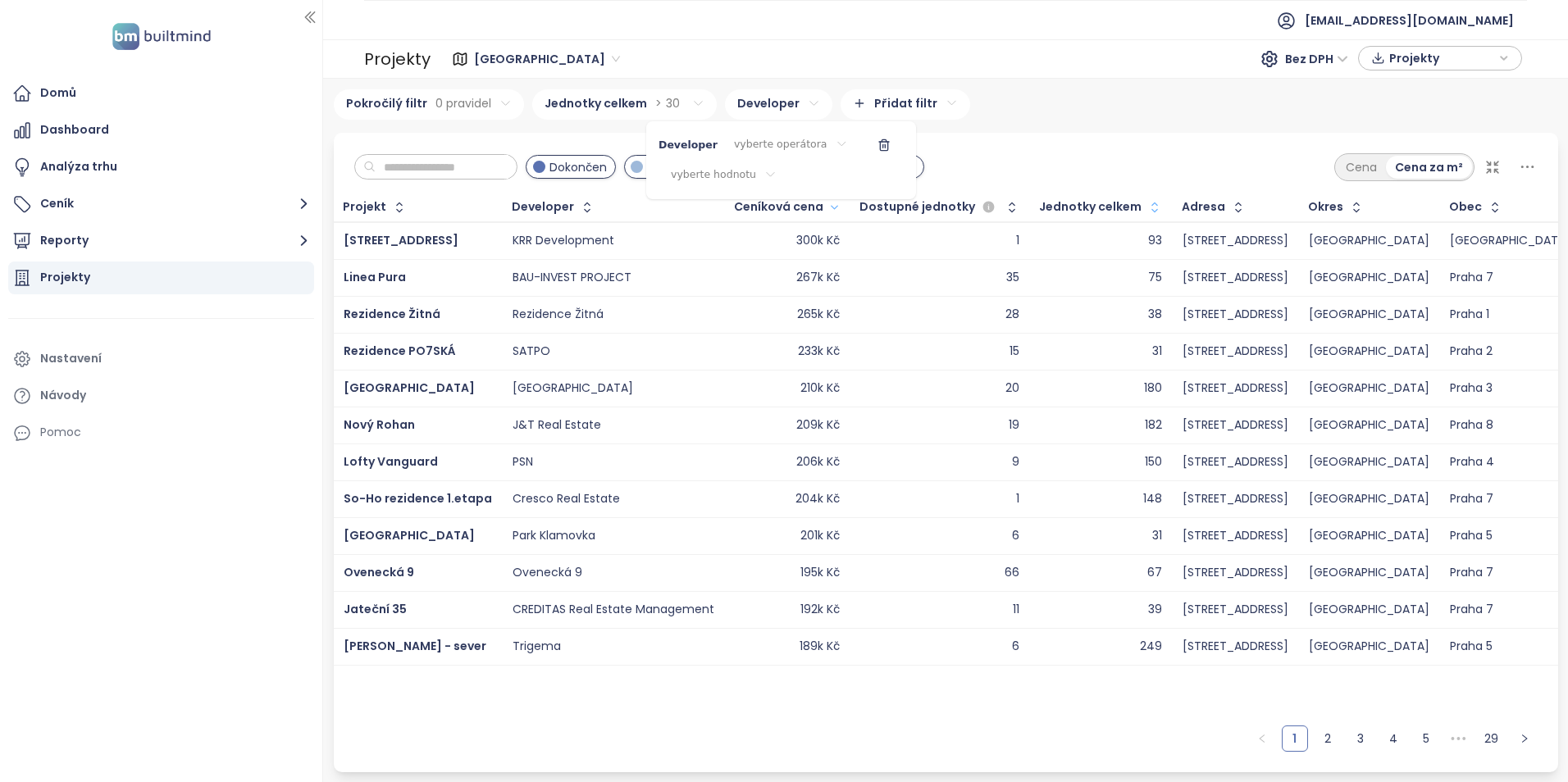
click at [734, 173] on body "Domů Dashboard Analýza trhu Ceník Reporty Projekty Nastavení Návody Pomoc akviz…" at bounding box center [784, 391] width 1568 height 782
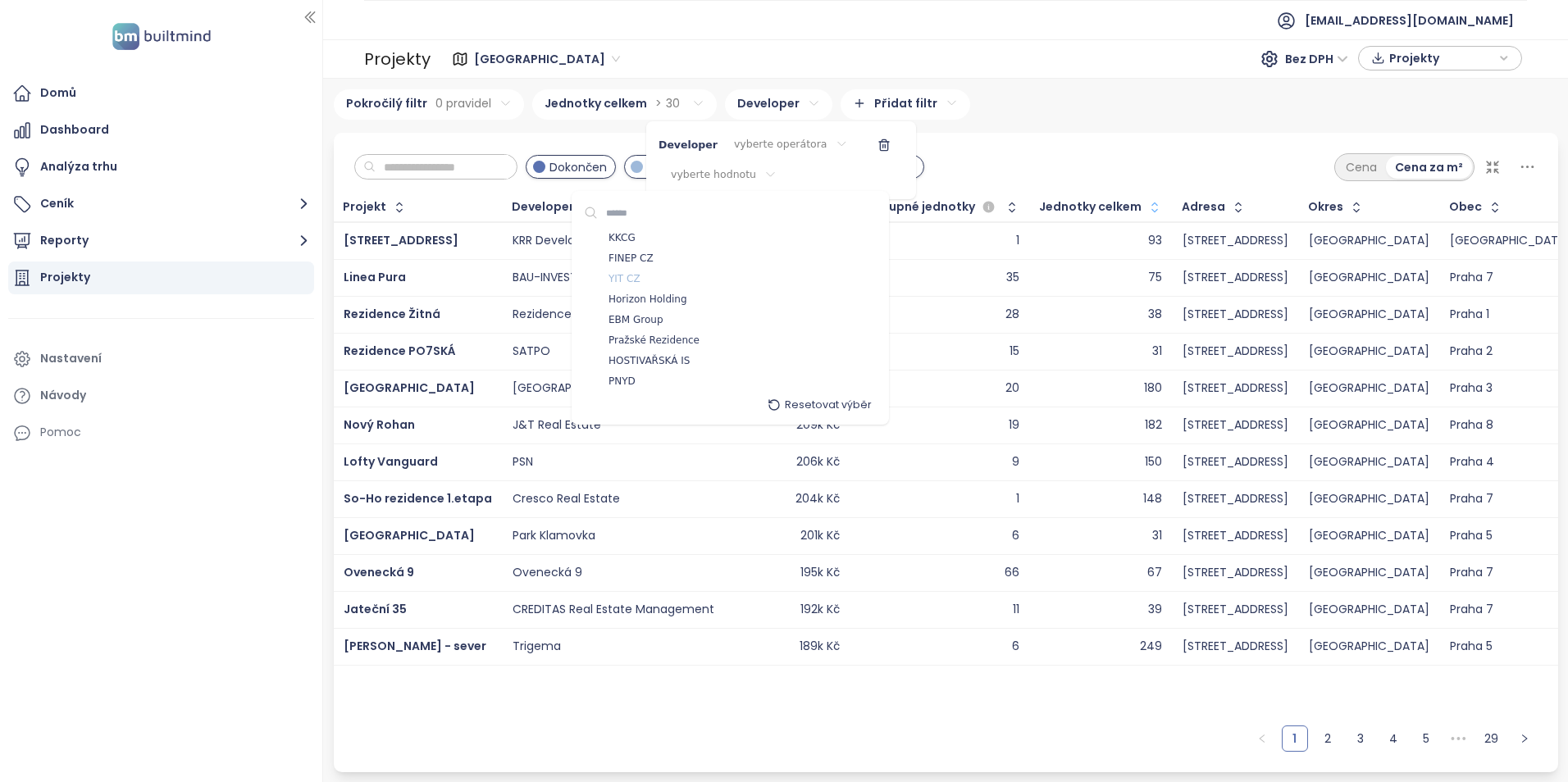
click at [630, 278] on span "YIT CZ" at bounding box center [625, 280] width 32 height 17
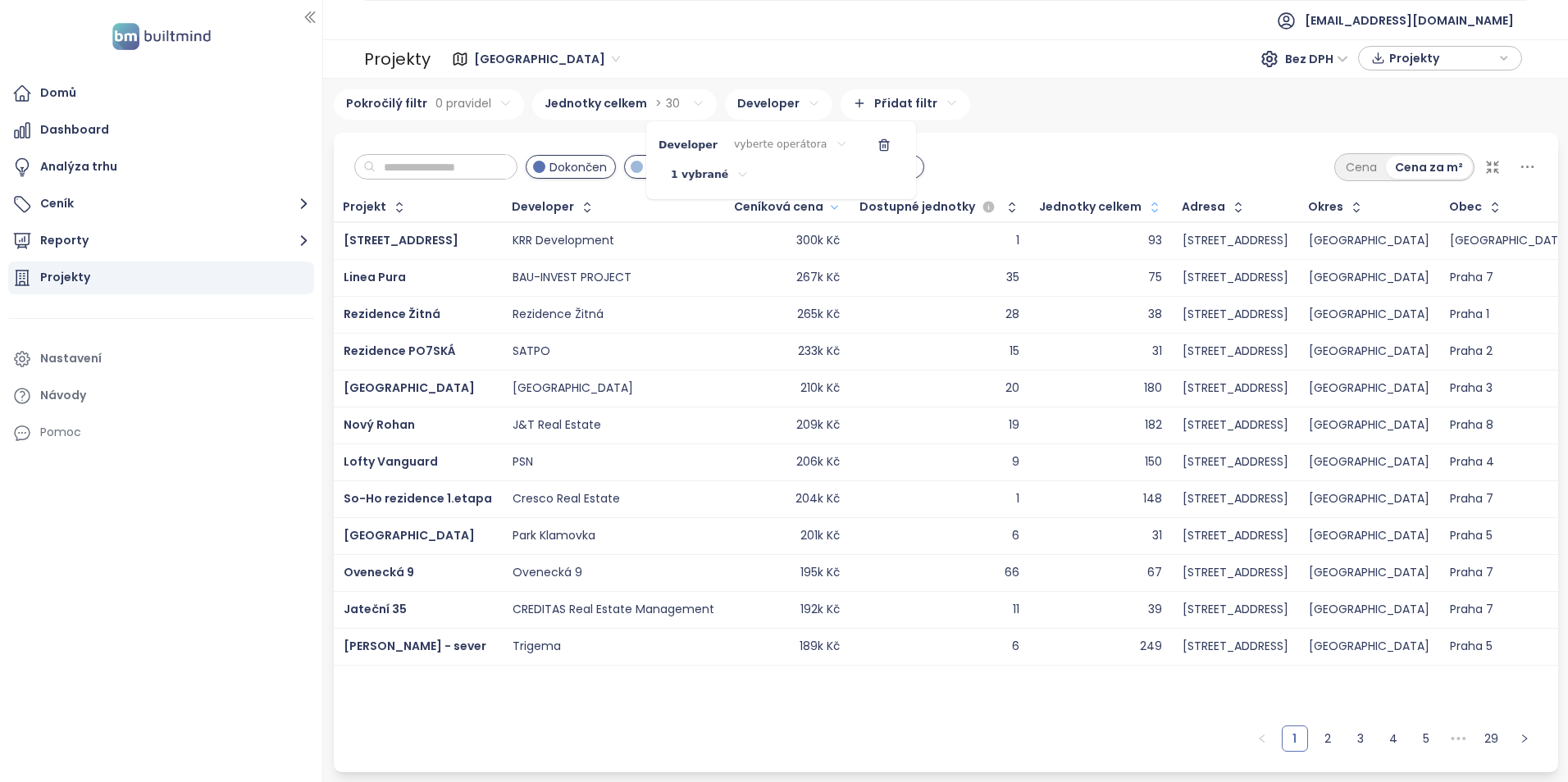
click at [777, 144] on html "Domů Dashboard Analýza trhu Ceník Reporty Projekty Nastavení Návody Pomoc akviz…" at bounding box center [784, 391] width 1568 height 782
click at [795, 142] on html "Domů Dashboard Analýza trhu Ceník Reporty Projekty Nastavení Návody Pomoc akviz…" at bounding box center [784, 391] width 1568 height 782
click at [752, 178] on span "je" at bounding box center [778, 178] width 92 height 23
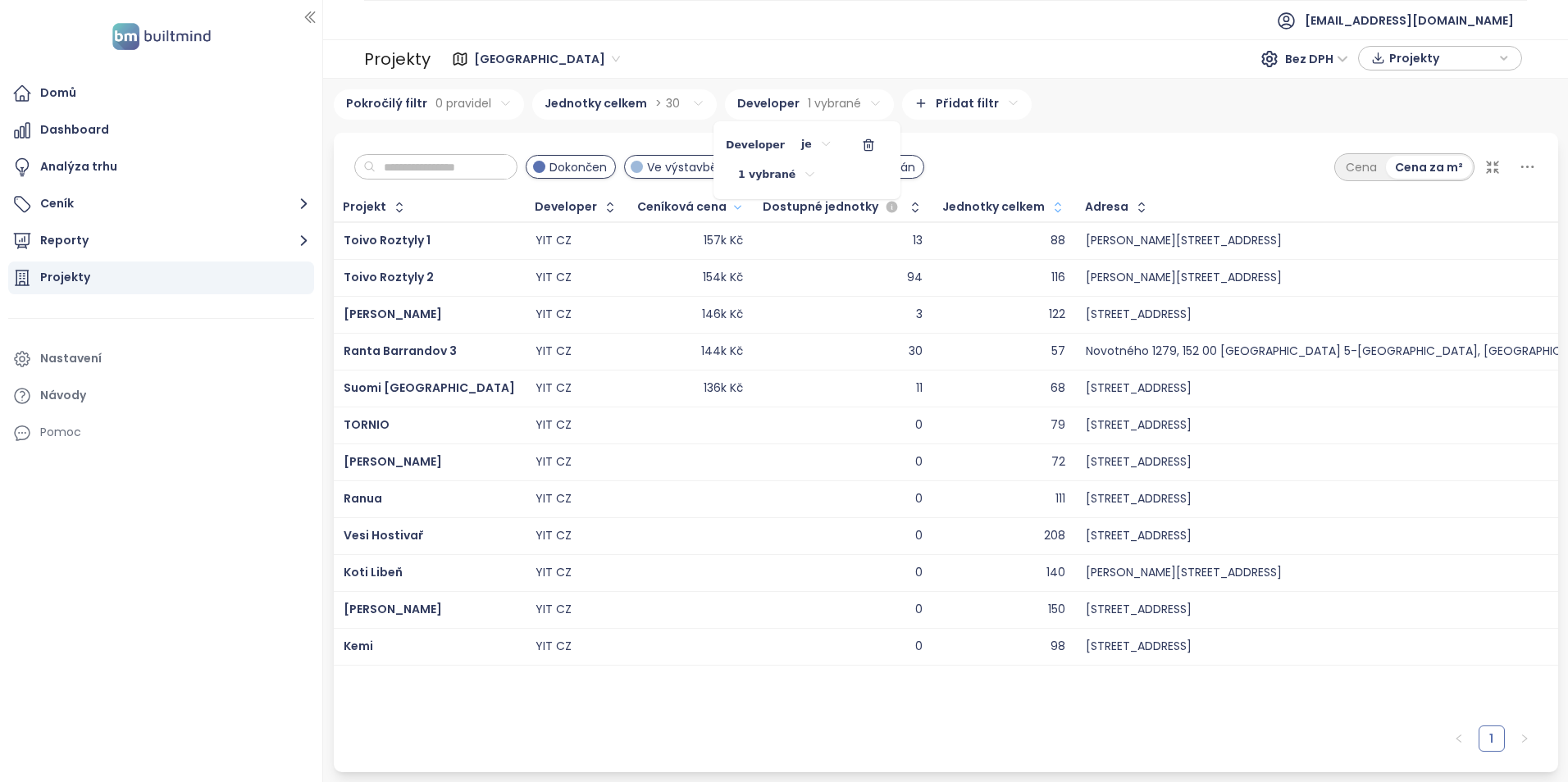
click at [1043, 141] on html "Domů Dashboard Analýza trhu Ceník Reporty Projekty Nastavení Návody Pomoc akviz…" at bounding box center [784, 391] width 1568 height 782
click at [370, 528] on span "Vesi Hostivař" at bounding box center [384, 535] width 80 height 17
click at [300, 265] on ul "Domů Dashboard Analýza trhu Ceník Reporty Projekty Nastavení Návody Pomoc" at bounding box center [161, 263] width 306 height 372
click at [308, 240] on icon "button" at bounding box center [304, 241] width 20 height 20
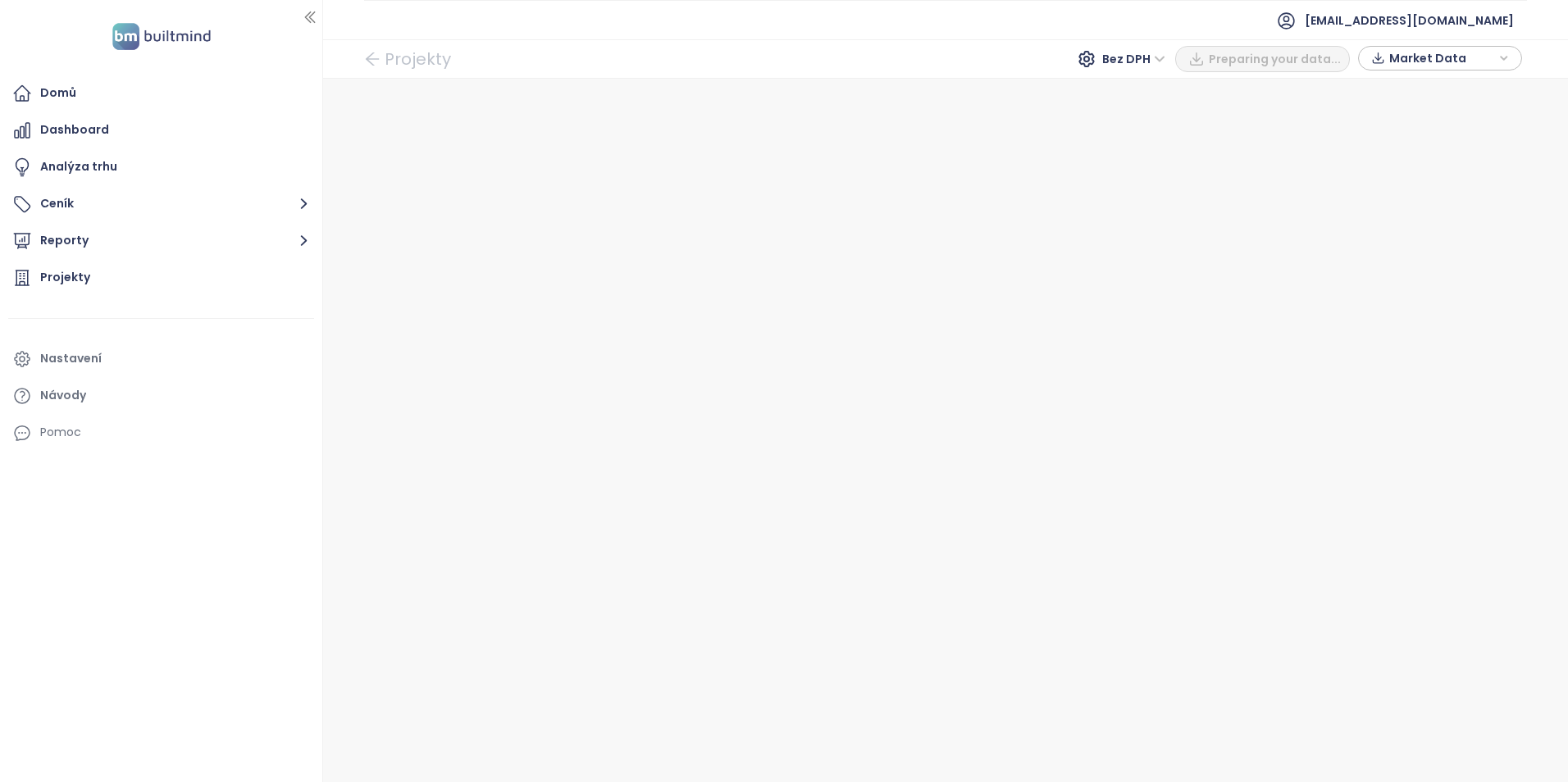
drag, startPoint x: 570, startPoint y: 163, endPoint x: 651, endPoint y: 184, distance: 83.7
click at [572, 163] on div at bounding box center [945, 431] width 1245 height 704
click at [1341, 59] on button "PDF" at bounding box center [1317, 59] width 65 height 26
click at [1319, 51] on span "PDF" at bounding box center [1329, 59] width 23 height 18
click at [513, 184] on div at bounding box center [945, 431] width 1245 height 704
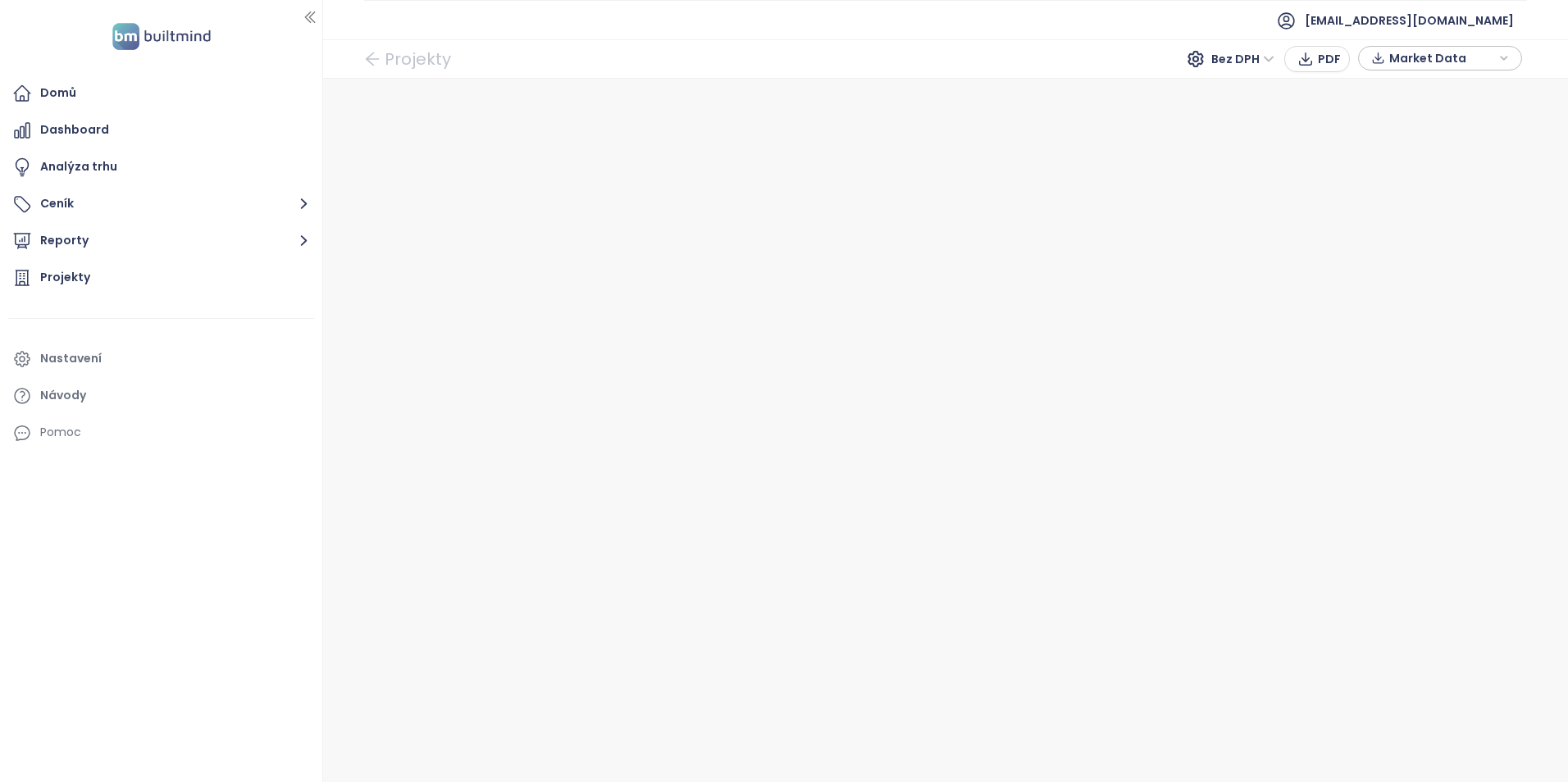
click at [513, 184] on div at bounding box center [945, 431] width 1245 height 704
click at [429, 57] on link "Projekty" at bounding box center [407, 60] width 87 height 30
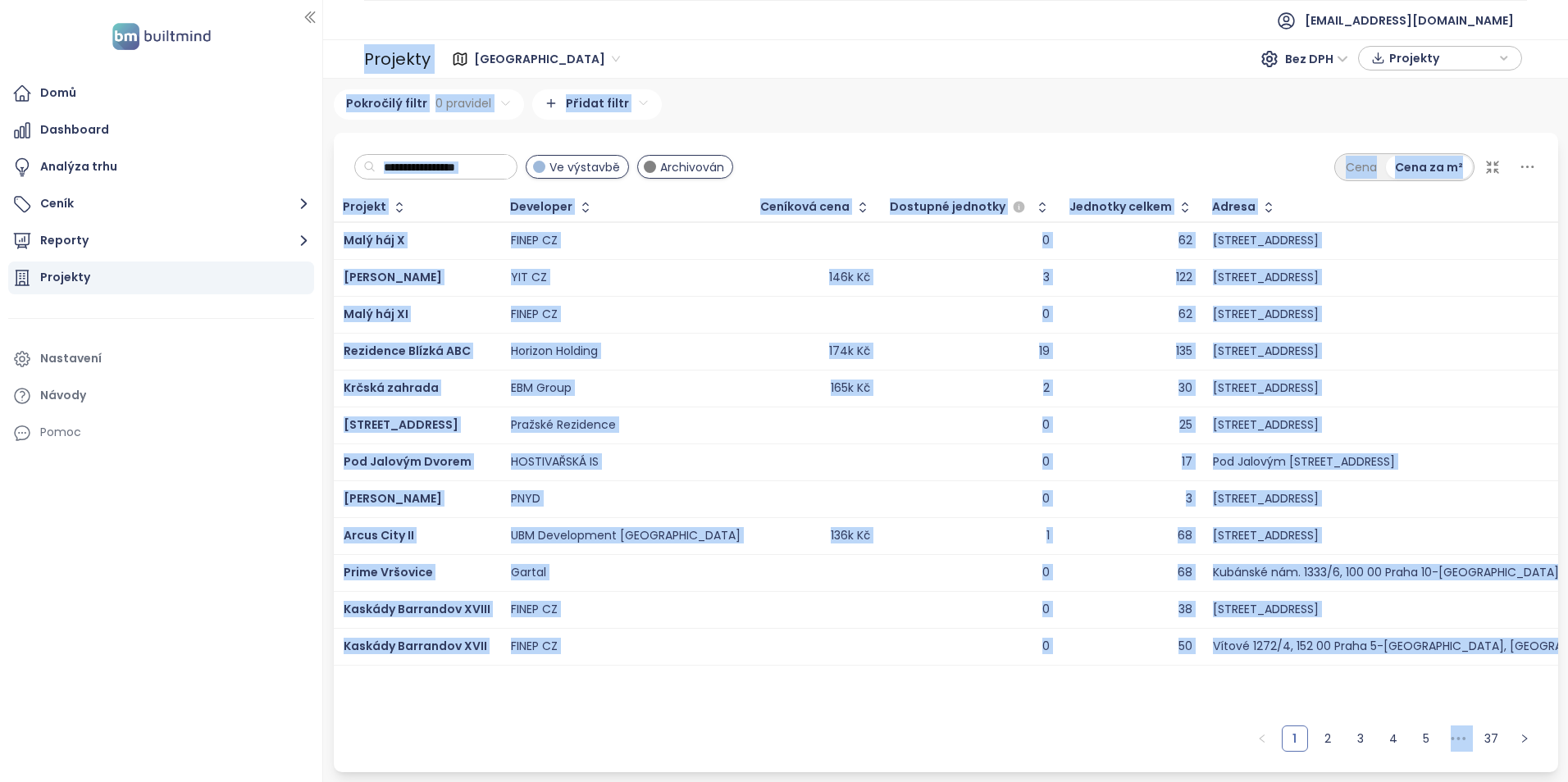
click at [629, 36] on ul "[EMAIL_ADDRESS][DOMAIN_NAME]" at bounding box center [945, 20] width 1163 height 40
click at [792, 147] on div "Ve výstavbě Archivován Cena Cena za m²" at bounding box center [945, 163] width 1224 height 61
click at [96, 244] on button "Reporty" at bounding box center [161, 240] width 306 height 33
